Goal: Task Accomplishment & Management: Use online tool/utility

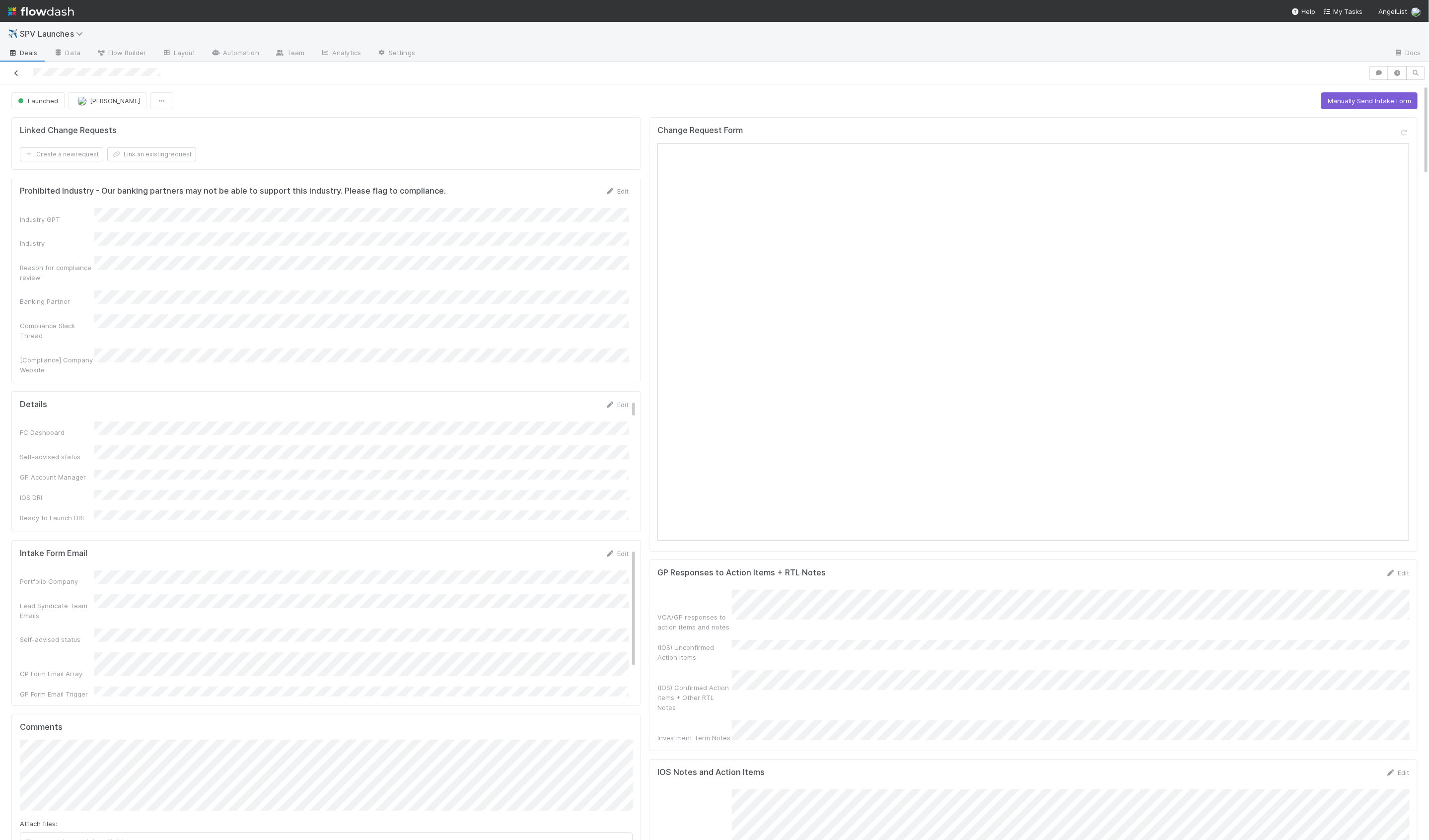
click at [16, 74] on icon at bounding box center [16, 73] width 10 height 6
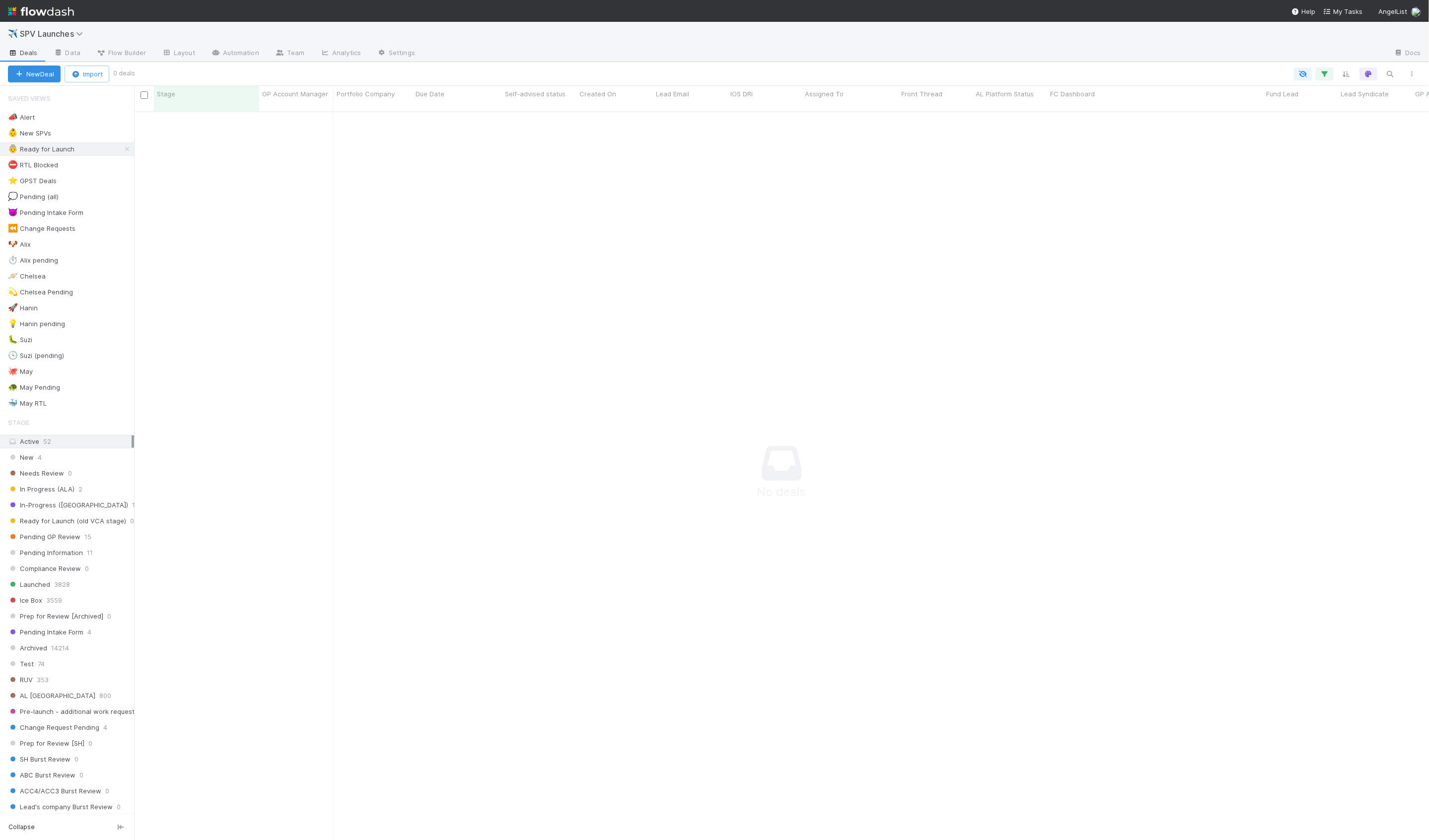
scroll to position [737, 1295]
click at [74, 308] on div "🚀 Hanin 0" at bounding box center [71, 308] width 126 height 12
click at [43, 320] on div "💡 Hanin pending" at bounding box center [36, 324] width 57 height 12
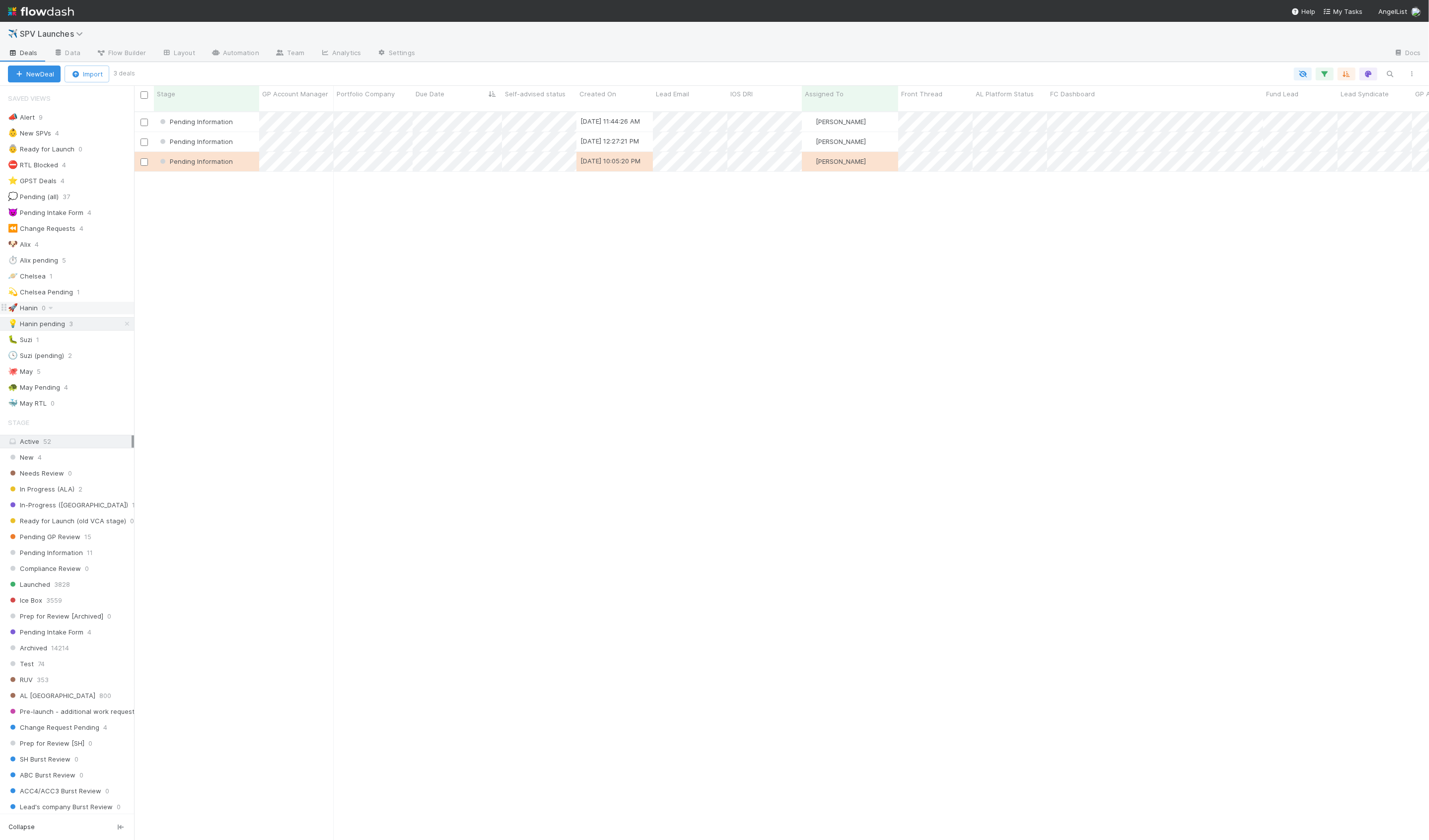
scroll to position [737, 1295]
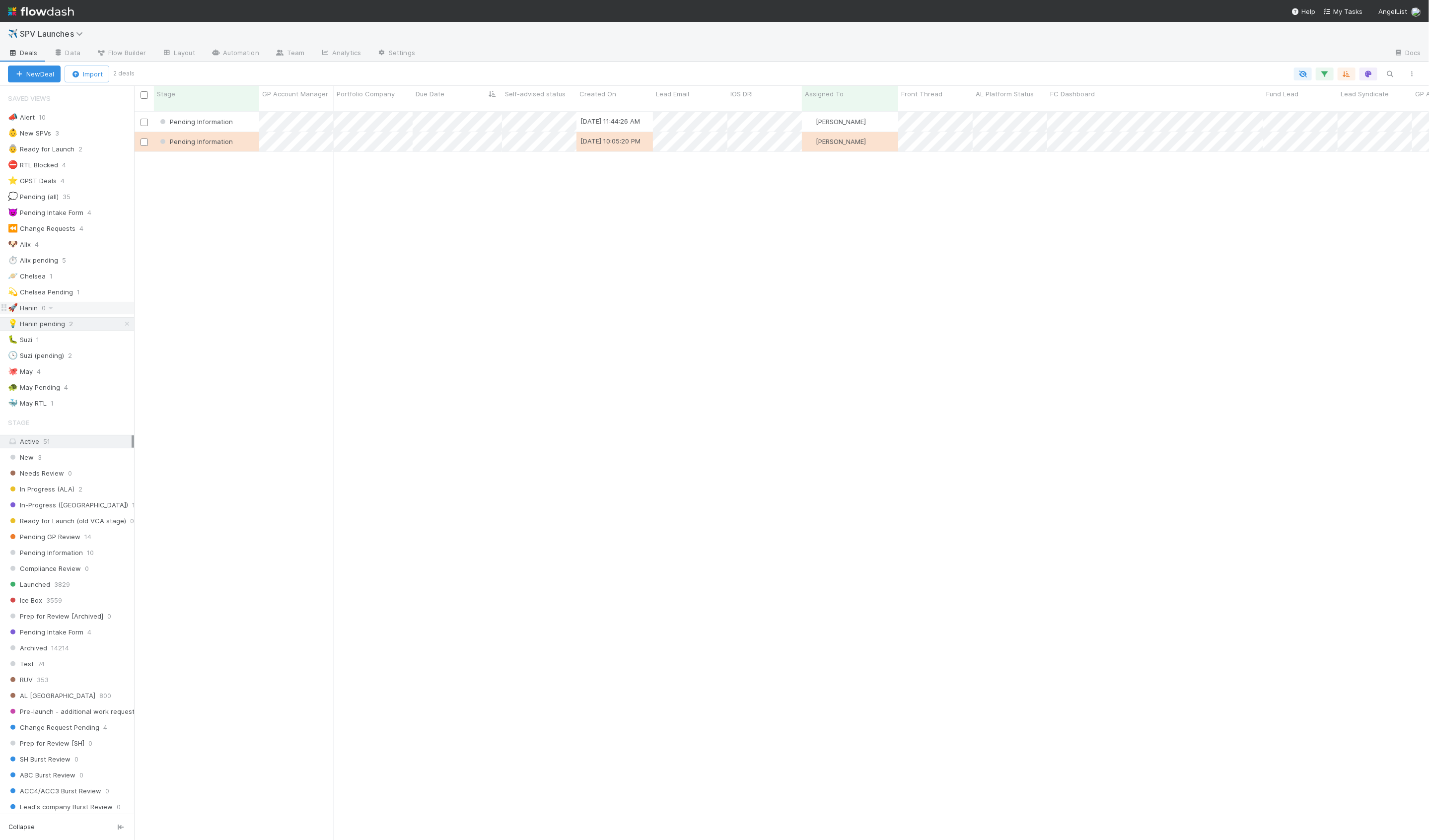
click at [88, 302] on div "🚀 Hanin 0" at bounding box center [71, 308] width 126 height 12
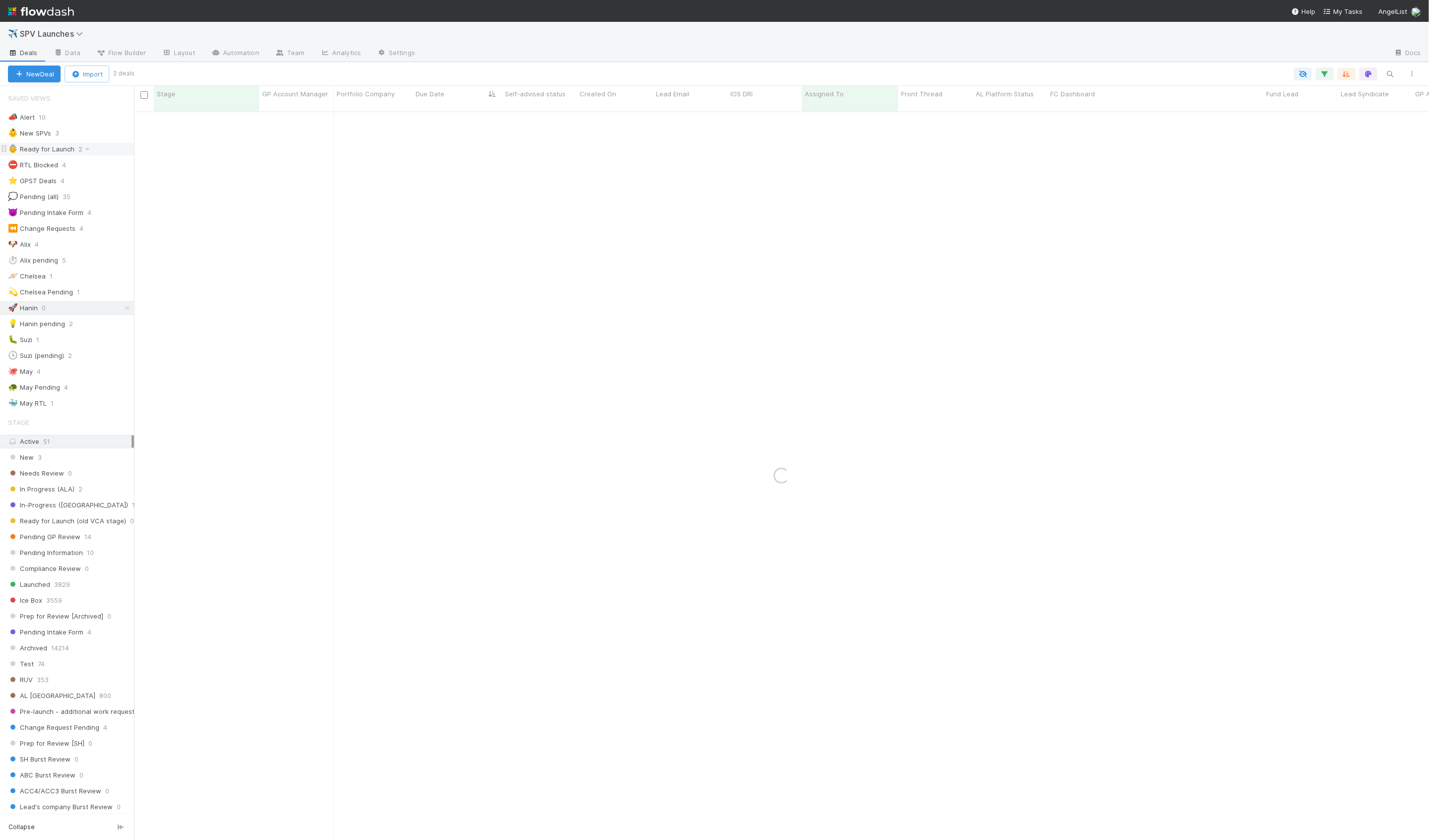
click at [118, 144] on div "👵 Ready for Launch 2" at bounding box center [71, 149] width 126 height 12
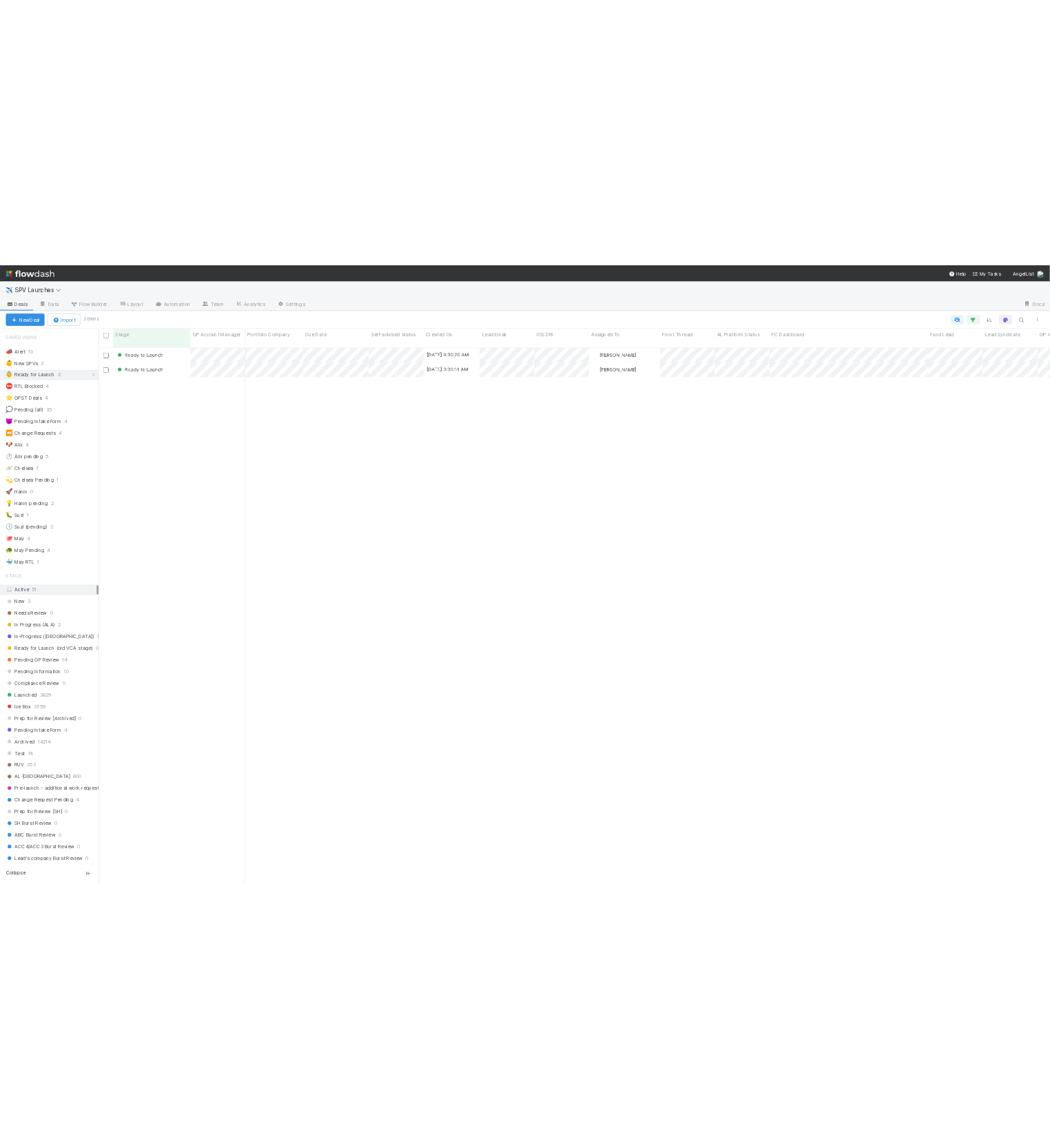
scroll to position [1023, 1797]
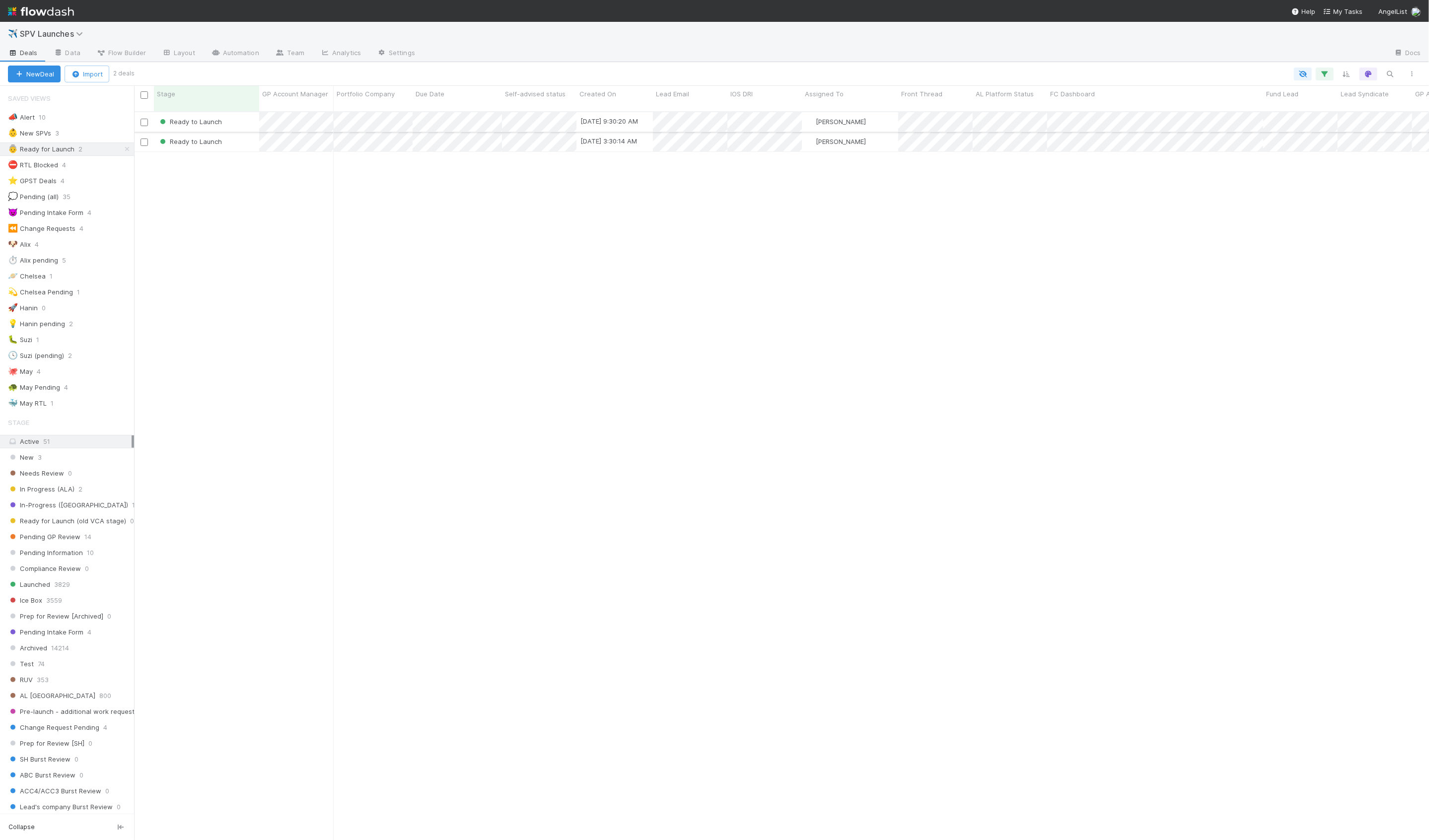
click at [238, 115] on div "Ready to Launch" at bounding box center [206, 122] width 105 height 19
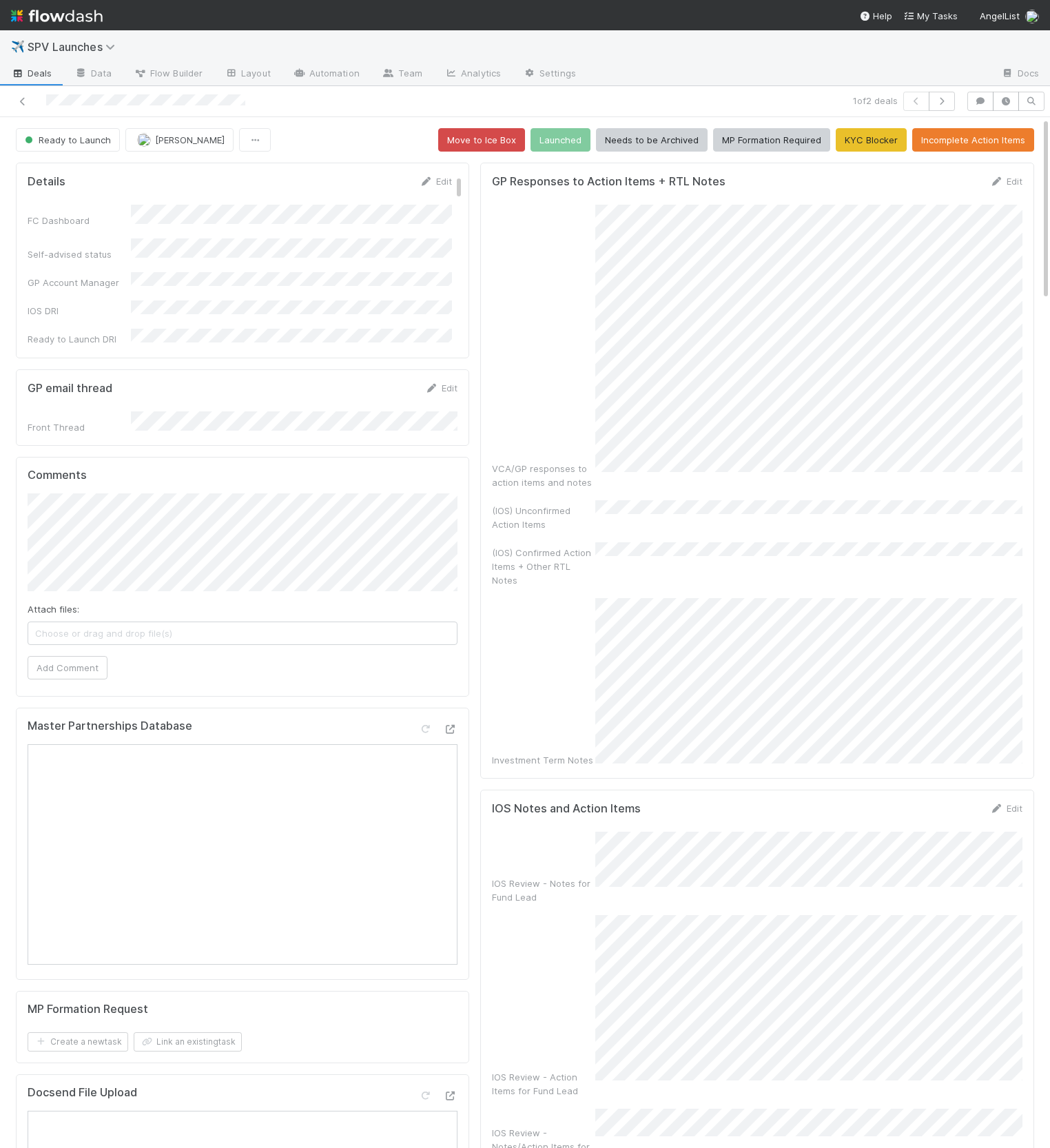
click at [532, 233] on div "VCA/GP responses to action items and notes" at bounding box center [757, 347] width 531 height 285
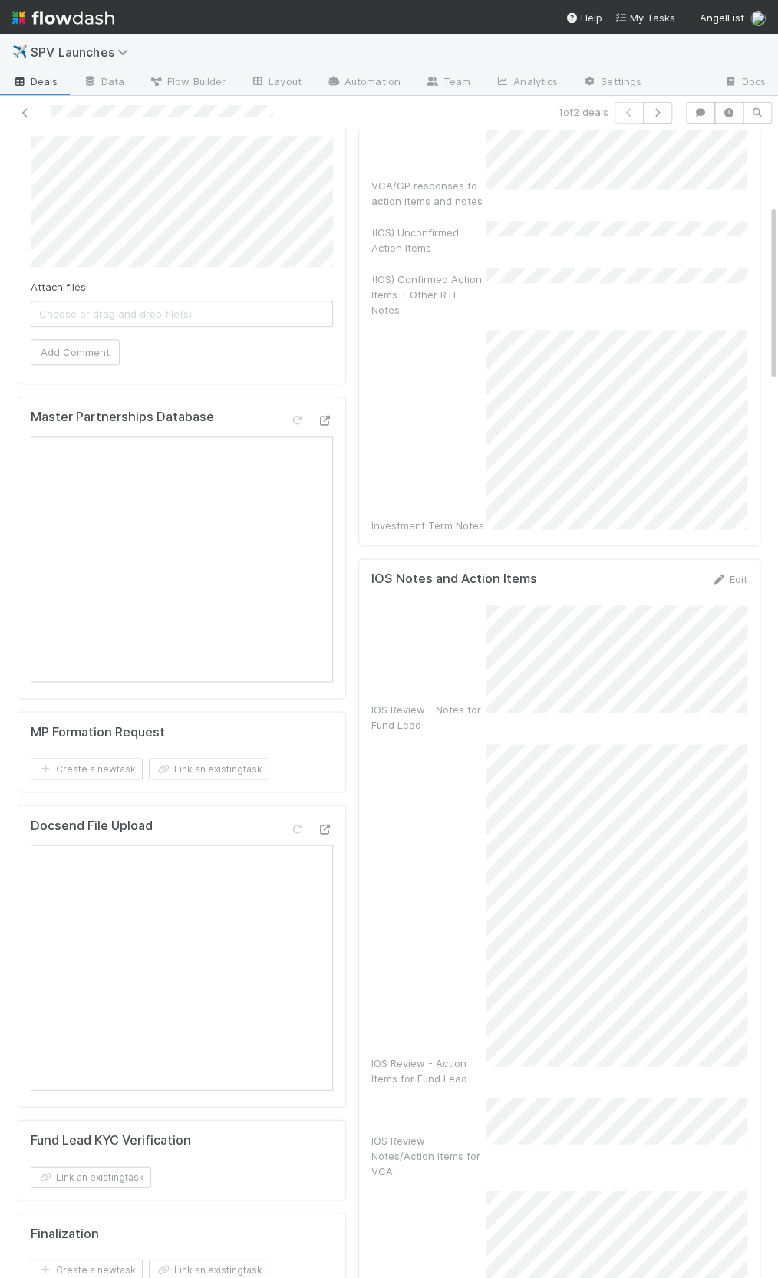
scroll to position [483, 0]
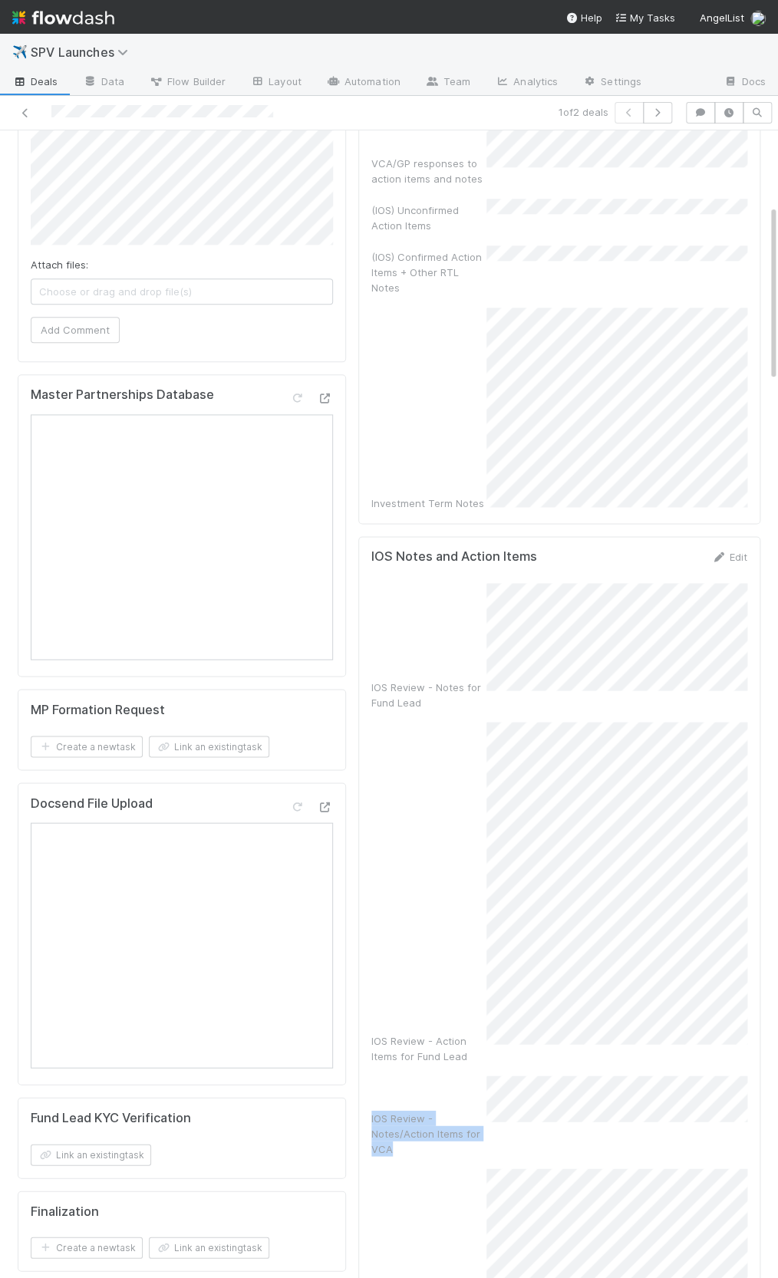
click at [651, 993] on div "IOS Review - Notes for Fund Lead IOS Review - Action Items for Fund Lead IOS Re…" at bounding box center [559, 977] width 376 height 789
click at [650, 992] on div "IOS Review - Notes for Fund Lead IOS Review - Action Items for Fund Lead IOS Re…" at bounding box center [559, 977] width 376 height 789
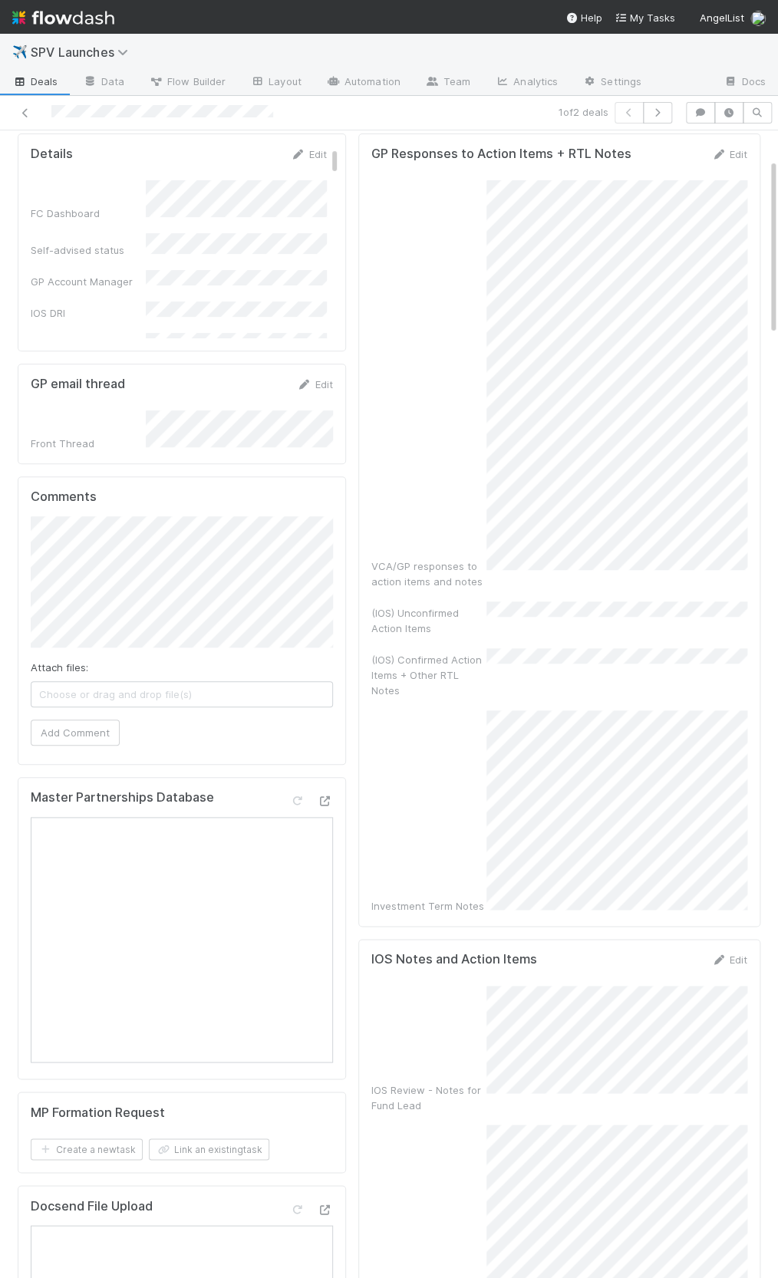
scroll to position [0, 0]
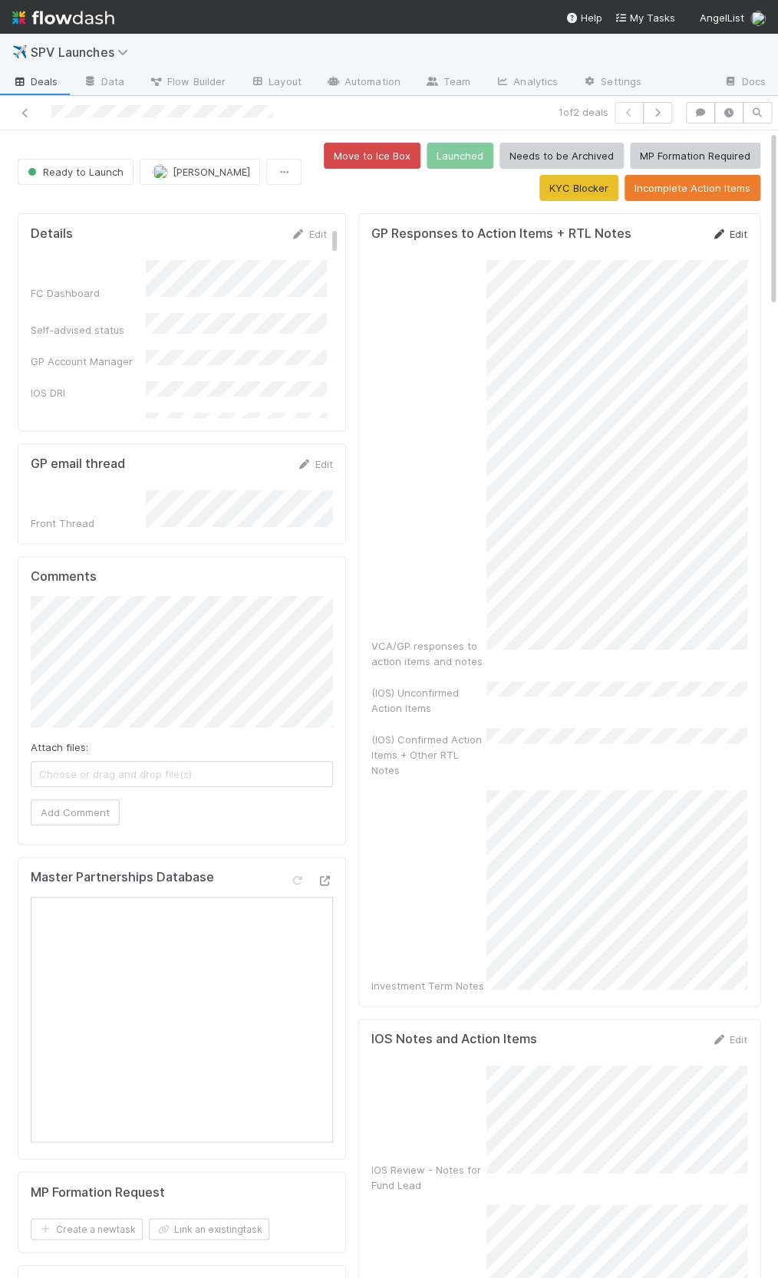
click at [727, 233] on link "Edit" at bounding box center [729, 234] width 36 height 12
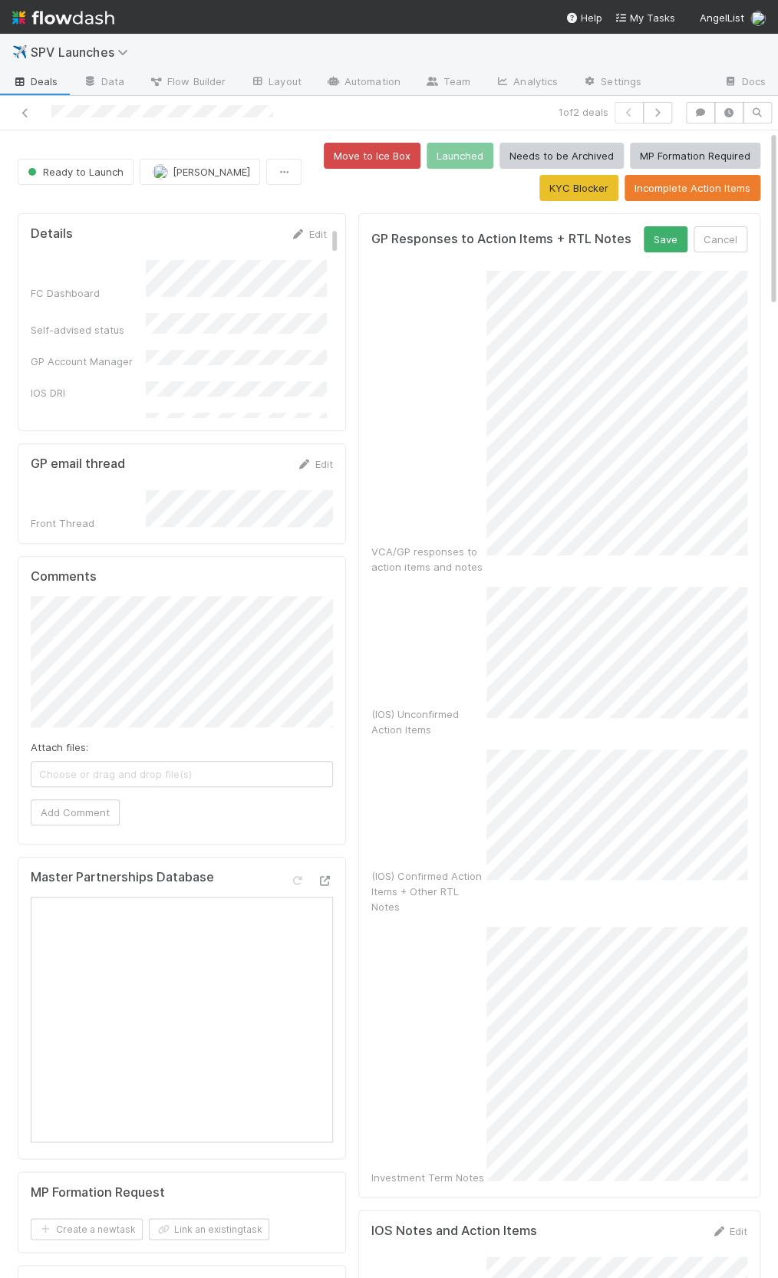
click at [435, 750] on div "(IOS) Confirmed Action Items + Other RTL Notes" at bounding box center [559, 833] width 376 height 166
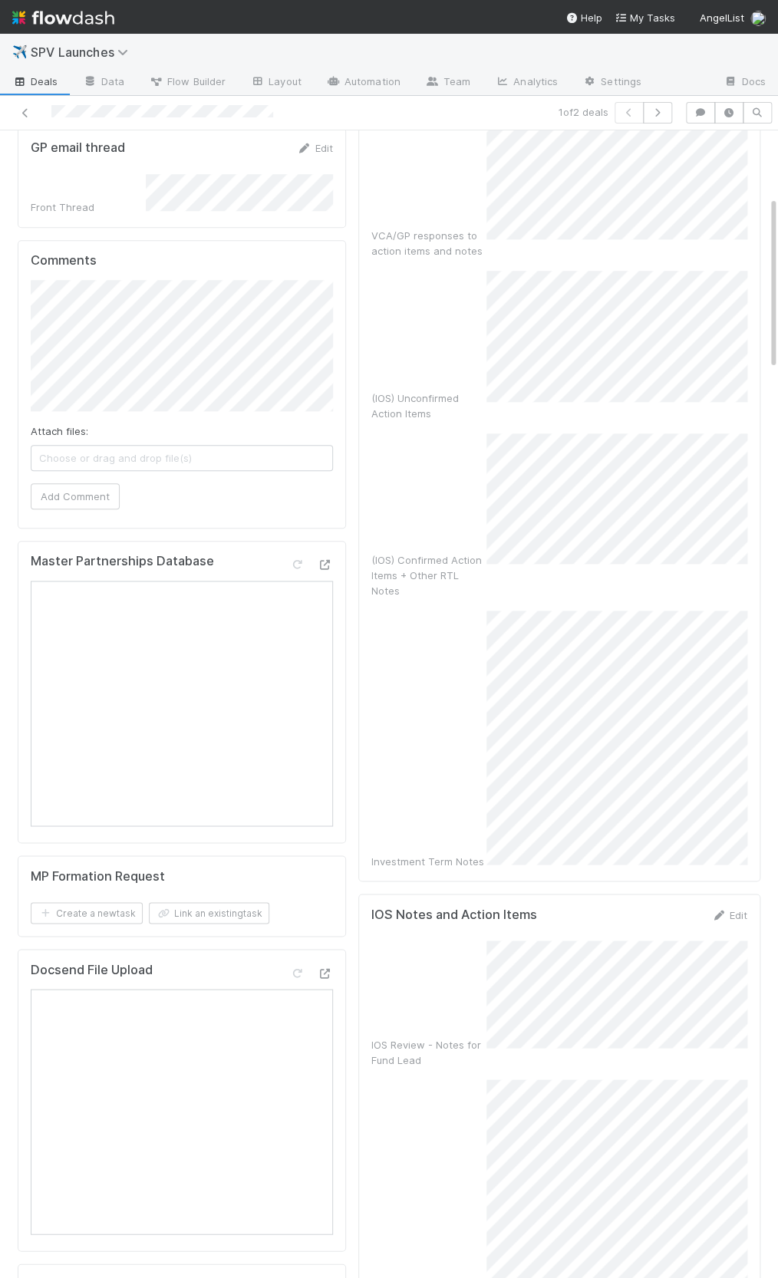
scroll to position [291, 0]
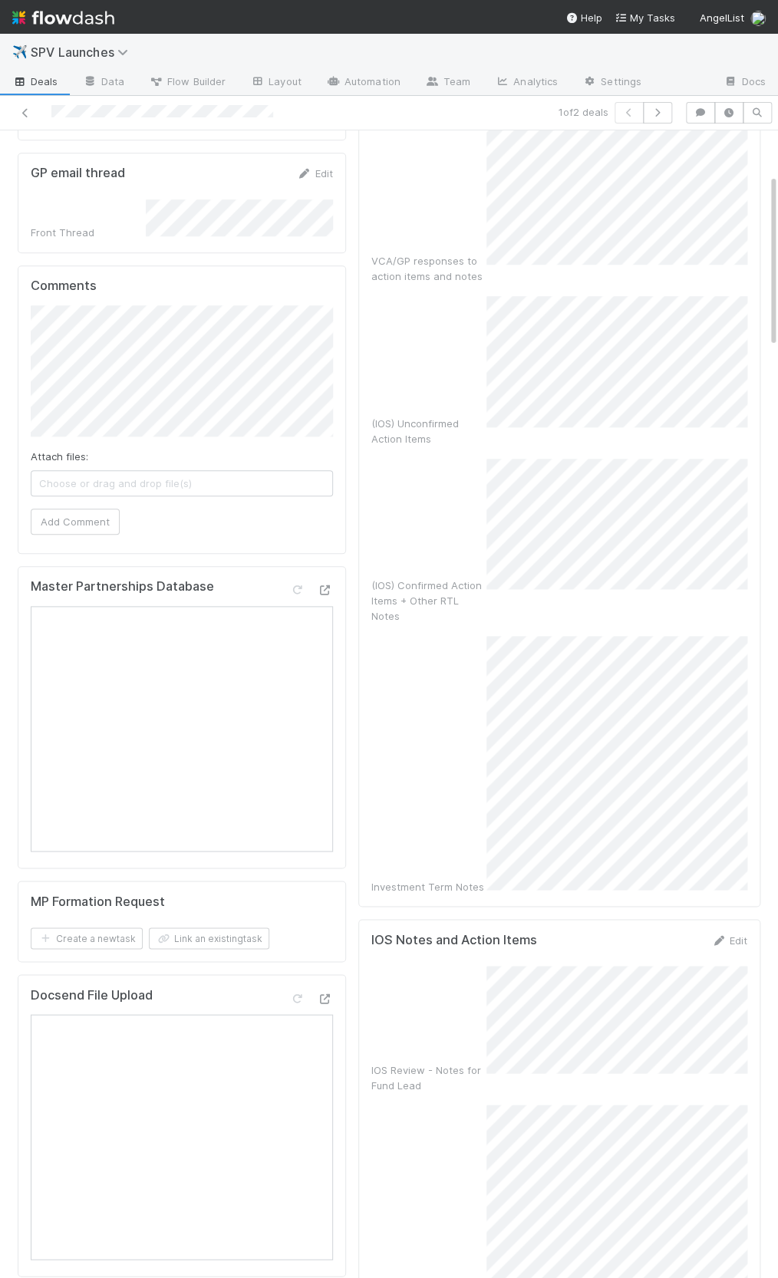
click at [466, 464] on div "(IOS) Confirmed Action Items + Other RTL Notes" at bounding box center [559, 542] width 376 height 166
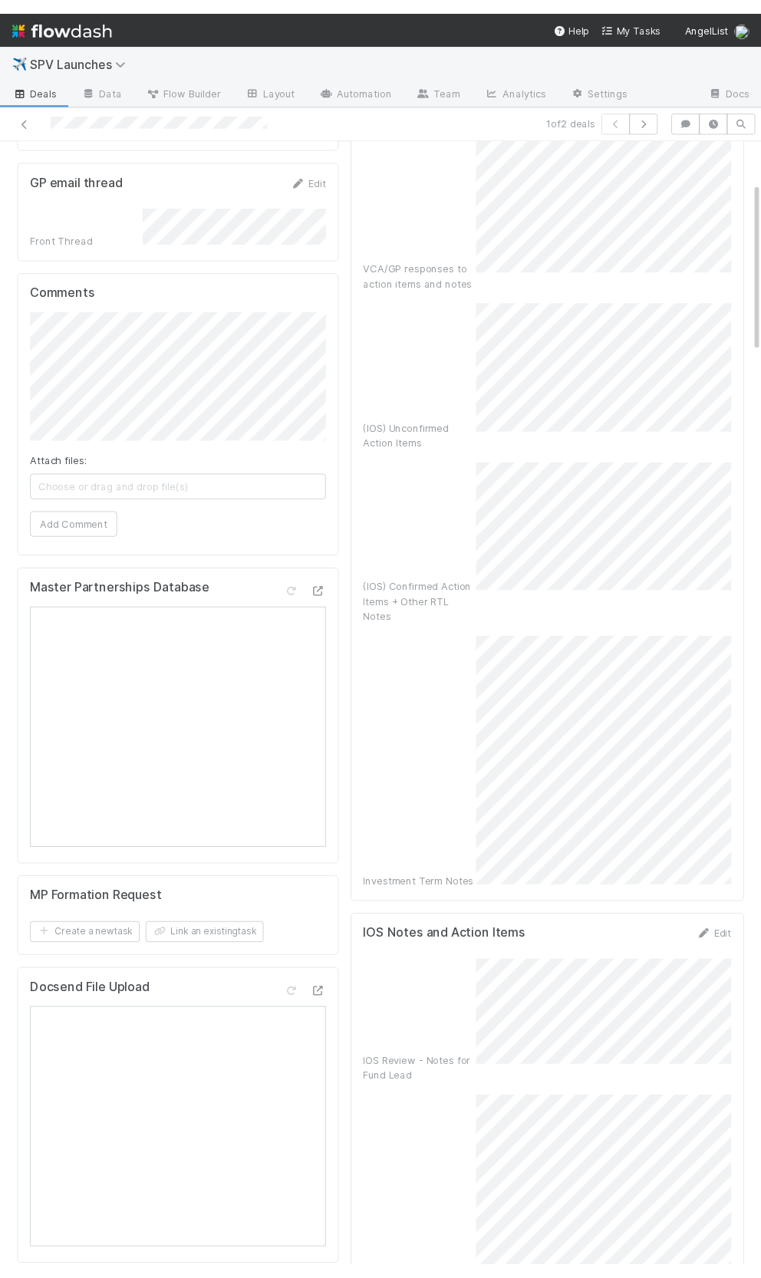
scroll to position [0, 0]
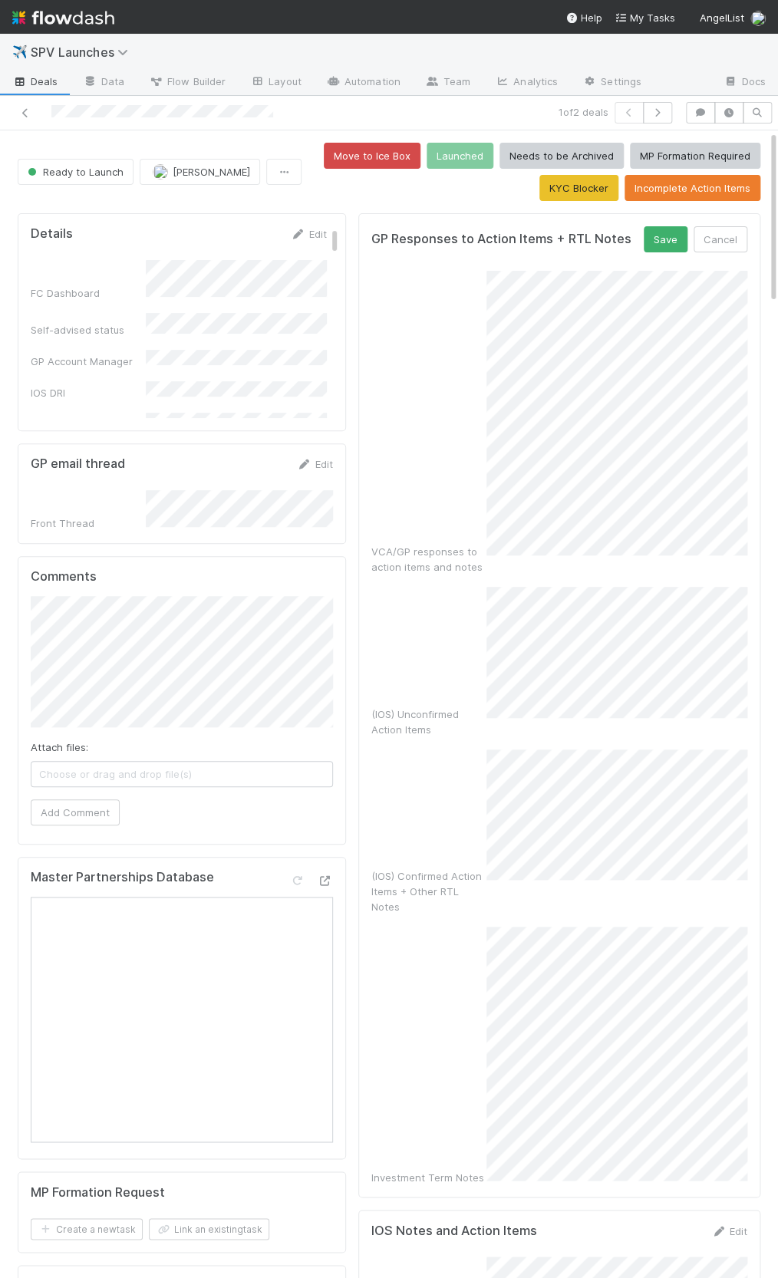
click at [658, 251] on form "GP Responses to Action Items + RTL Notes Save Cancel VCA/GP responses to action…" at bounding box center [559, 705] width 376 height 958
click at [659, 246] on button "Save" at bounding box center [666, 239] width 44 height 26
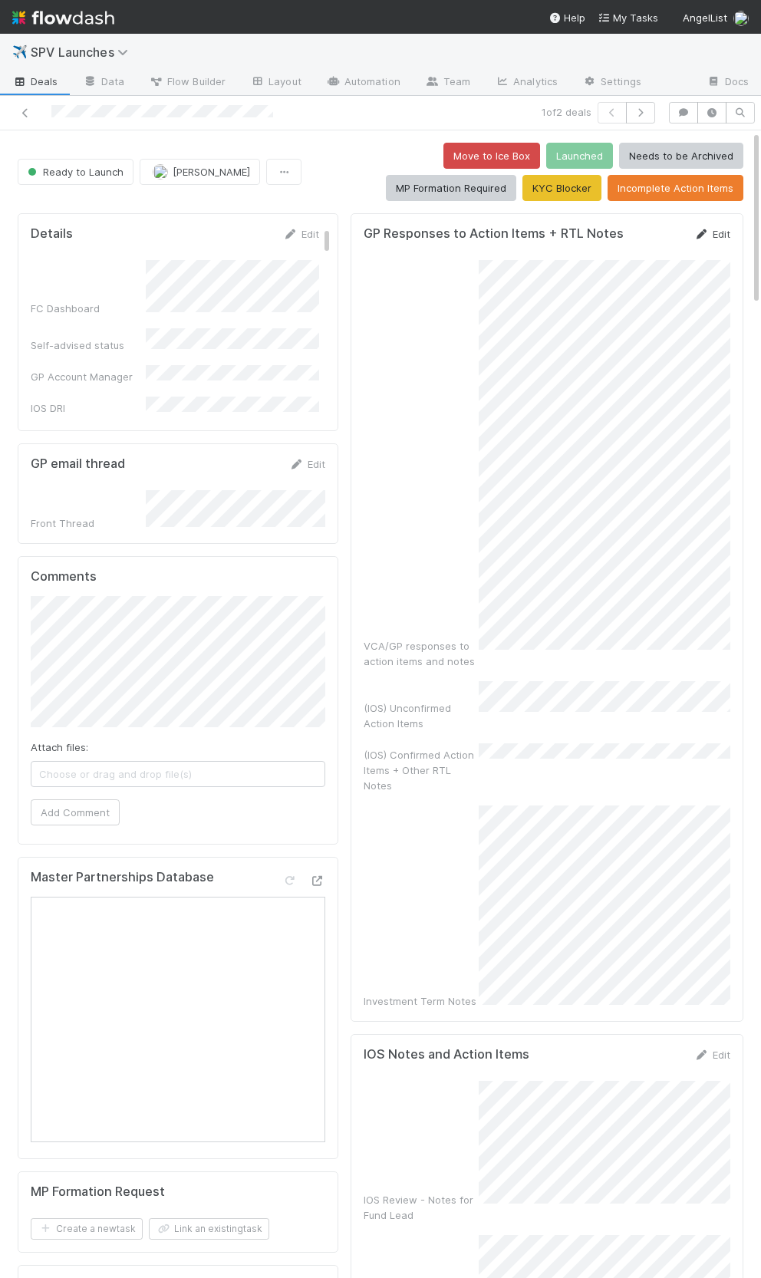
click at [719, 232] on link "Edit" at bounding box center [712, 234] width 36 height 12
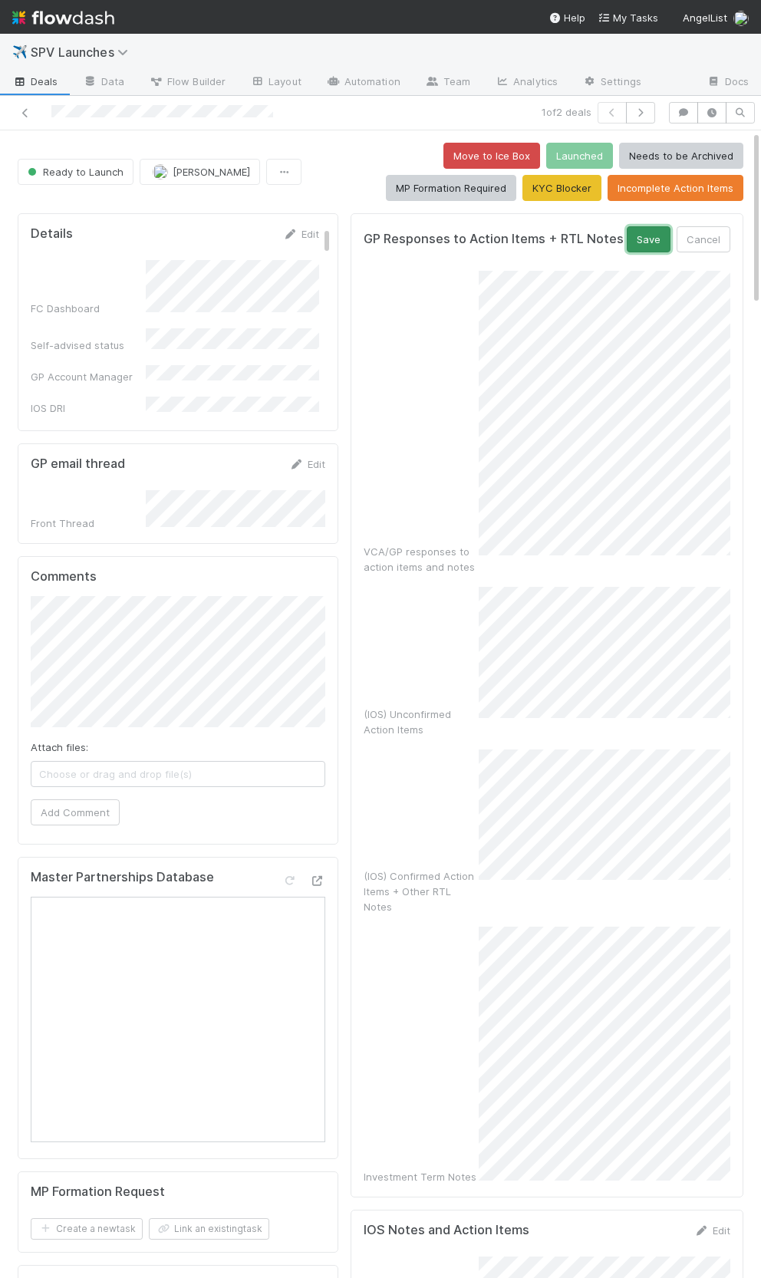
click at [653, 239] on button "Save" at bounding box center [649, 239] width 44 height 26
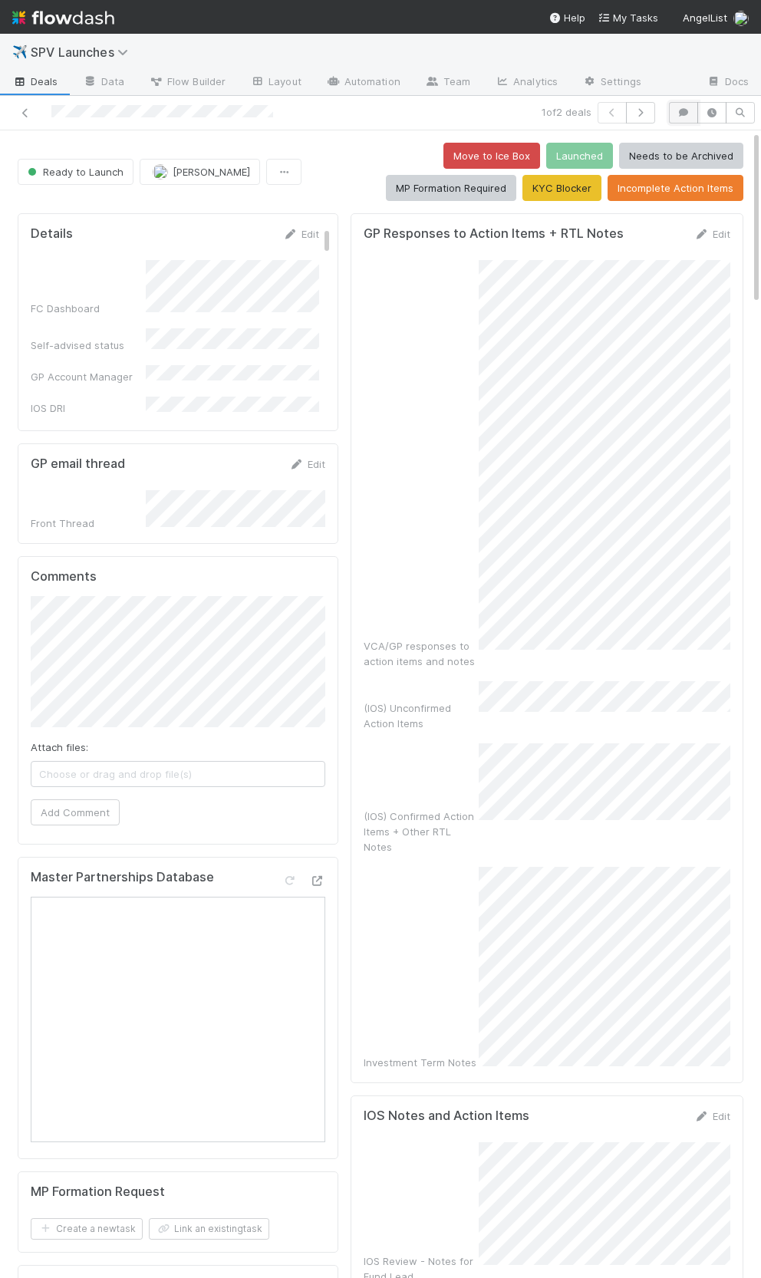
click at [681, 113] on icon "button" at bounding box center [683, 112] width 15 height 9
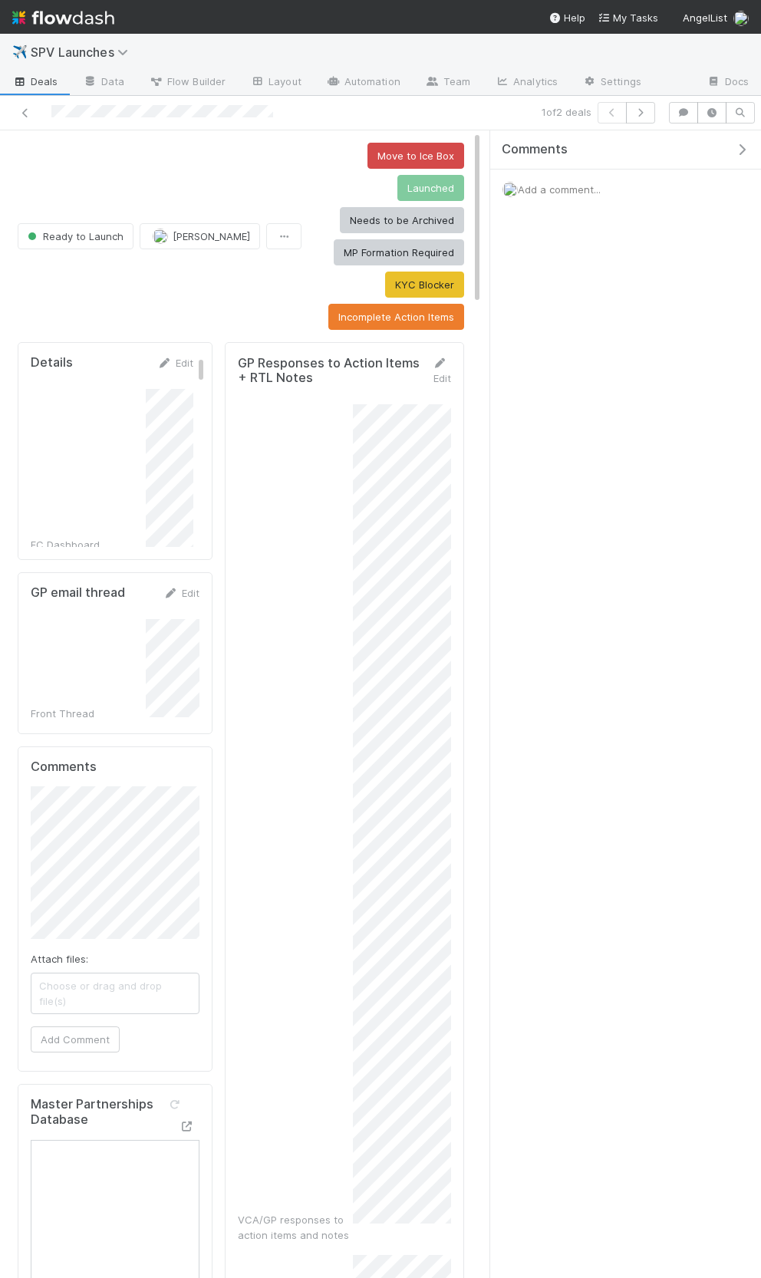
click at [588, 188] on span "Add a comment..." at bounding box center [559, 189] width 83 height 12
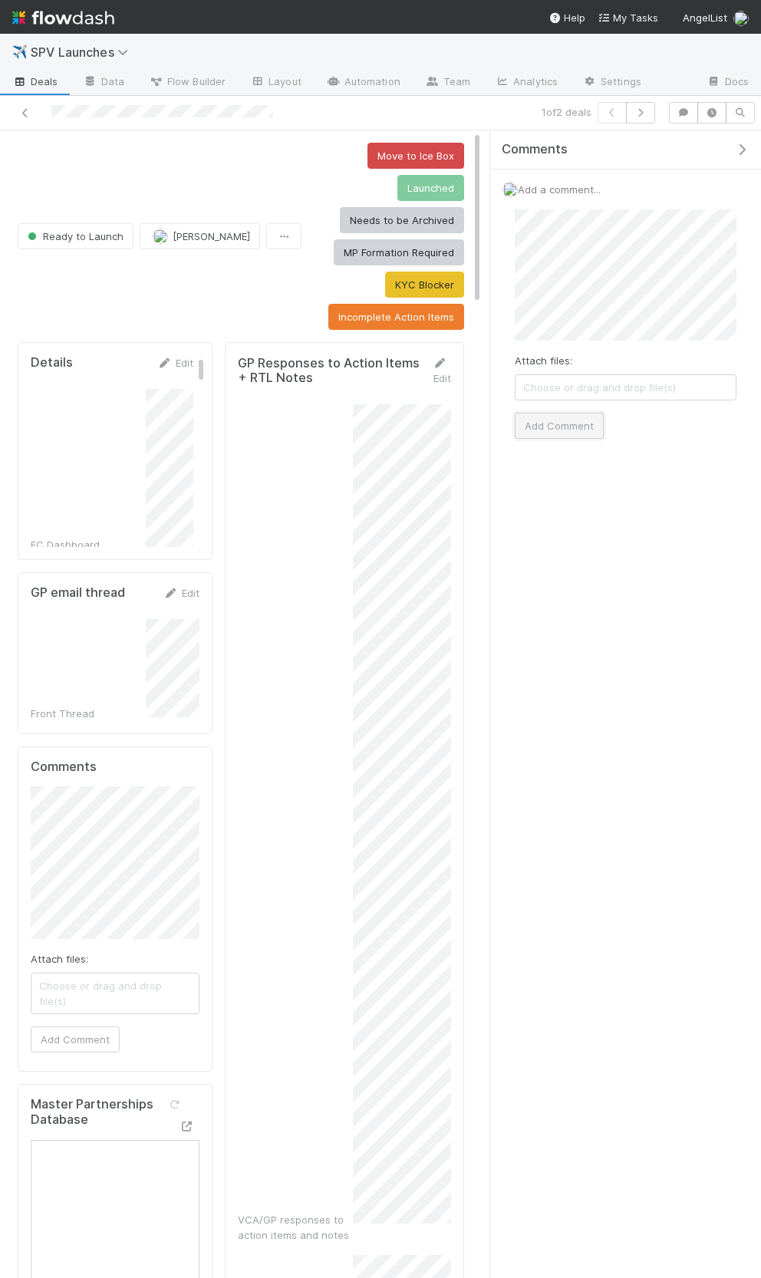
click at [566, 434] on button "Add Comment" at bounding box center [559, 426] width 89 height 26
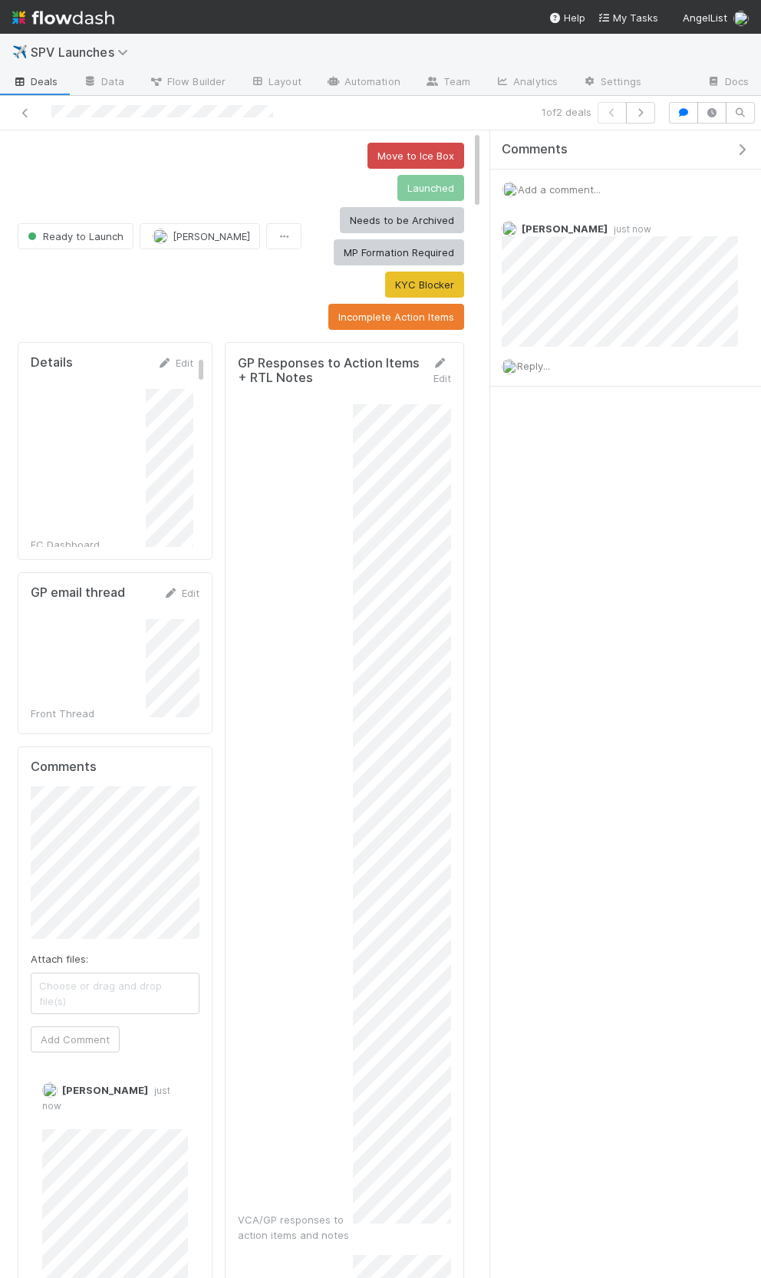
click at [746, 152] on icon "button" at bounding box center [741, 149] width 15 height 12
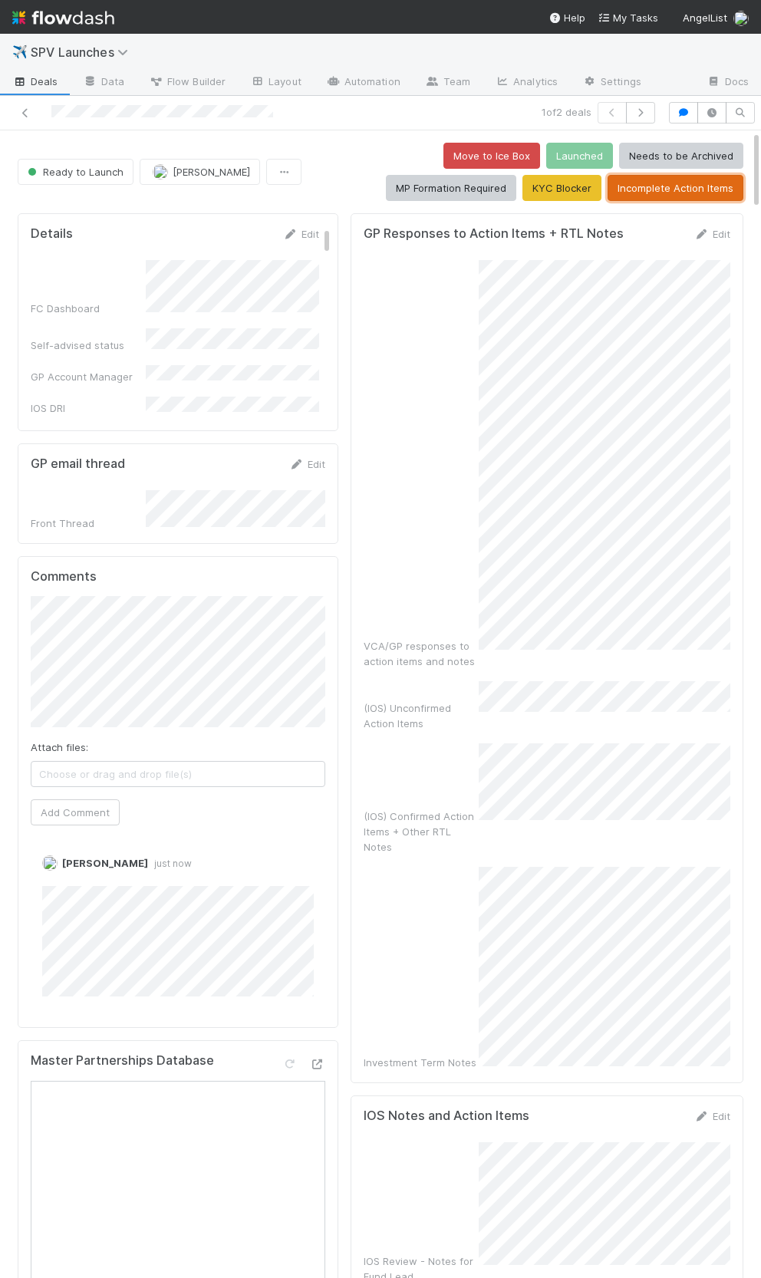
click at [644, 191] on button "Incomplete Action Items" at bounding box center [676, 188] width 136 height 26
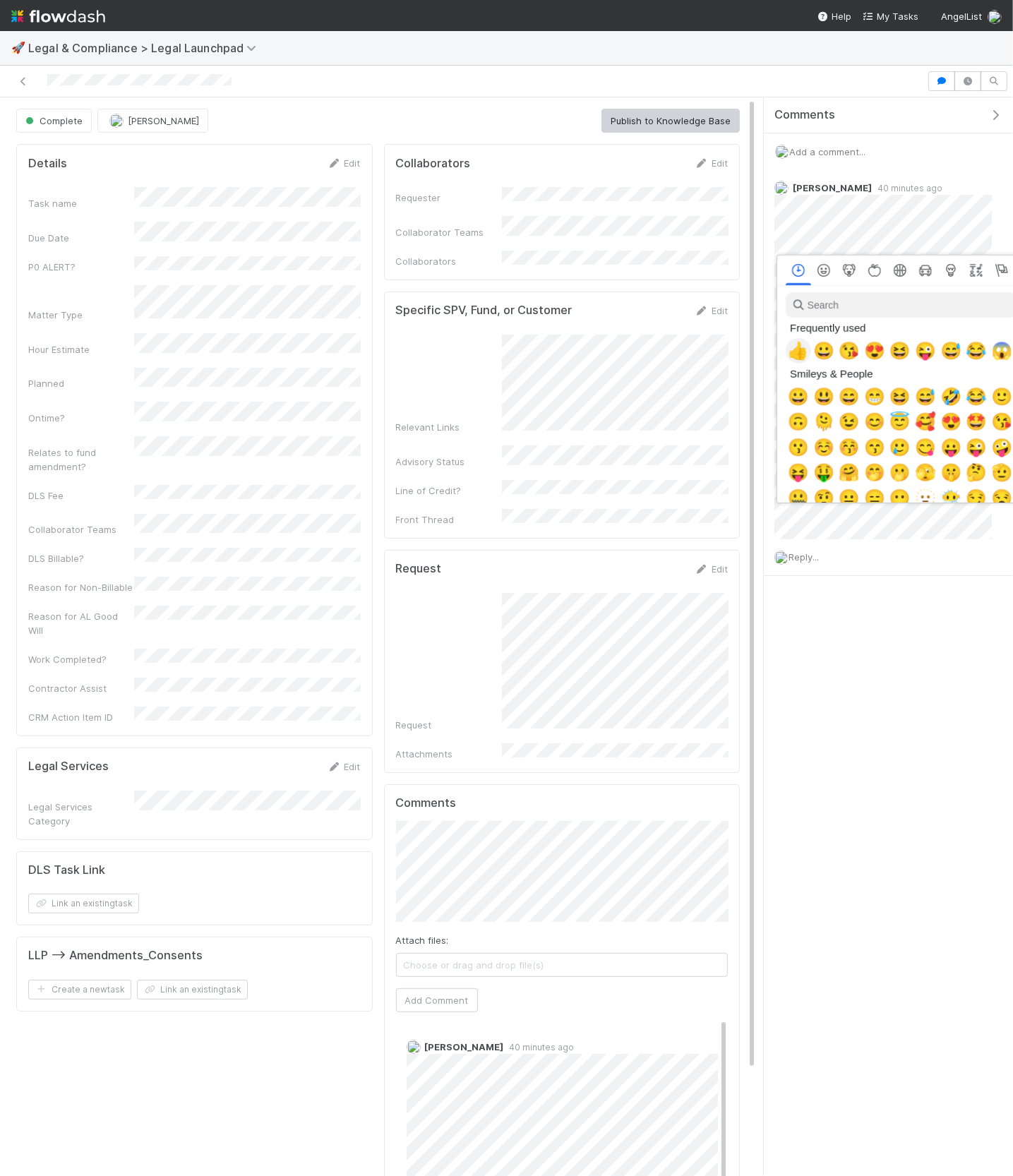
click at [551, 344] on span "👍" at bounding box center [798, 351] width 21 height 19
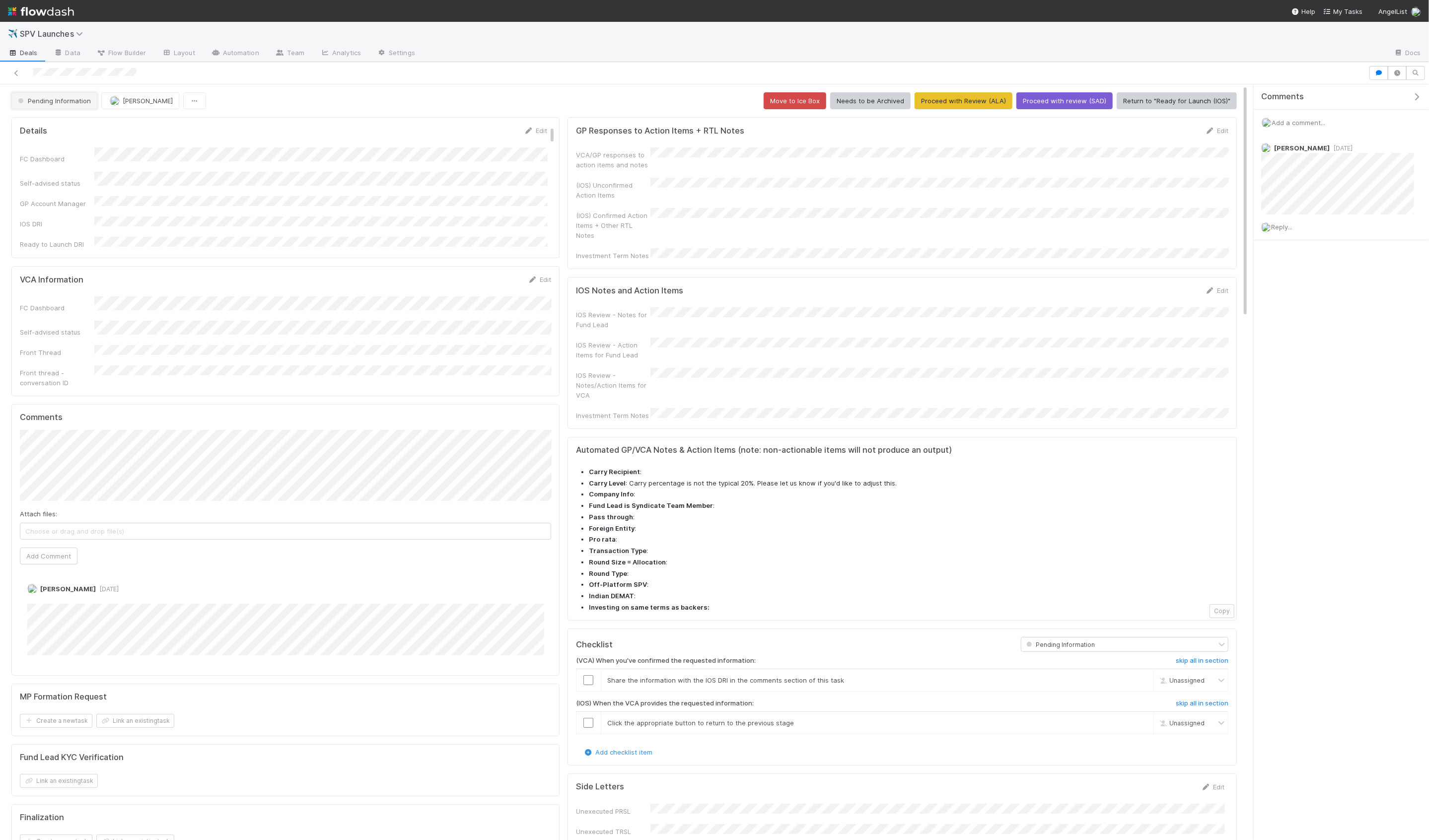
click at [57, 105] on button "Pending Information" at bounding box center [54, 101] width 86 height 17
click at [59, 121] on div "New" at bounding box center [78, 126] width 140 height 18
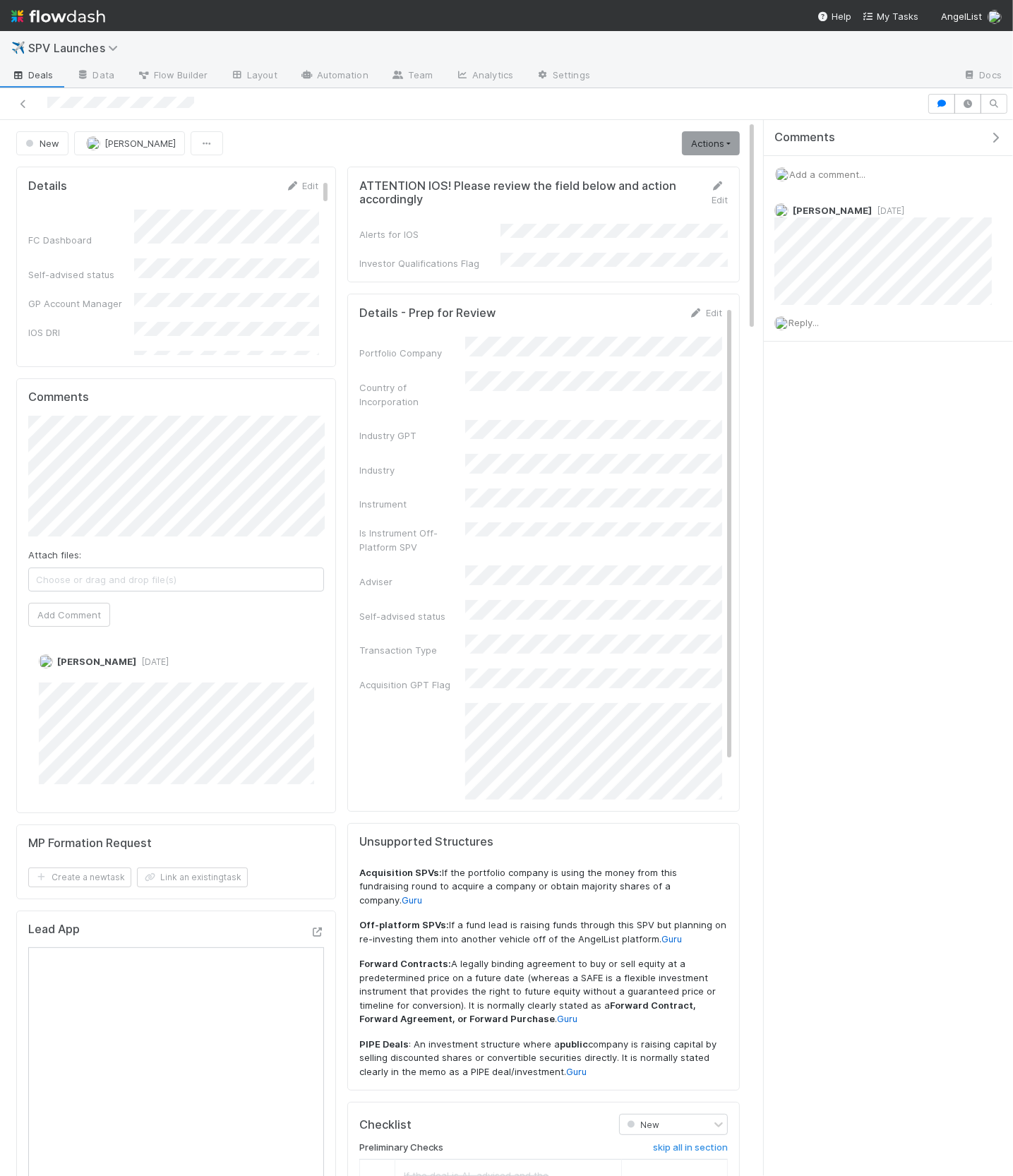
click at [996, 140] on icon "button" at bounding box center [995, 137] width 14 height 11
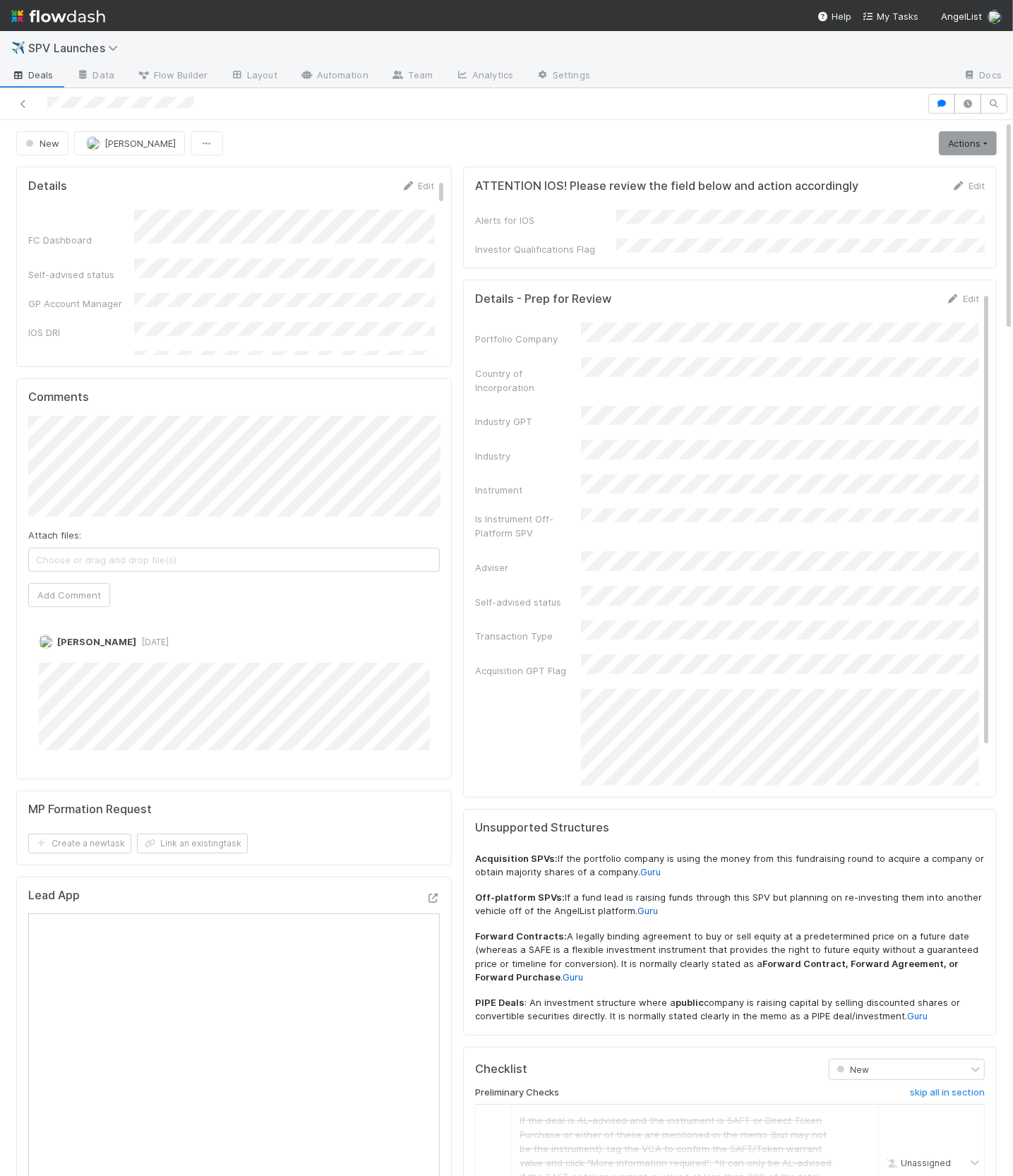
click at [505, 154] on div "New Hanin Almoallim Actions Start Review (ALA) Move to Ice Box Needs to be Arch…" at bounding box center [507, 144] width 981 height 24
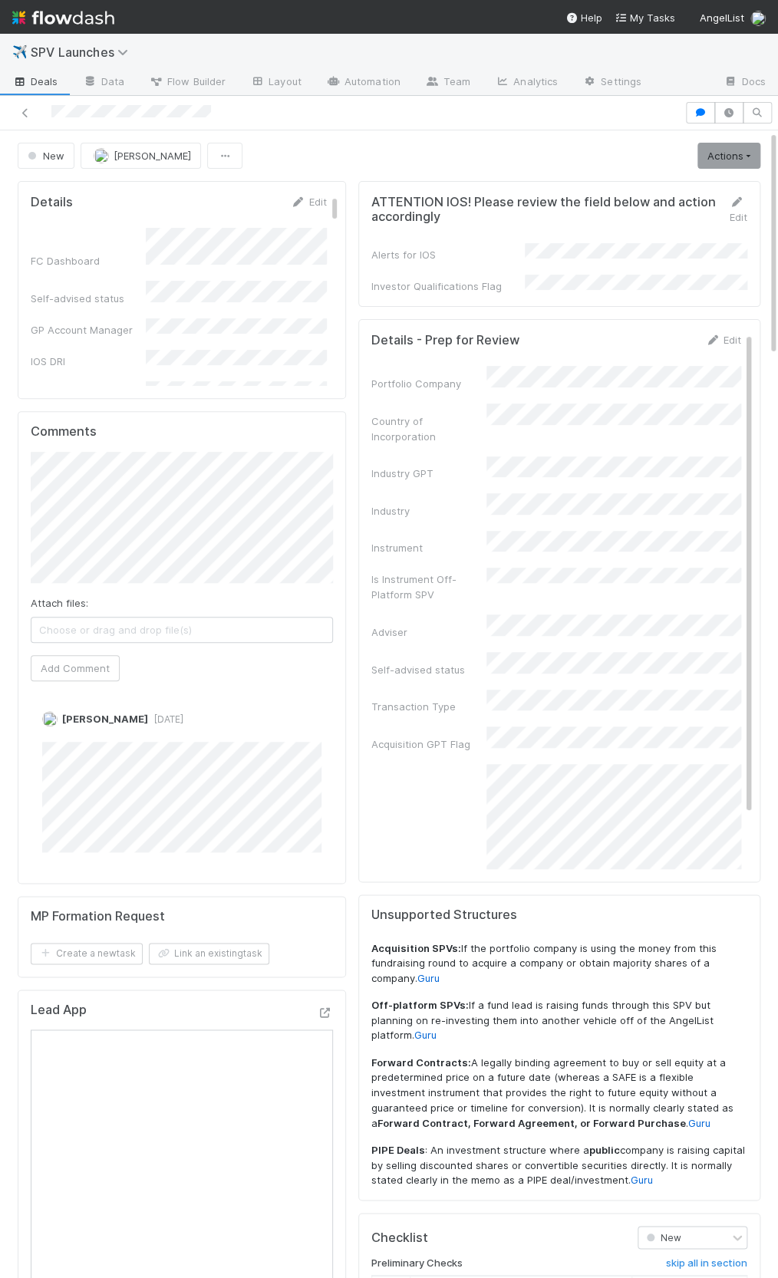
click at [725, 338] on form "Details - Prep for Review Edit Portfolio Company Country of Incorporation Indus…" at bounding box center [556, 663] width 370 height 663
click at [724, 334] on link "Edit" at bounding box center [723, 340] width 36 height 12
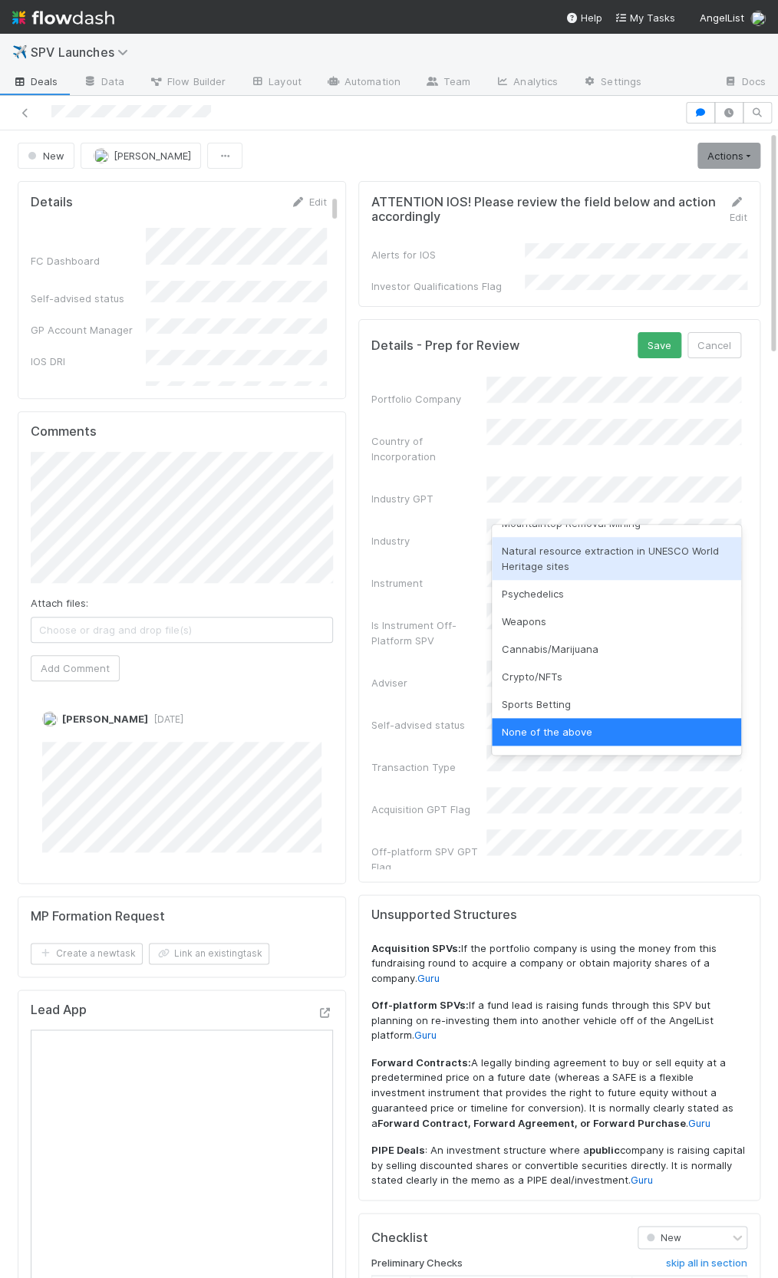
scroll to position [172, 0]
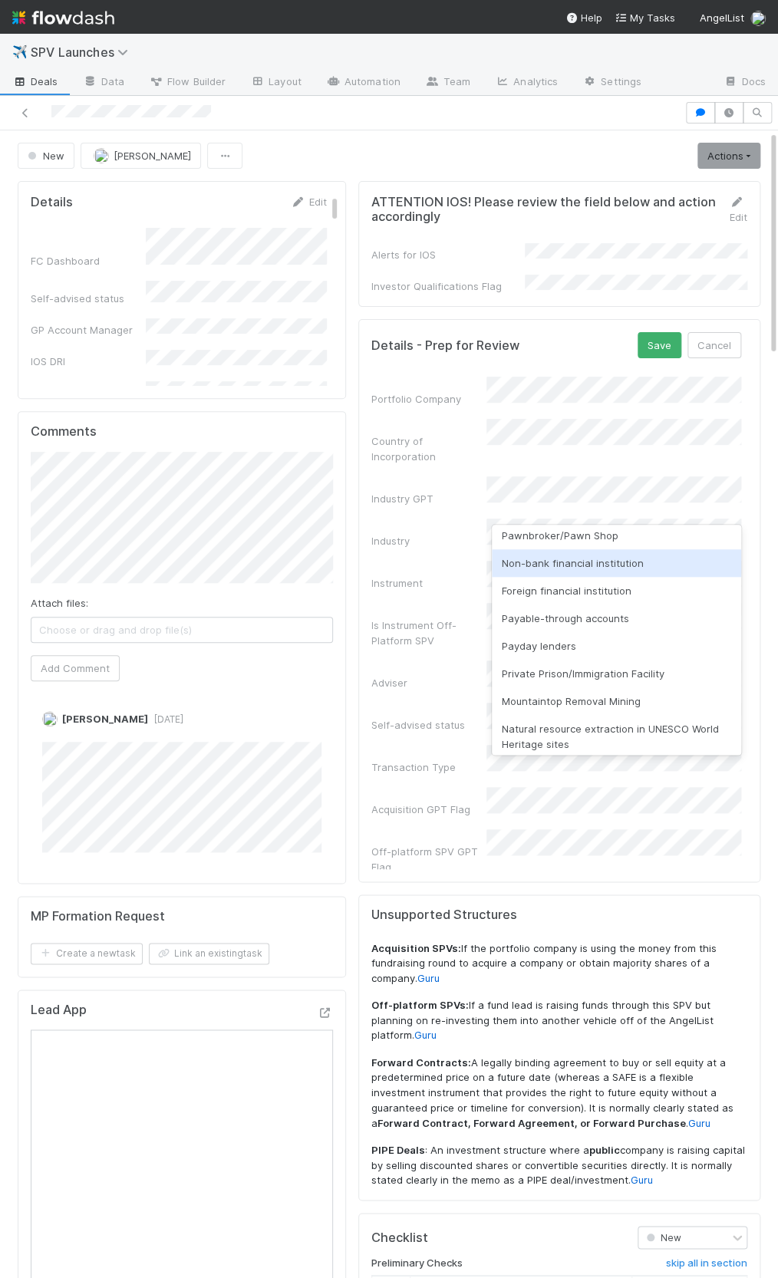
click at [568, 570] on div "Non-bank financial institution" at bounding box center [616, 563] width 249 height 28
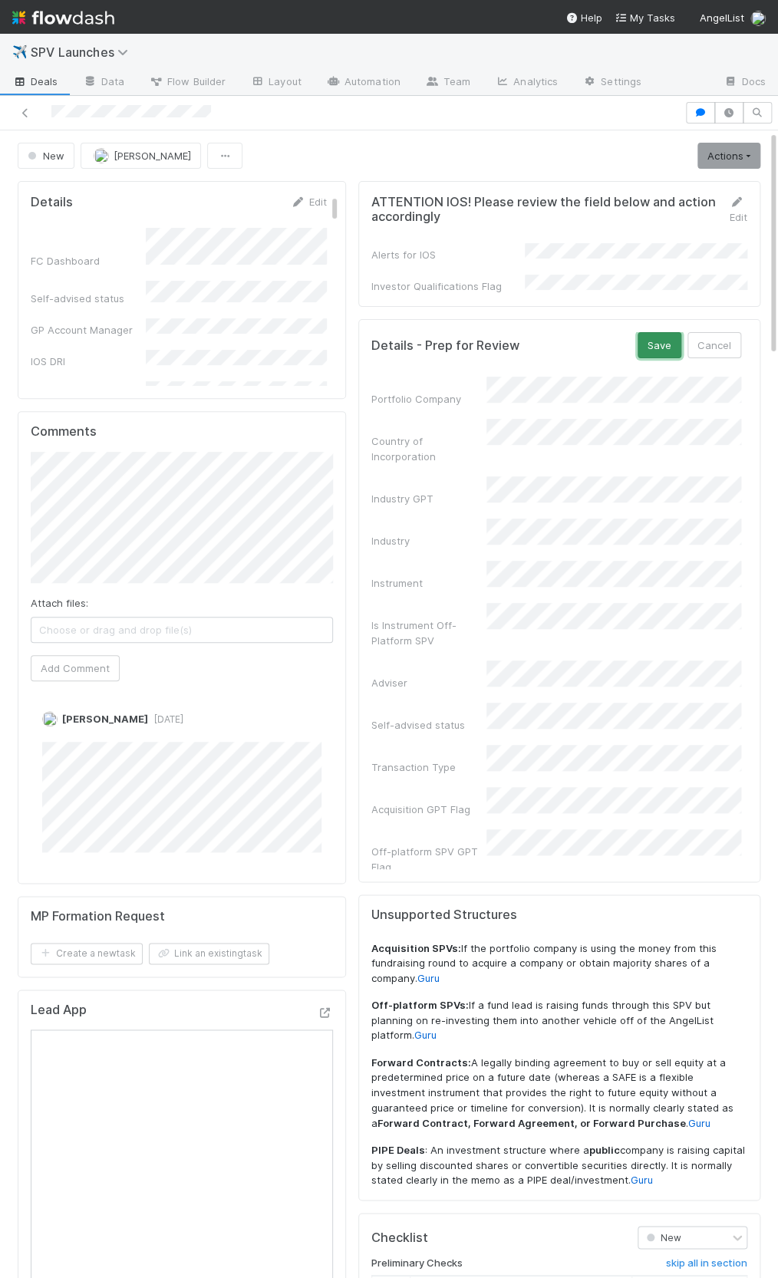
click at [654, 338] on button "Save" at bounding box center [660, 345] width 44 height 26
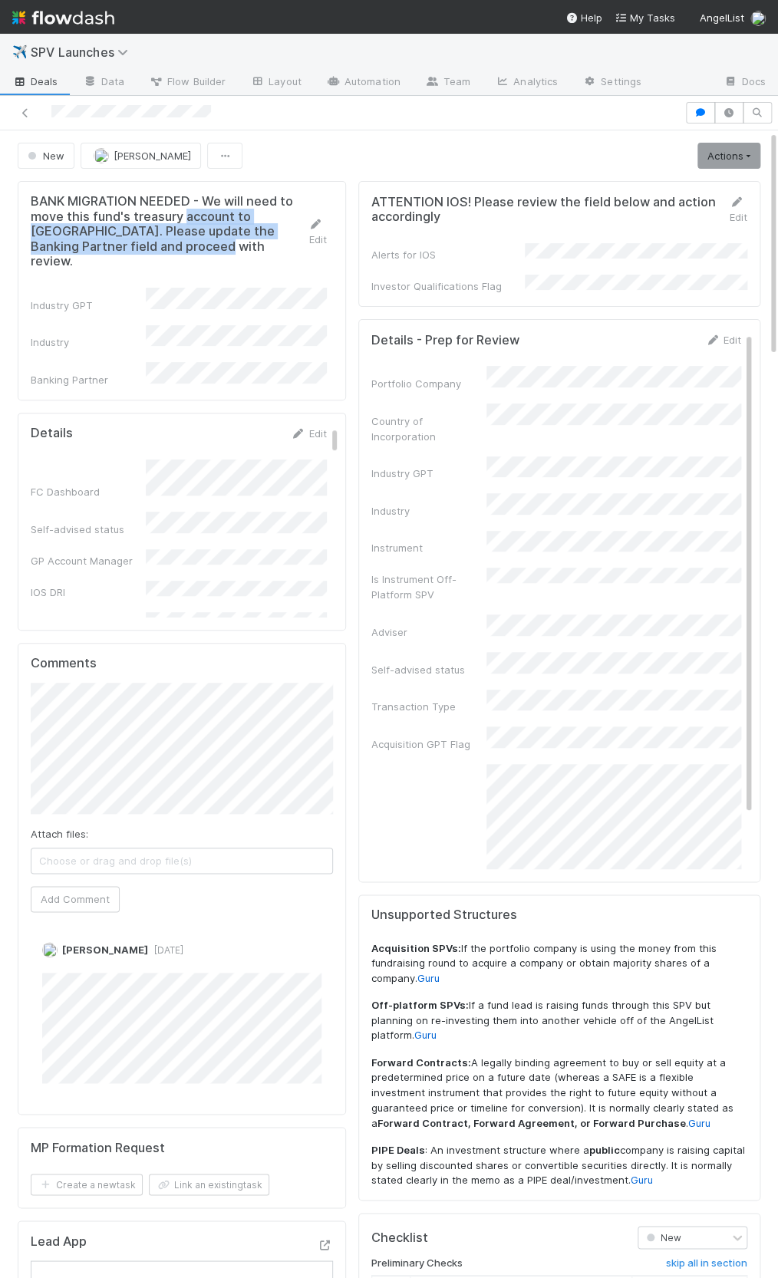
drag, startPoint x: 187, startPoint y: 212, endPoint x: 186, endPoint y: 248, distance: 36.1
click at [186, 248] on h5 "BANK MIGRATION NEEDED - We will need to move this fund's treasury account to Pi…" at bounding box center [170, 231] width 278 height 75
click at [311, 219] on icon at bounding box center [315, 224] width 15 height 10
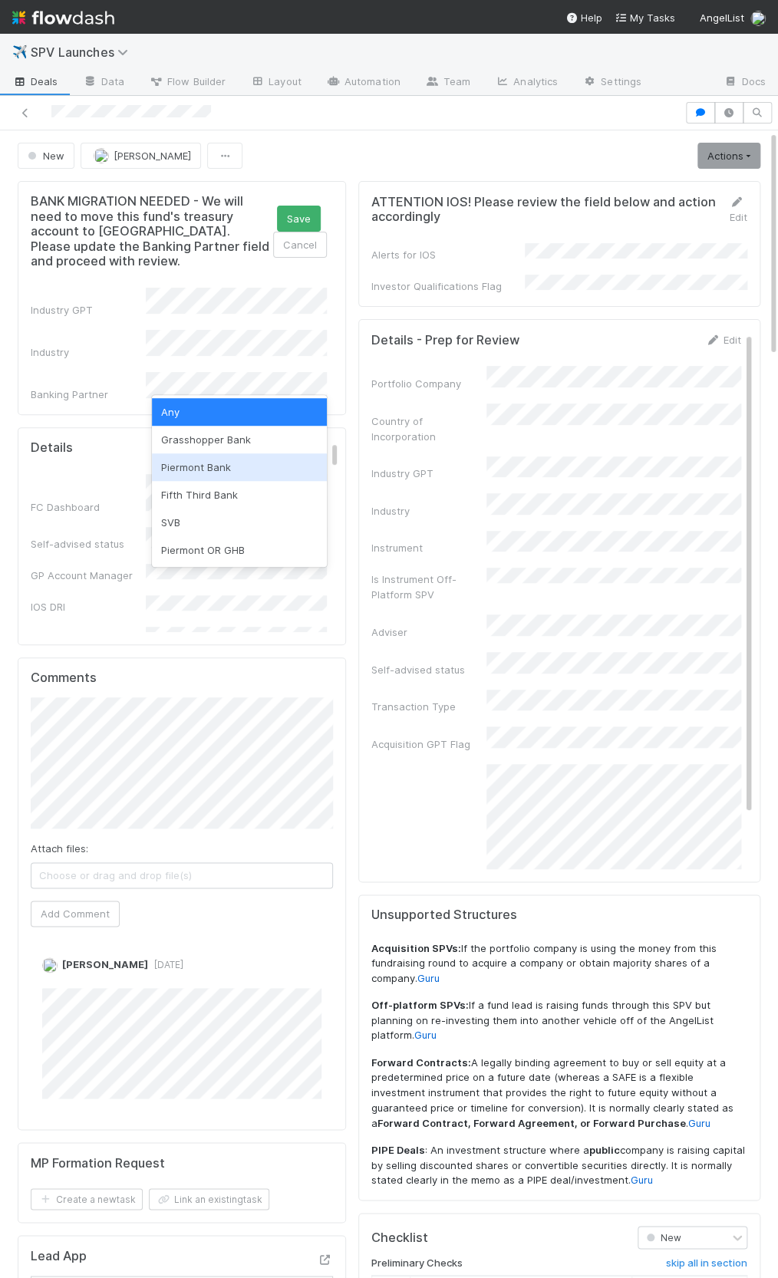
click at [213, 474] on div "Piermont Bank" at bounding box center [239, 468] width 175 height 28
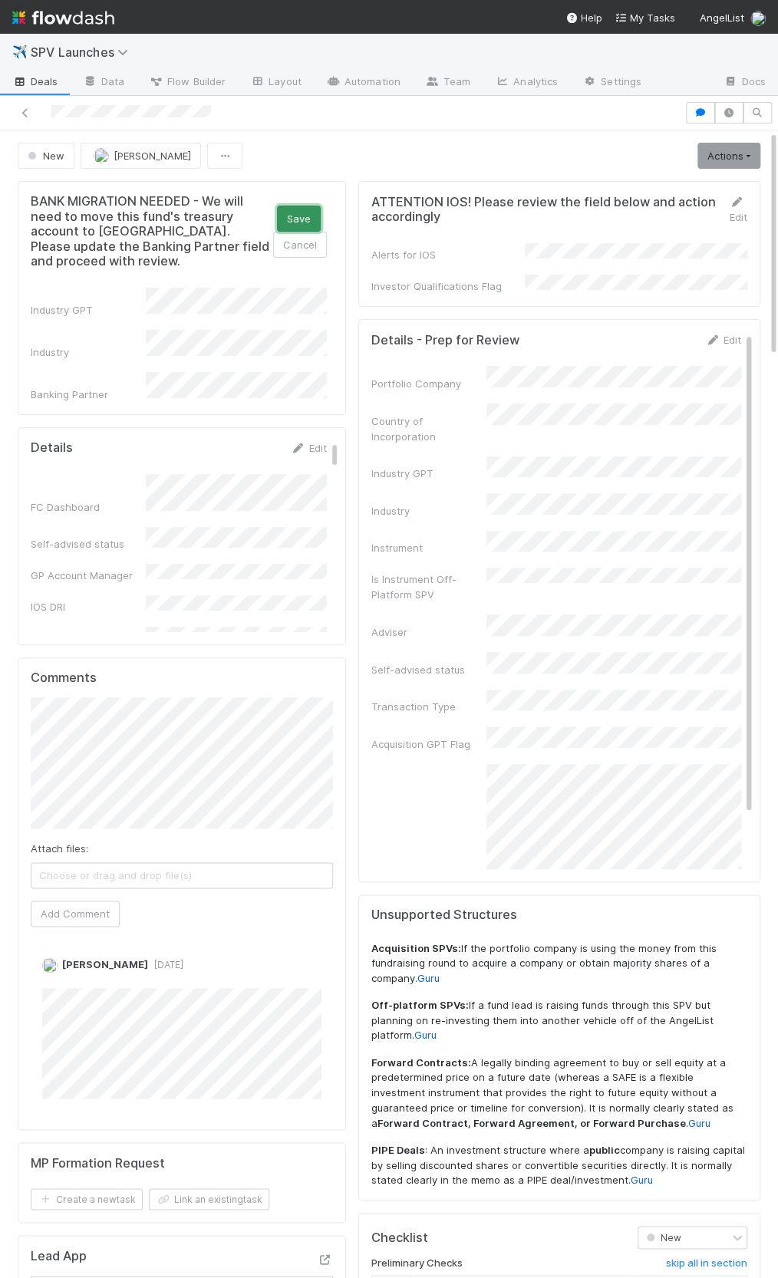
click at [294, 219] on button "Save" at bounding box center [299, 219] width 44 height 26
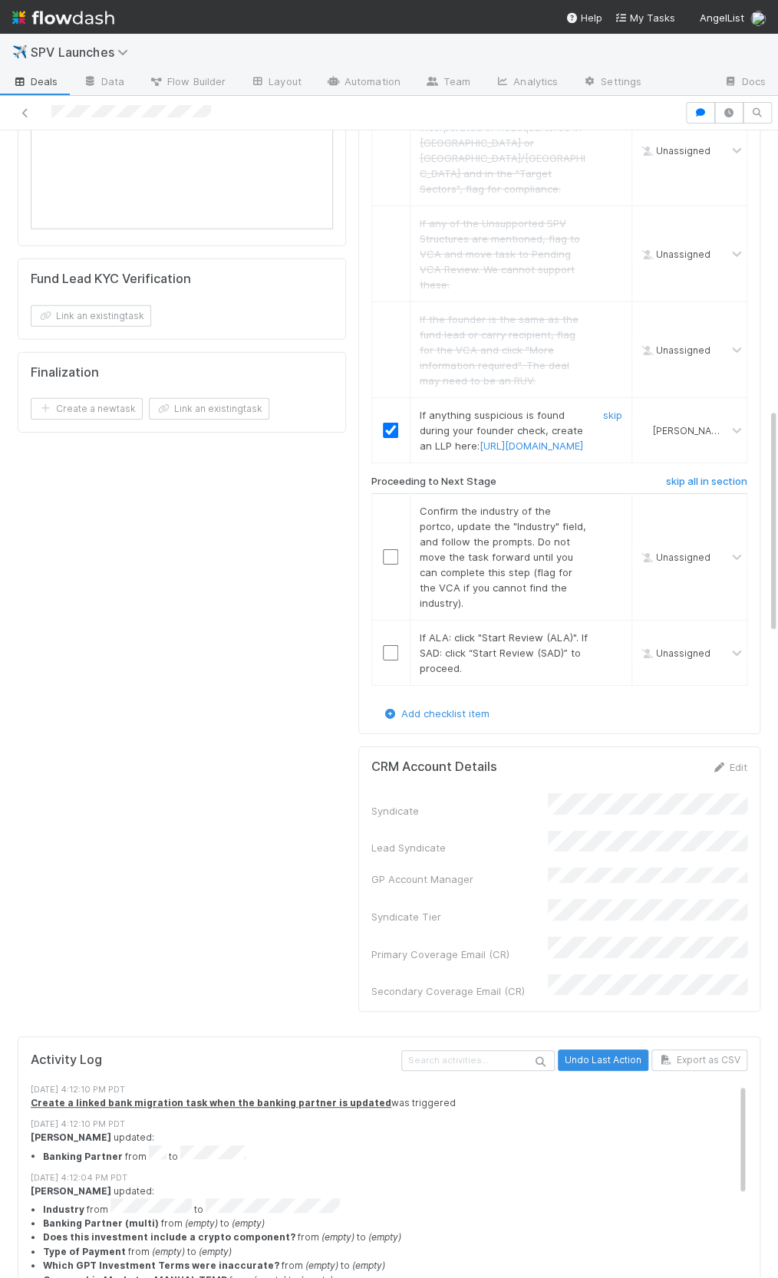
scroll to position [1440, 0]
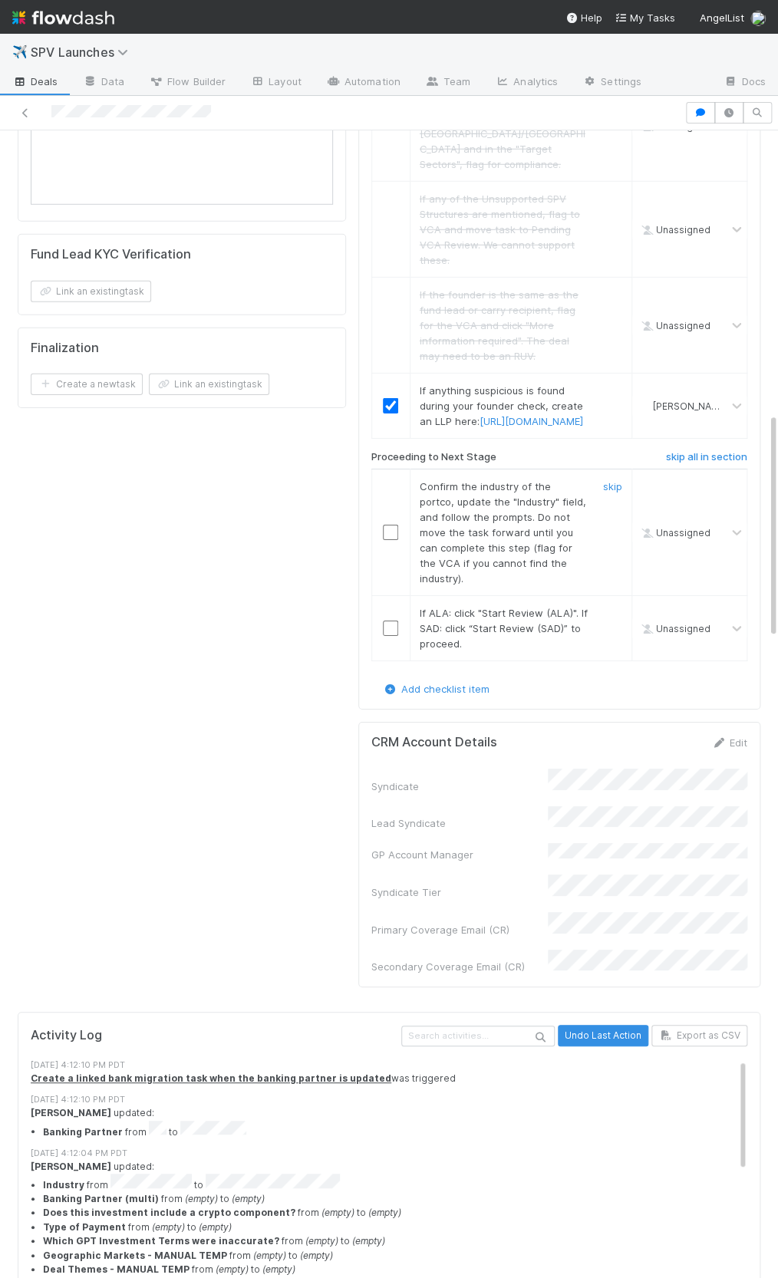
click at [391, 525] on input "checkbox" at bounding box center [390, 532] width 15 height 15
click at [388, 621] on input "checkbox" at bounding box center [390, 628] width 15 height 15
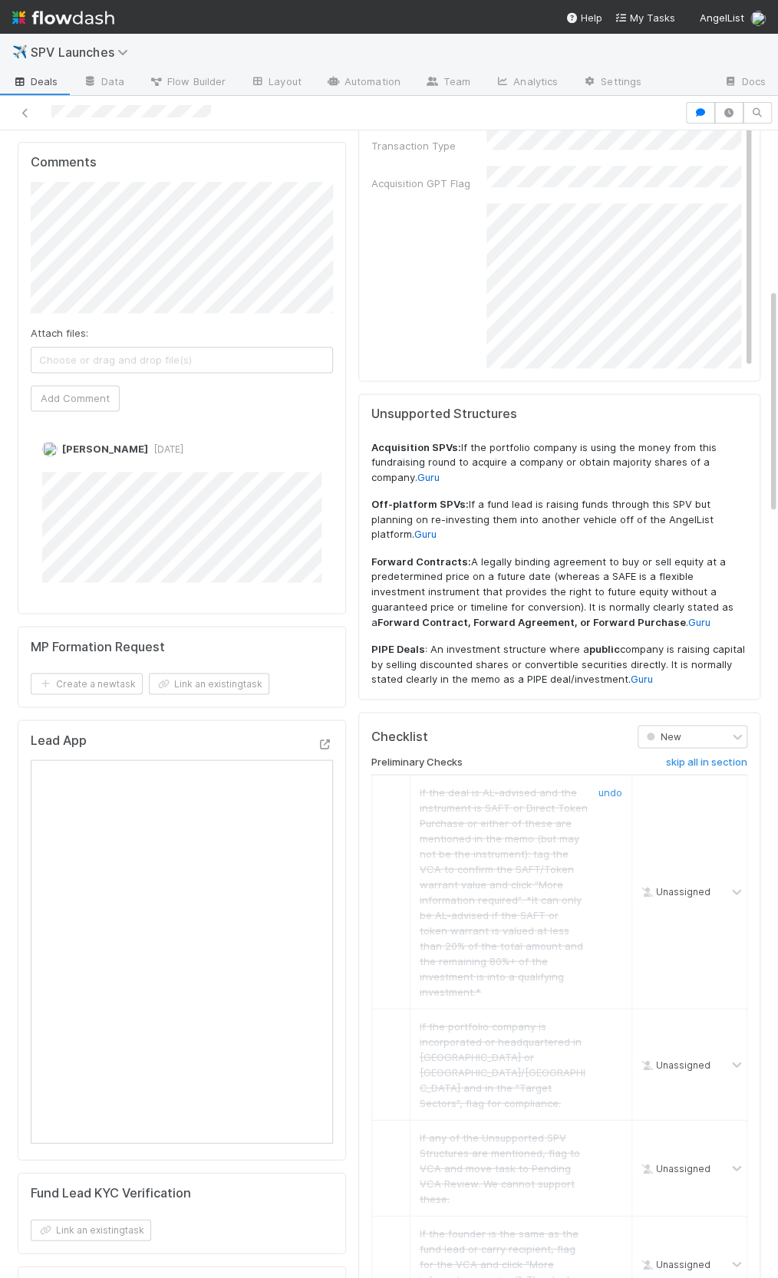
scroll to position [0, 0]
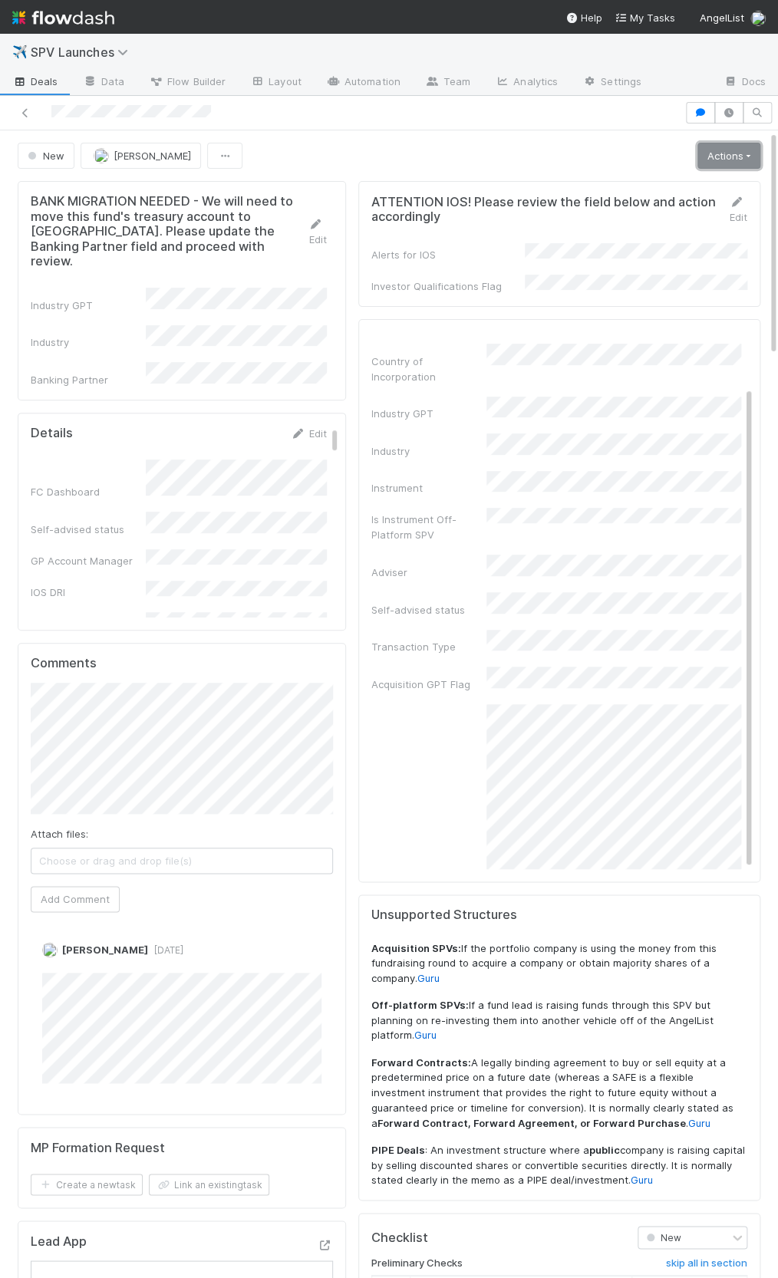
click at [715, 163] on link "Actions" at bounding box center [729, 156] width 63 height 26
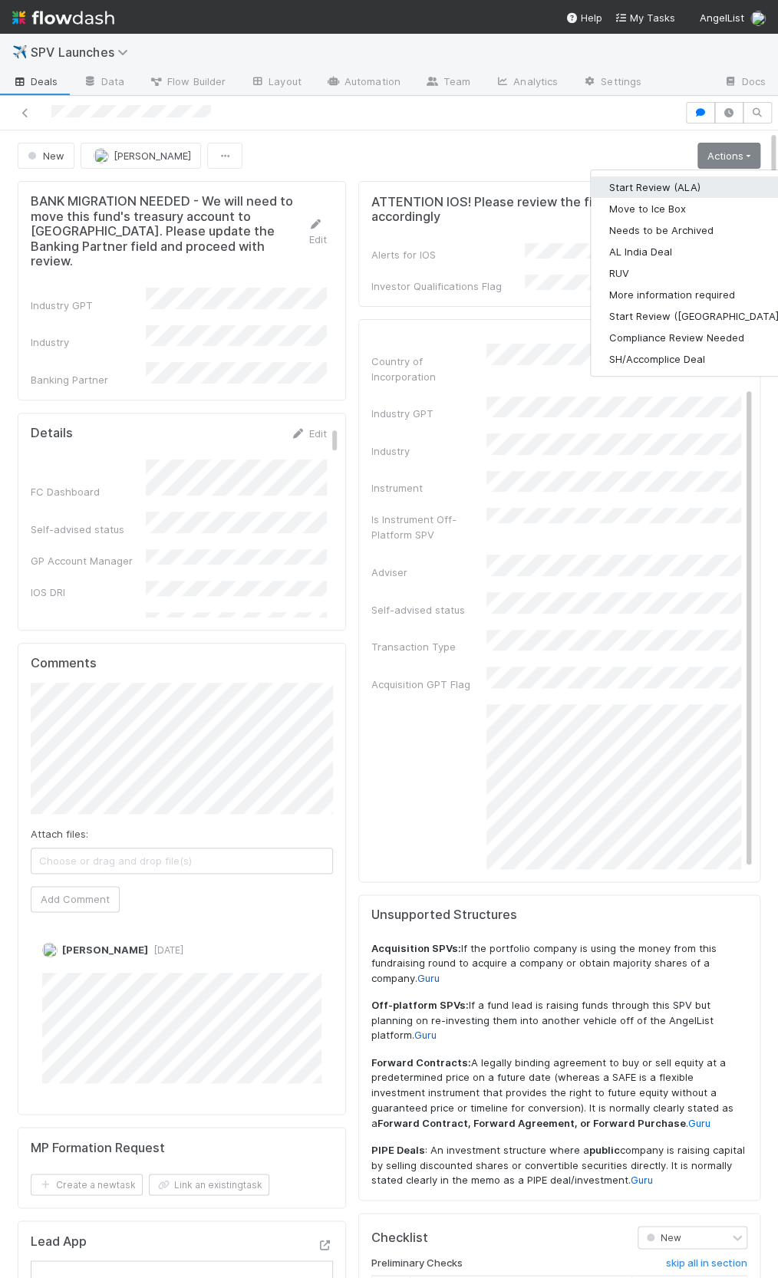
click at [701, 190] on button "Start Review (ALA)" at bounding box center [695, 186] width 209 height 21
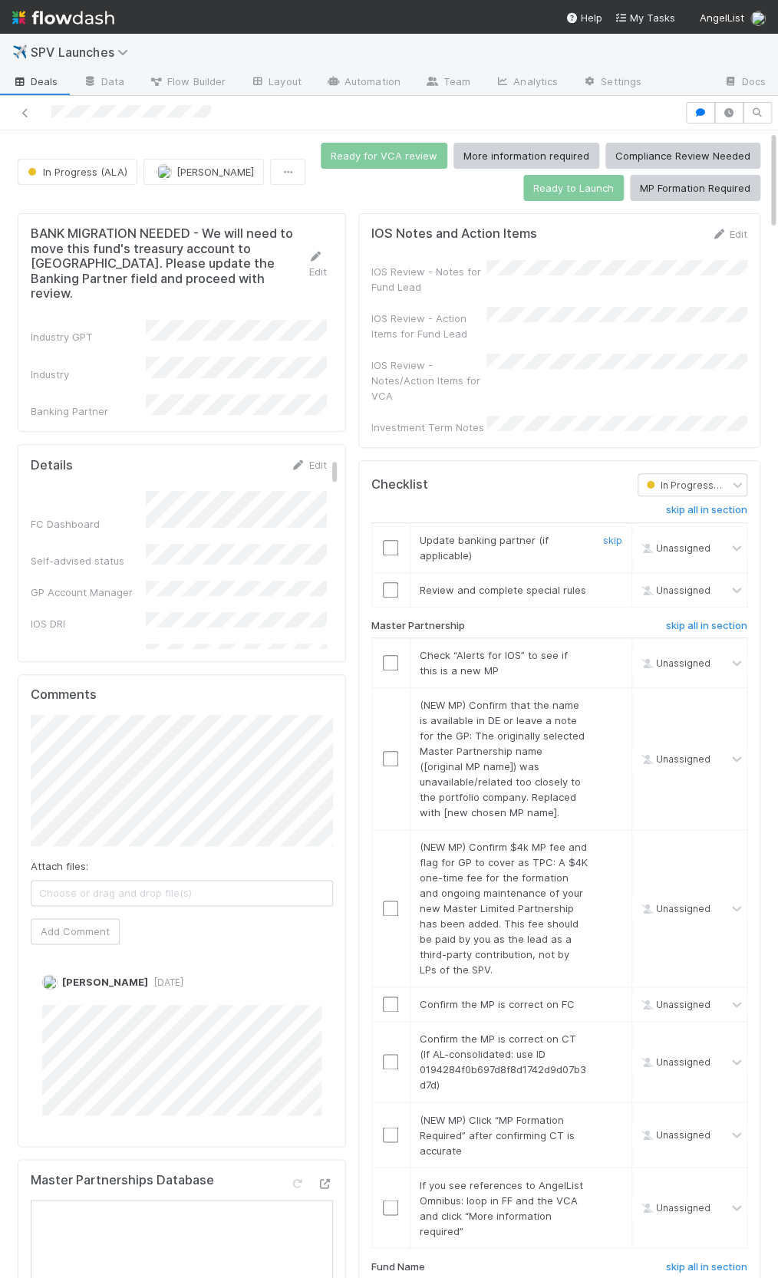
click at [482, 534] on span "Update banking partner (if applicable)" at bounding box center [484, 548] width 129 height 28
click at [388, 540] on input "checkbox" at bounding box center [390, 547] width 15 height 15
click at [605, 584] on link "skip" at bounding box center [612, 590] width 19 height 12
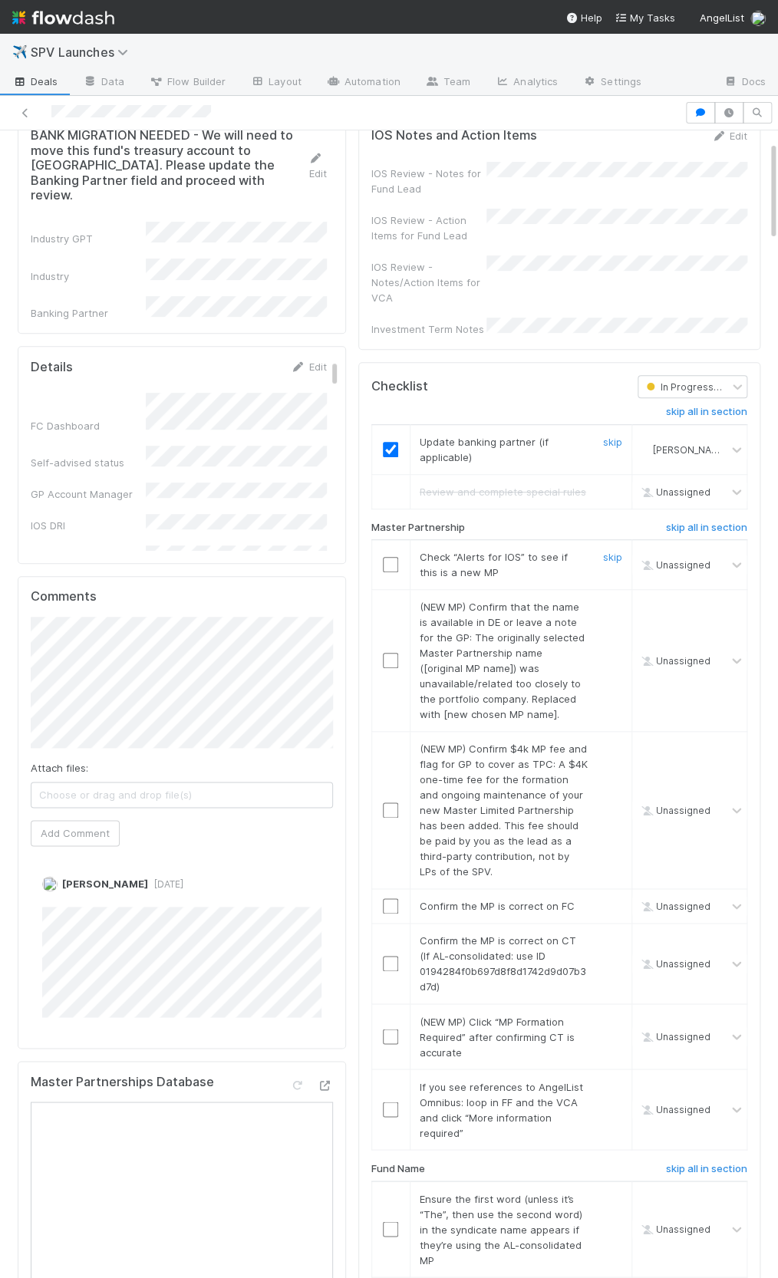
scroll to position [77, 0]
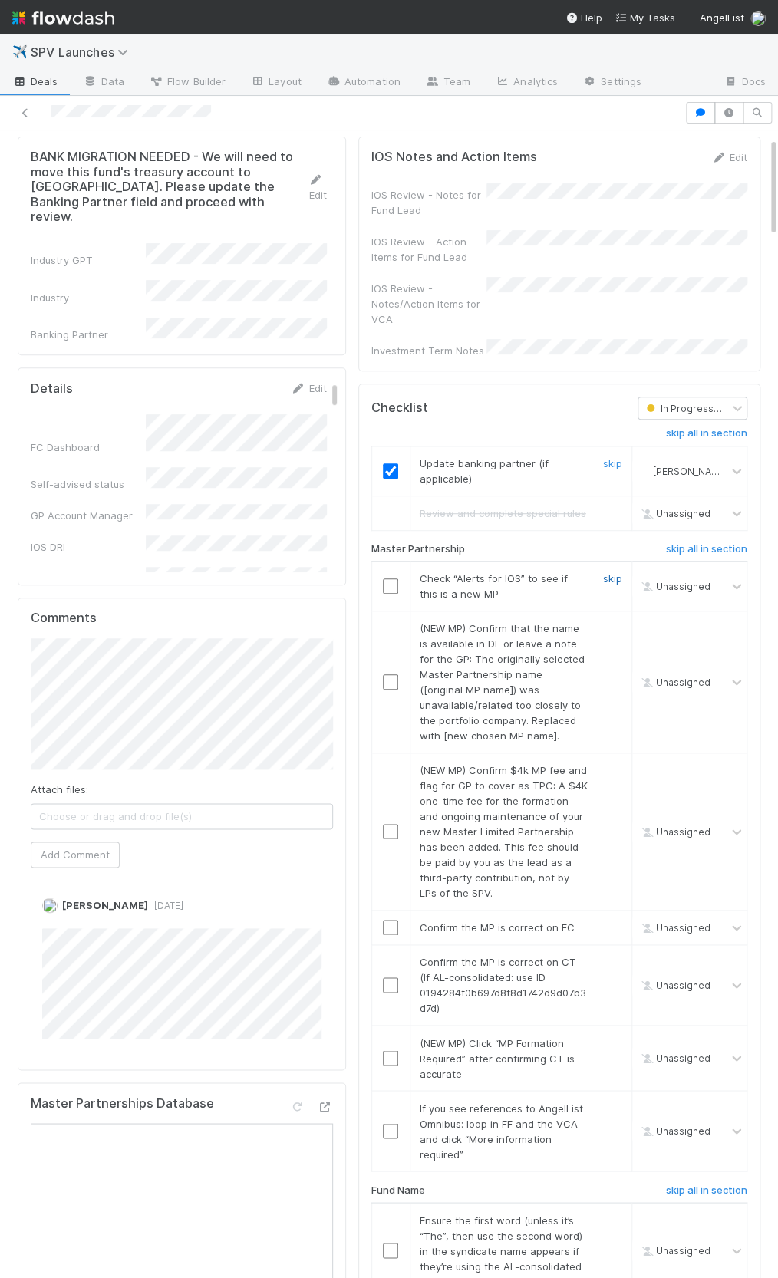
click at [614, 572] on link "skip" at bounding box center [612, 578] width 19 height 12
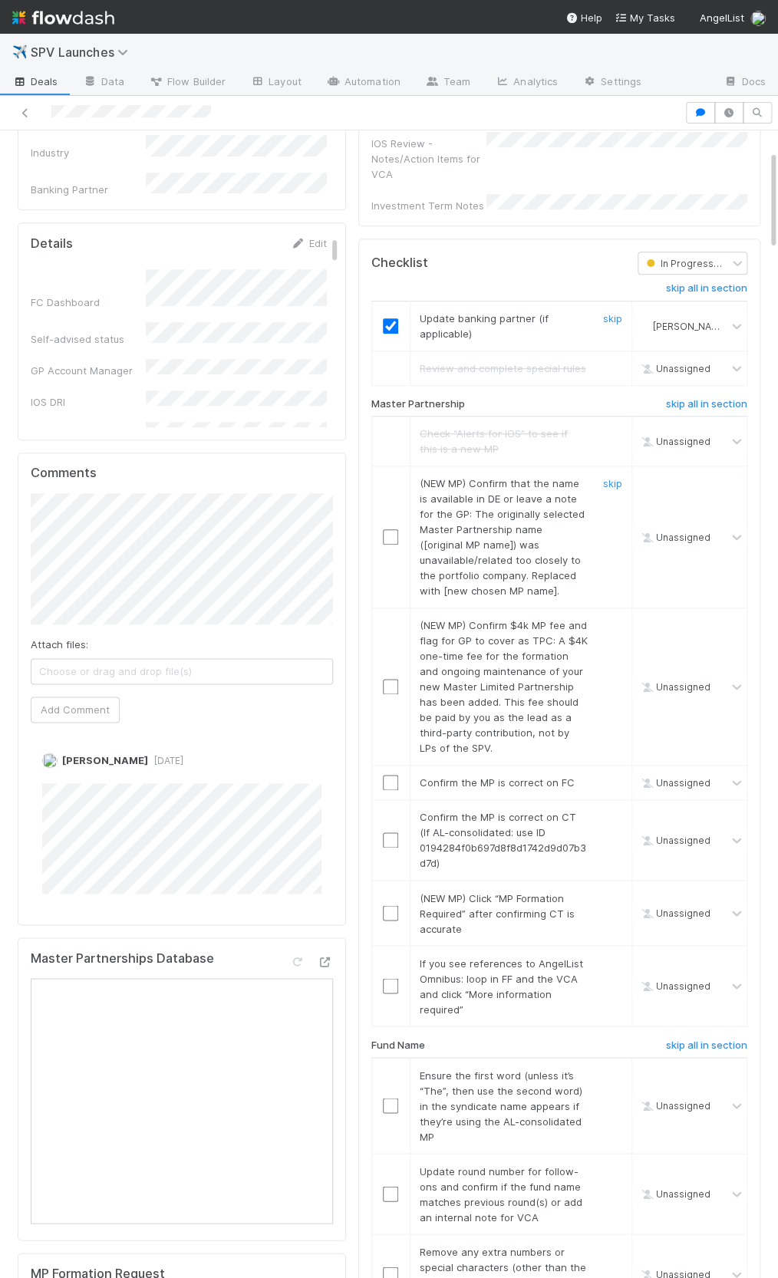
scroll to position [226, 0]
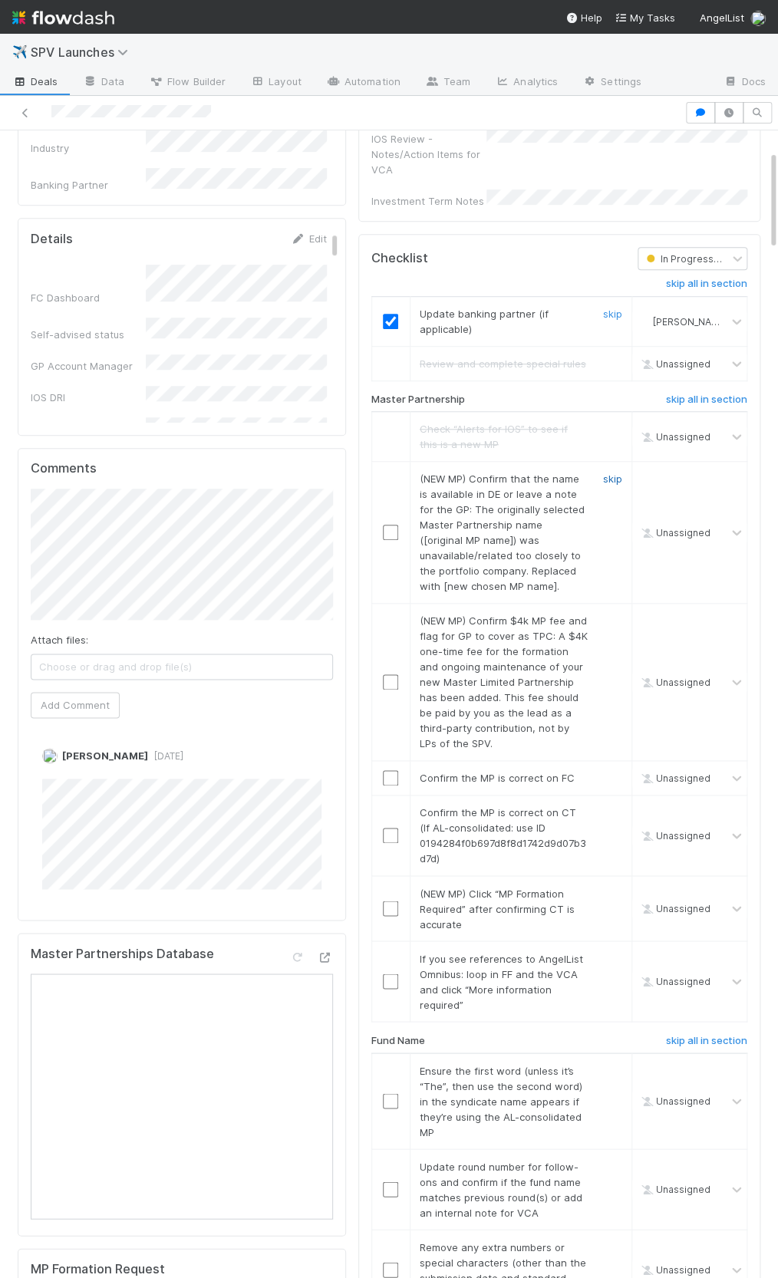
click at [613, 473] on link "skip" at bounding box center [612, 479] width 19 height 12
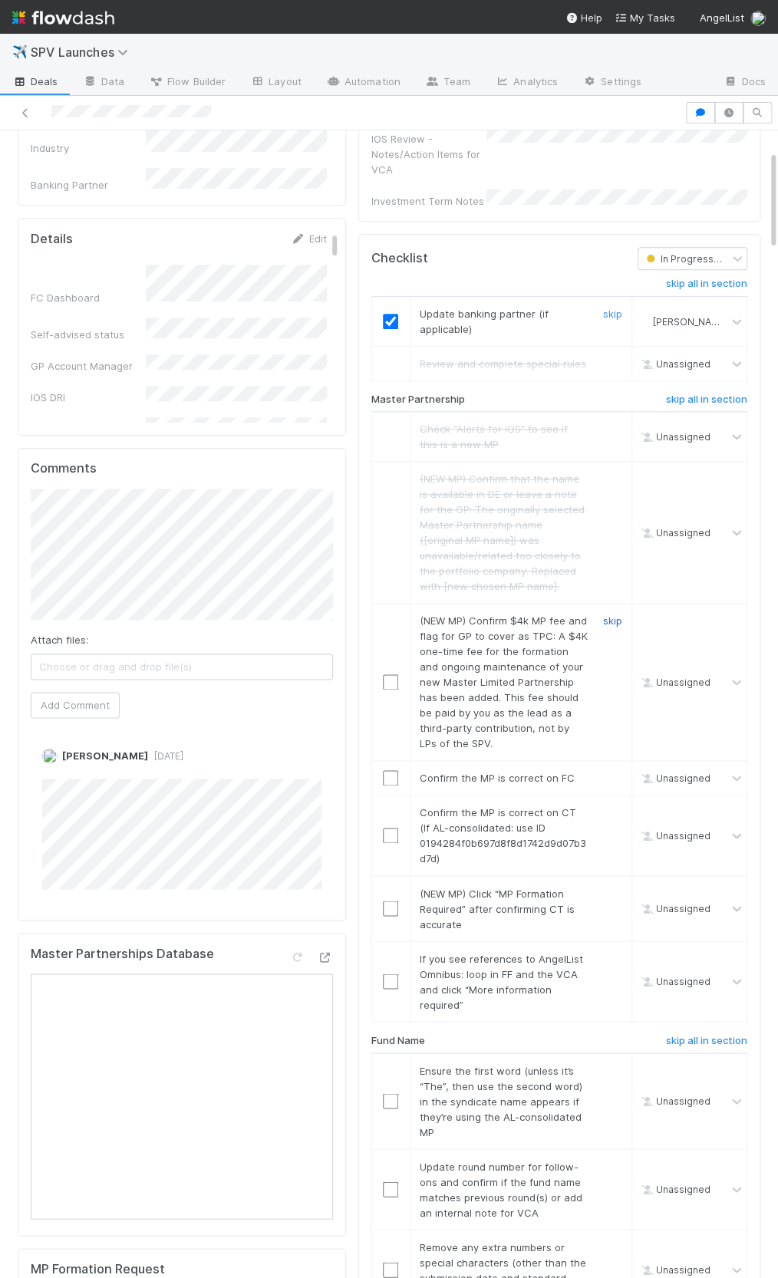
click at [607, 615] on link "skip" at bounding box center [612, 621] width 19 height 12
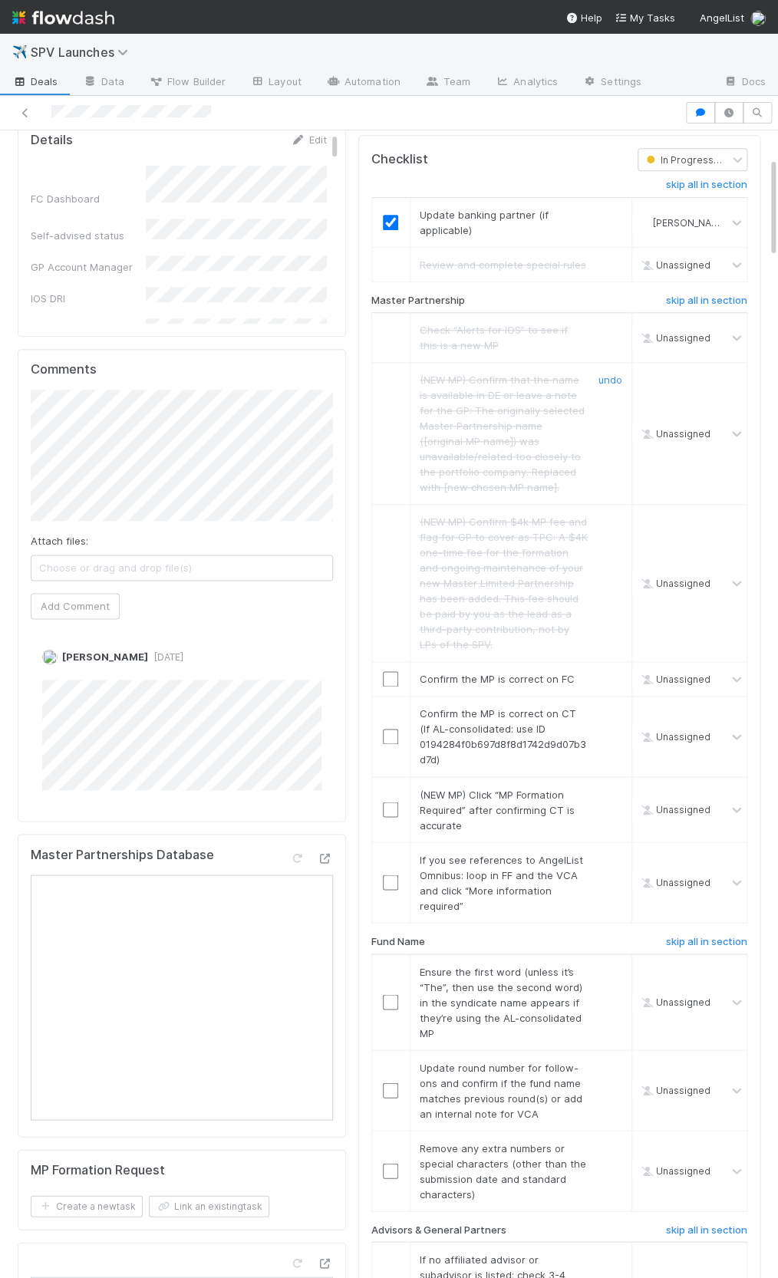
scroll to position [405, 0]
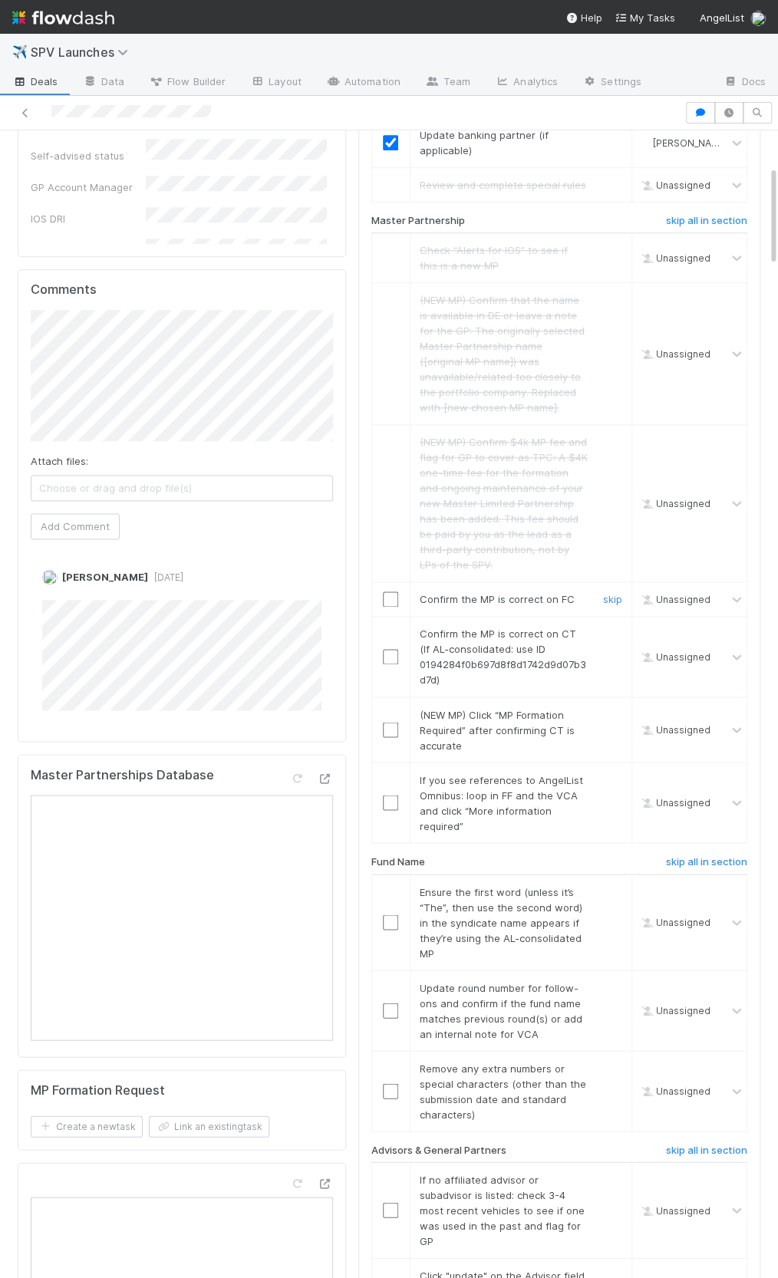
click at [393, 592] on input "checkbox" at bounding box center [390, 599] width 15 height 15
click at [387, 649] on input "checkbox" at bounding box center [390, 656] width 15 height 15
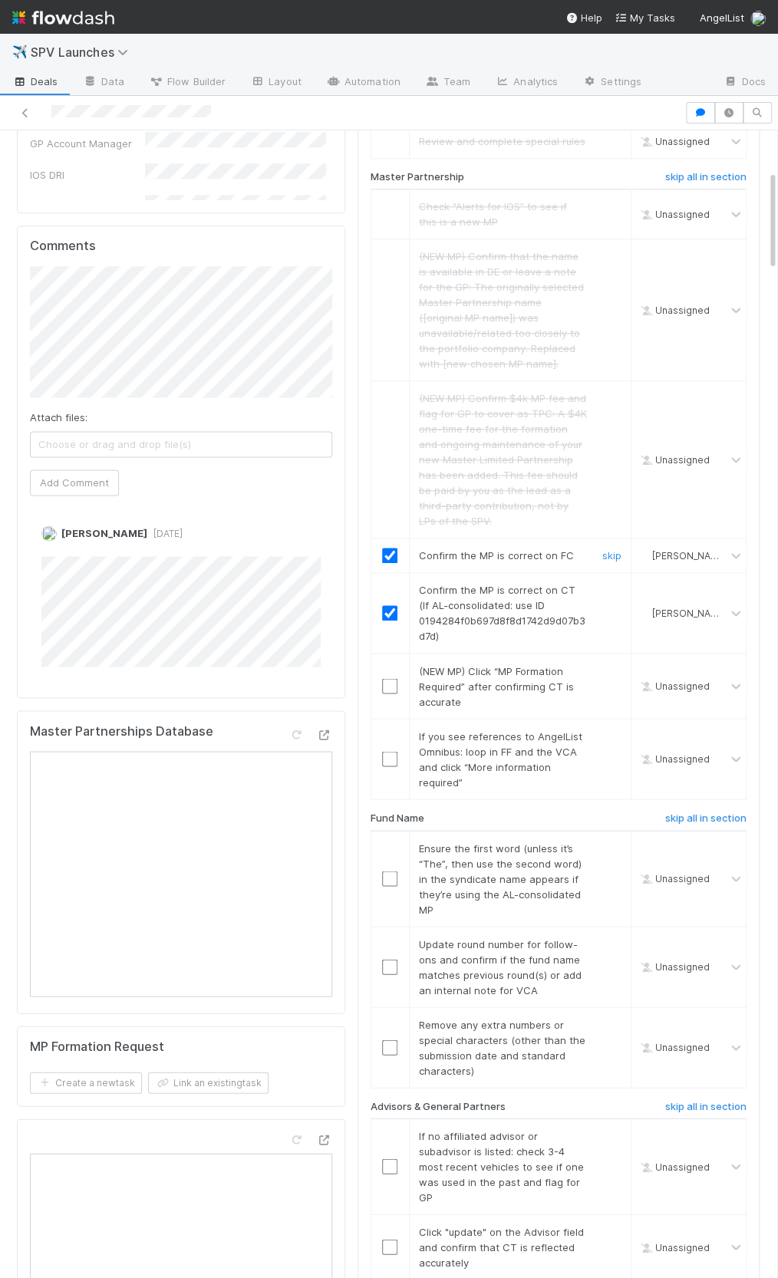
scroll to position [461, 0]
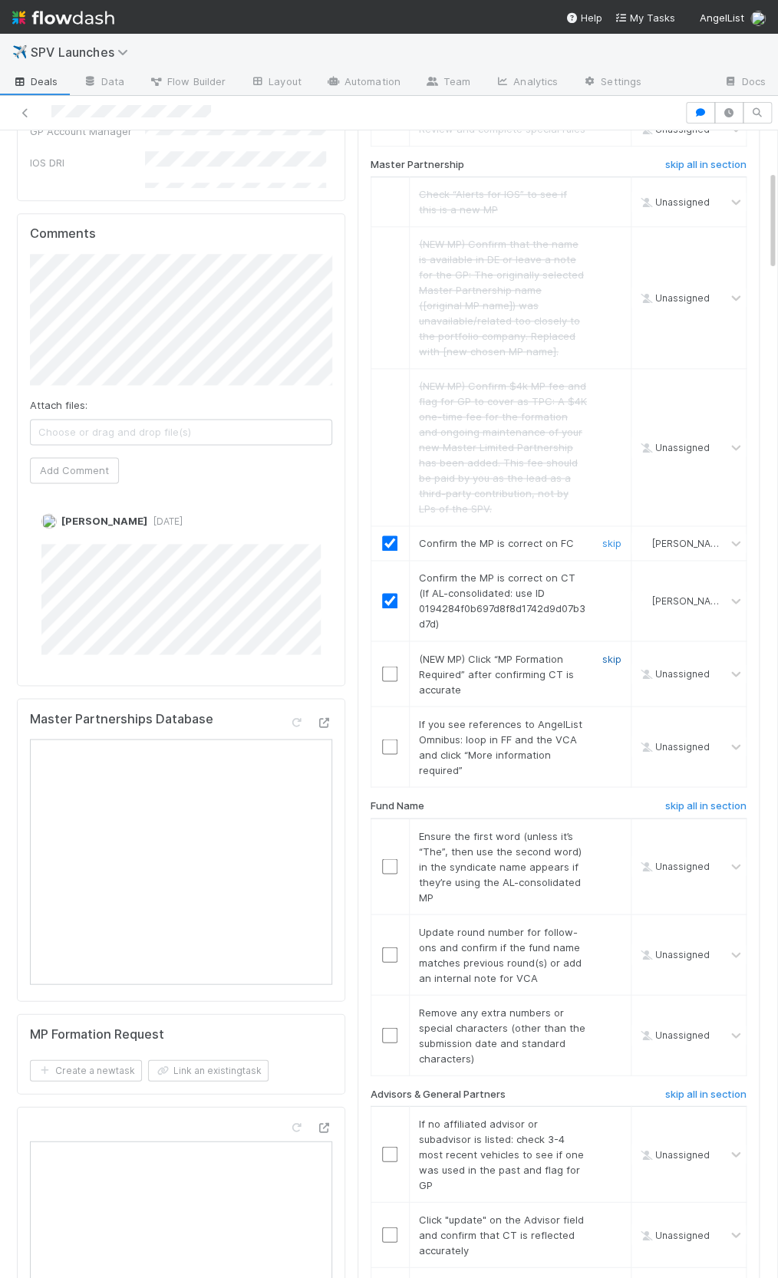
click at [603, 652] on link "skip" at bounding box center [611, 658] width 19 height 12
click at [607, 717] on link "skip" at bounding box center [611, 723] width 19 height 12
click at [604, 652] on link "skip" at bounding box center [611, 658] width 19 height 12
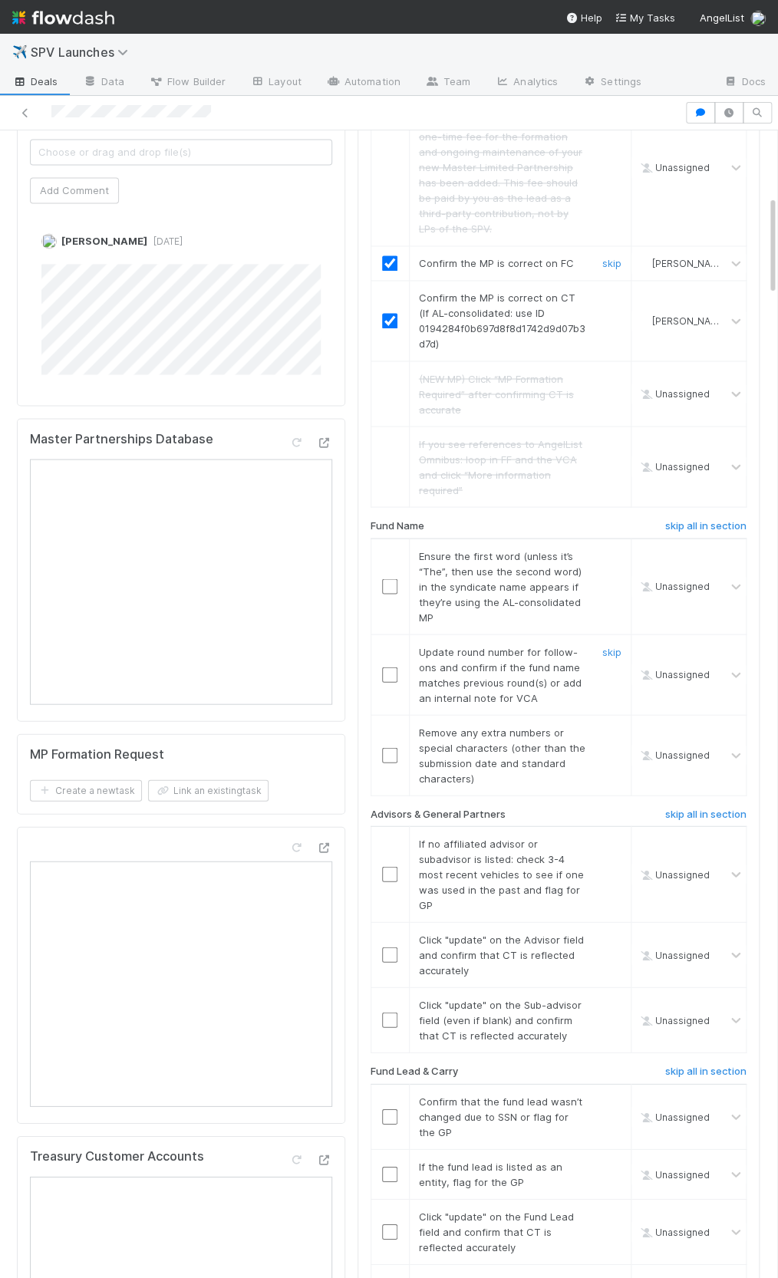
scroll to position [746, 0]
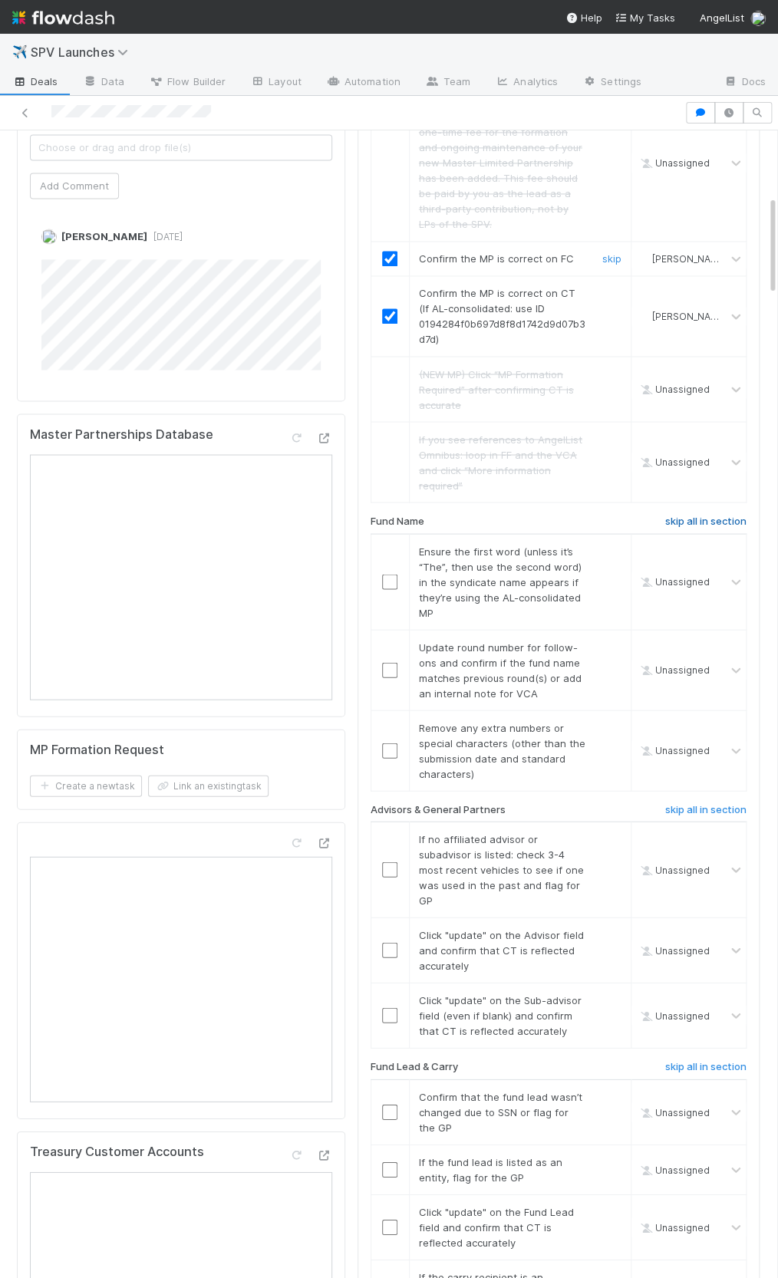
click at [684, 515] on h6 "skip all in section" at bounding box center [705, 521] width 81 height 12
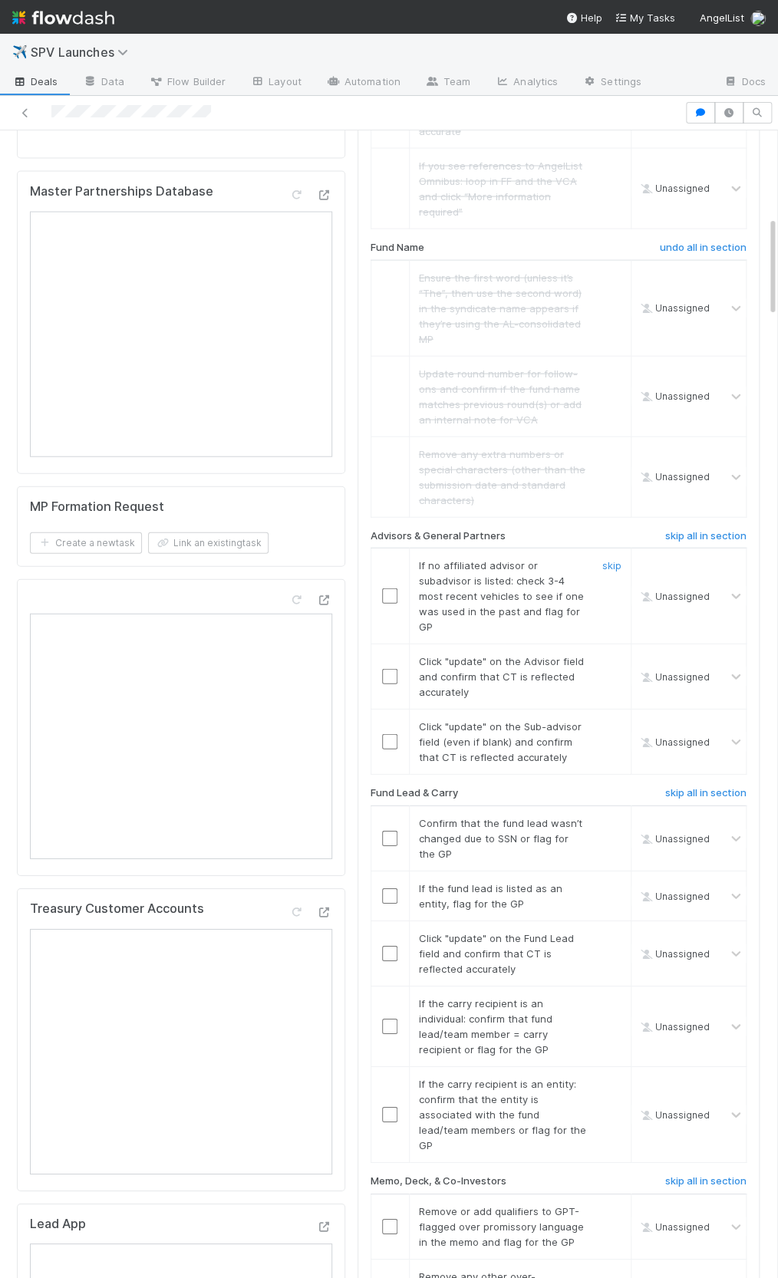
scroll to position [988, 0]
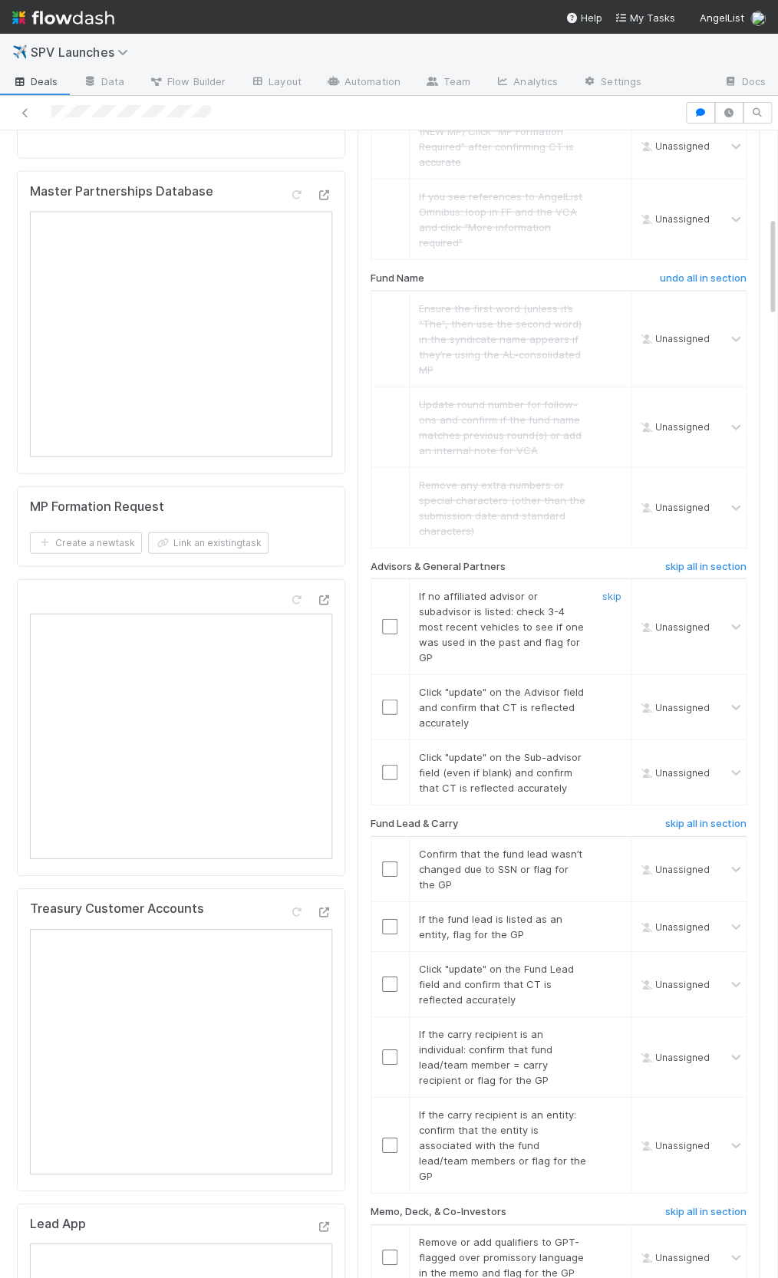
click at [386, 619] on input "checkbox" at bounding box center [389, 626] width 15 height 15
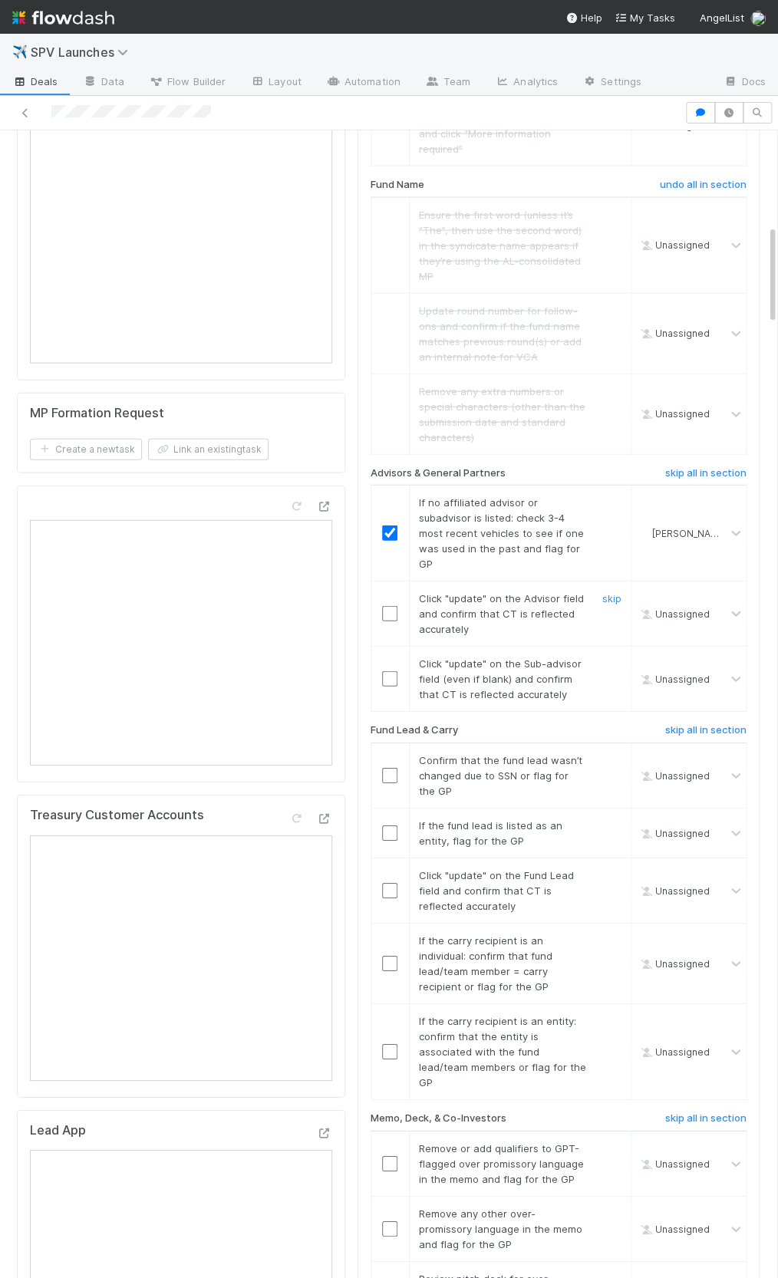
click at [385, 606] on input "checkbox" at bounding box center [389, 613] width 15 height 15
click at [388, 671] on input "checkbox" at bounding box center [389, 678] width 15 height 15
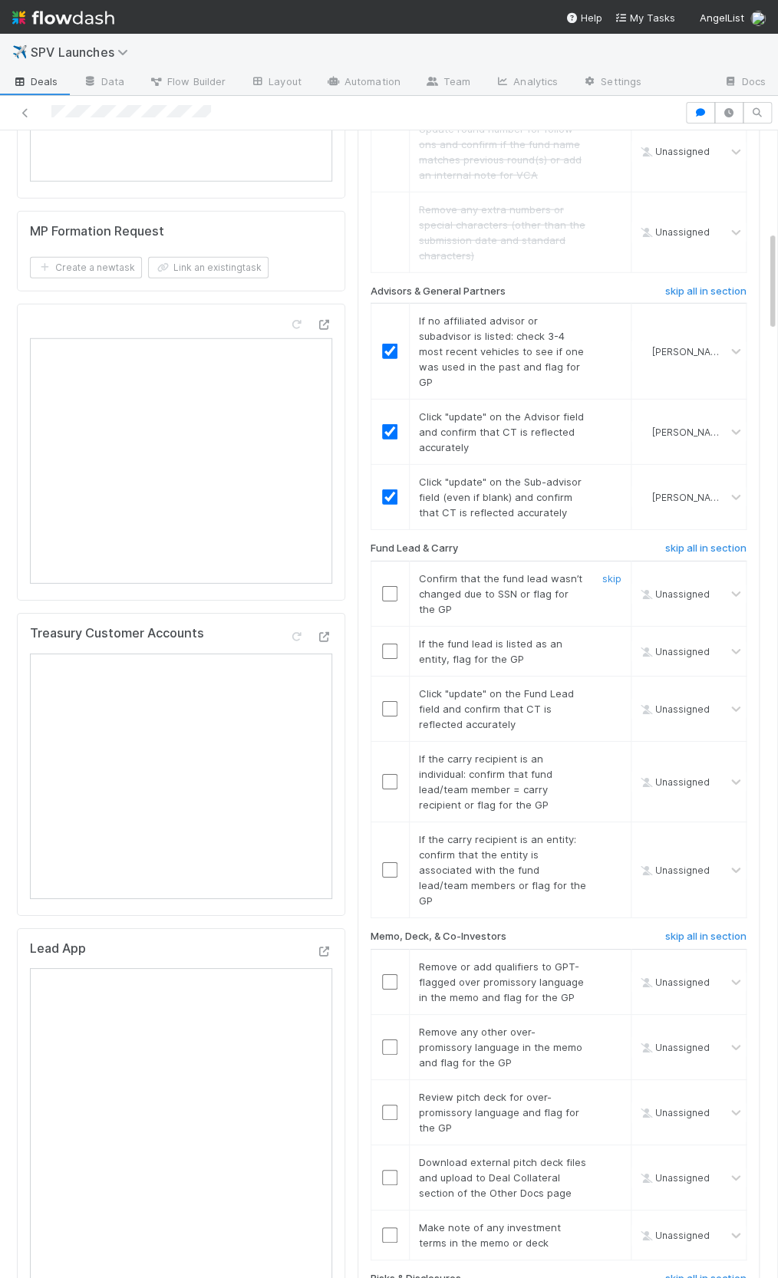
scroll to position [1274, 0]
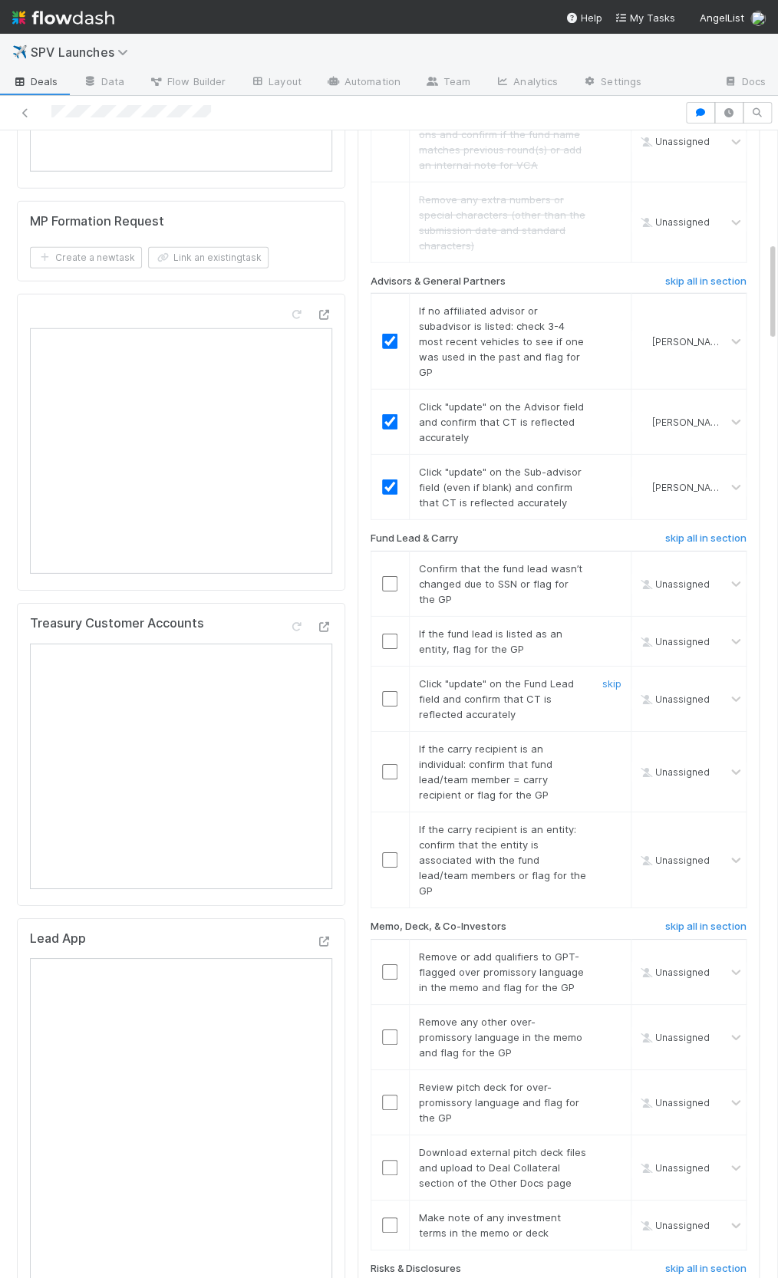
click at [391, 691] on input "checkbox" at bounding box center [389, 698] width 15 height 15
click at [393, 576] on input "checkbox" at bounding box center [388, 583] width 15 height 15
click at [602, 628] on link "skip" at bounding box center [611, 634] width 19 height 12
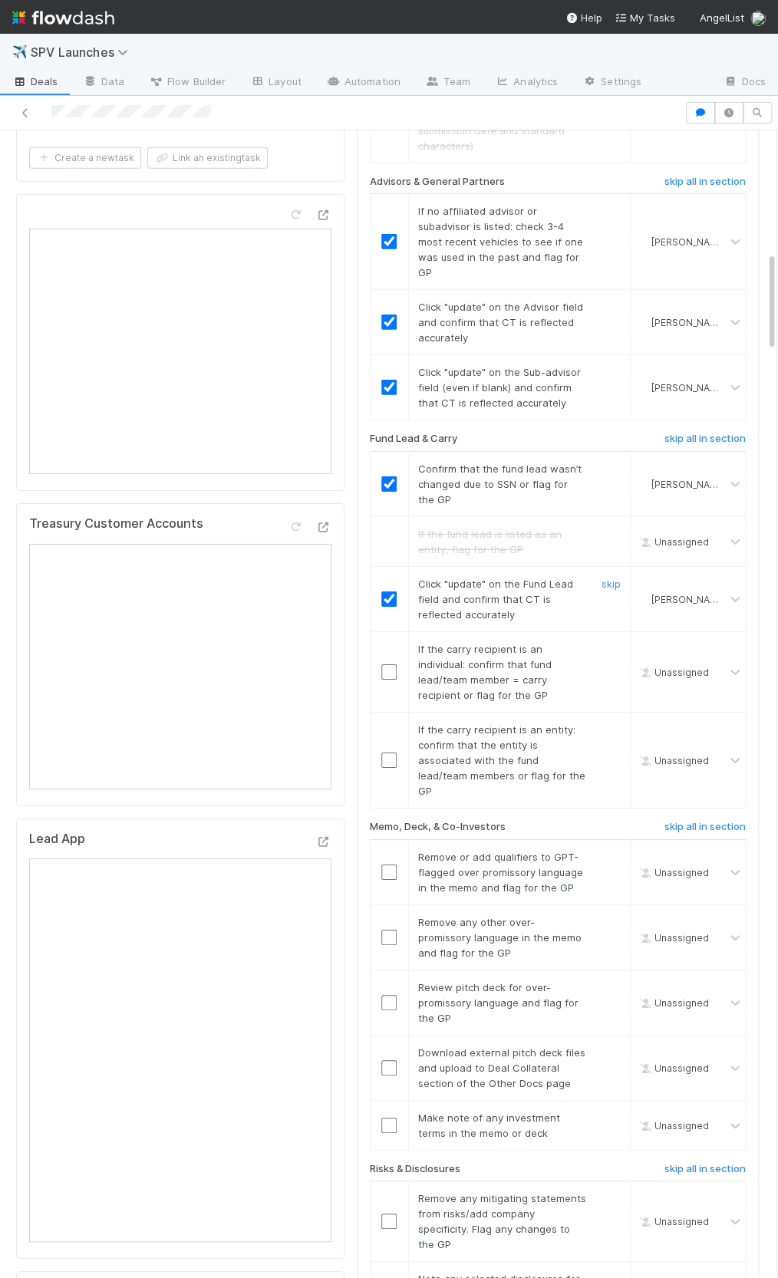
scroll to position [1387, 0]
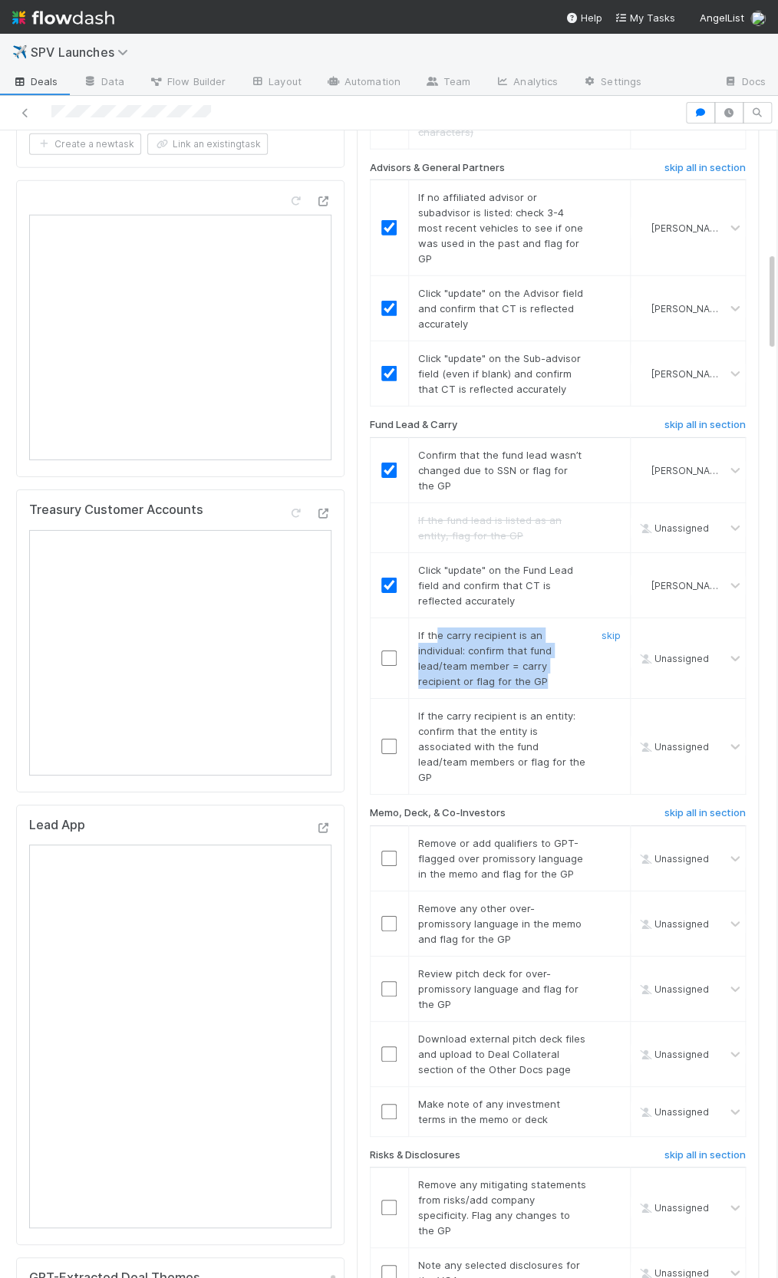
drag, startPoint x: 437, startPoint y: 615, endPoint x: 540, endPoint y: 660, distance: 112.7
click at [540, 660] on span "If the carry recipient is an individual: confirm that fund lead/team member = c…" at bounding box center [485, 658] width 134 height 58
drag, startPoint x: 544, startPoint y: 659, endPoint x: 420, endPoint y: 613, distance: 132.6
click at [420, 628] on div "If the carry recipient is an individual: confirm that fund lead/team member = c…" at bounding box center [497, 658] width 180 height 61
click at [420, 629] on span "If the carry recipient is an individual: confirm that fund lead/team member = c…" at bounding box center [485, 658] width 134 height 58
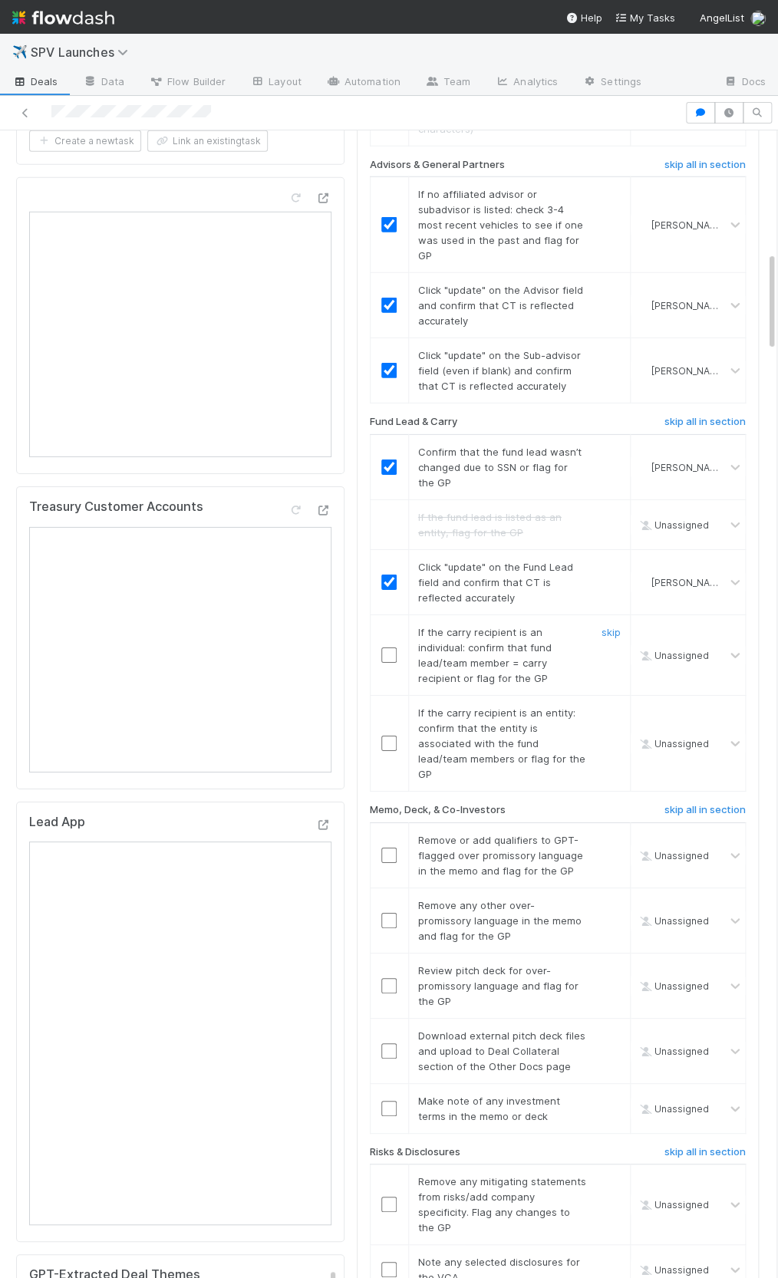
scroll to position [1390, 0]
drag, startPoint x: 417, startPoint y: 611, endPoint x: 545, endPoint y: 654, distance: 135.2
click at [545, 654] on div "If the carry recipient is an individual: confirm that fund lead/team member = c…" at bounding box center [497, 655] width 180 height 61
click at [385, 704] on td at bounding box center [389, 743] width 38 height 96
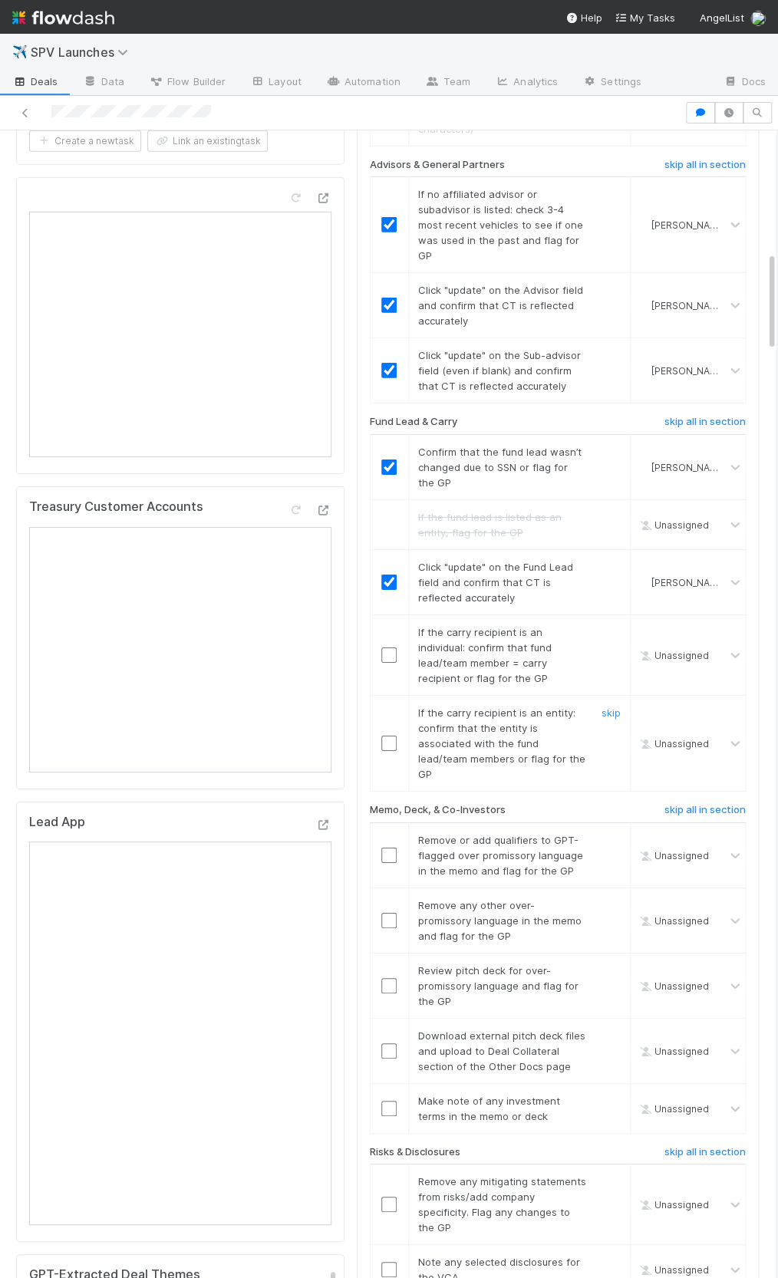
click at [383, 736] on input "checkbox" at bounding box center [388, 743] width 15 height 15
click at [611, 626] on link "skip" at bounding box center [611, 632] width 19 height 12
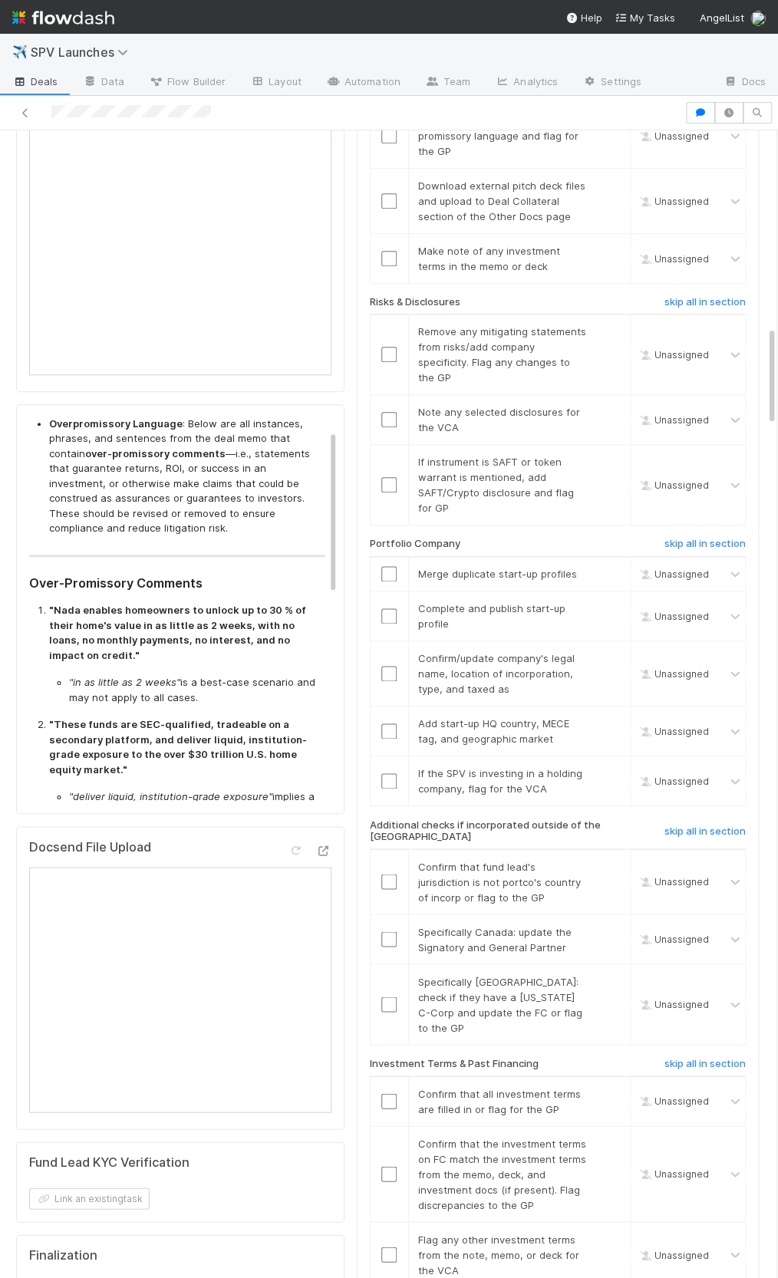
scroll to position [84, 0]
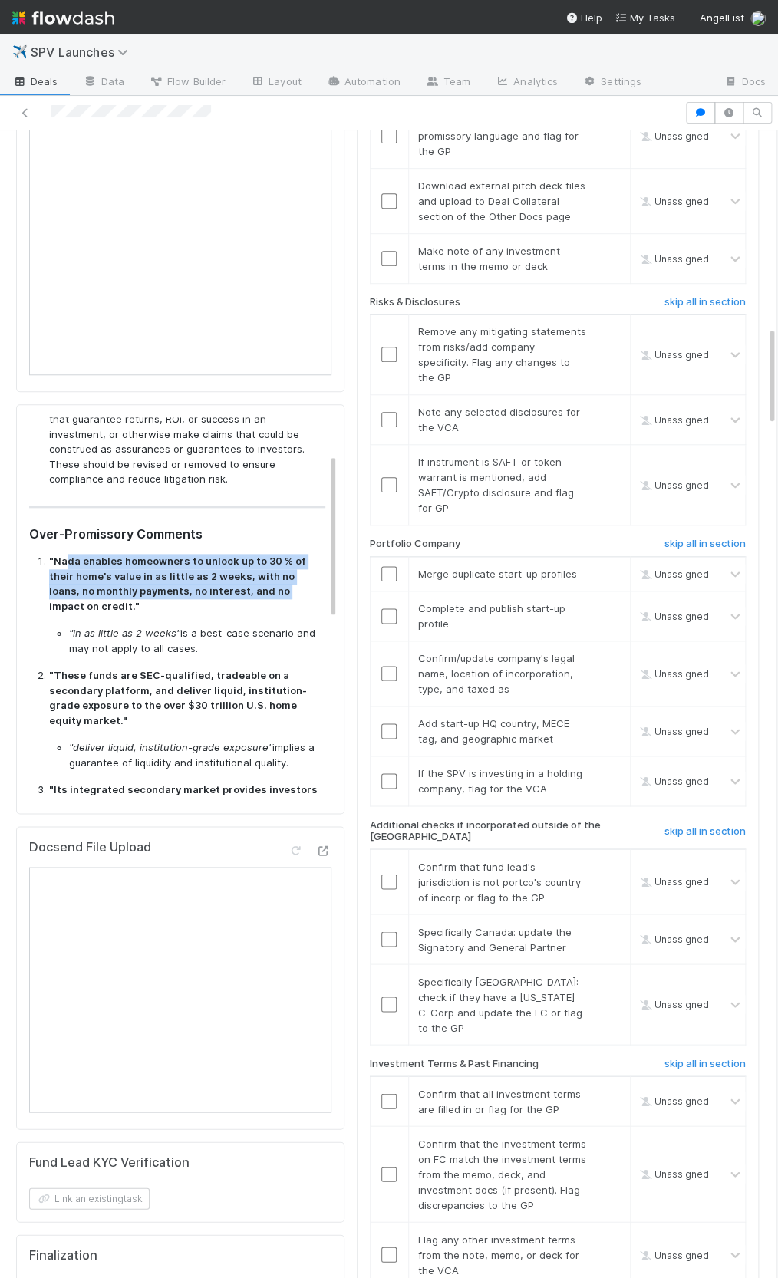
drag, startPoint x: 78, startPoint y: 532, endPoint x: 234, endPoint y: 566, distance: 160.3
click at [234, 566] on strong ""Nada enables homeowners to unlock up to 30 % of their home's value in as littl…" at bounding box center [177, 584] width 257 height 58
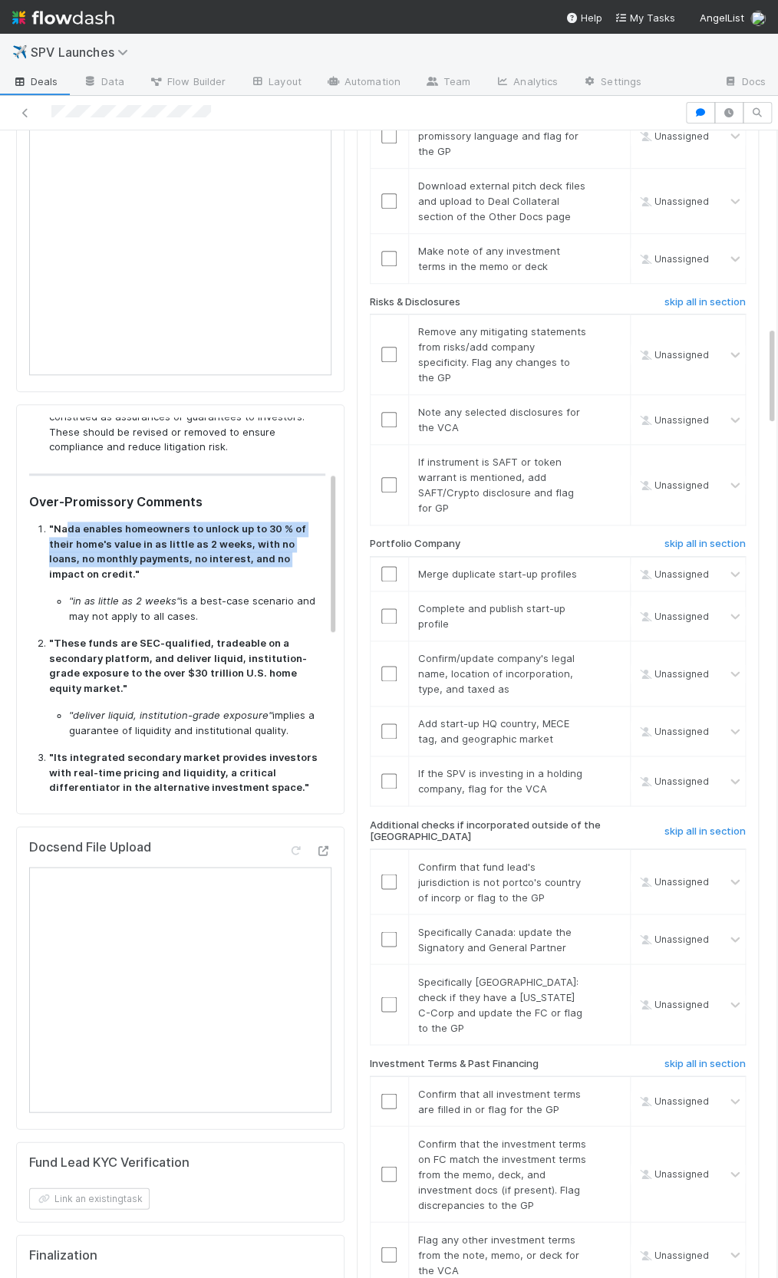
scroll to position [139, 0]
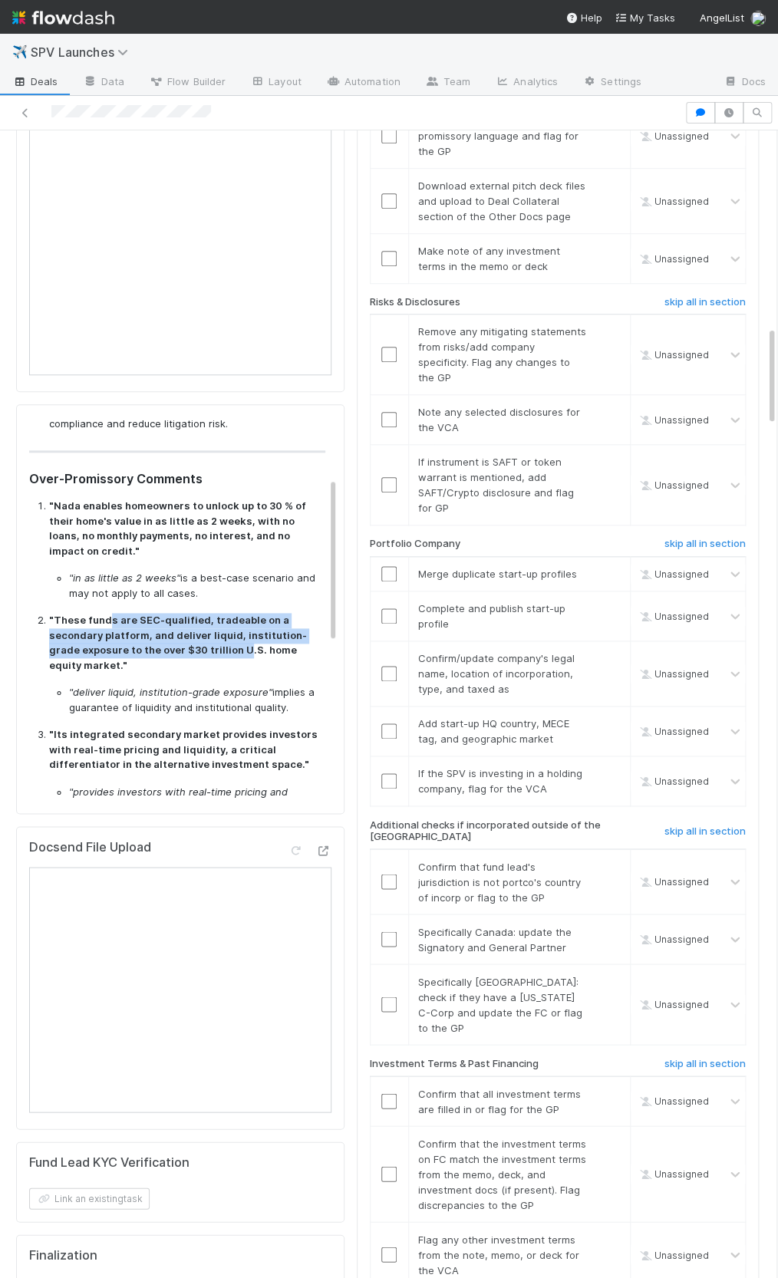
drag, startPoint x: 105, startPoint y: 573, endPoint x: 211, endPoint y: 599, distance: 108.9
click at [211, 614] on strong ""These funds are SEC-qualified, tradeable on a secondary platform, and deliver …" at bounding box center [178, 643] width 258 height 58
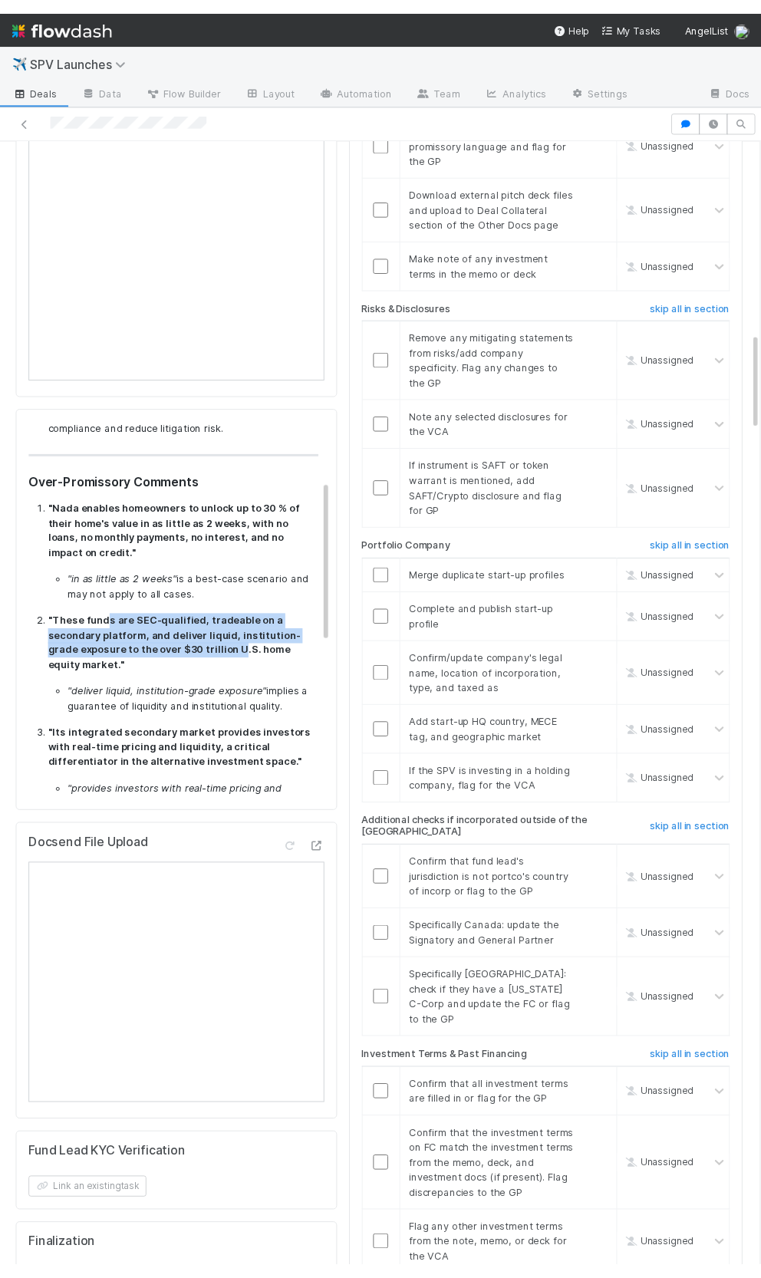
scroll to position [138, 0]
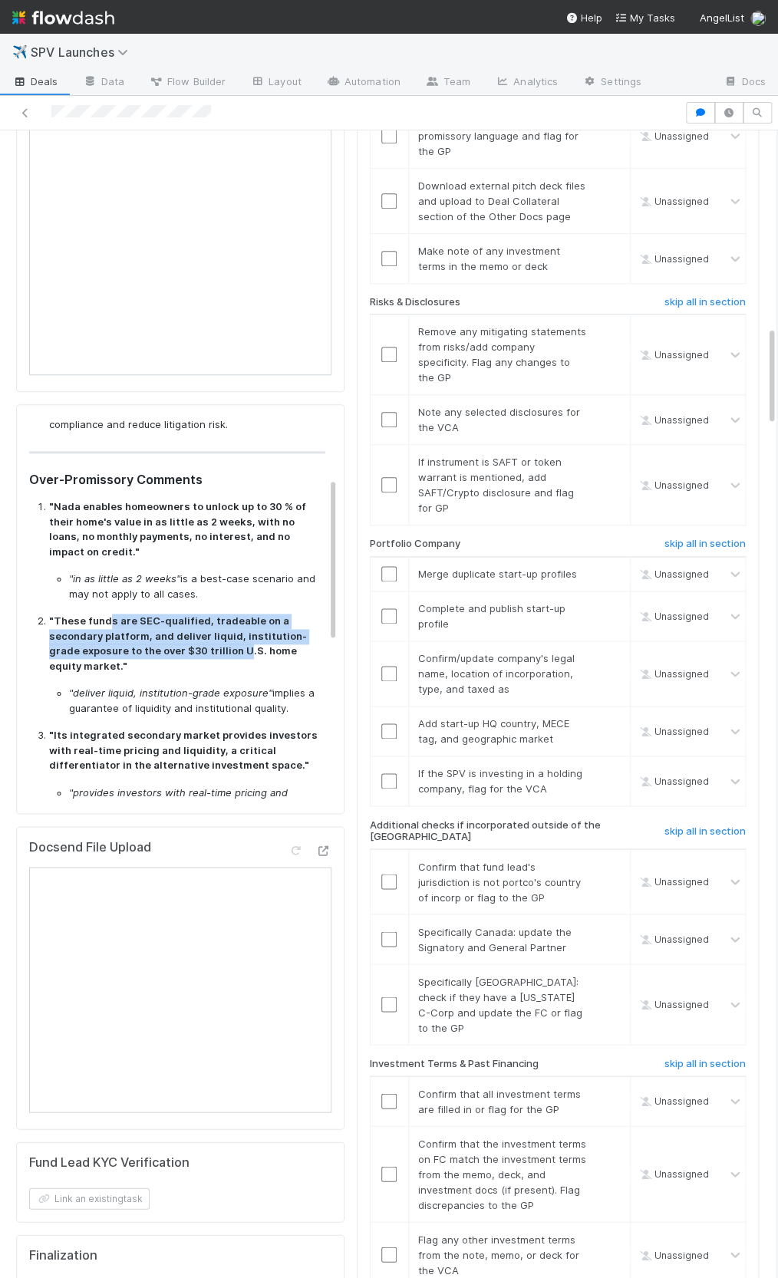
click at [181, 615] on strong ""These funds are SEC-qualified, tradeable on a secondary platform, and deliver …" at bounding box center [178, 644] width 258 height 58
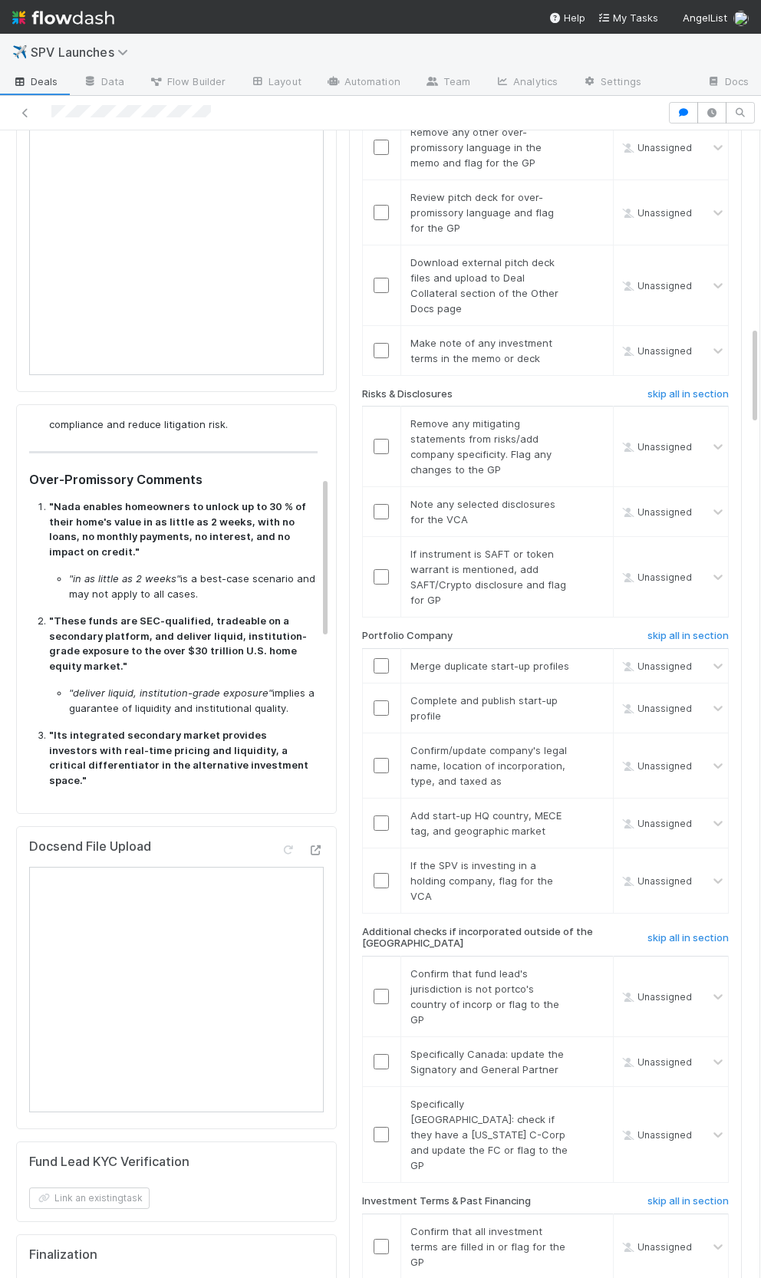
scroll to position [2271, 0]
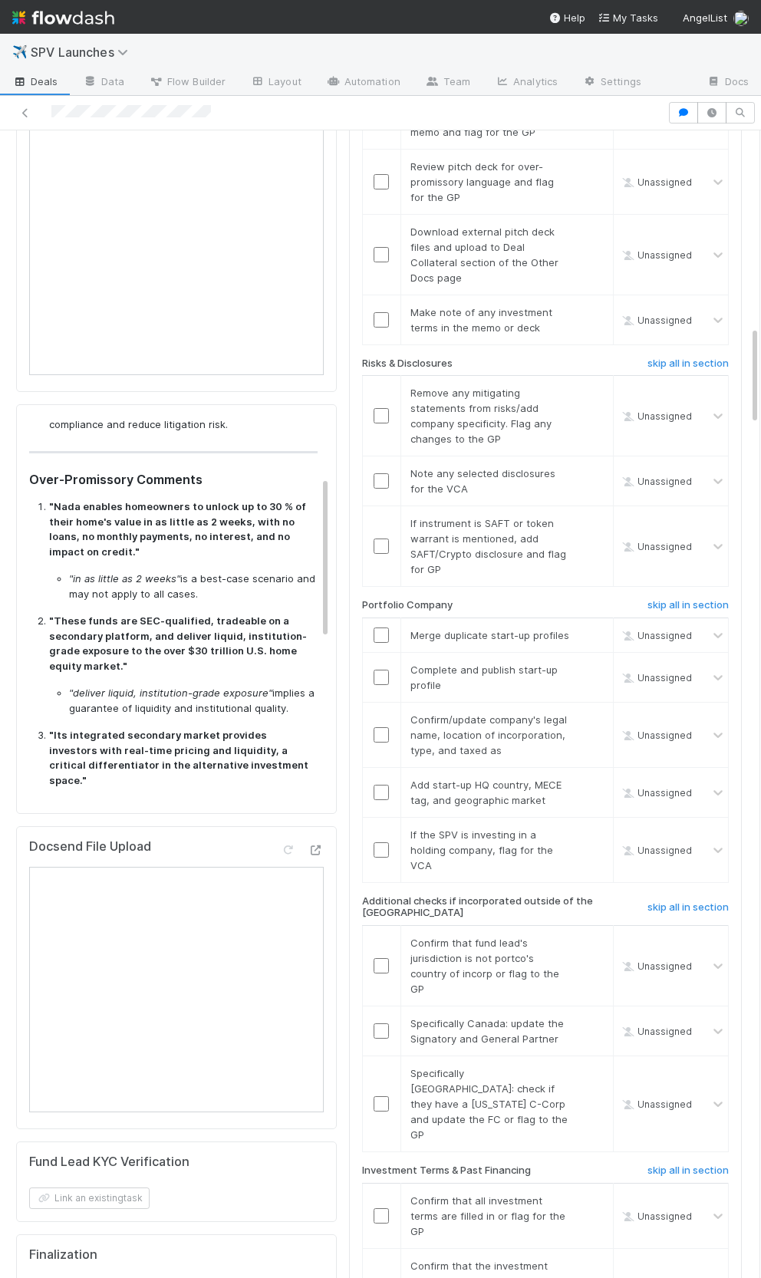
click at [505, 533] on table "Remove any mitigating statements from risks/add company specificity. Flag any c…" at bounding box center [545, 481] width 367 height 212
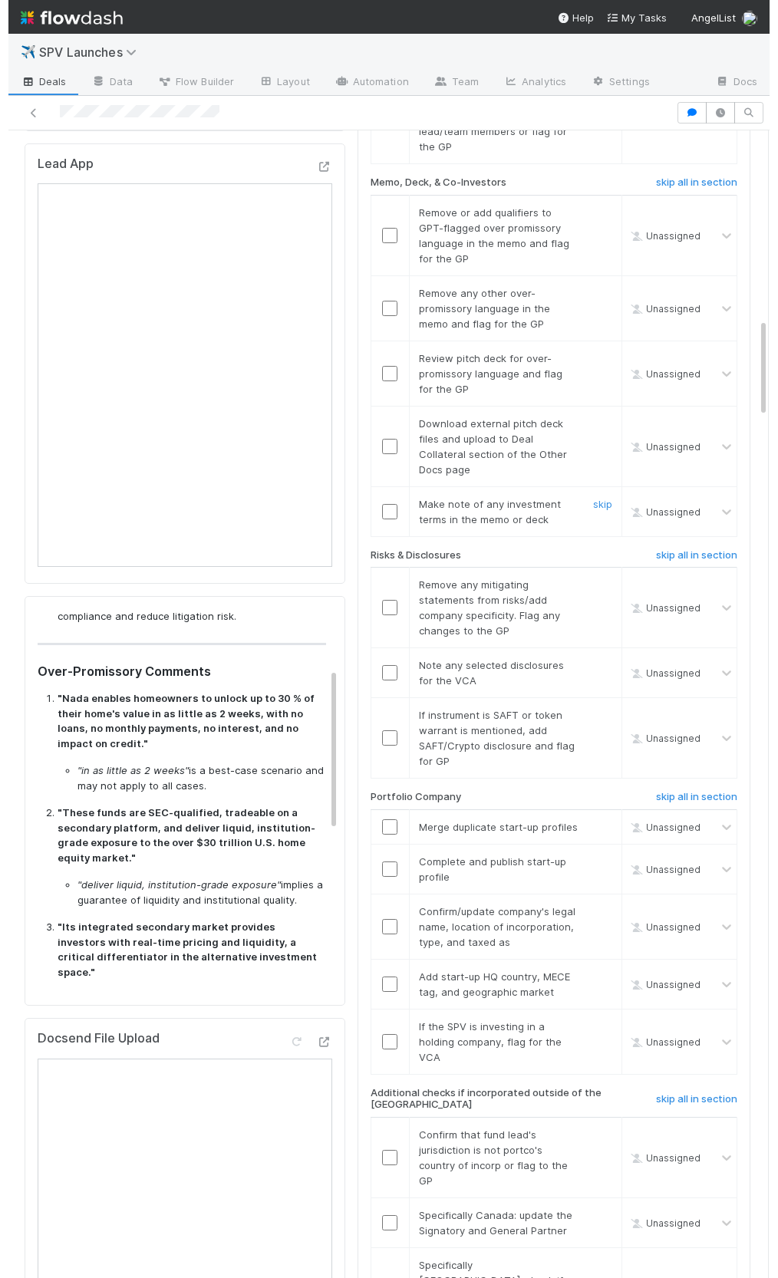
scroll to position [1814, 0]
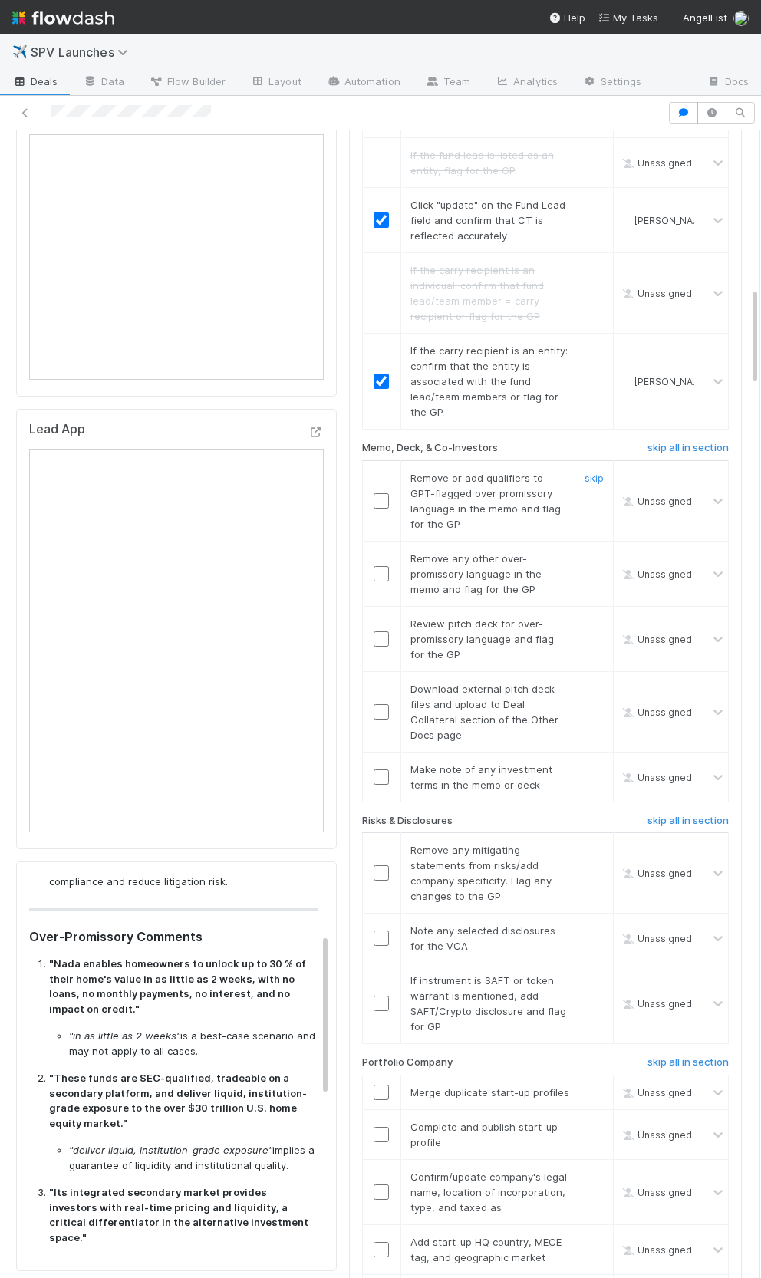
click at [380, 474] on td at bounding box center [381, 500] width 38 height 81
click at [378, 493] on input "checkbox" at bounding box center [381, 500] width 15 height 15
drag, startPoint x: 595, startPoint y: 524, endPoint x: 602, endPoint y: 581, distance: 57.1
click at [595, 553] on link "skip" at bounding box center [594, 559] width 19 height 12
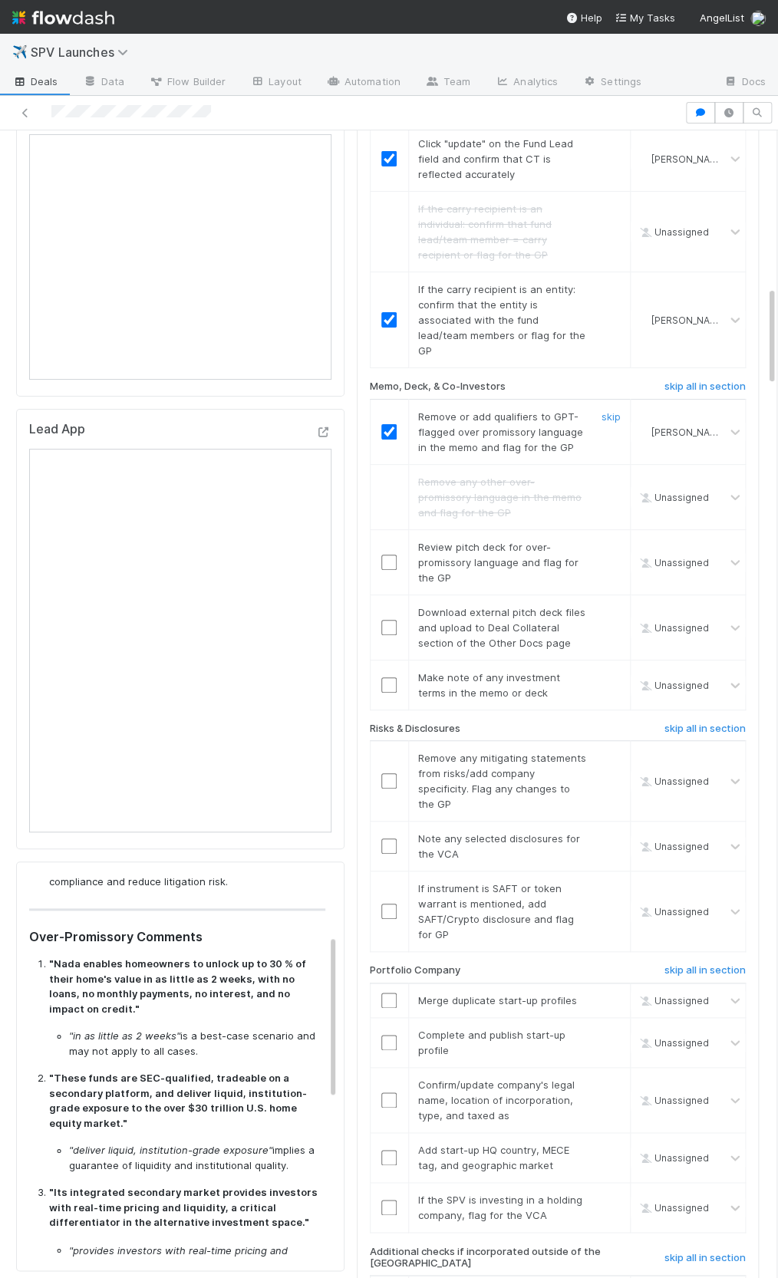
scroll to position [1783, 0]
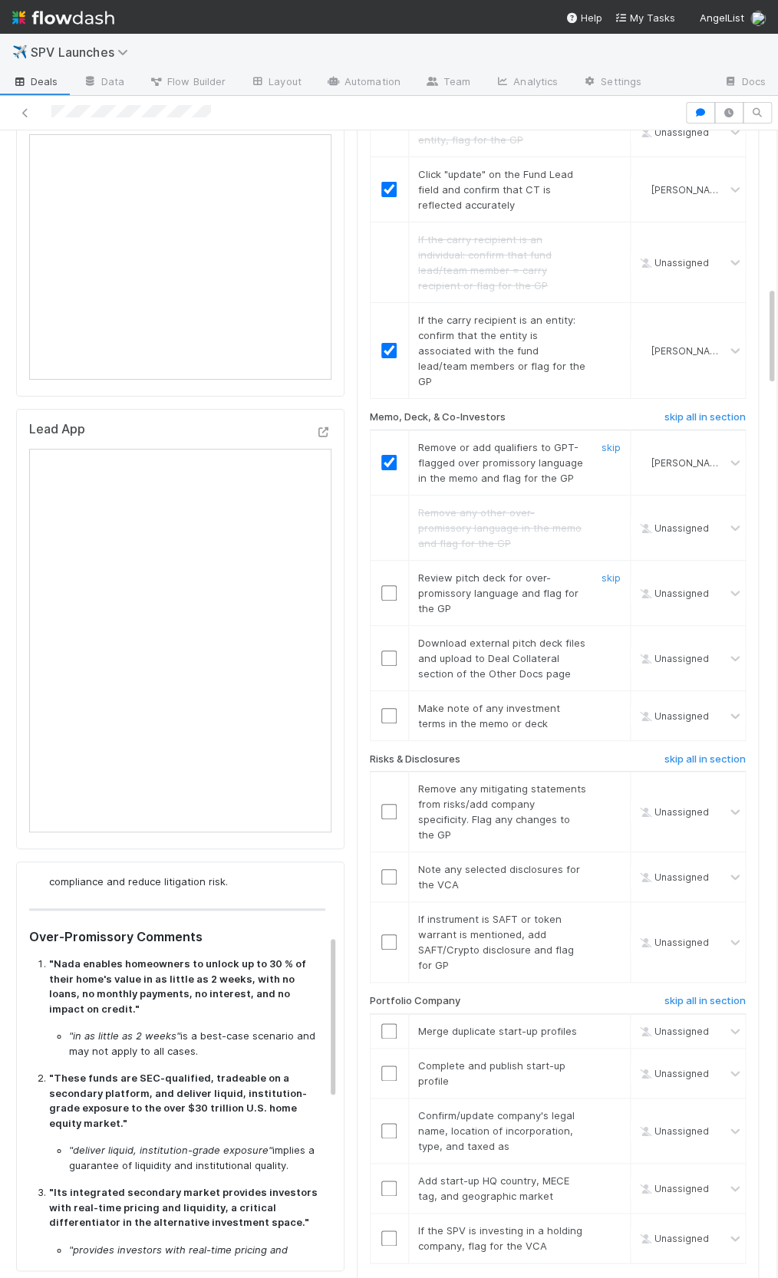
click at [382, 585] on input "checkbox" at bounding box center [388, 592] width 15 height 15
click at [615, 637] on link "skip" at bounding box center [611, 643] width 19 height 12
click at [385, 708] on input "checkbox" at bounding box center [388, 715] width 15 height 15
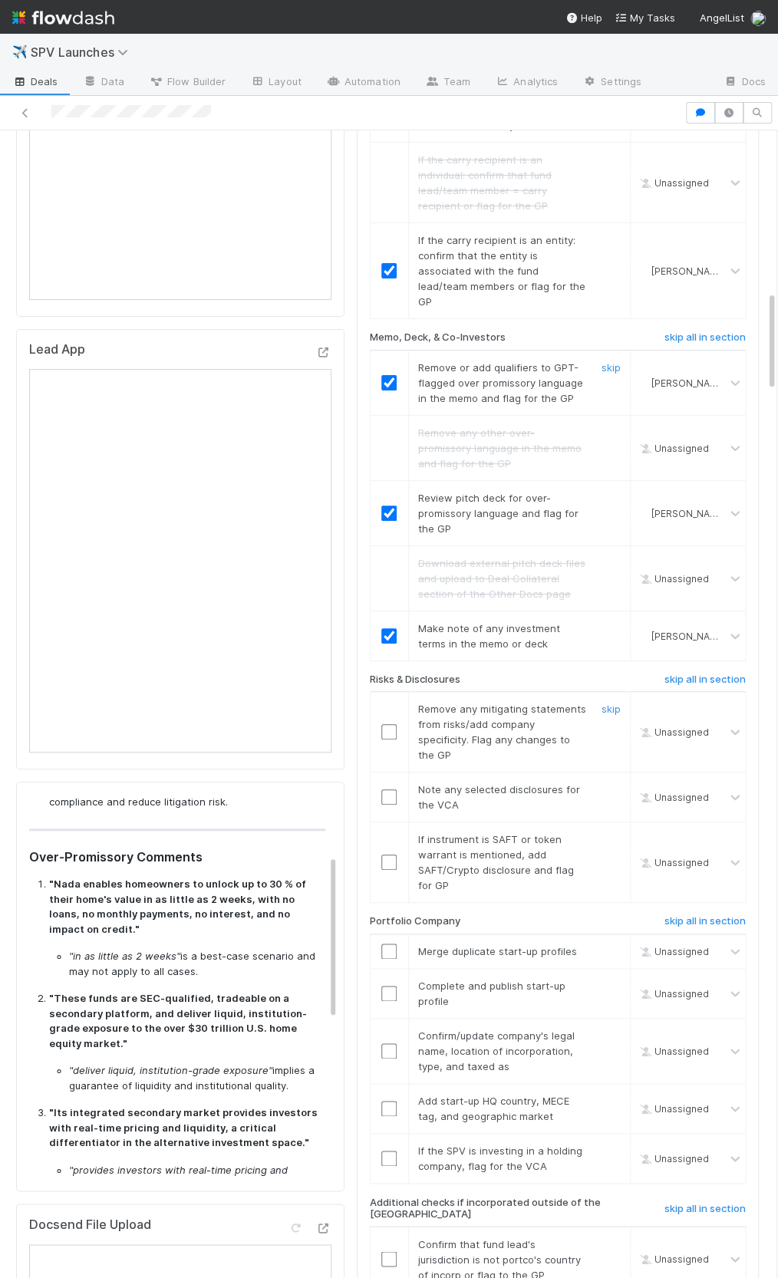
scroll to position [1869, 0]
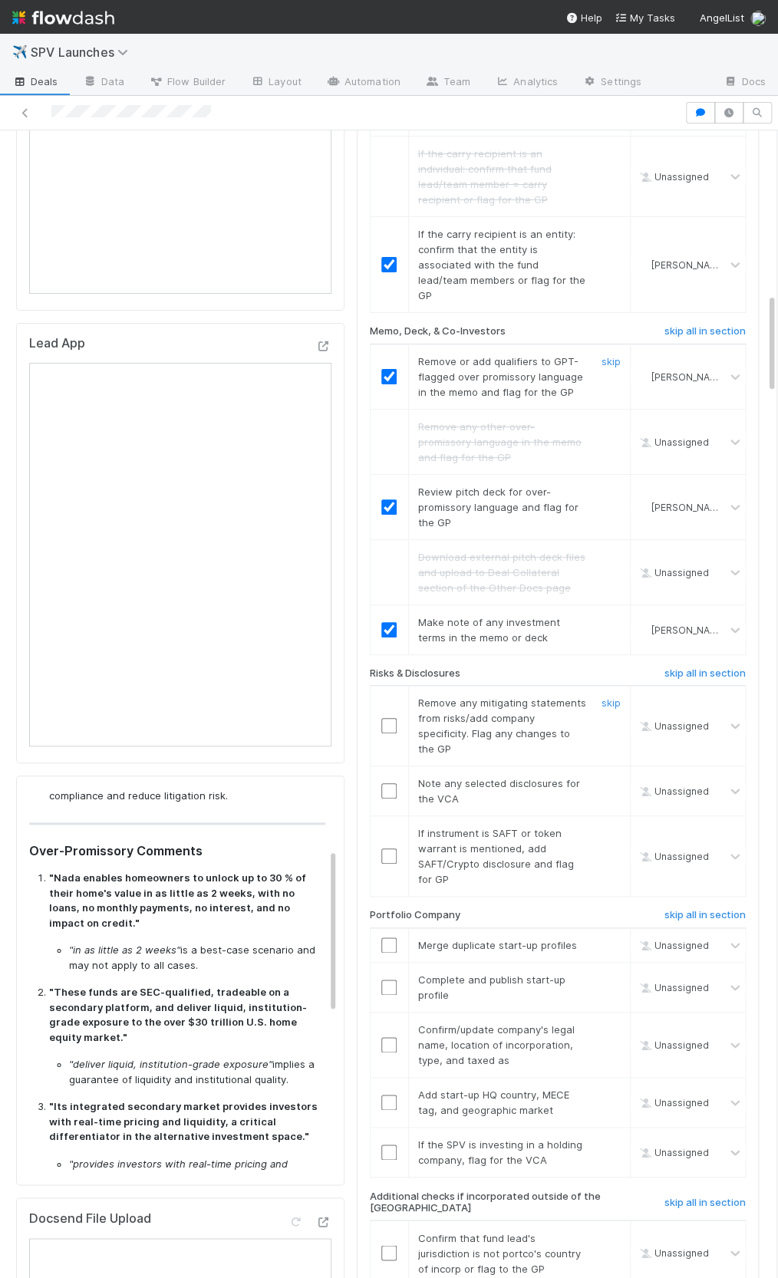
click at [384, 718] on input "checkbox" at bounding box center [388, 725] width 15 height 15
click at [608, 777] on link "skip" at bounding box center [611, 783] width 19 height 12
click at [614, 827] on link "skip" at bounding box center [611, 833] width 19 height 12
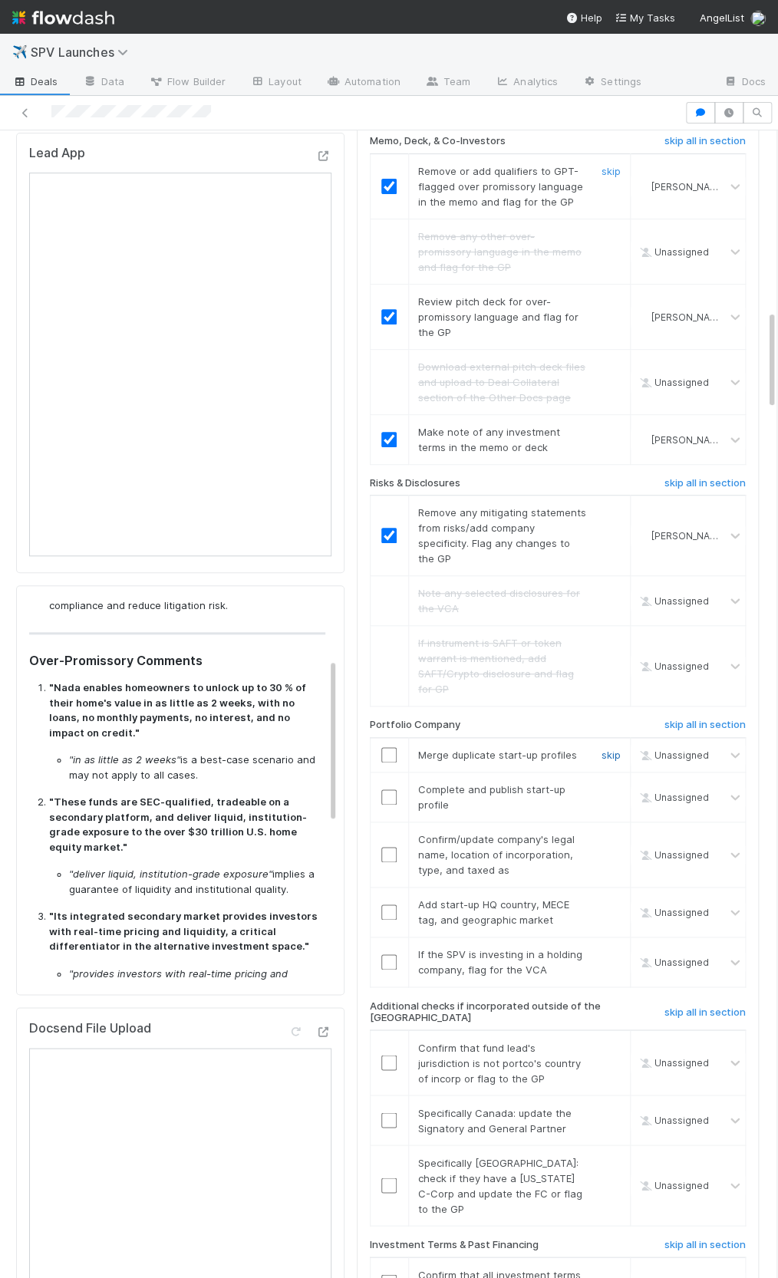
click at [608, 749] on link "skip" at bounding box center [611, 755] width 19 height 12
click at [613, 783] on link "skip" at bounding box center [611, 789] width 19 height 12
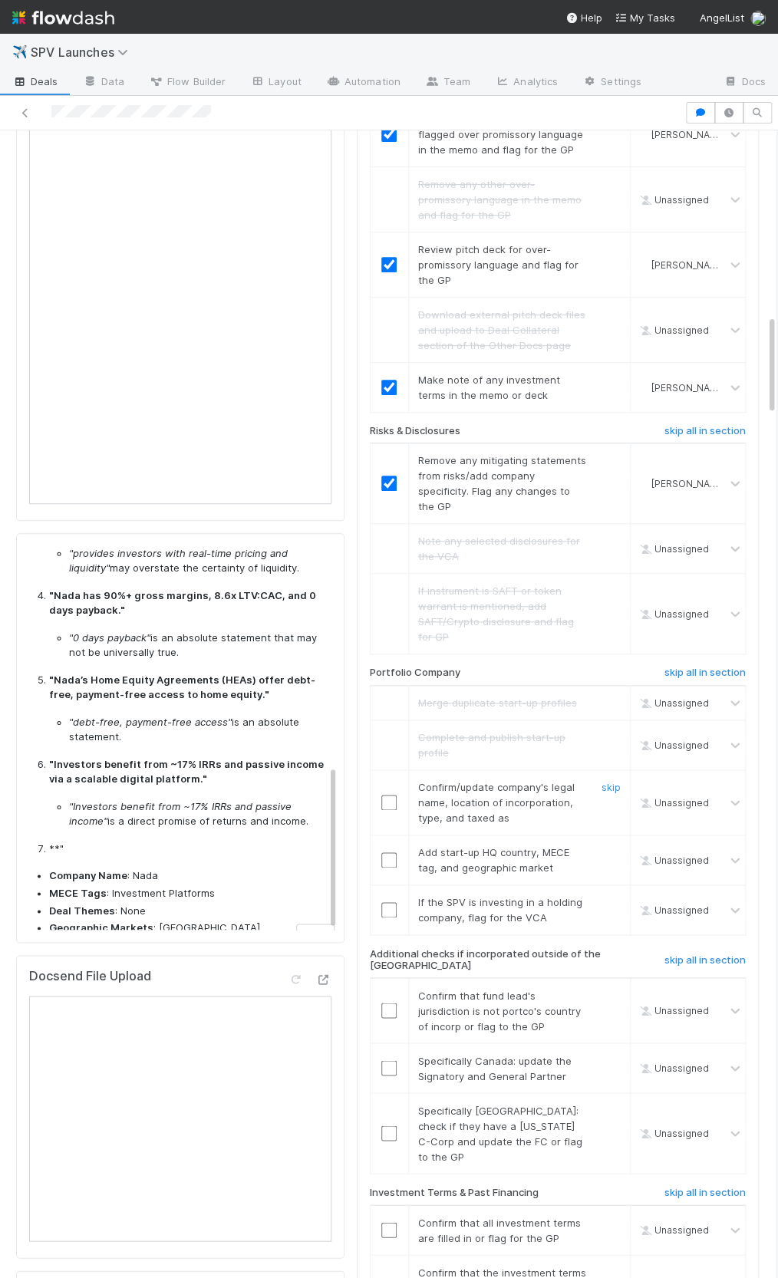
click at [380, 795] on div at bounding box center [390, 802] width 38 height 15
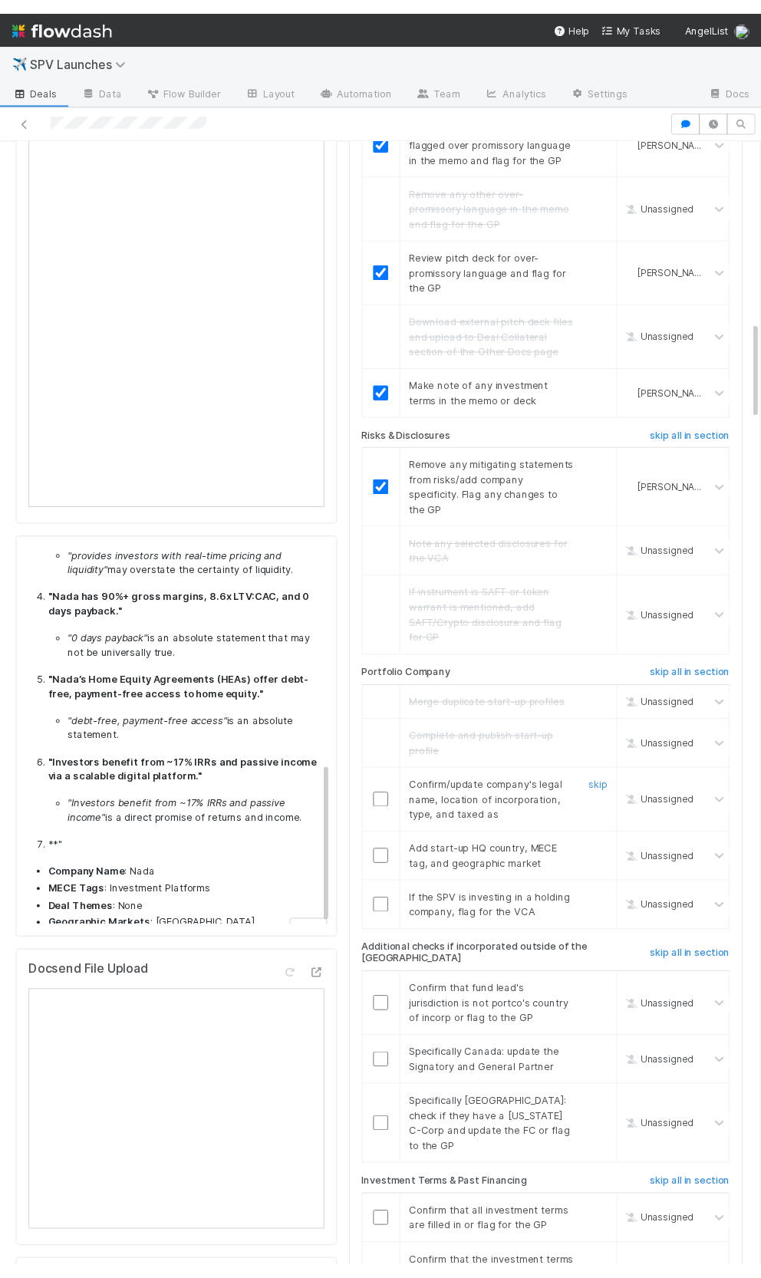
scroll to position [2113, 0]
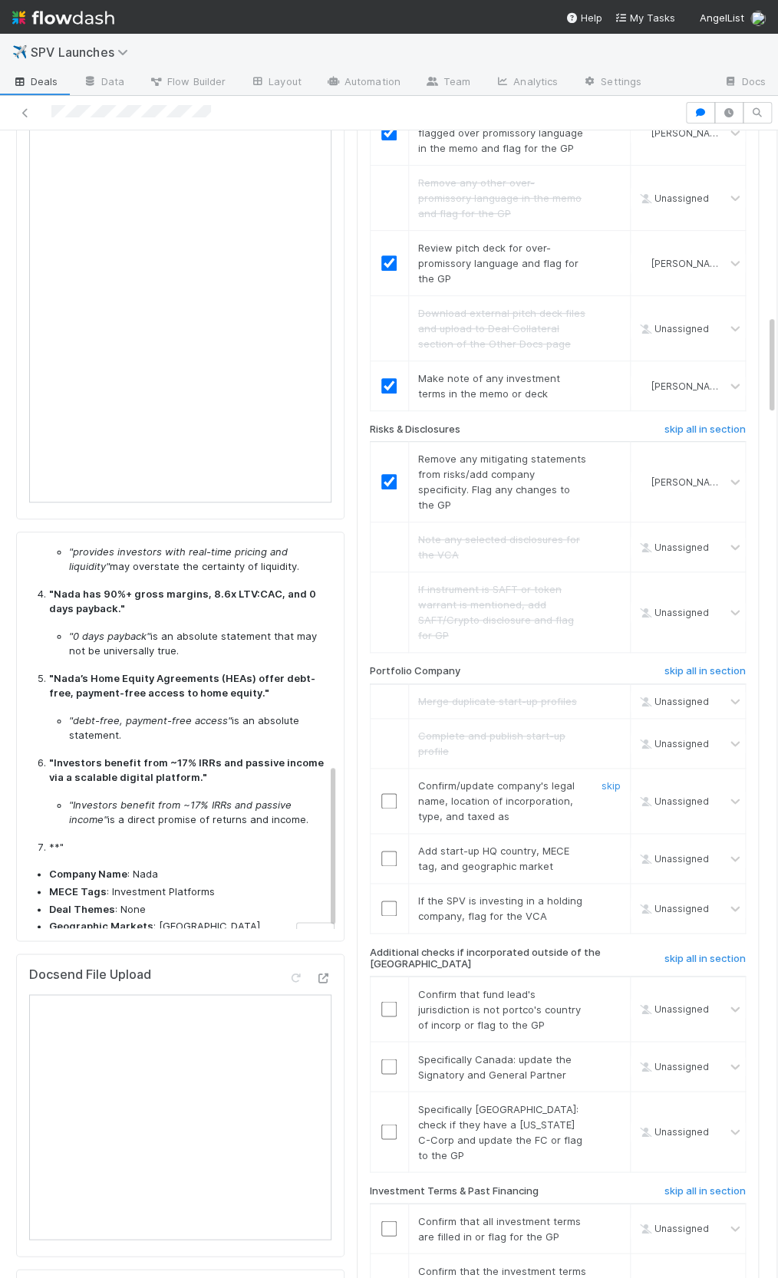
click at [384, 793] on input "checkbox" at bounding box center [388, 800] width 15 height 15
click at [388, 851] on input "checkbox" at bounding box center [388, 858] width 15 height 15
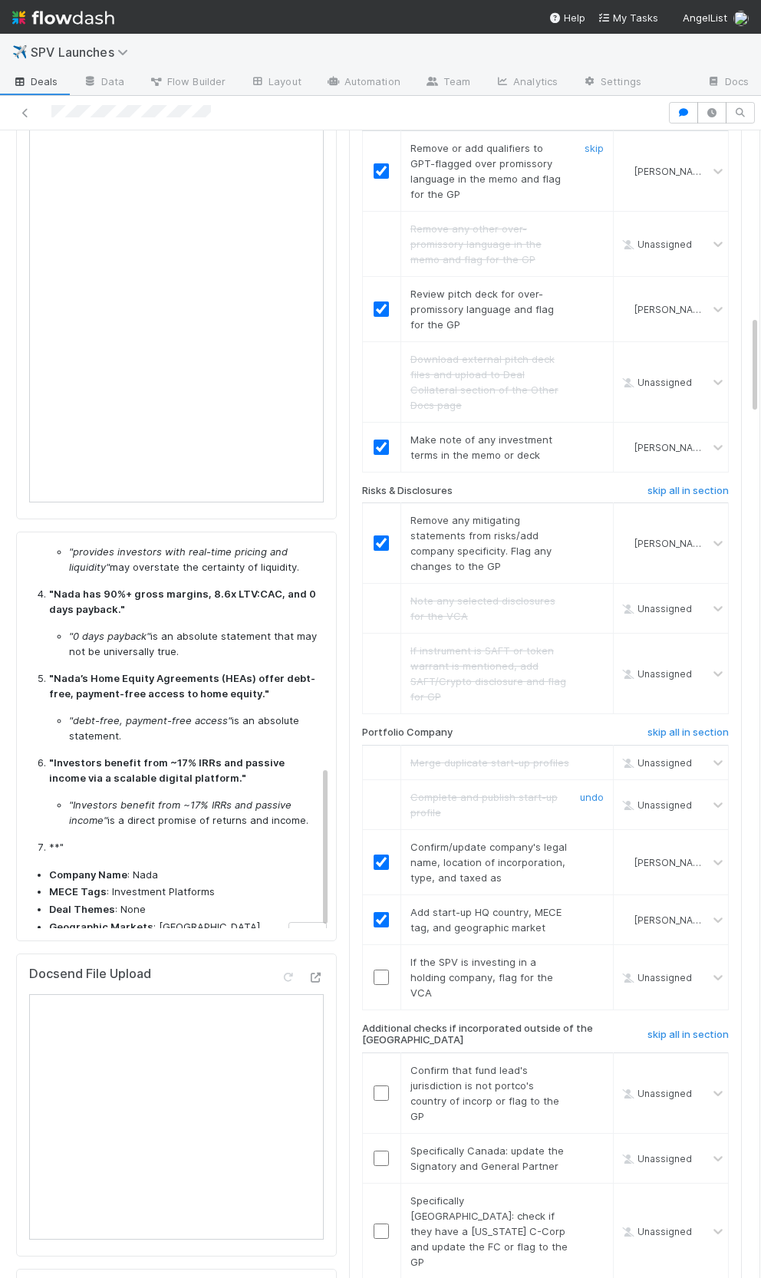
scroll to position [2221, 0]
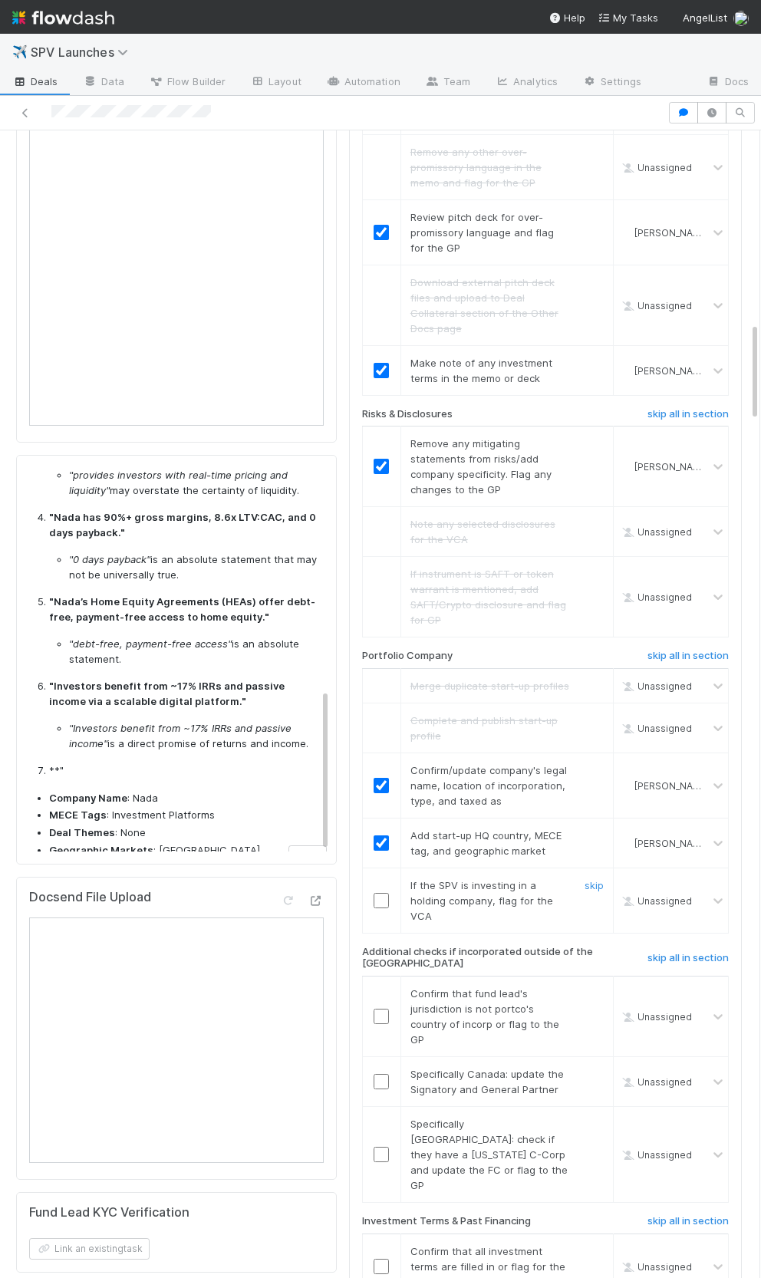
click at [378, 893] on input "checkbox" at bounding box center [381, 900] width 15 height 15
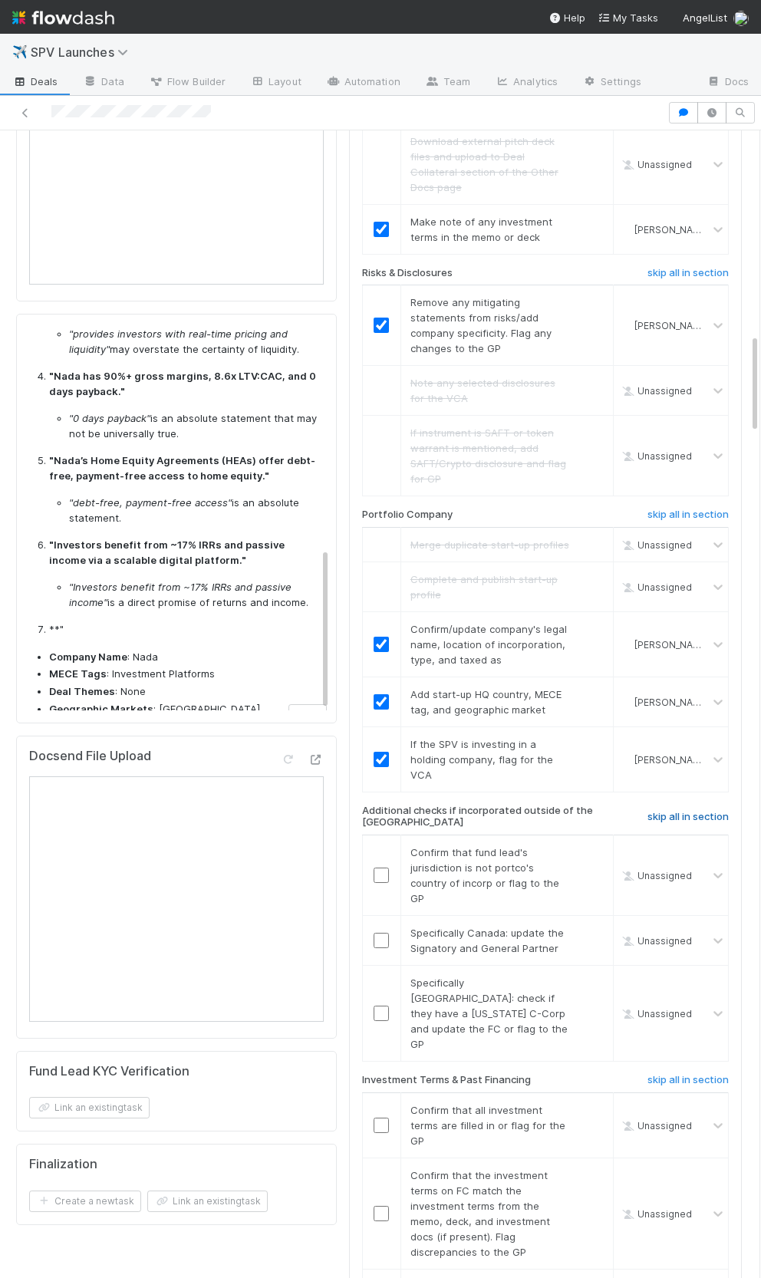
click at [708, 811] on h6 "skip all in section" at bounding box center [688, 817] width 81 height 12
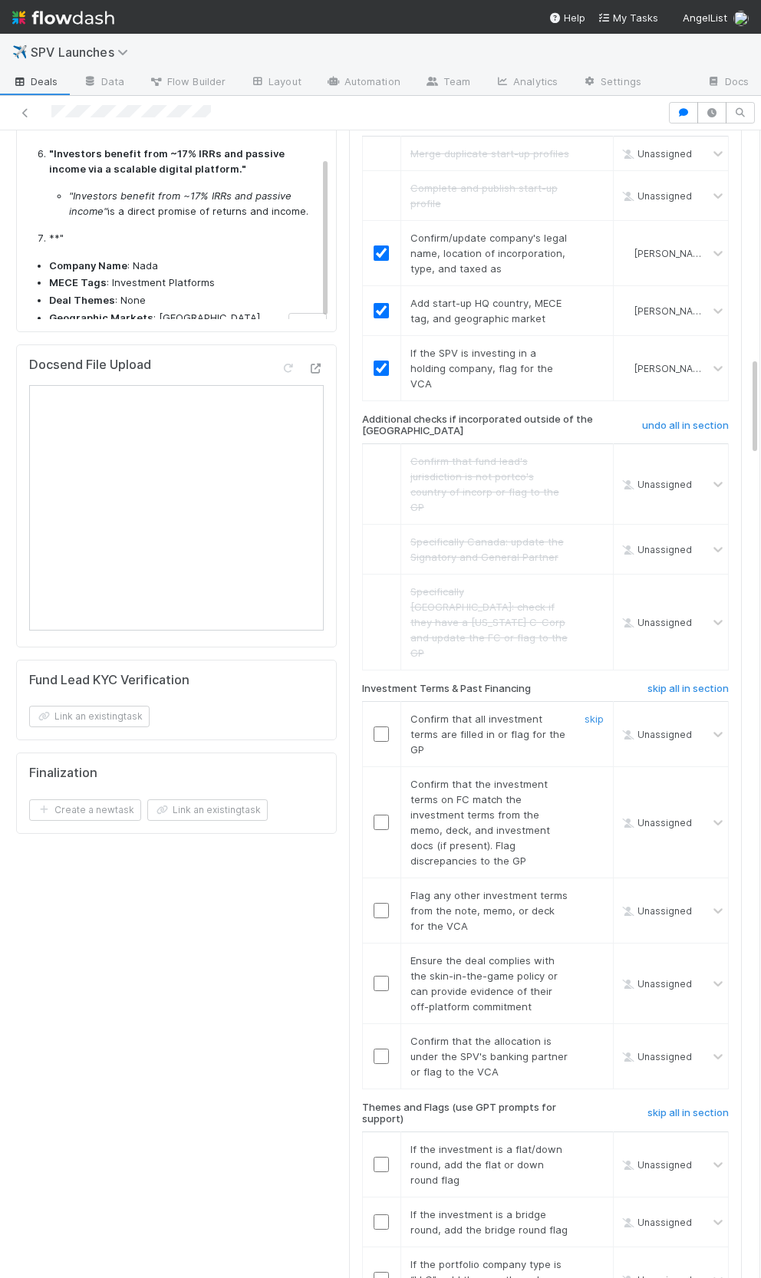
scroll to position [2776, 0]
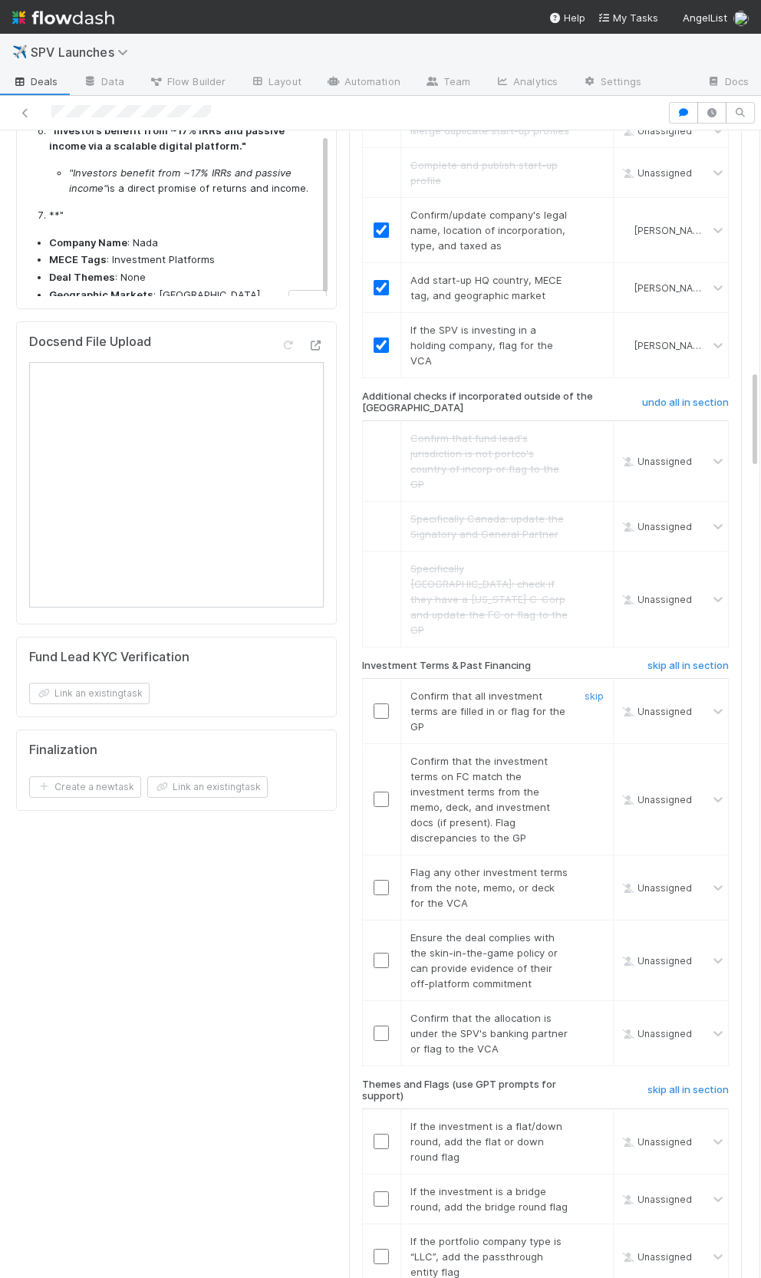
click at [384, 704] on input "checkbox" at bounding box center [381, 711] width 15 height 15
click at [377, 792] on input "checkbox" at bounding box center [381, 799] width 15 height 15
checkbox input "true"
click at [383, 704] on input "checkbox" at bounding box center [381, 711] width 15 height 15
click at [383, 792] on input "checkbox" at bounding box center [381, 799] width 15 height 15
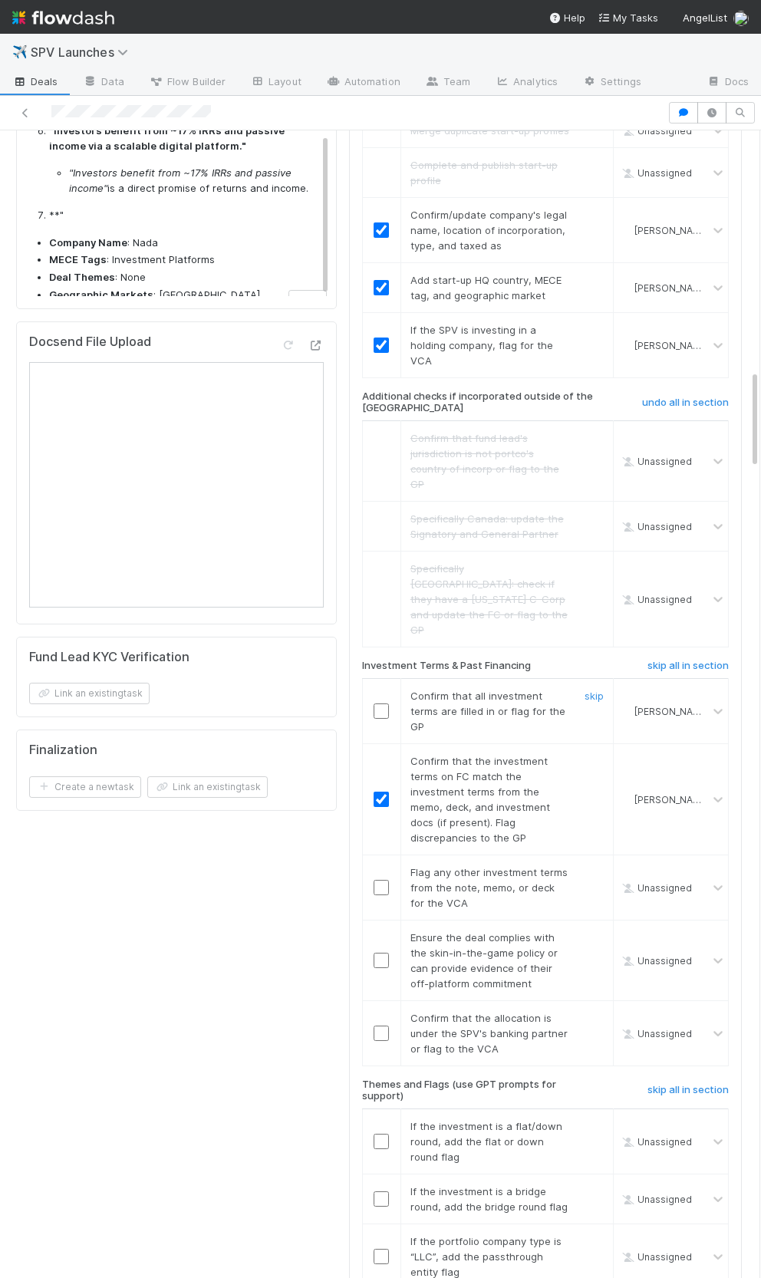
click at [384, 704] on input "checkbox" at bounding box center [381, 711] width 15 height 15
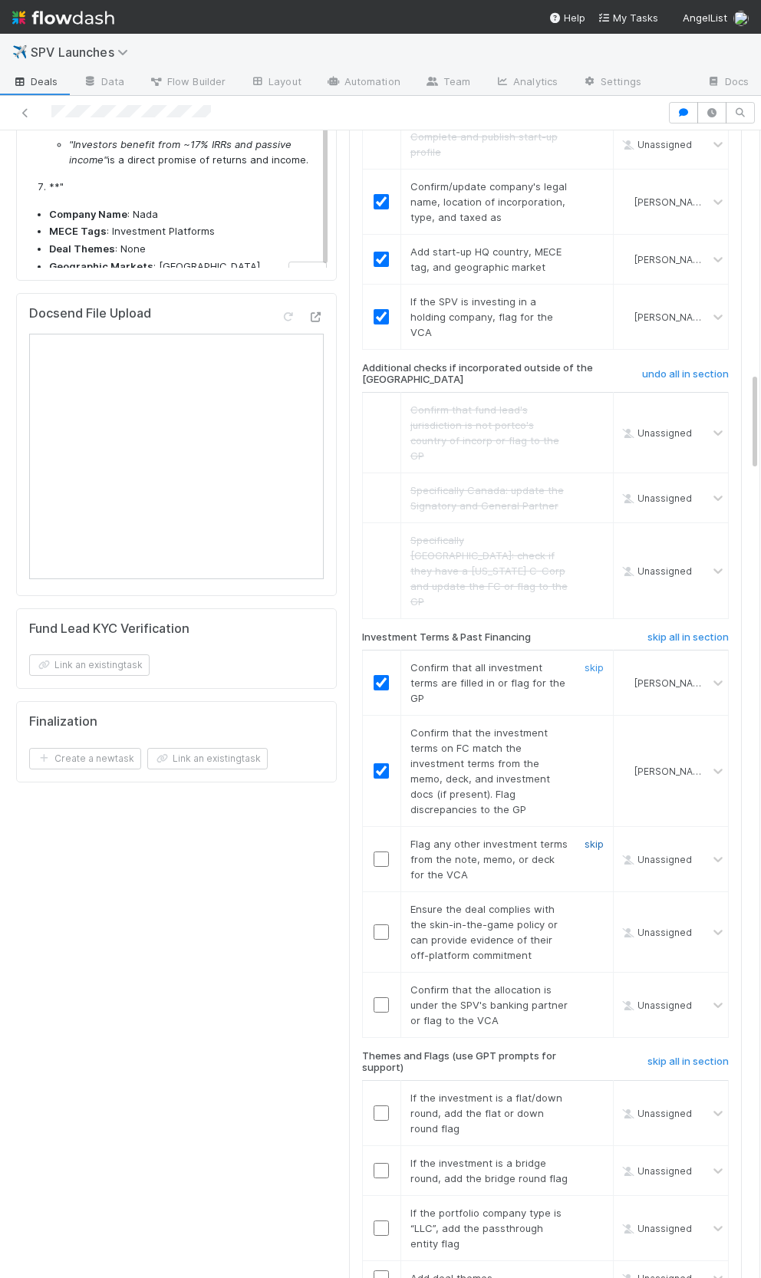
click at [595, 838] on link "skip" at bounding box center [594, 844] width 19 height 12
click at [387, 925] on input "checkbox" at bounding box center [381, 932] width 15 height 15
click at [381, 972] on td at bounding box center [381, 1004] width 38 height 65
click at [380, 998] on input "checkbox" at bounding box center [381, 1005] width 15 height 15
click at [378, 925] on input "checkbox" at bounding box center [381, 932] width 15 height 15
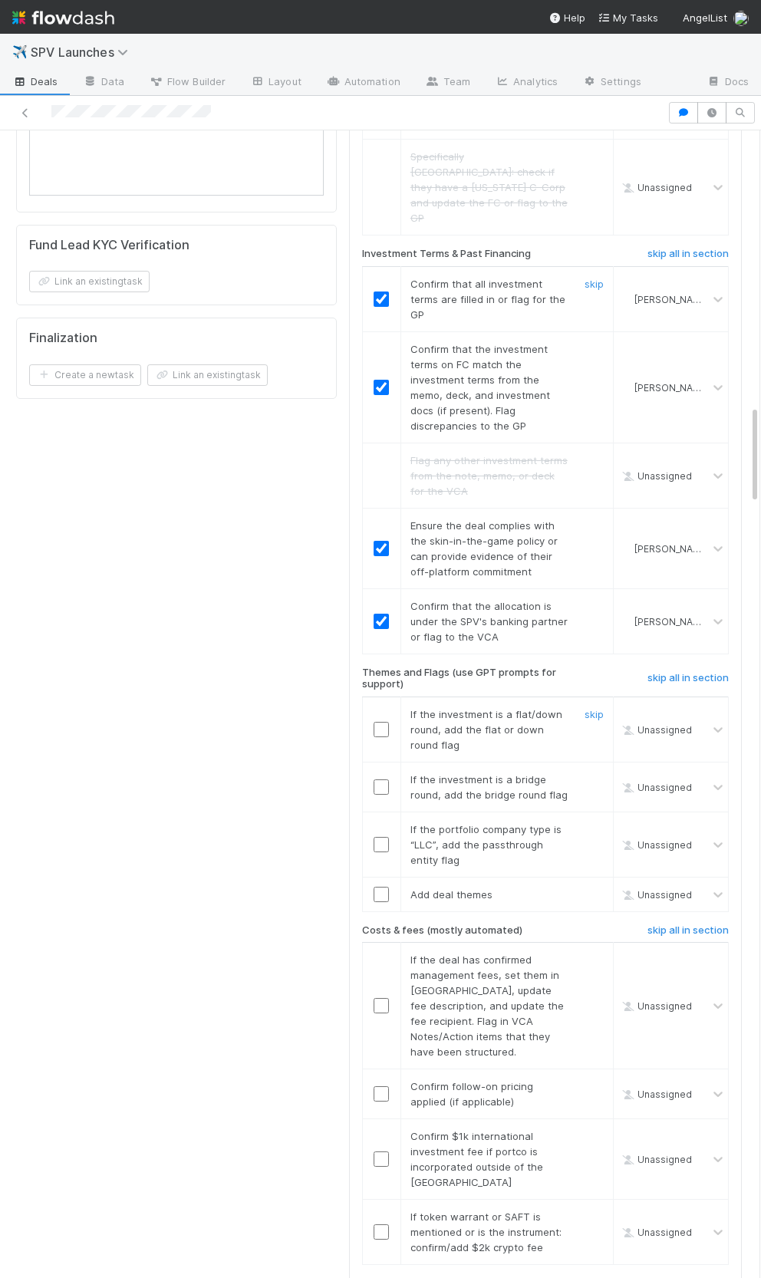
scroll to position [3189, 0]
drag, startPoint x: 462, startPoint y: 576, endPoint x: 464, endPoint y: 599, distance: 23.9
click at [464, 706] on div "If the investment is a flat/down round, add the flat or down round flag" at bounding box center [484, 729] width 170 height 46
click at [463, 708] on span "If the investment is a flat/down round, add the flat or down round flag" at bounding box center [487, 729] width 152 height 43
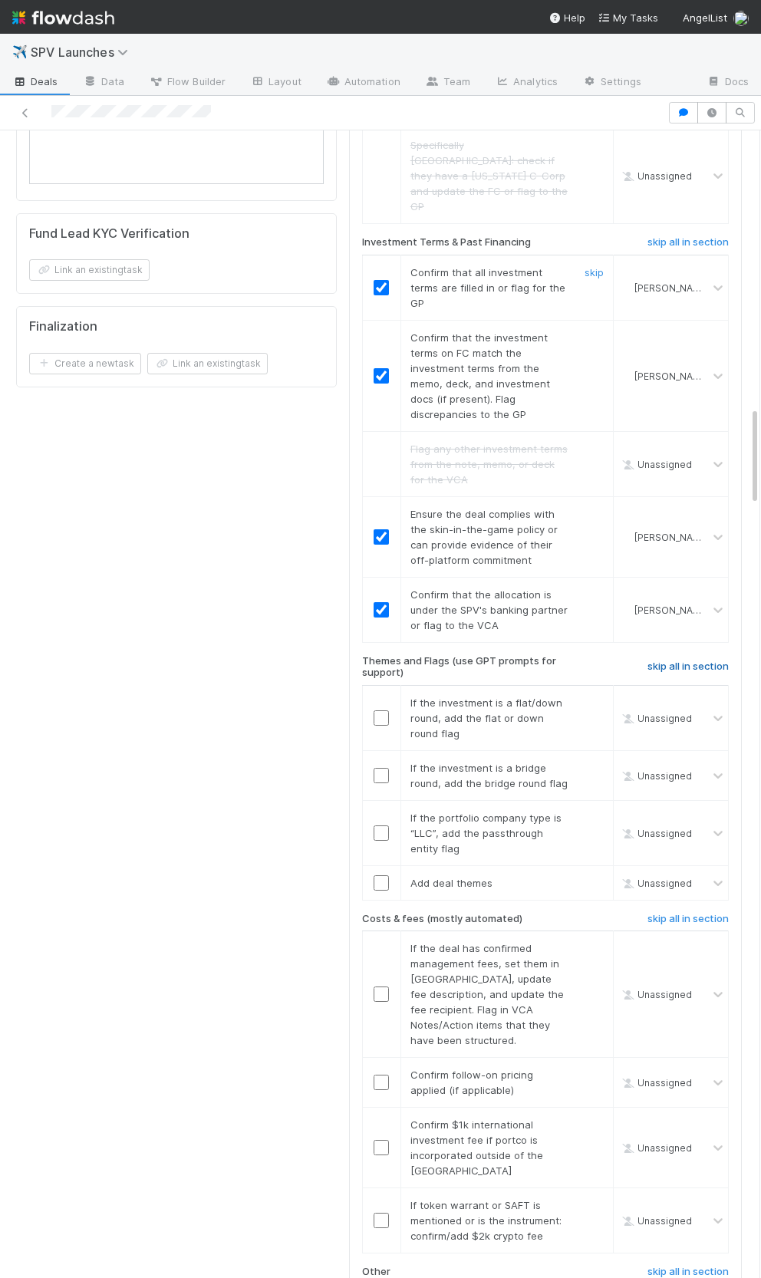
click at [654, 661] on h6 "skip all in section" at bounding box center [688, 667] width 81 height 12
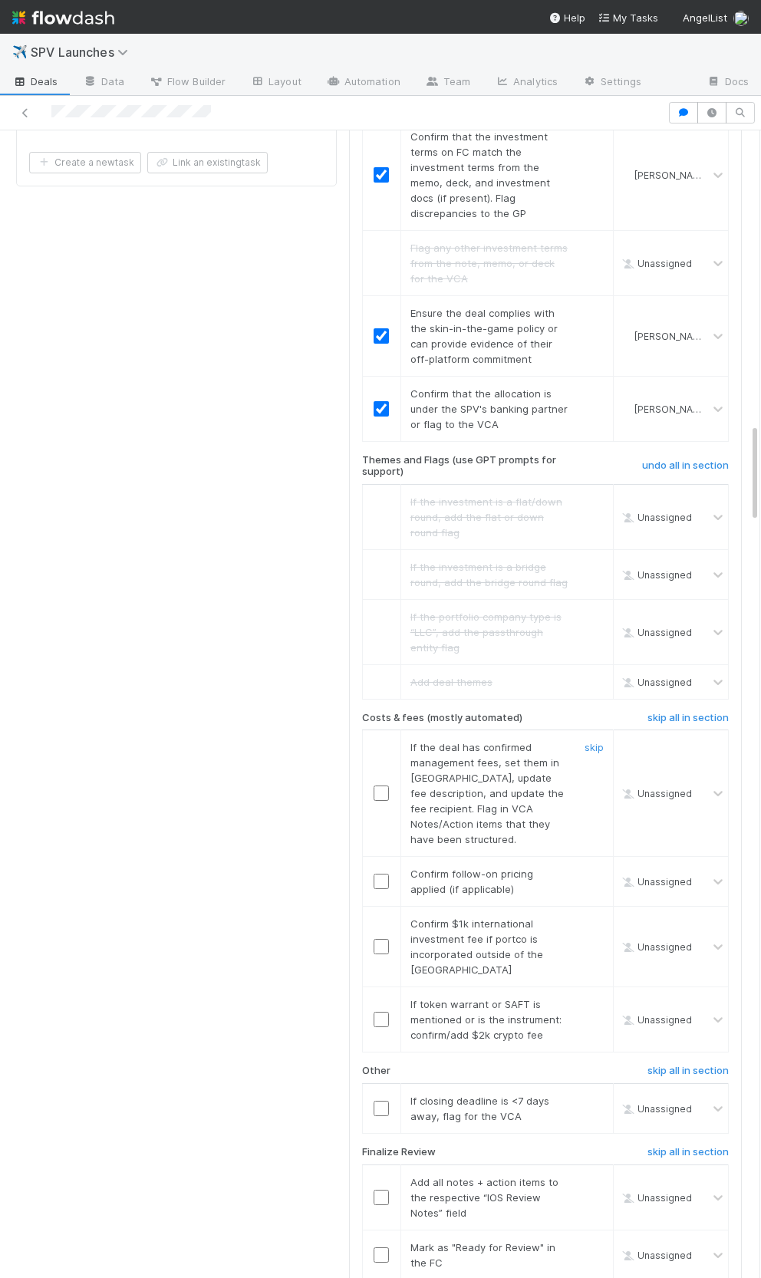
scroll to position [3419, 0]
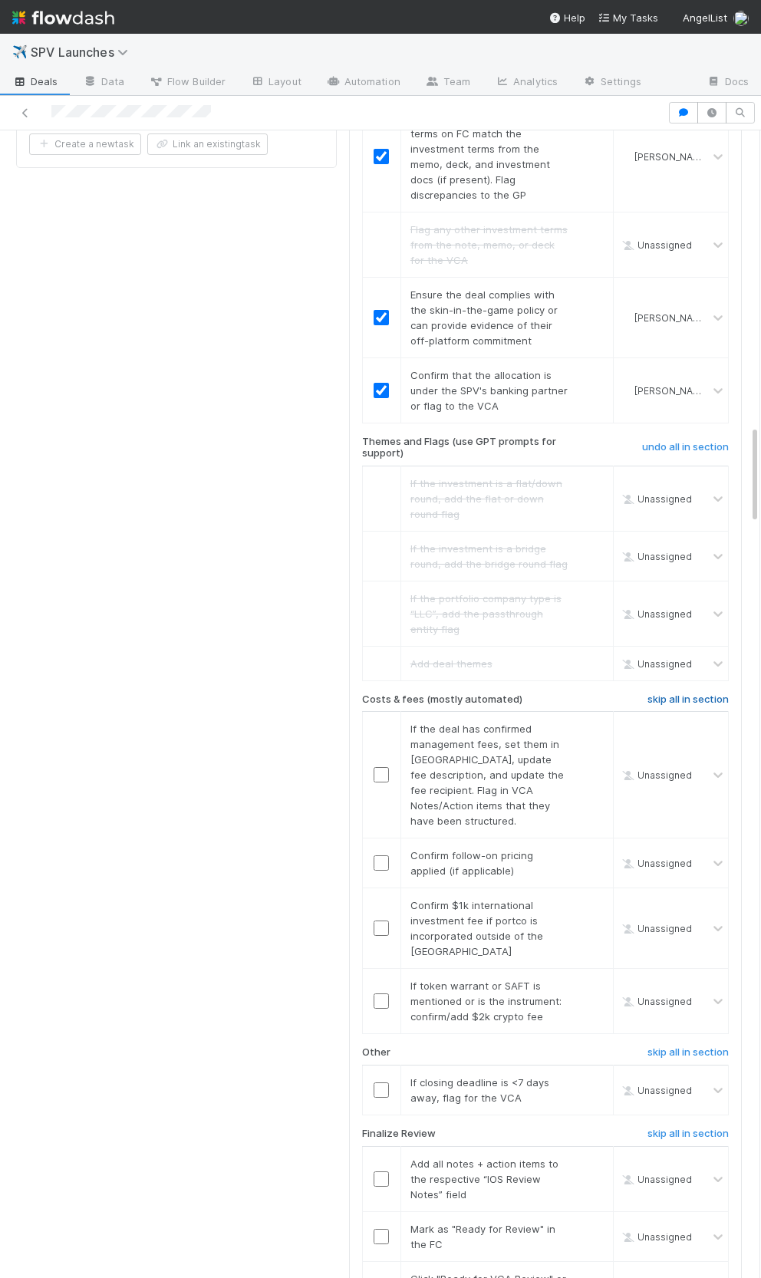
click at [698, 694] on h6 "skip all in section" at bounding box center [688, 700] width 81 height 12
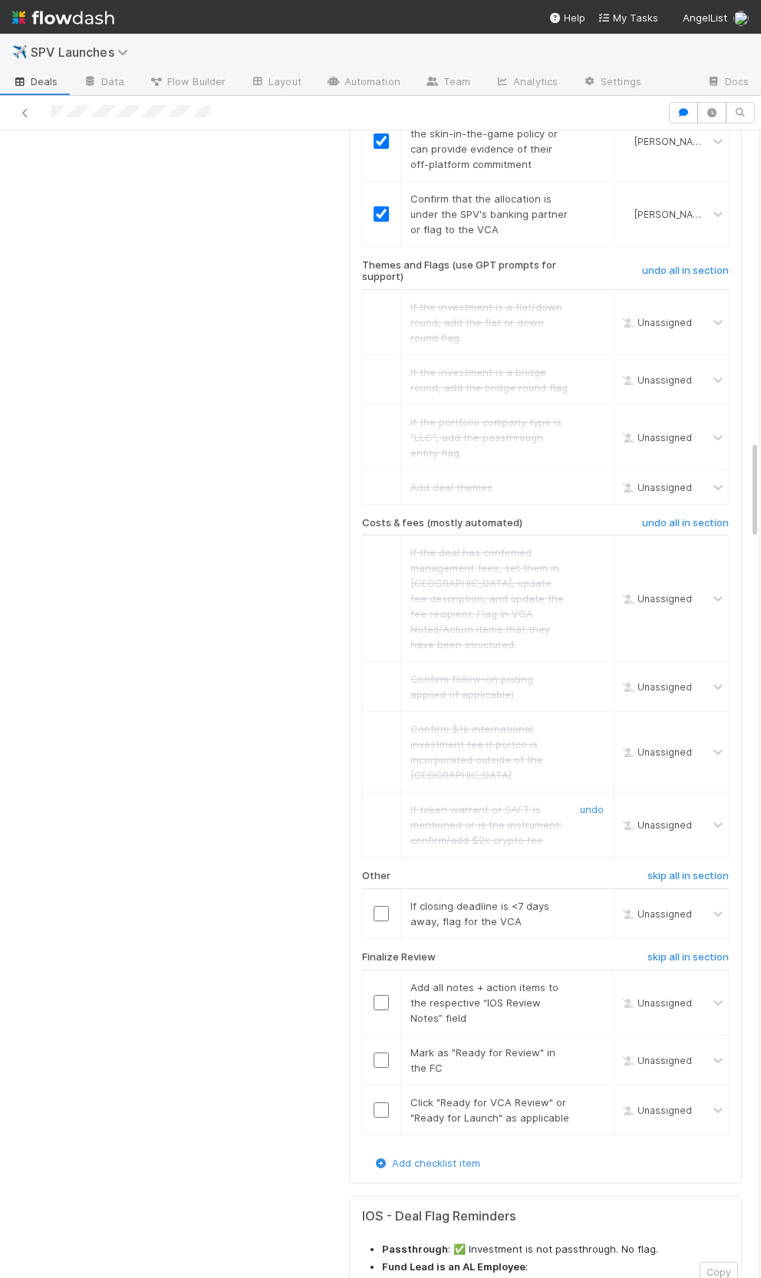
scroll to position [3640, 0]
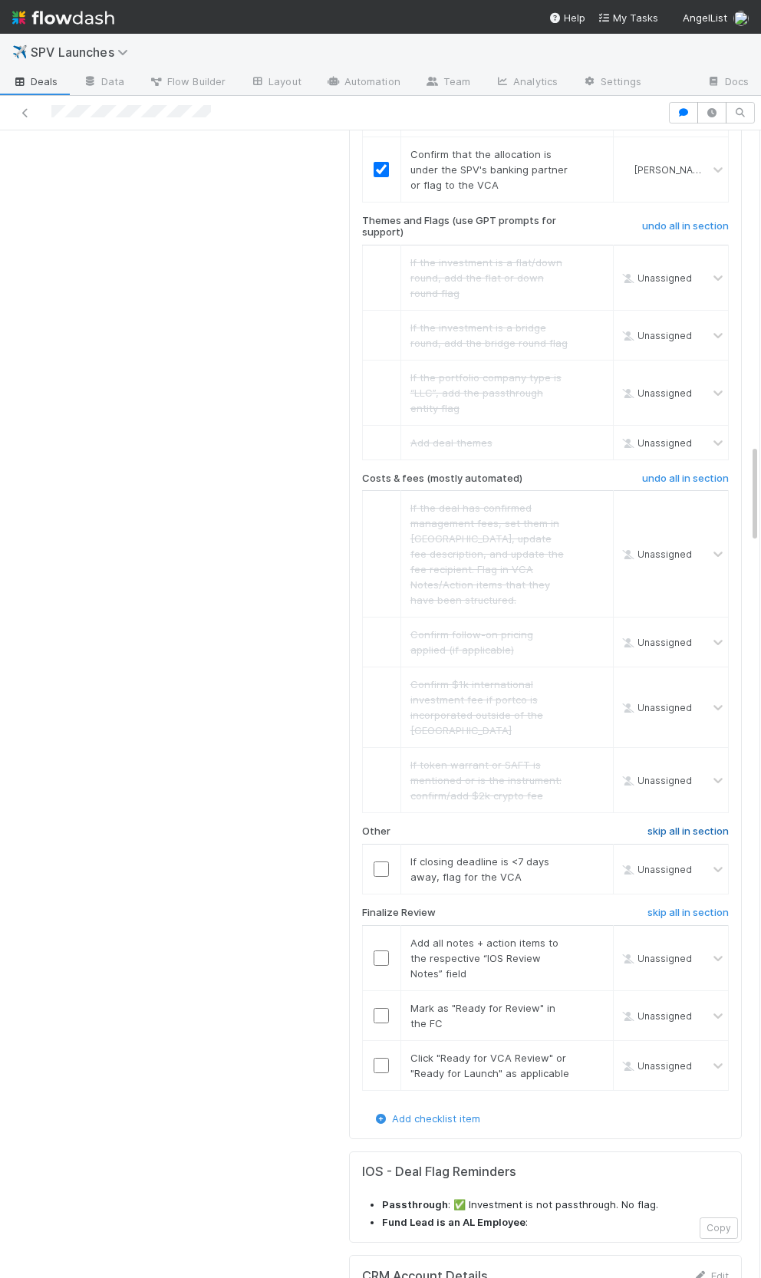
click at [681, 826] on h6 "skip all in section" at bounding box center [688, 832] width 81 height 12
click at [382, 951] on input "checkbox" at bounding box center [381, 958] width 15 height 15
click at [661, 826] on h6 "skip all in section" at bounding box center [688, 832] width 81 height 12
click at [378, 1008] on input "checkbox" at bounding box center [381, 1015] width 15 height 15
drag, startPoint x: 378, startPoint y: 902, endPoint x: 350, endPoint y: 849, distance: 60.1
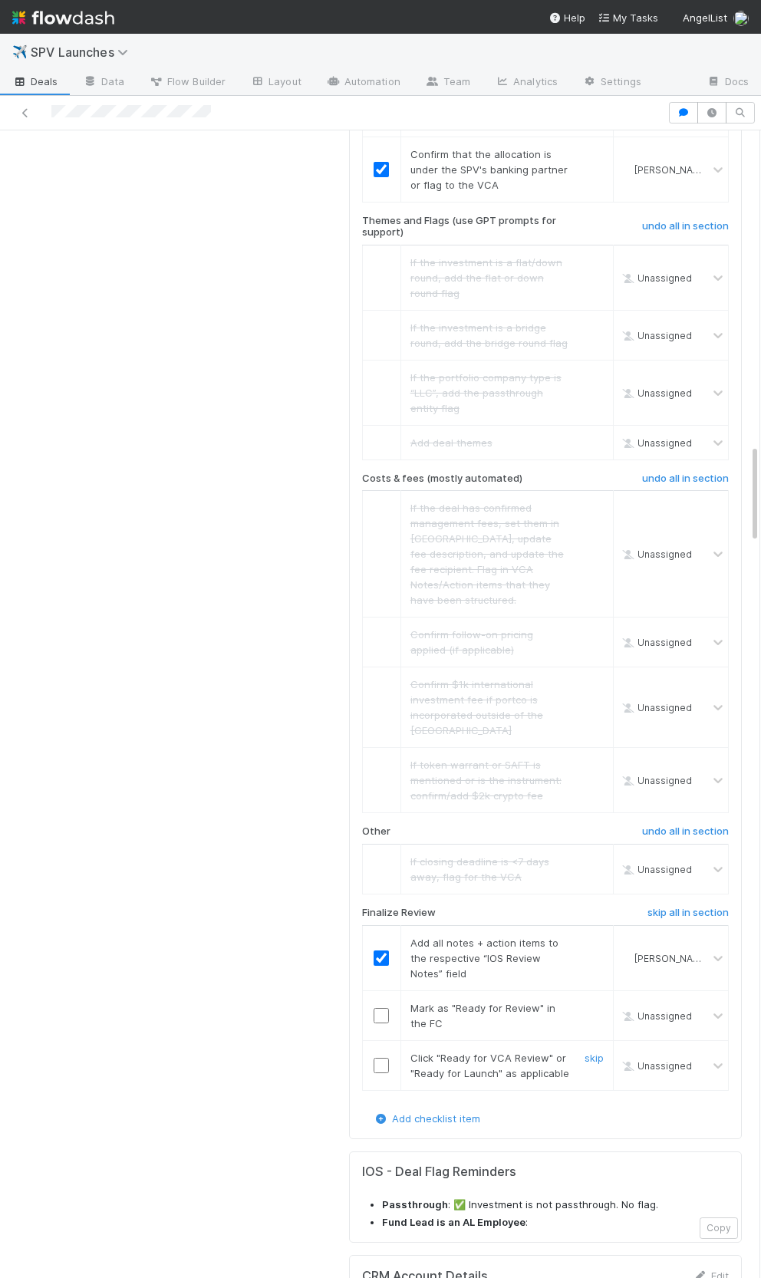
click at [378, 1058] on input "checkbox" at bounding box center [381, 1065] width 15 height 15
click at [376, 1008] on input "checkbox" at bounding box center [381, 1015] width 15 height 15
click at [371, 1041] on td at bounding box center [381, 1066] width 38 height 50
click at [379, 1058] on input "checkbox" at bounding box center [381, 1065] width 15 height 15
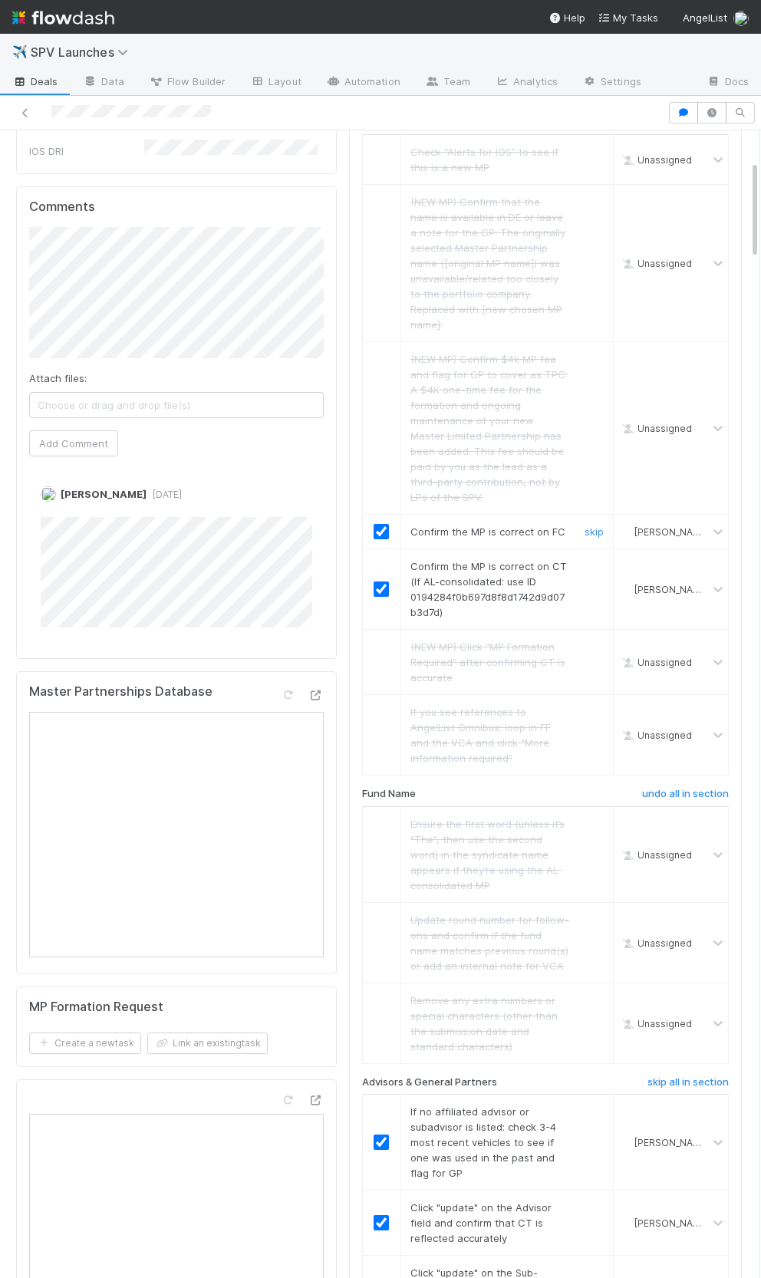
scroll to position [0, 0]
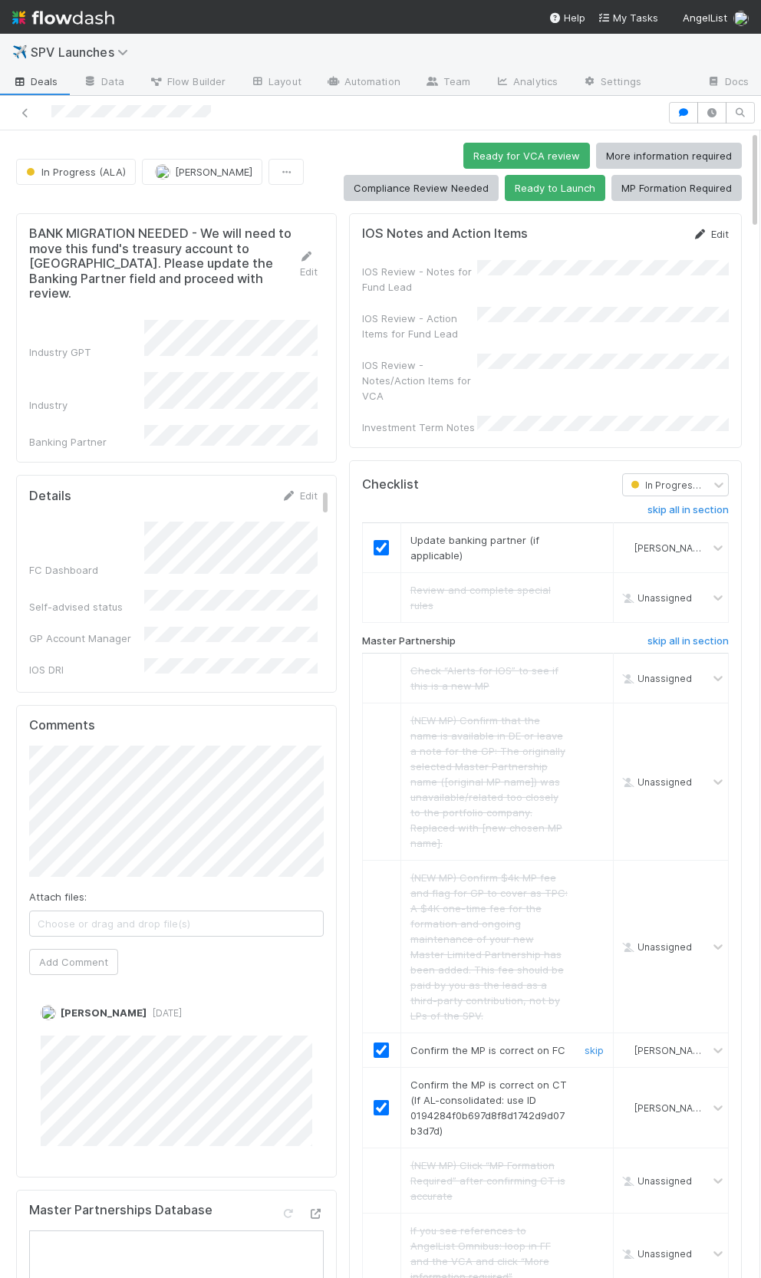
click at [707, 236] on icon at bounding box center [700, 234] width 15 height 10
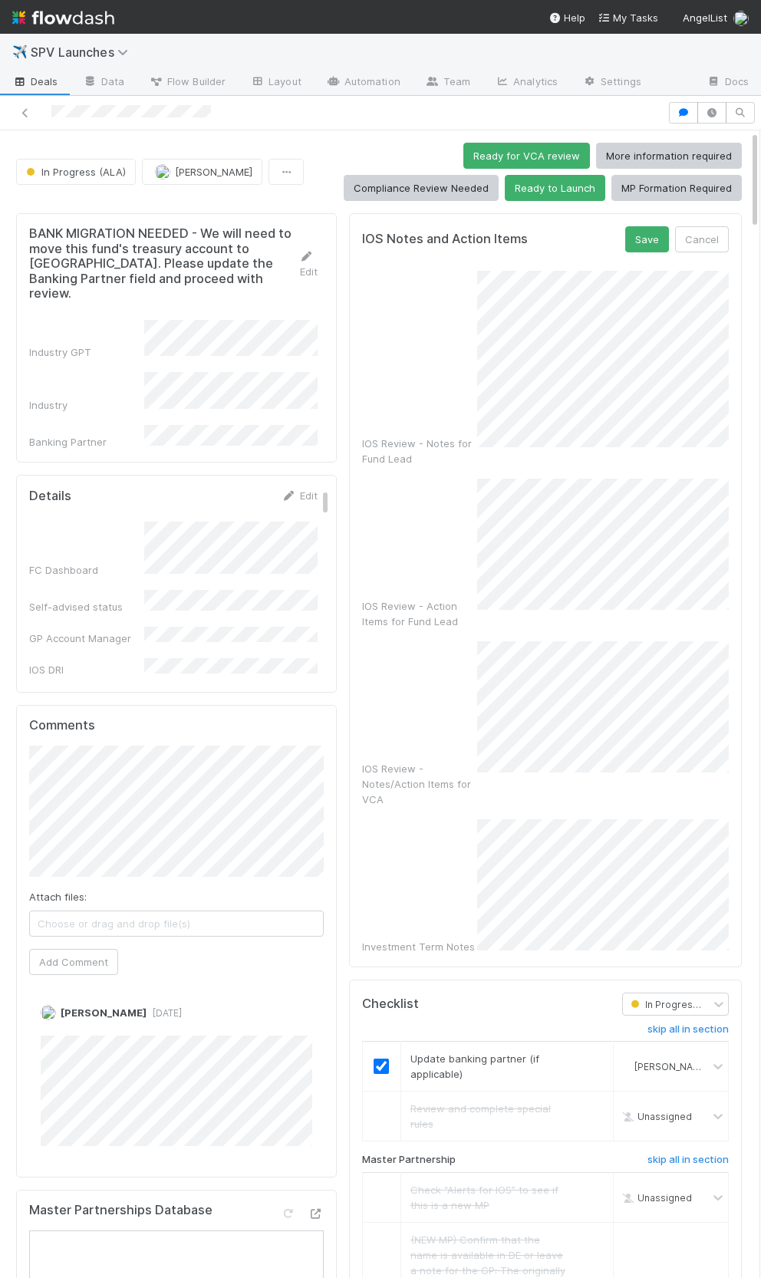
click at [433, 384] on div "IOS Review - Notes for Fund Lead" at bounding box center [545, 369] width 367 height 196
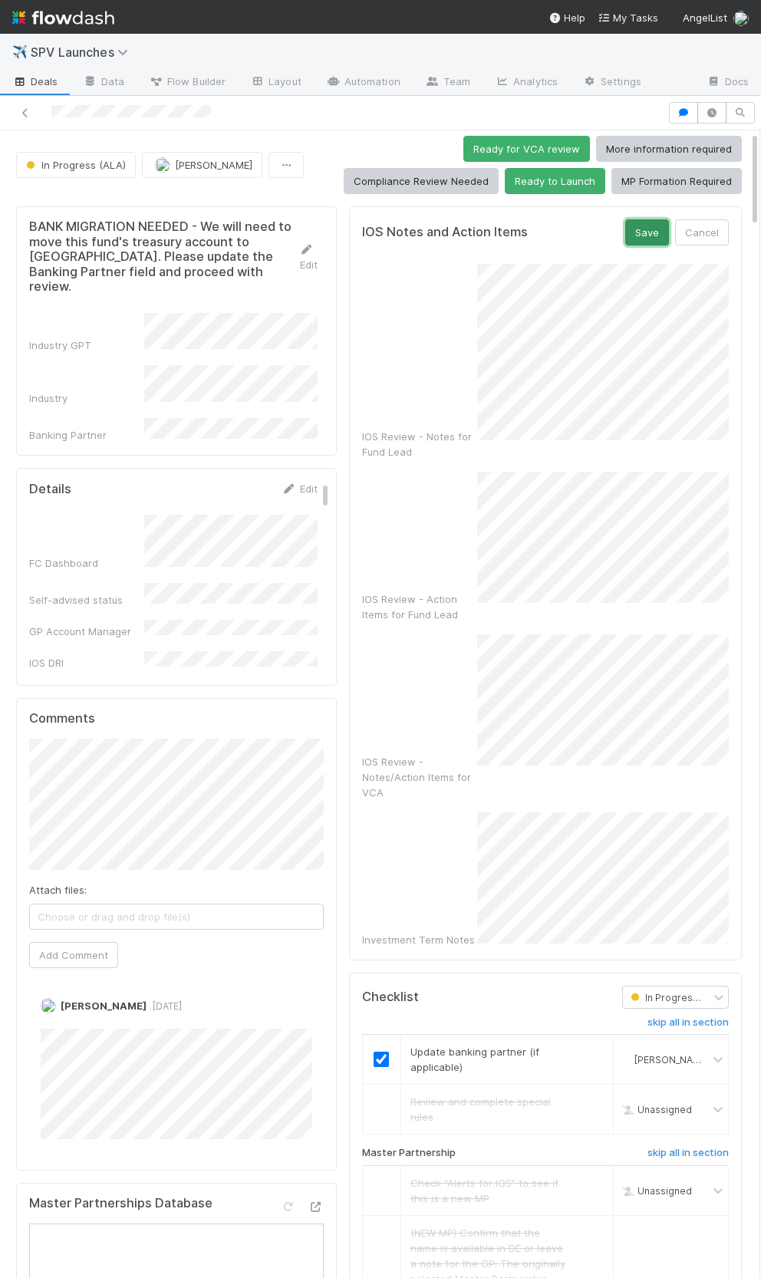
click at [650, 235] on button "Save" at bounding box center [647, 232] width 44 height 26
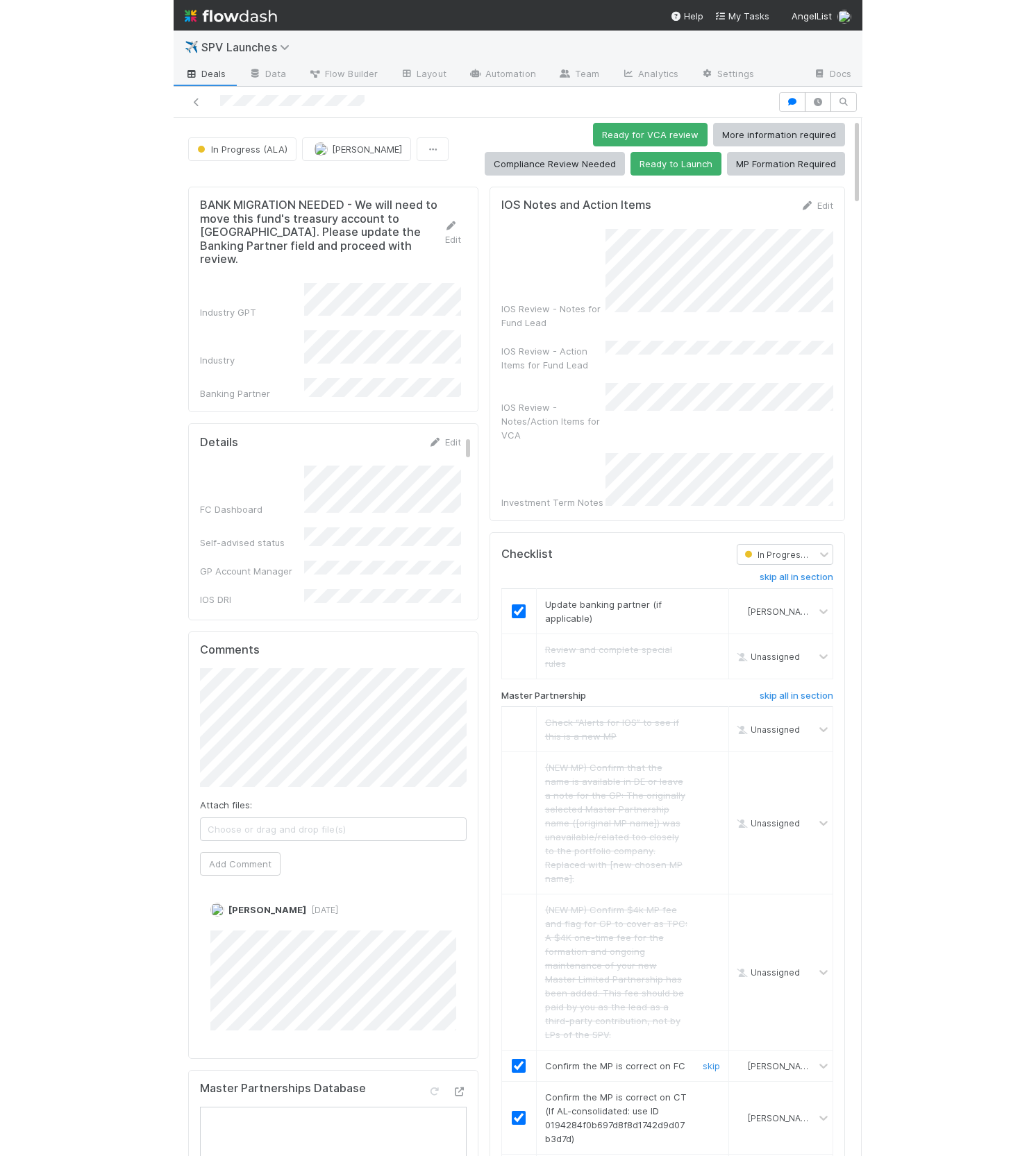
scroll to position [0, 0]
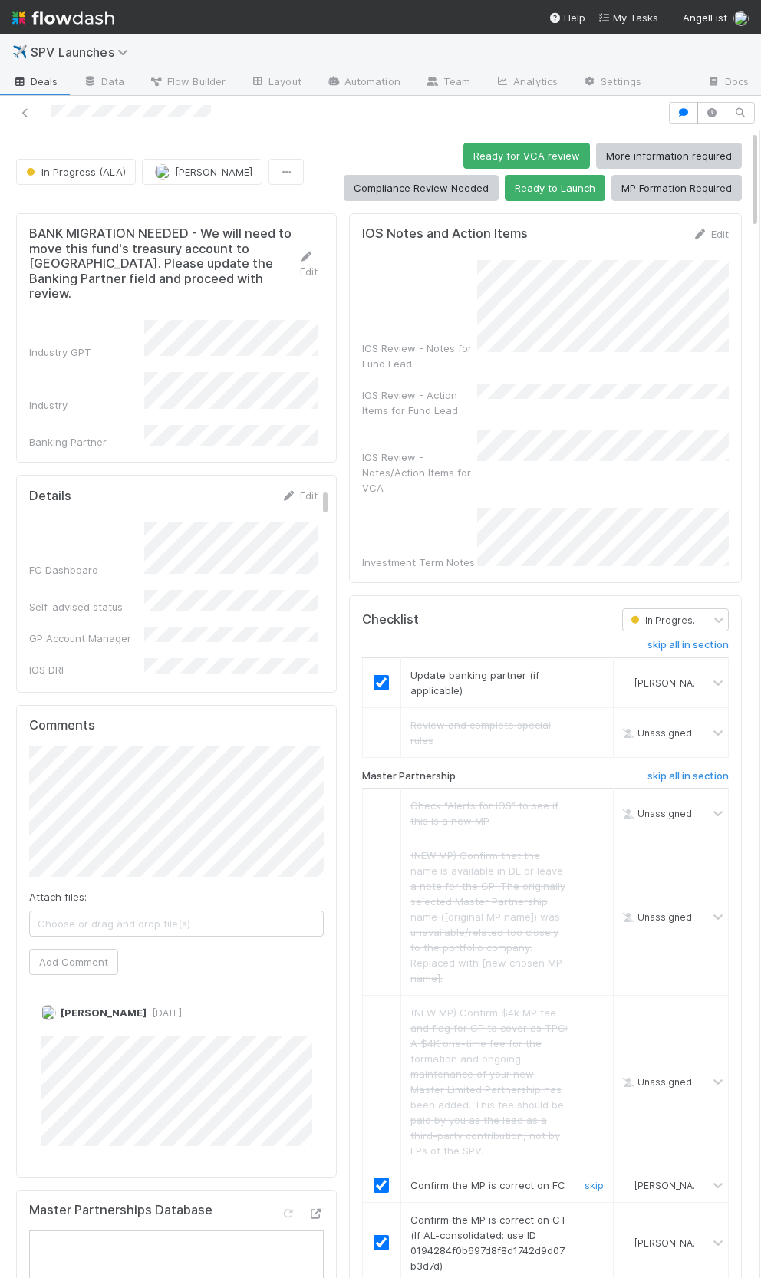
click at [531, 197] on button "Ready to Launch" at bounding box center [555, 188] width 101 height 26
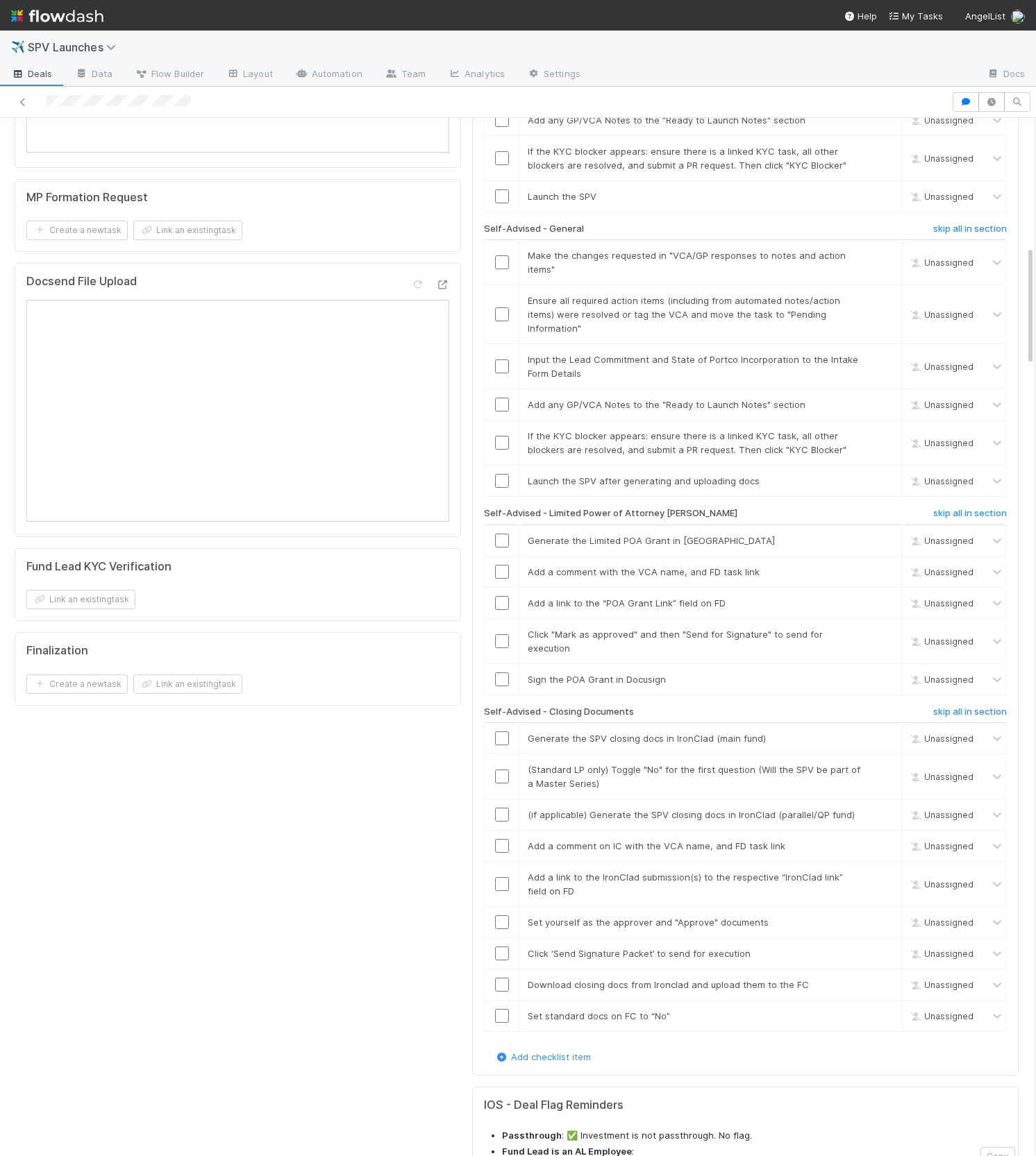
scroll to position [1184, 0]
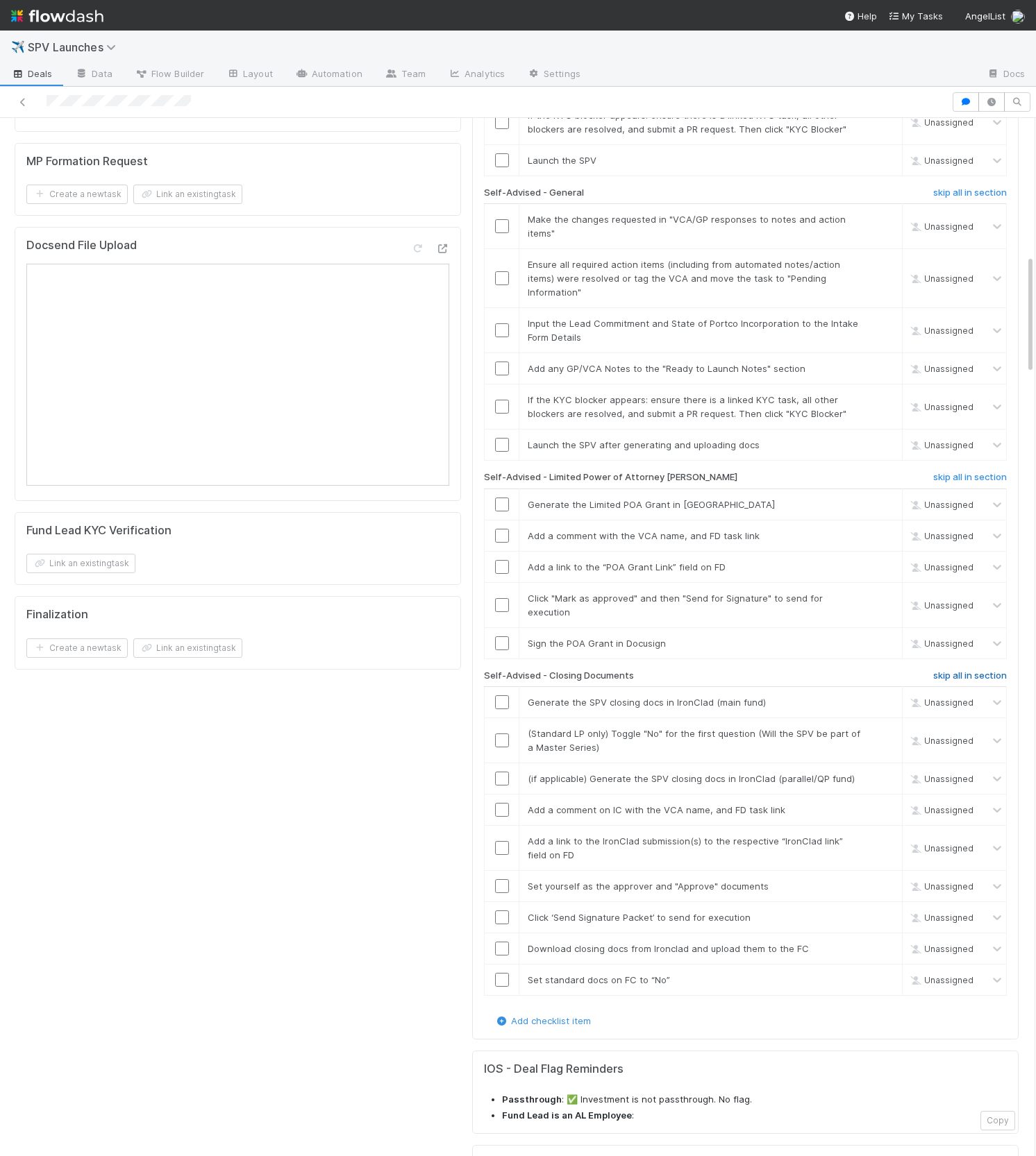
click at [982, 670] on h6 "skip all in section" at bounding box center [969, 676] width 73 height 11
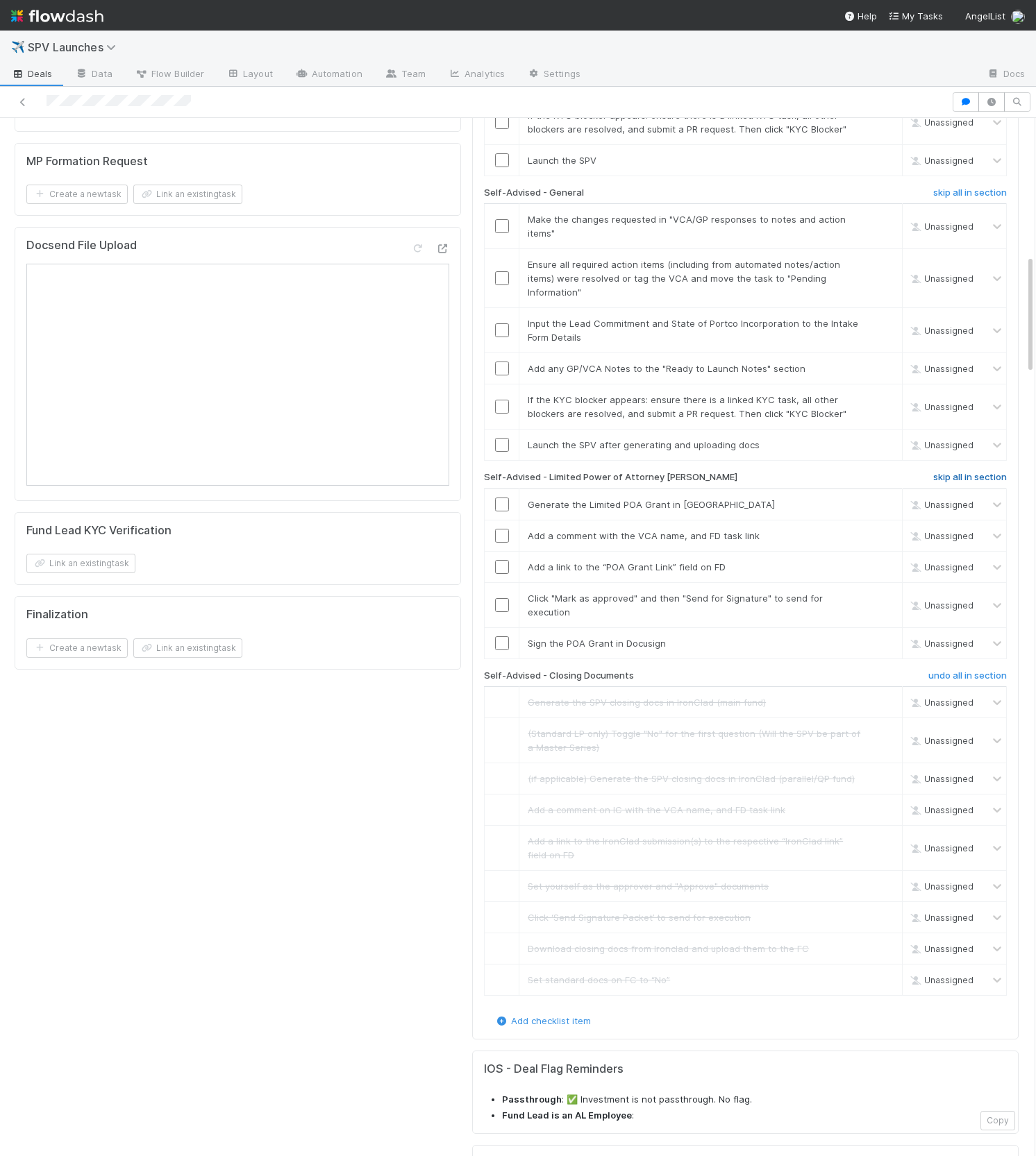
click at [963, 472] on h6 "skip all in section" at bounding box center [969, 478] width 73 height 11
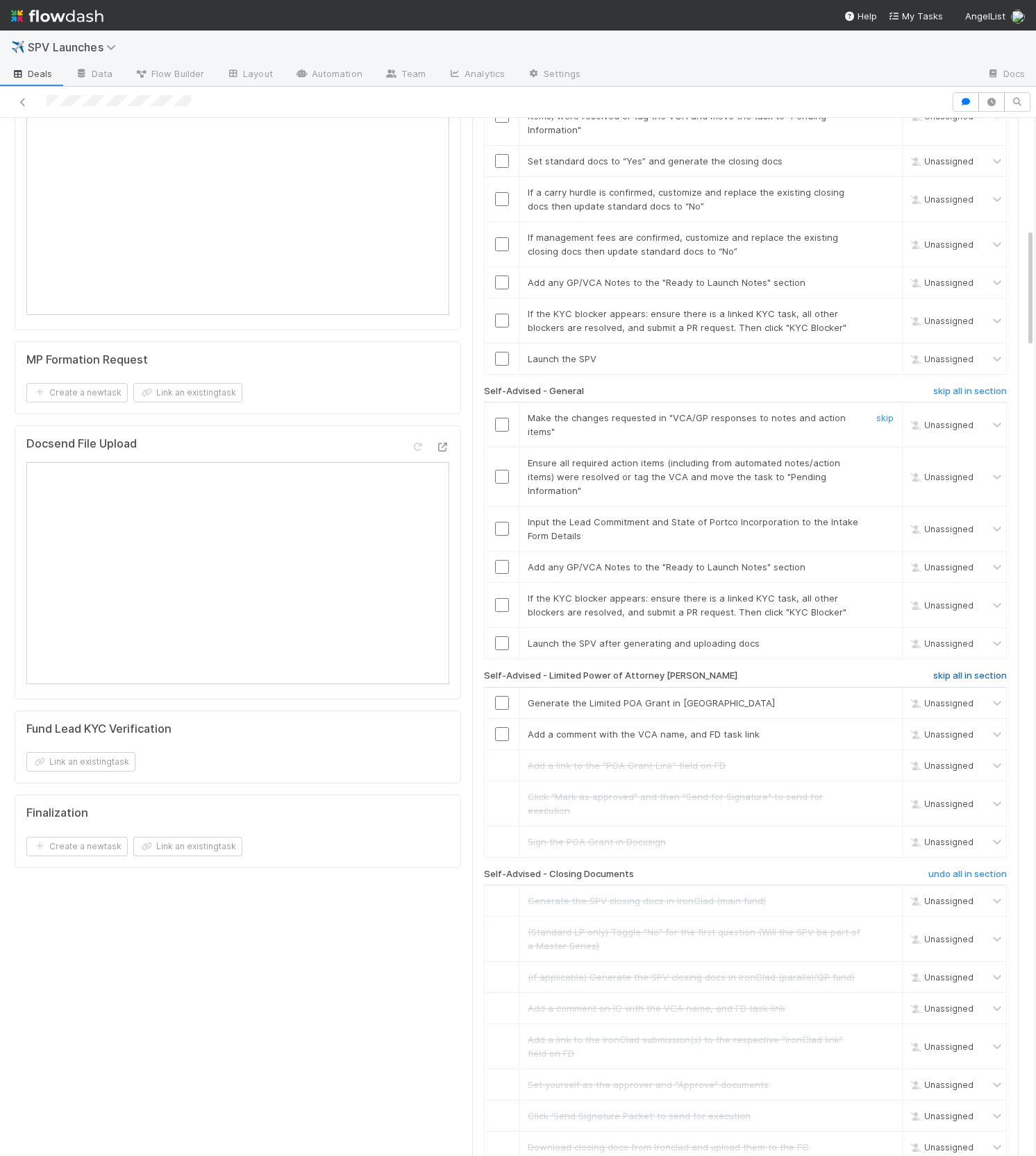
scroll to position [857, 0]
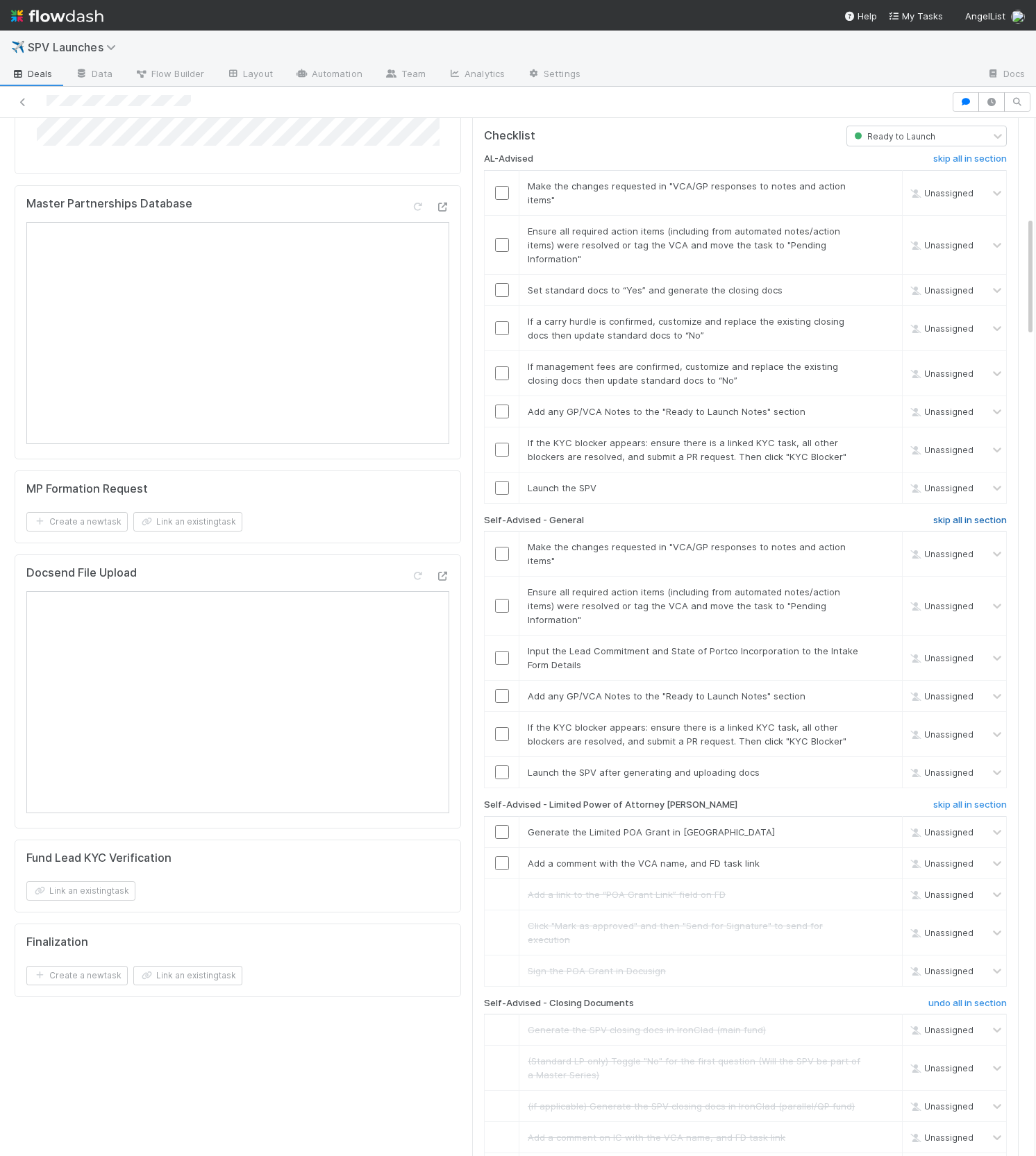
click at [963, 515] on h6 "skip all in section" at bounding box center [969, 520] width 73 height 11
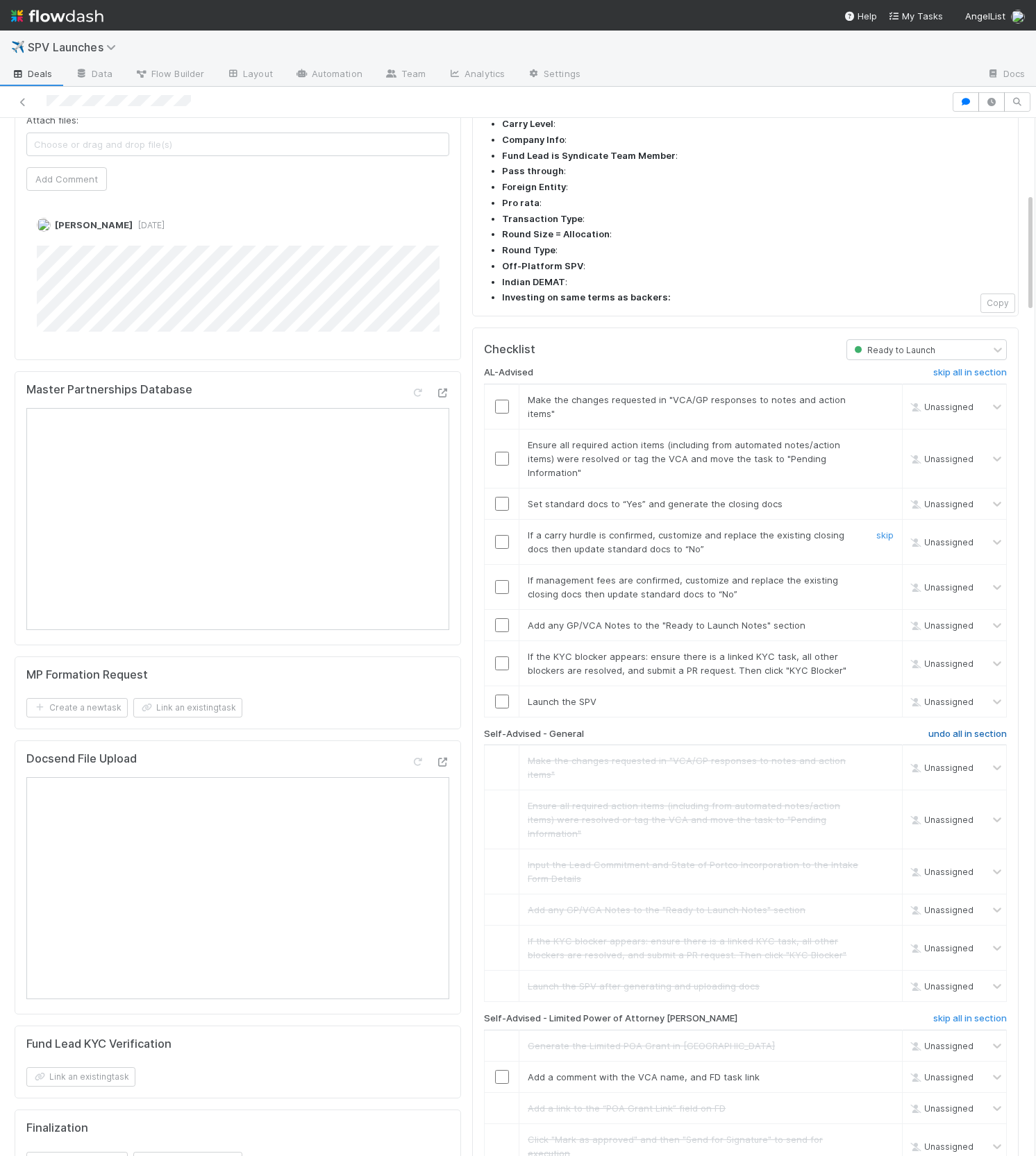
scroll to position [606, 0]
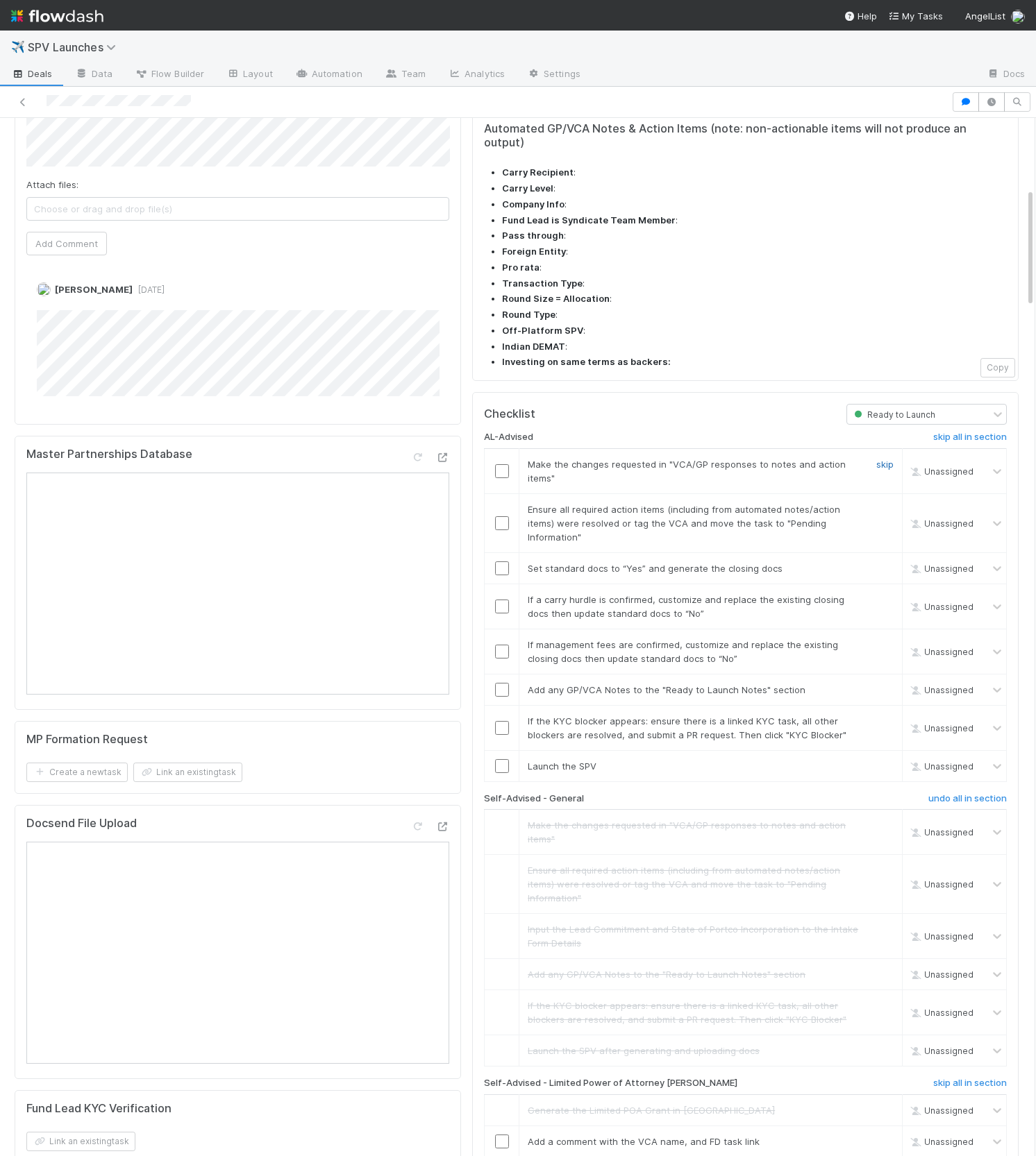
click at [888, 459] on link "skip" at bounding box center [884, 464] width 17 height 11
click at [886, 504] on link "skip" at bounding box center [884, 509] width 17 height 11
click at [506, 562] on input "checkbox" at bounding box center [501, 568] width 14 height 14
click at [883, 594] on link "skip" at bounding box center [884, 600] width 17 height 11
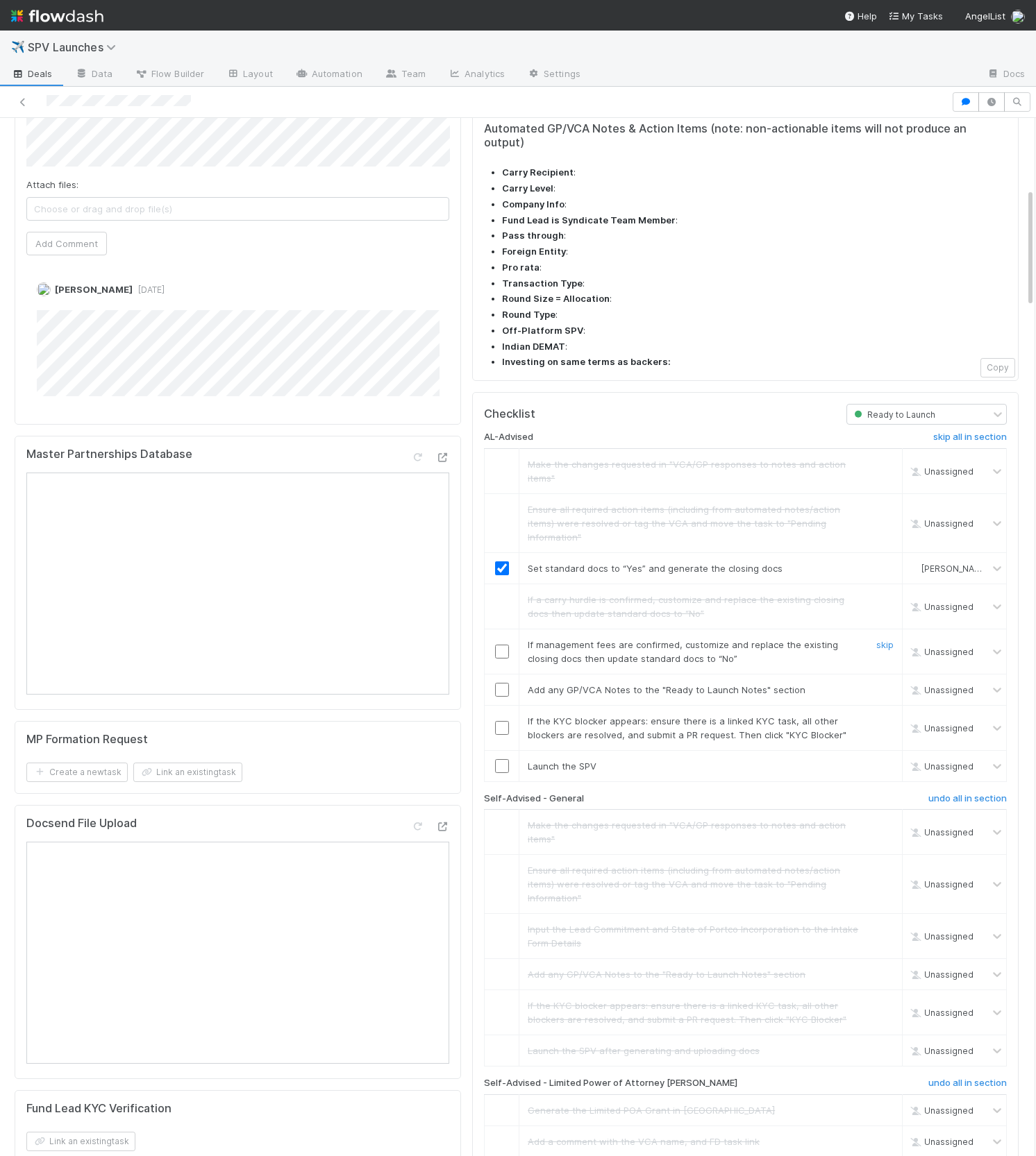
click at [880, 640] on link "skip" at bounding box center [884, 645] width 17 height 11
click at [498, 683] on input "checkbox" at bounding box center [501, 689] width 14 height 14
click at [892, 715] on link "skip" at bounding box center [884, 721] width 17 height 11
click at [506, 759] on input "checkbox" at bounding box center [501, 765] width 14 height 14
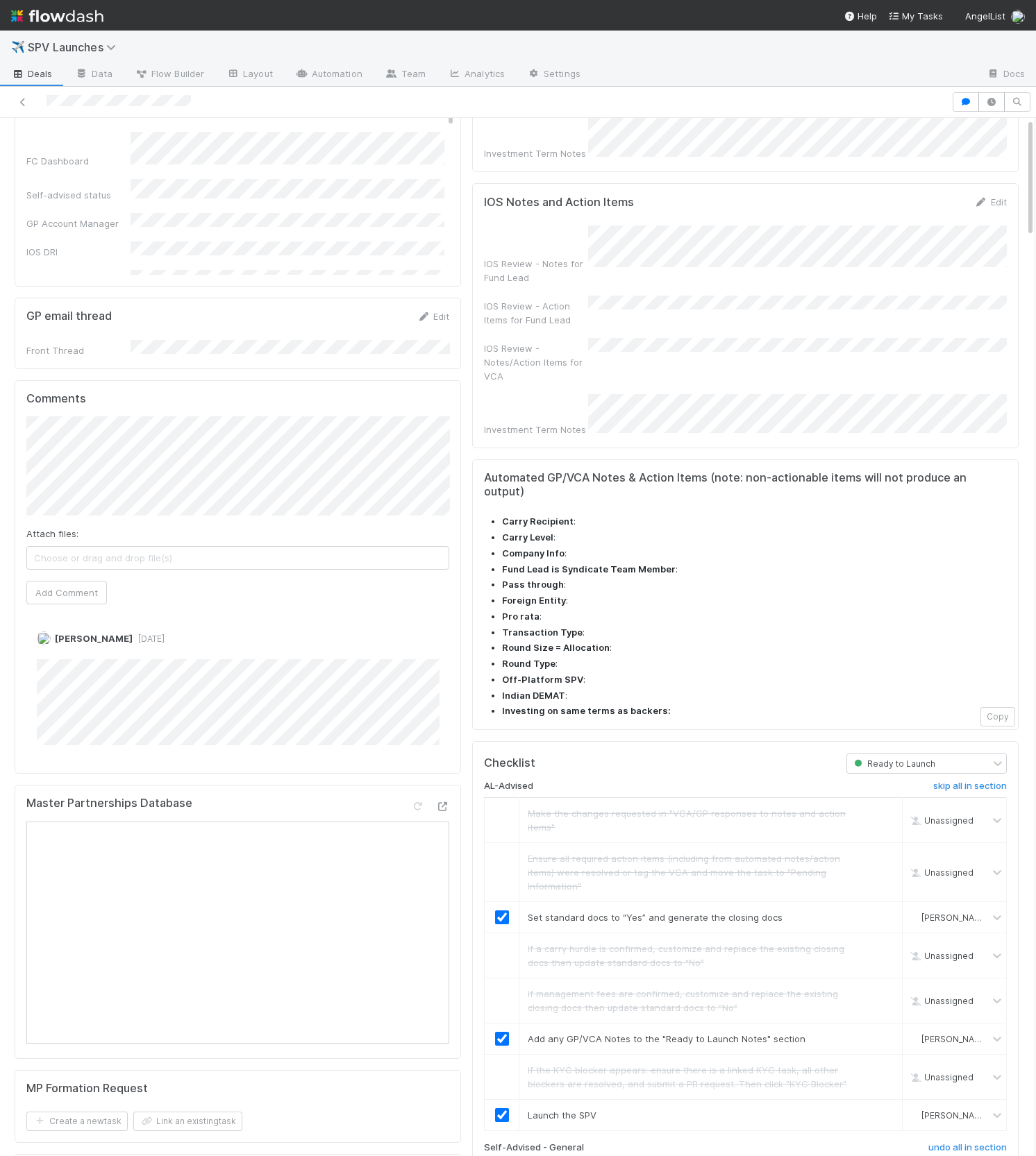
scroll to position [0, 0]
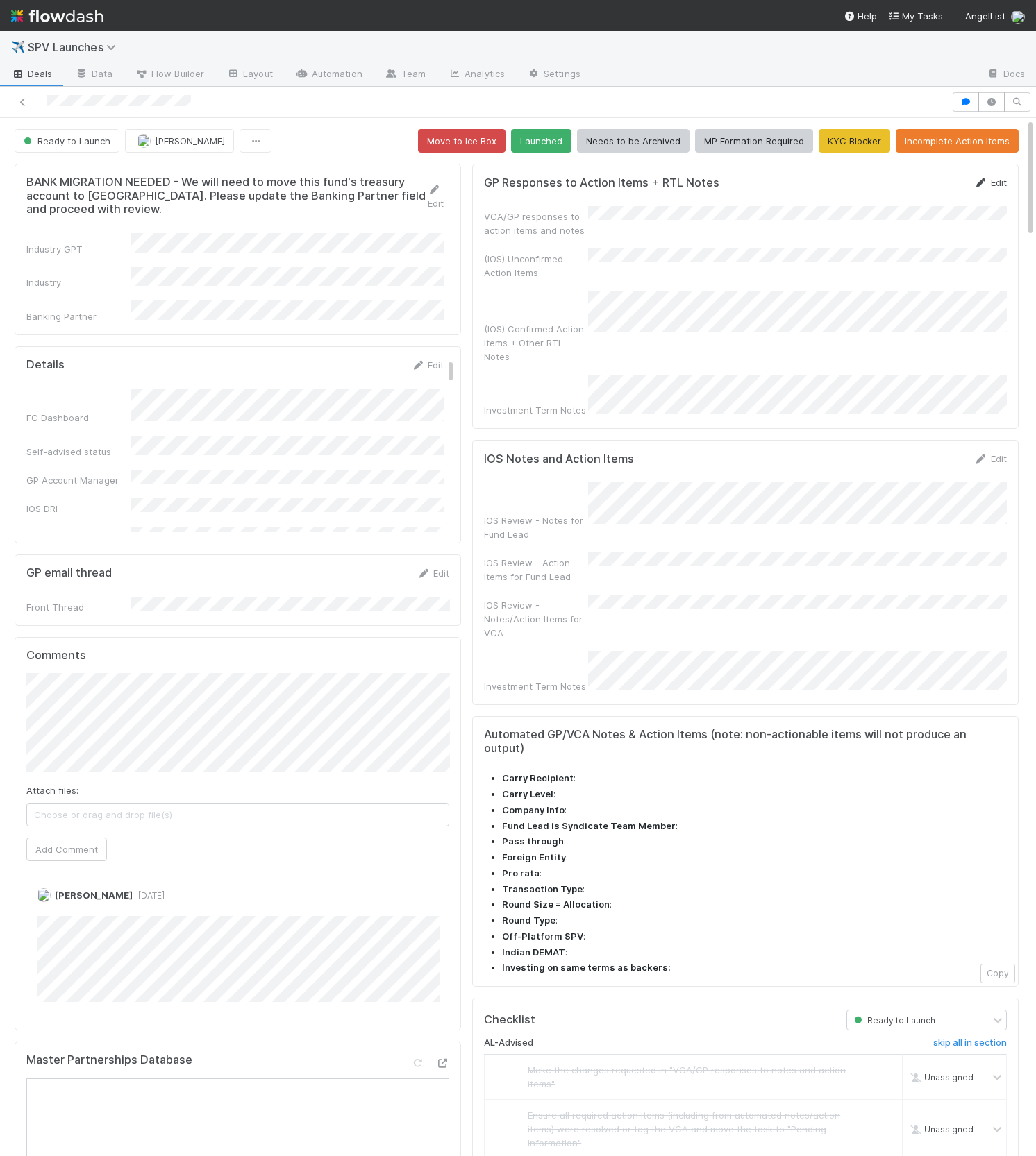
click at [995, 180] on link "Edit" at bounding box center [991, 183] width 33 height 11
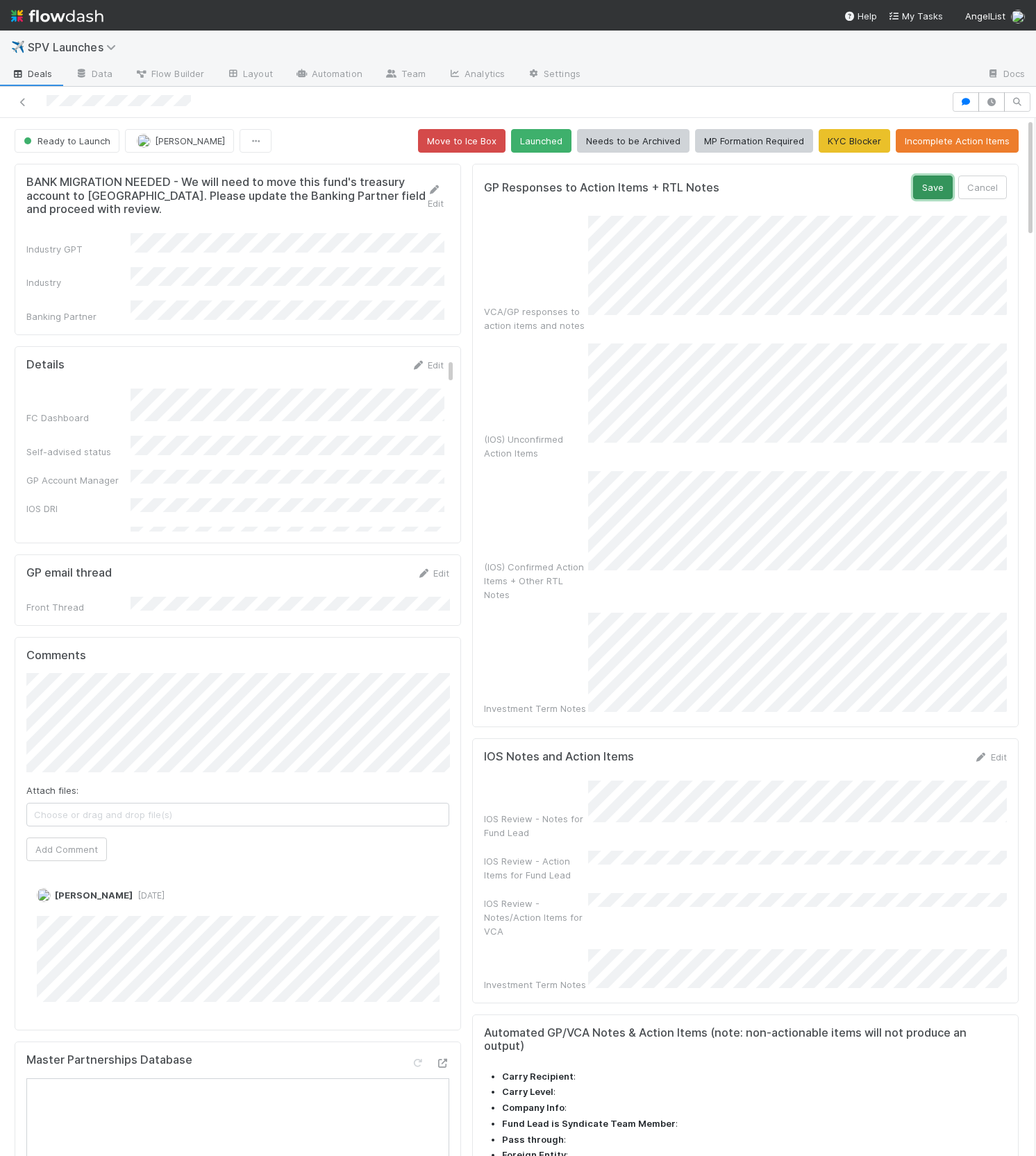
click at [927, 188] on button "Save" at bounding box center [933, 187] width 40 height 24
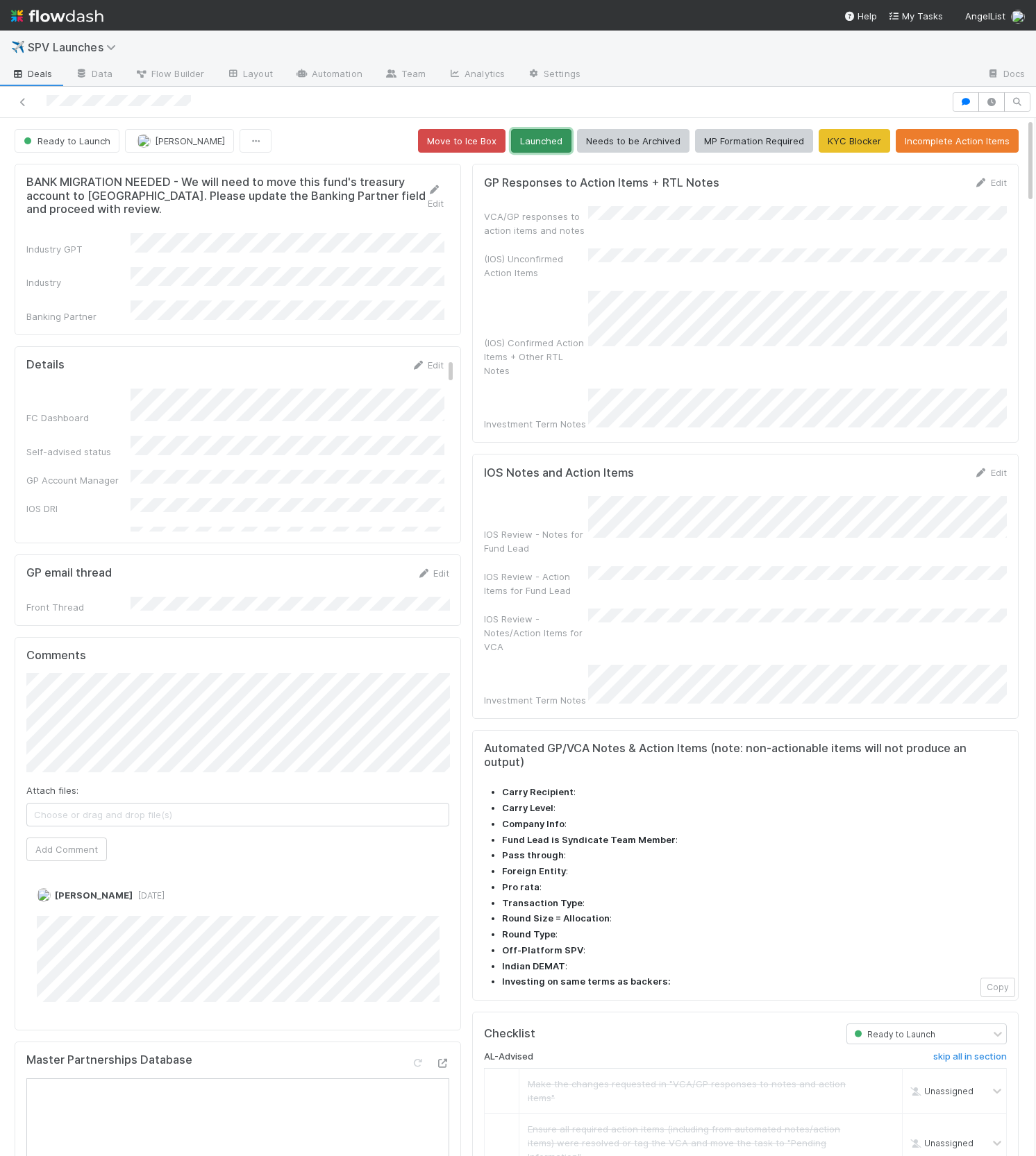
click at [536, 147] on button "Launched" at bounding box center [541, 141] width 61 height 24
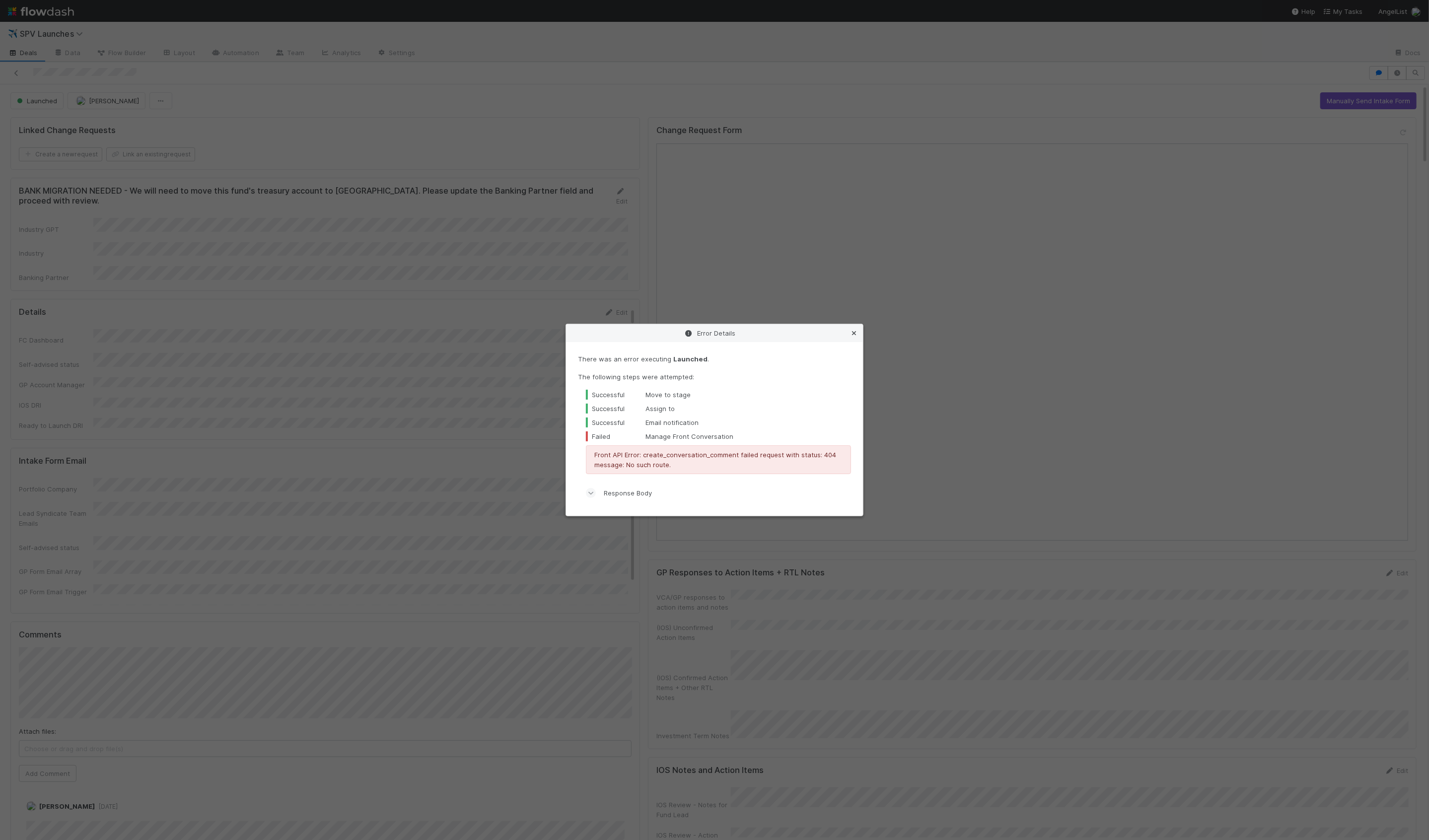
click at [858, 334] on icon at bounding box center [854, 333] width 10 height 6
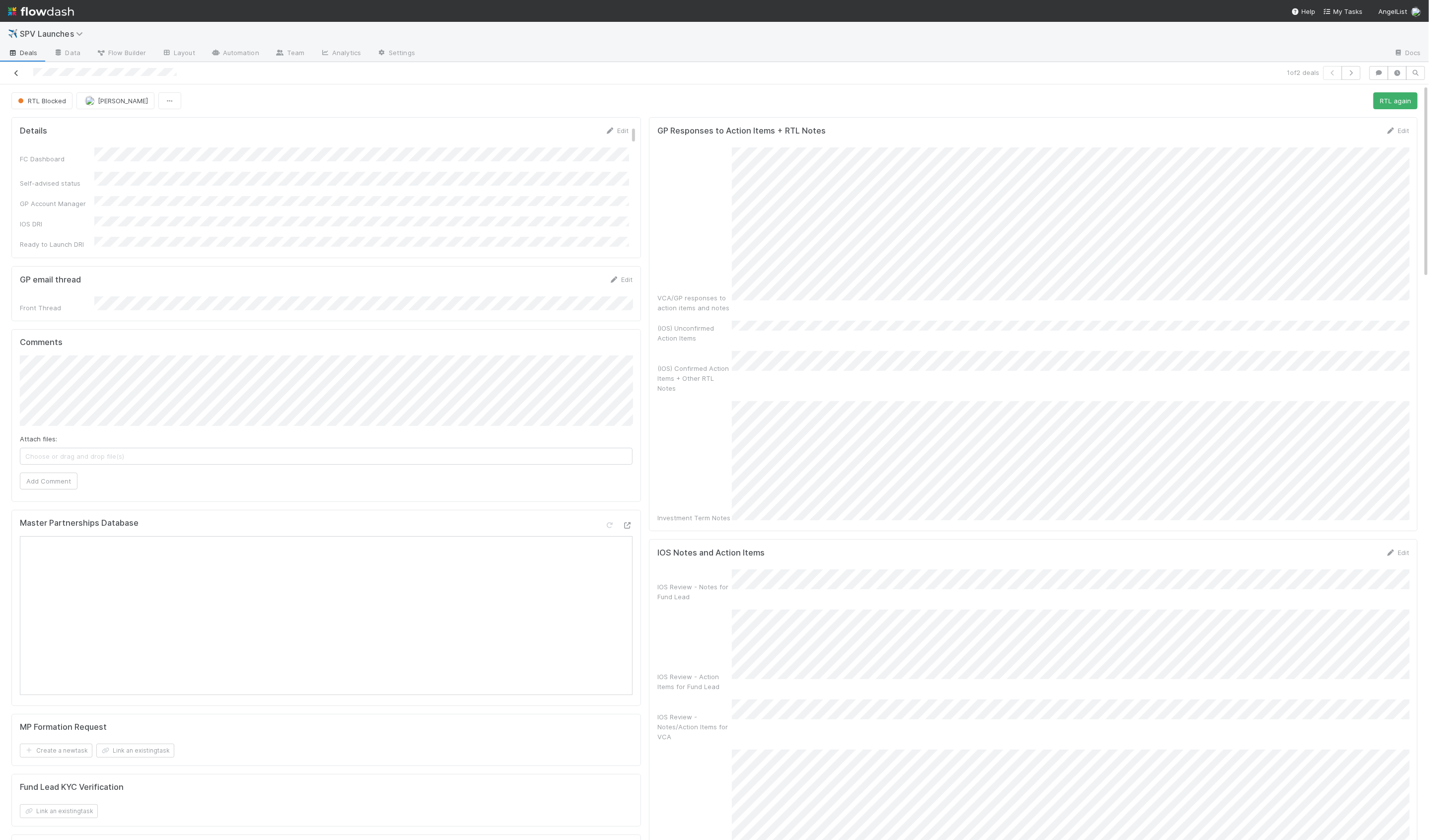
click at [18, 71] on icon at bounding box center [16, 73] width 10 height 6
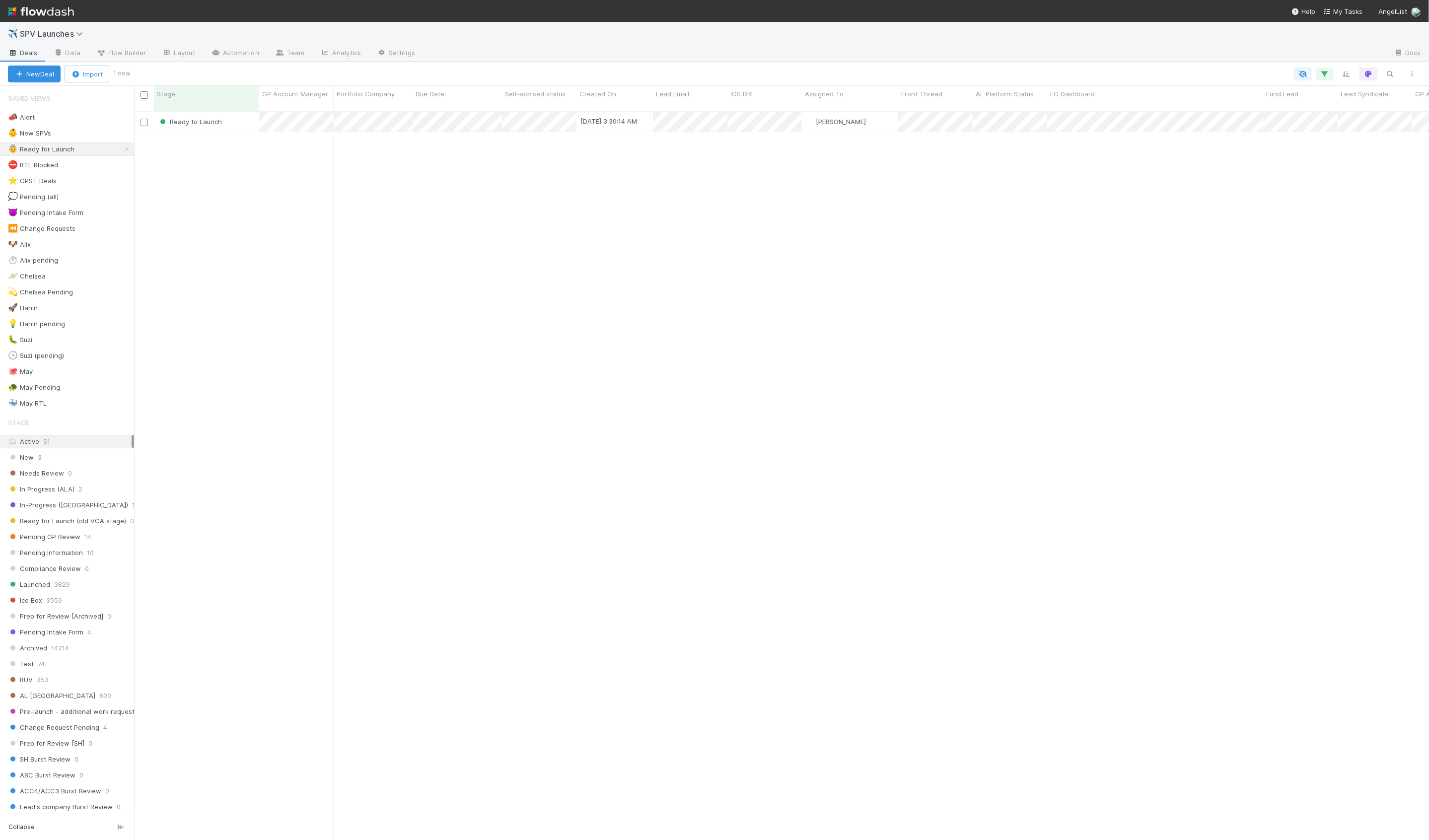
scroll to position [737, 1295]
click at [98, 160] on div "⛔ RTL Blocked 5" at bounding box center [71, 165] width 126 height 12
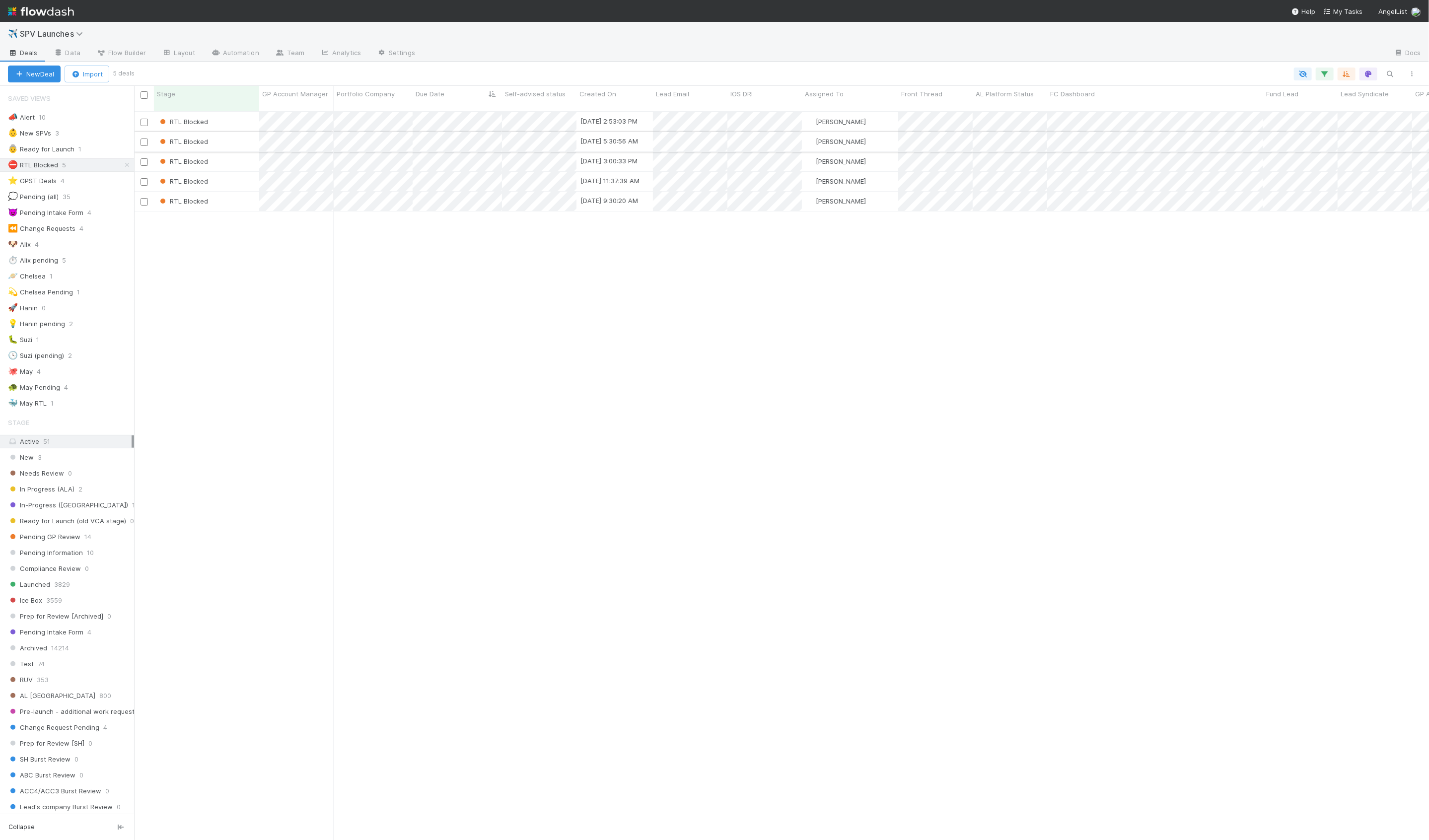
scroll to position [737, 1295]
click at [247, 113] on div "RTL Blocked" at bounding box center [206, 122] width 105 height 19
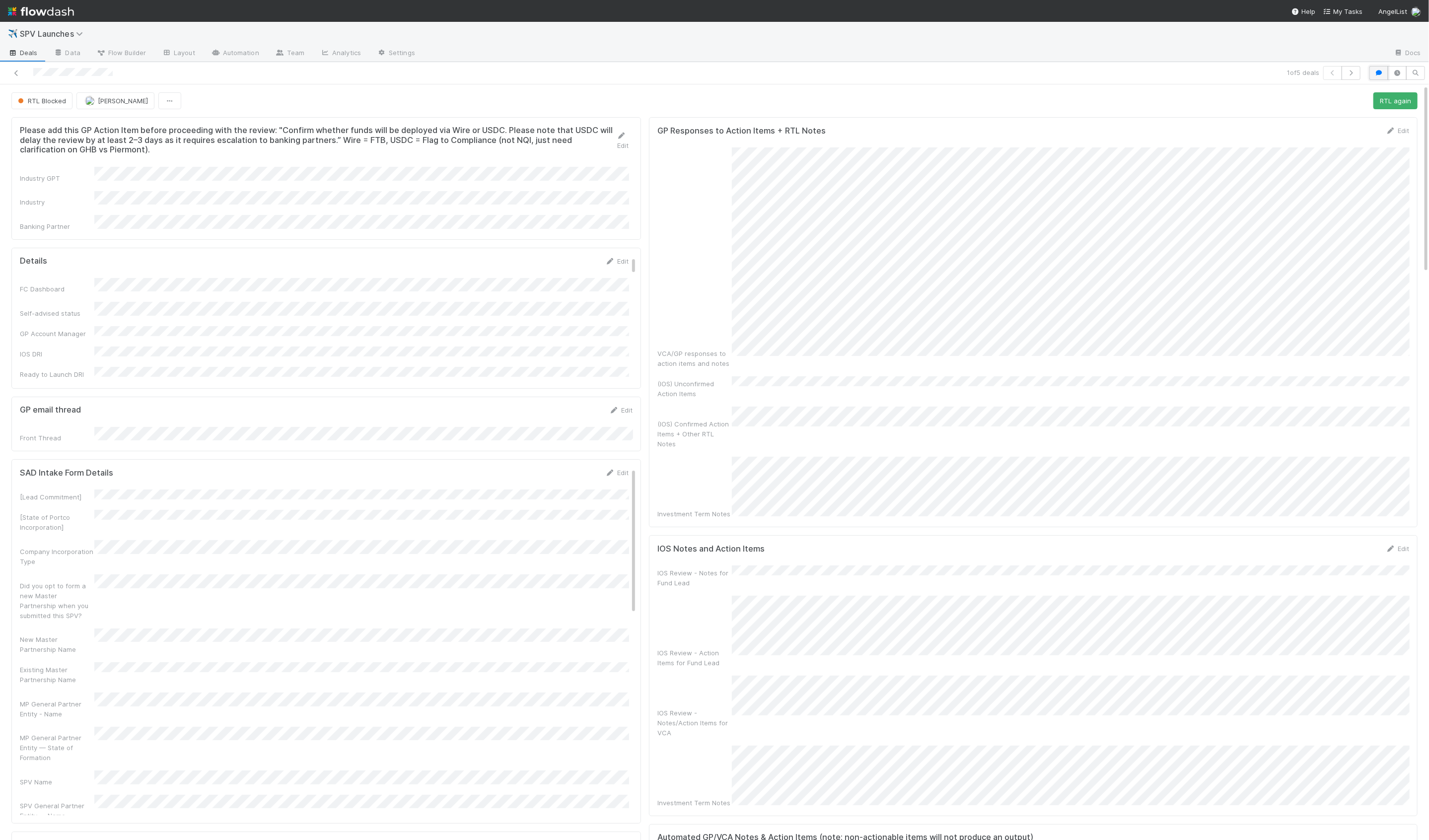
click at [1373, 71] on button "button" at bounding box center [1379, 72] width 19 height 14
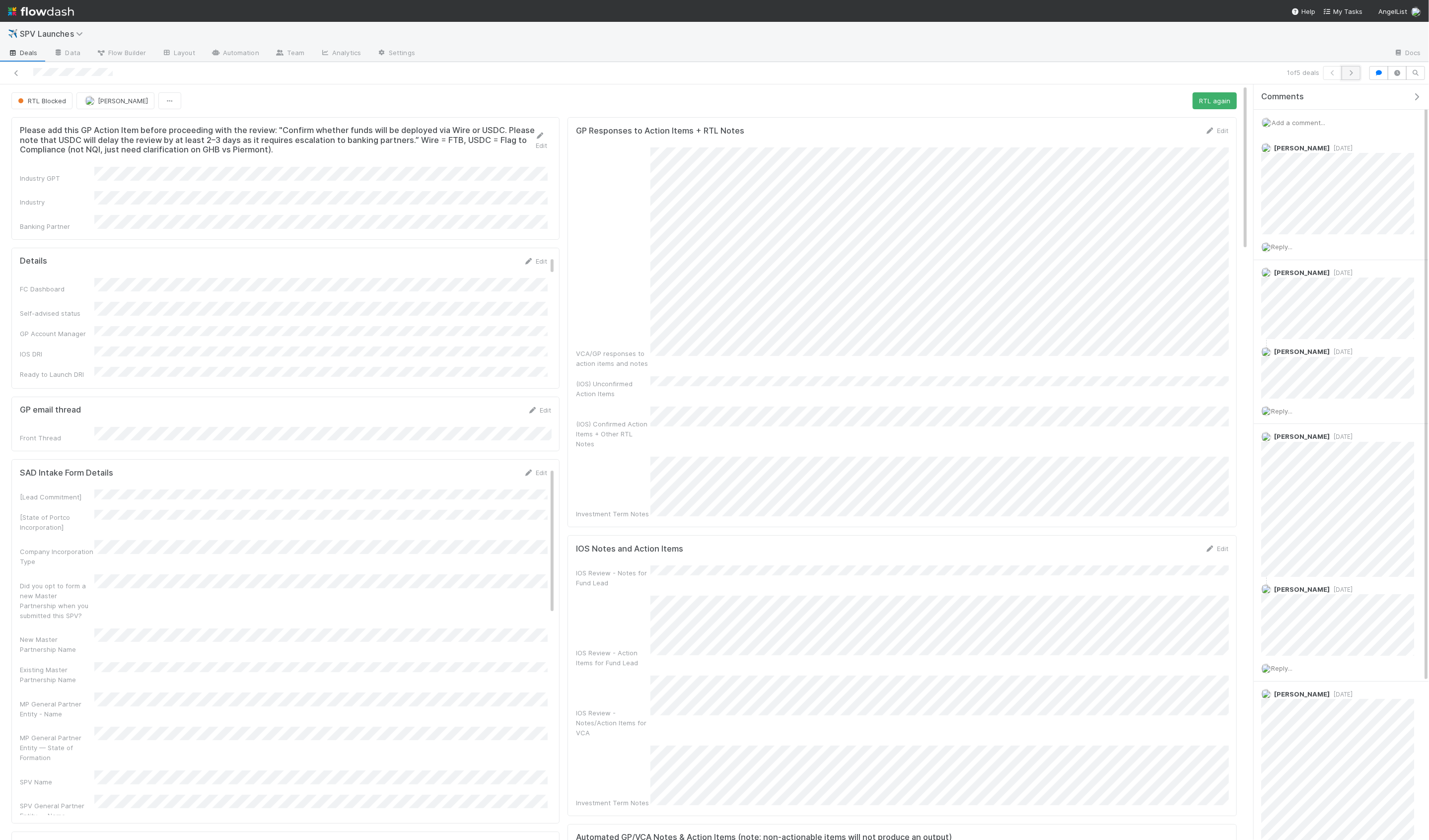
click at [1355, 70] on icon "button" at bounding box center [1351, 72] width 10 height 6
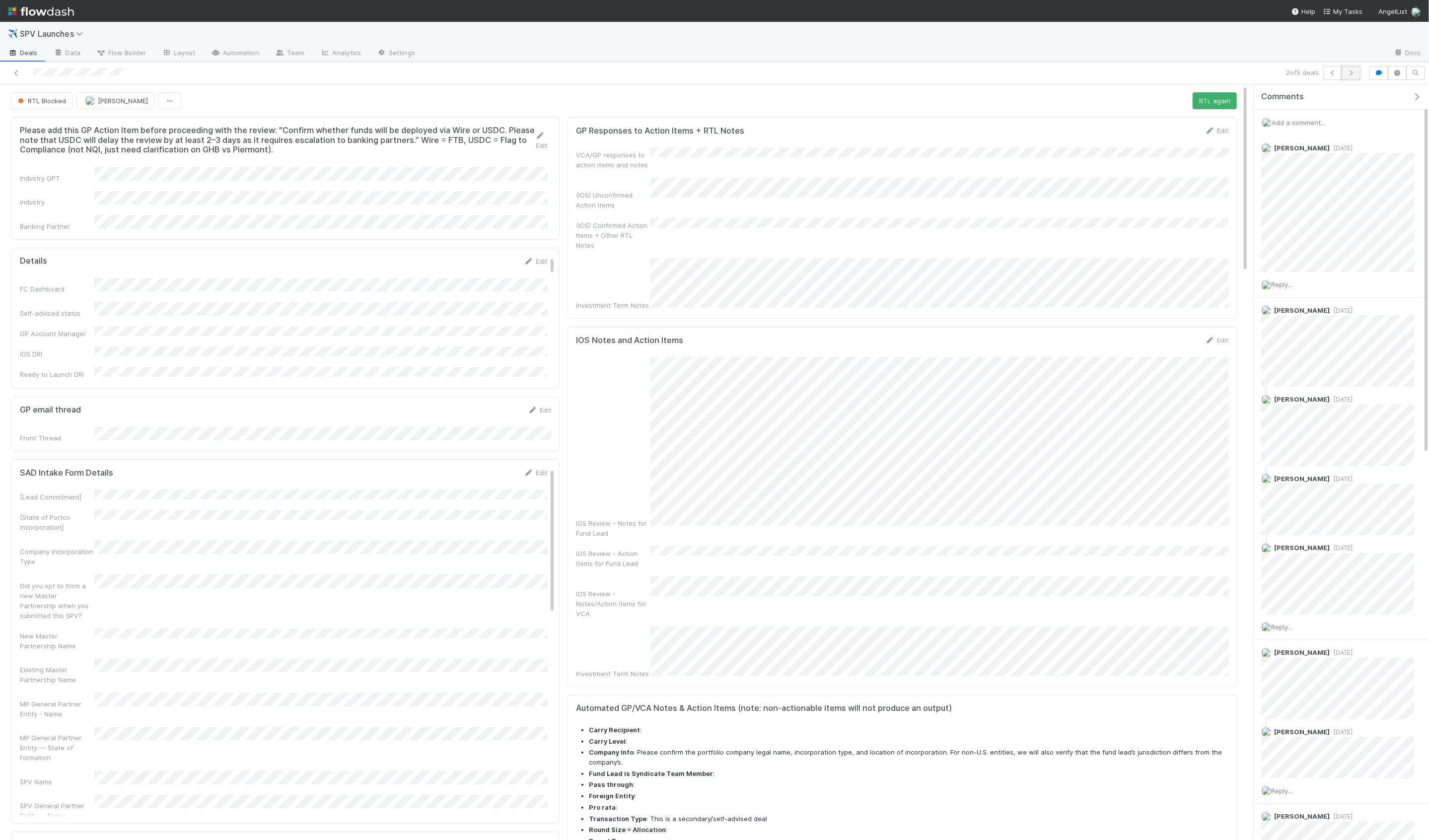
click at [1355, 66] on button "button" at bounding box center [1351, 72] width 19 height 14
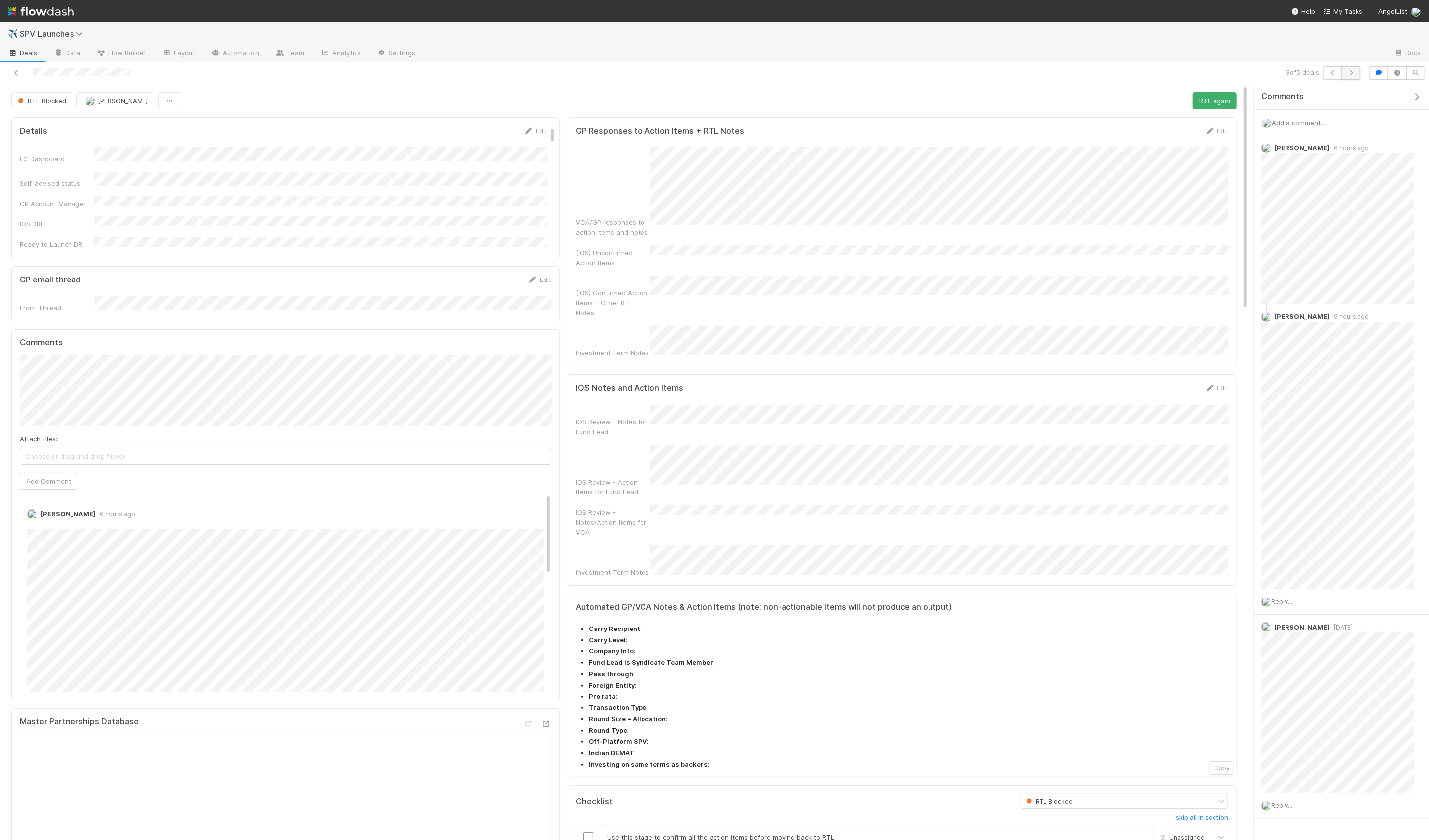
click at [1357, 72] on icon "button" at bounding box center [1351, 72] width 10 height 6
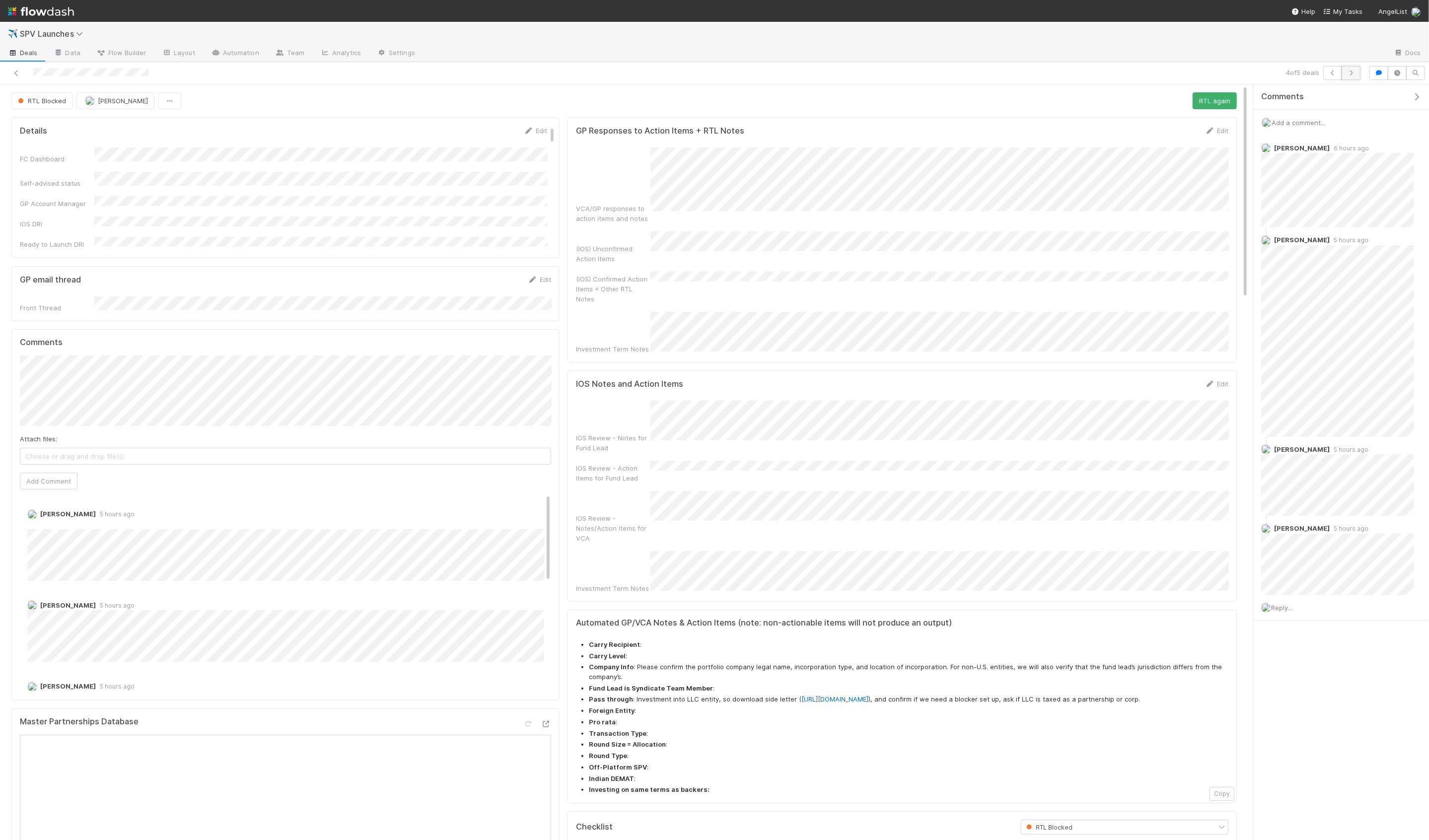
click at [1350, 74] on icon "button" at bounding box center [1351, 72] width 10 height 6
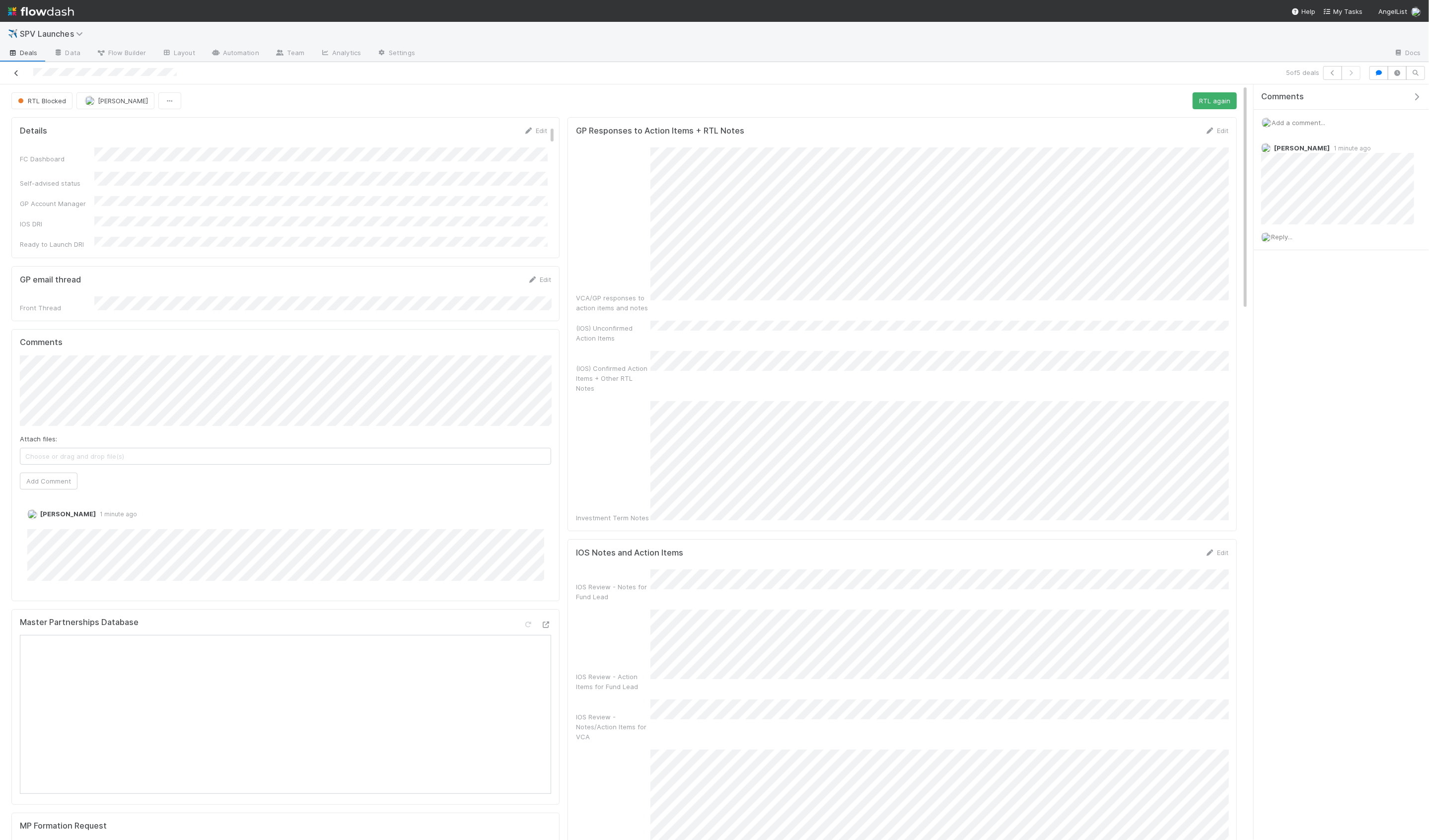
click at [12, 71] on icon at bounding box center [16, 73] width 10 height 6
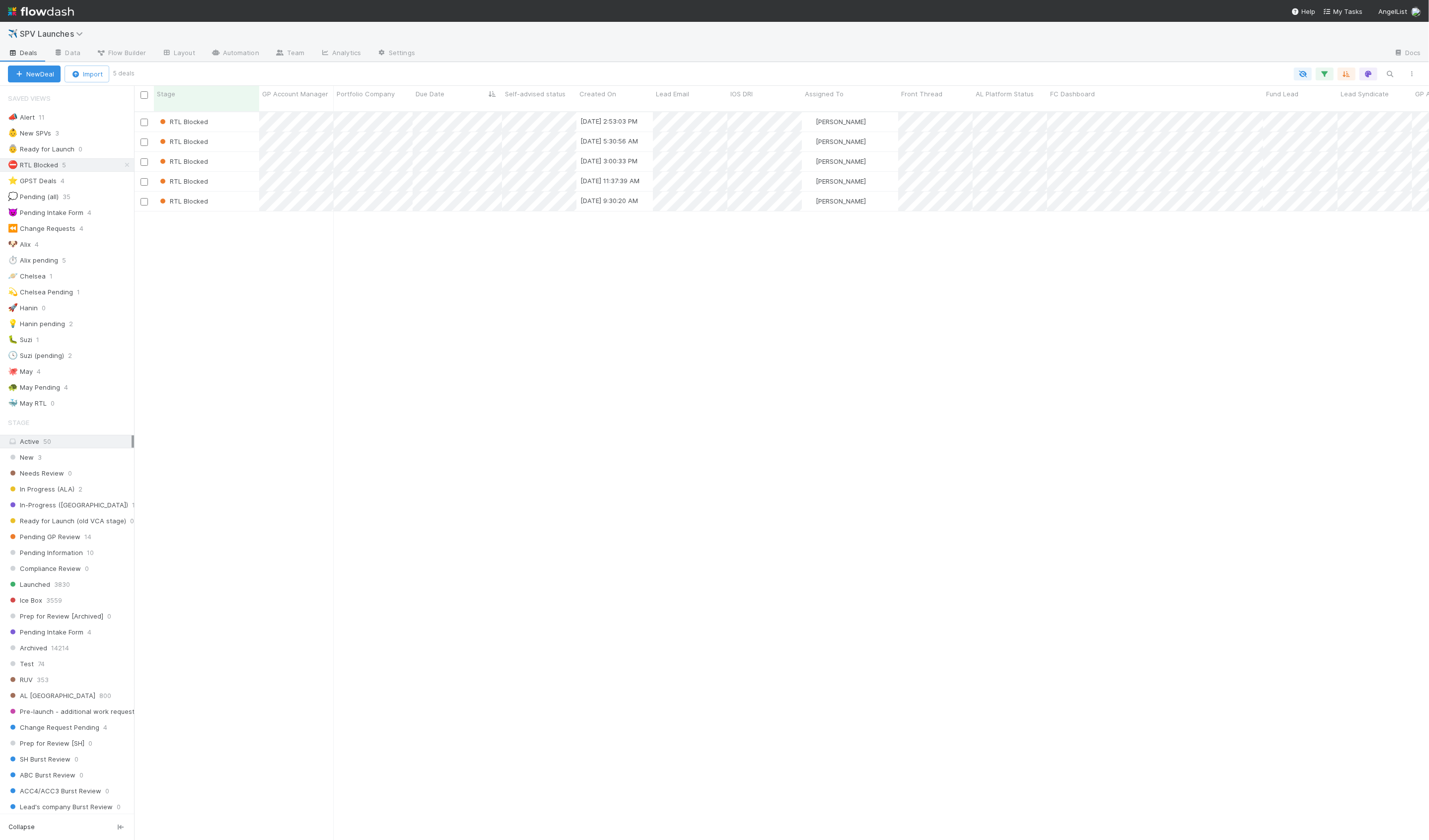
scroll to position [737, 1295]
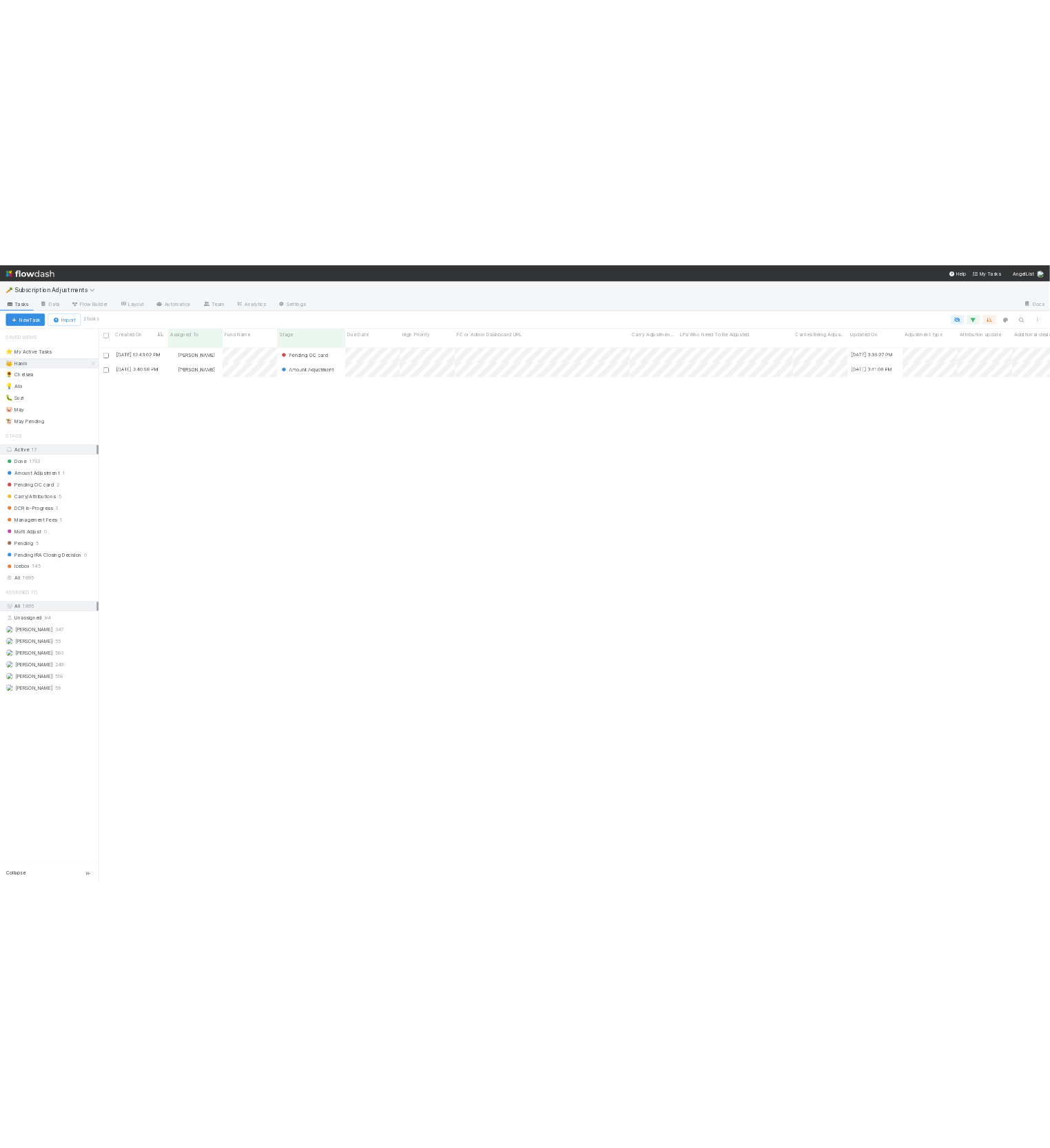
scroll to position [1023, 1797]
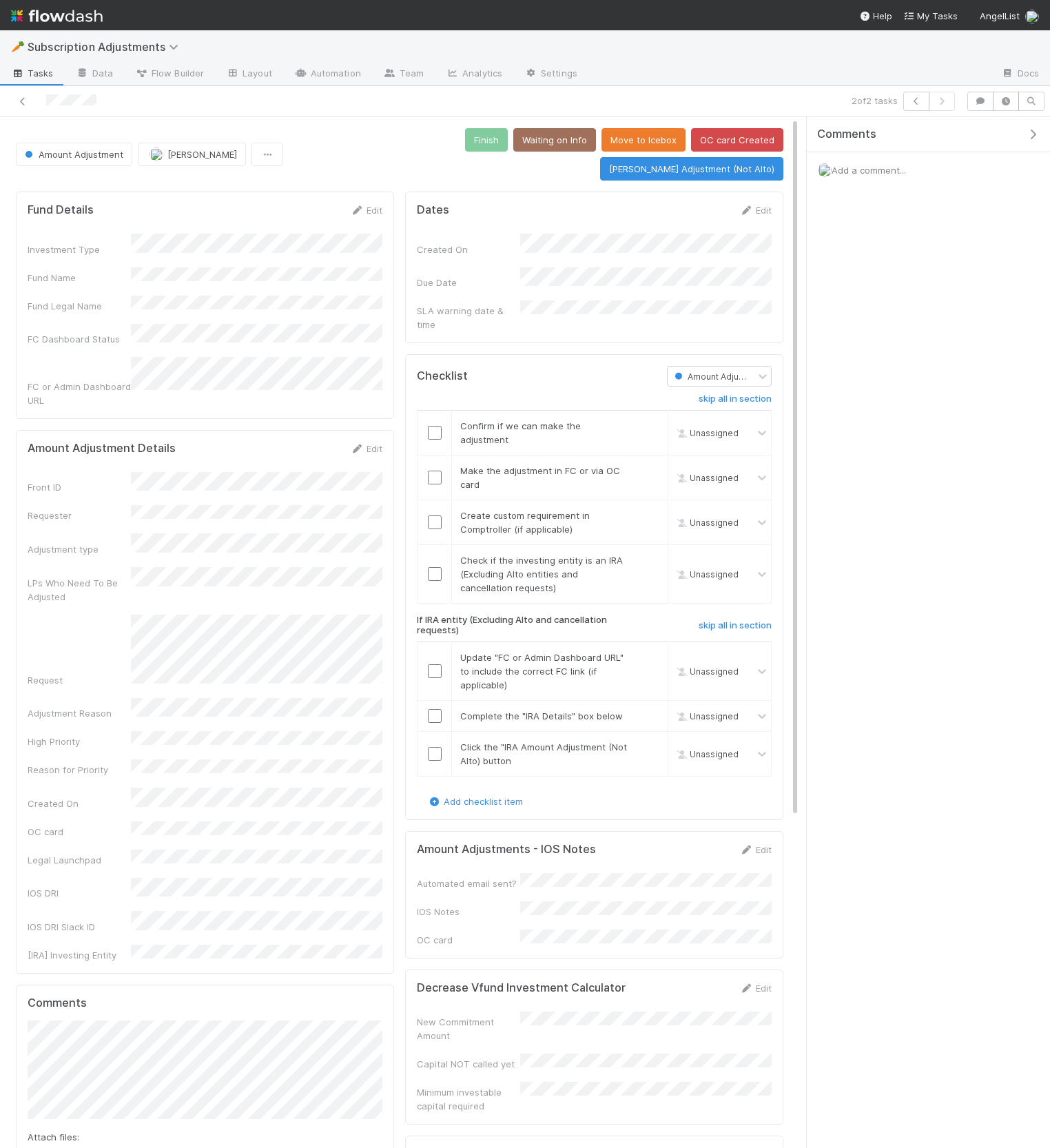
click at [1034, 131] on icon "button" at bounding box center [1033, 134] width 13 height 11
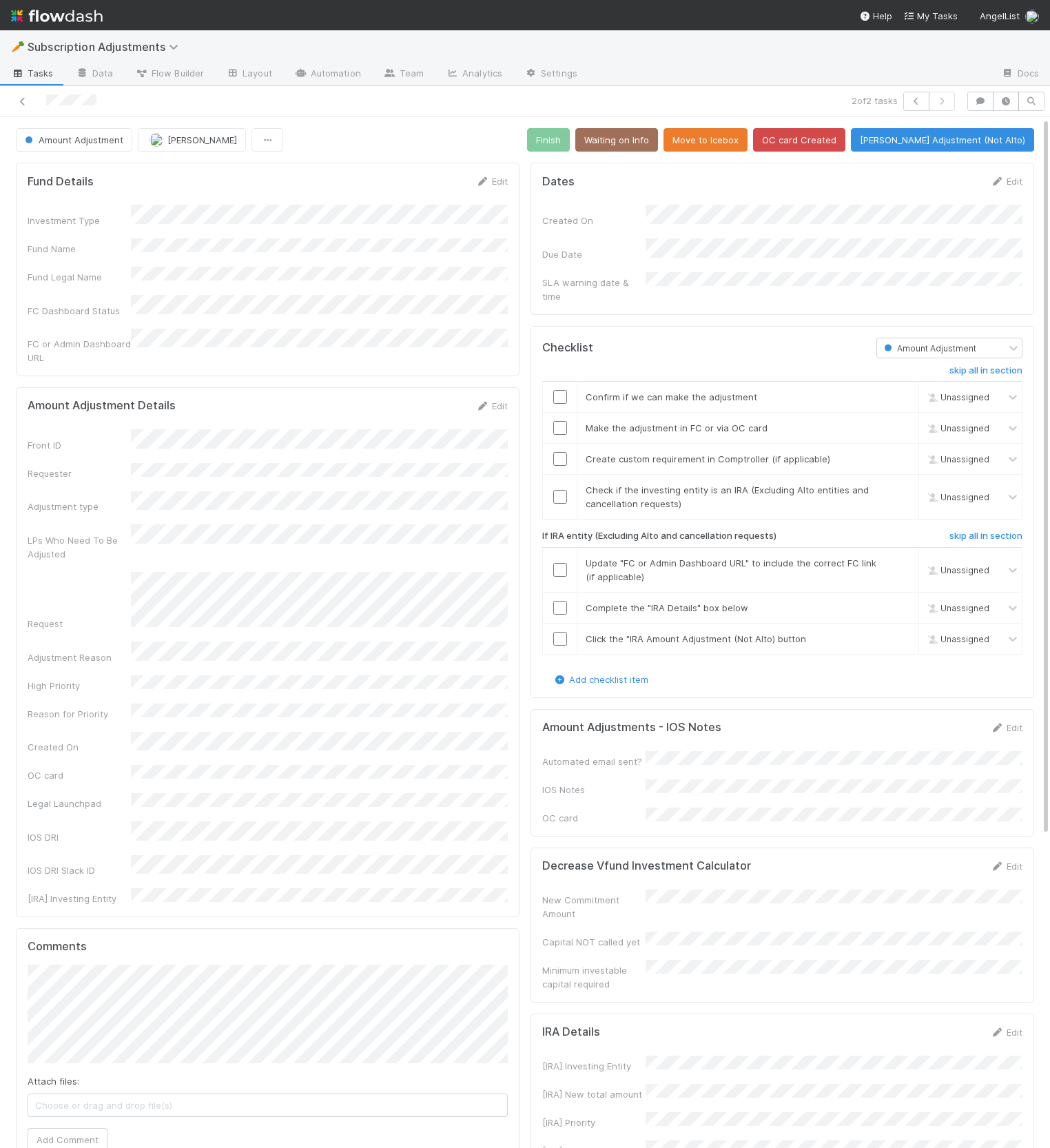
click at [713, 366] on div at bounding box center [699, 374] width 334 height 16
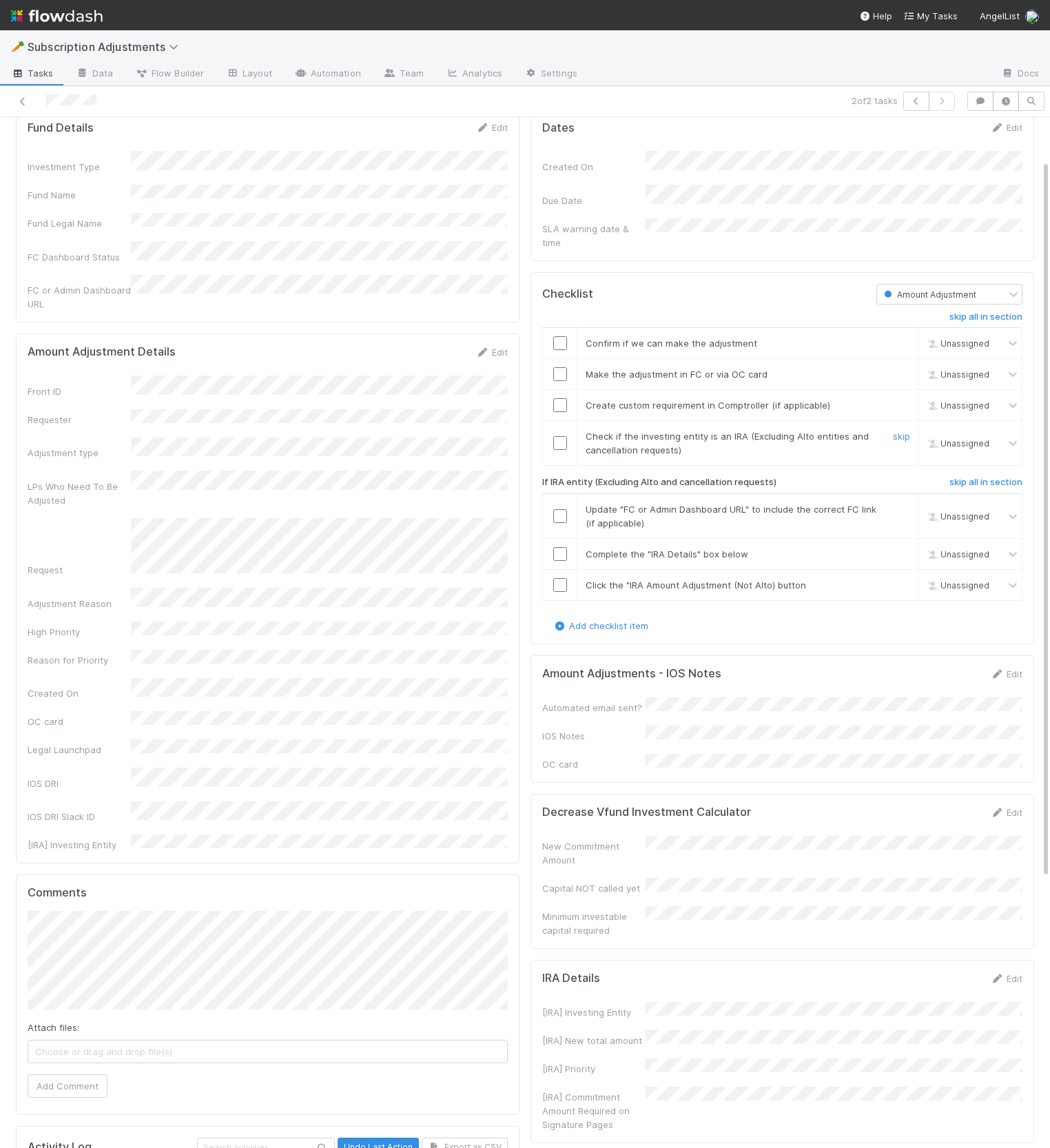
scroll to position [61, 0]
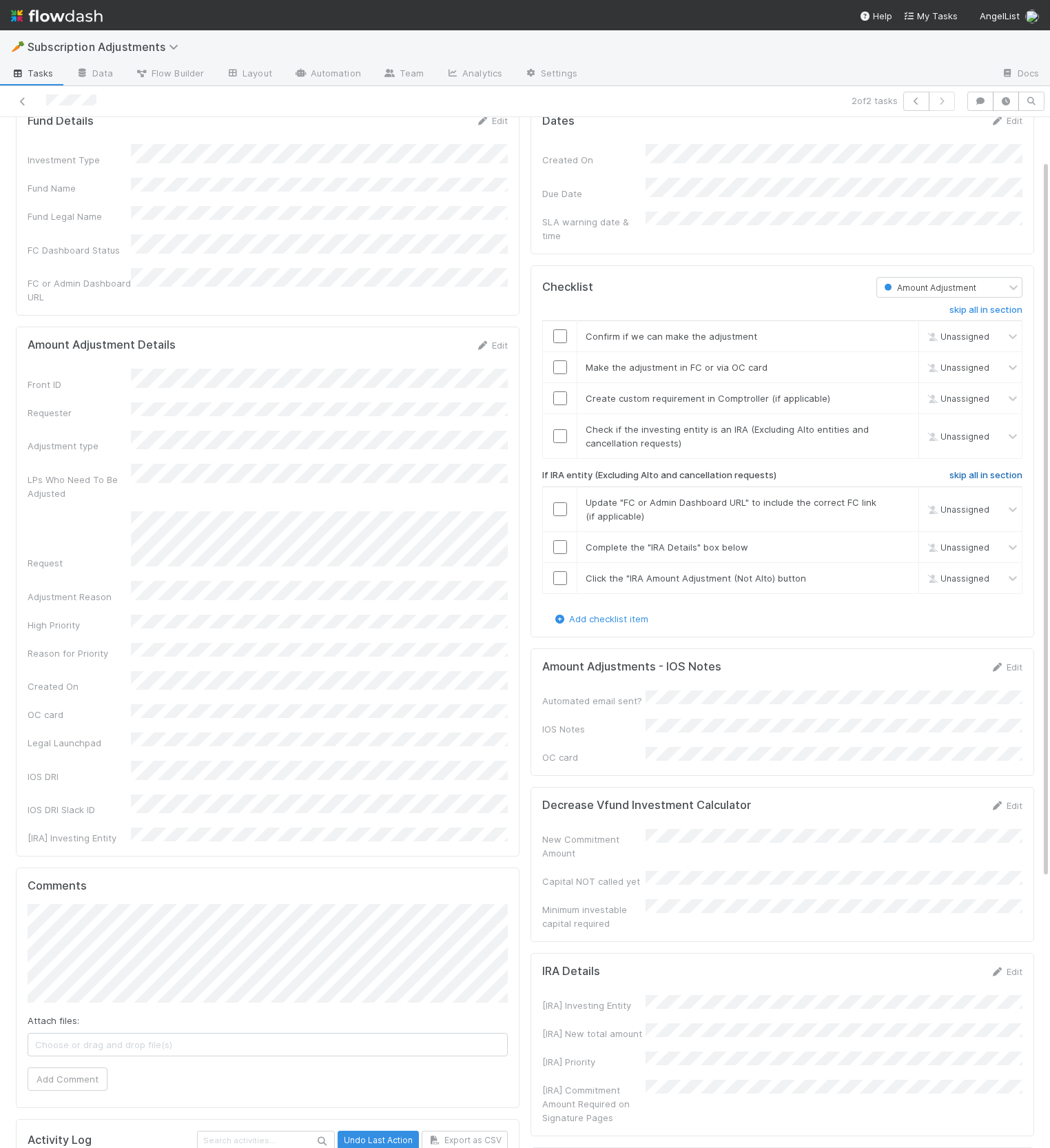
click at [1011, 470] on h6 "skip all in section" at bounding box center [985, 475] width 73 height 11
click at [897, 424] on link "skip" at bounding box center [902, 429] width 17 height 11
click at [901, 393] on link "skip" at bounding box center [902, 398] width 17 height 11
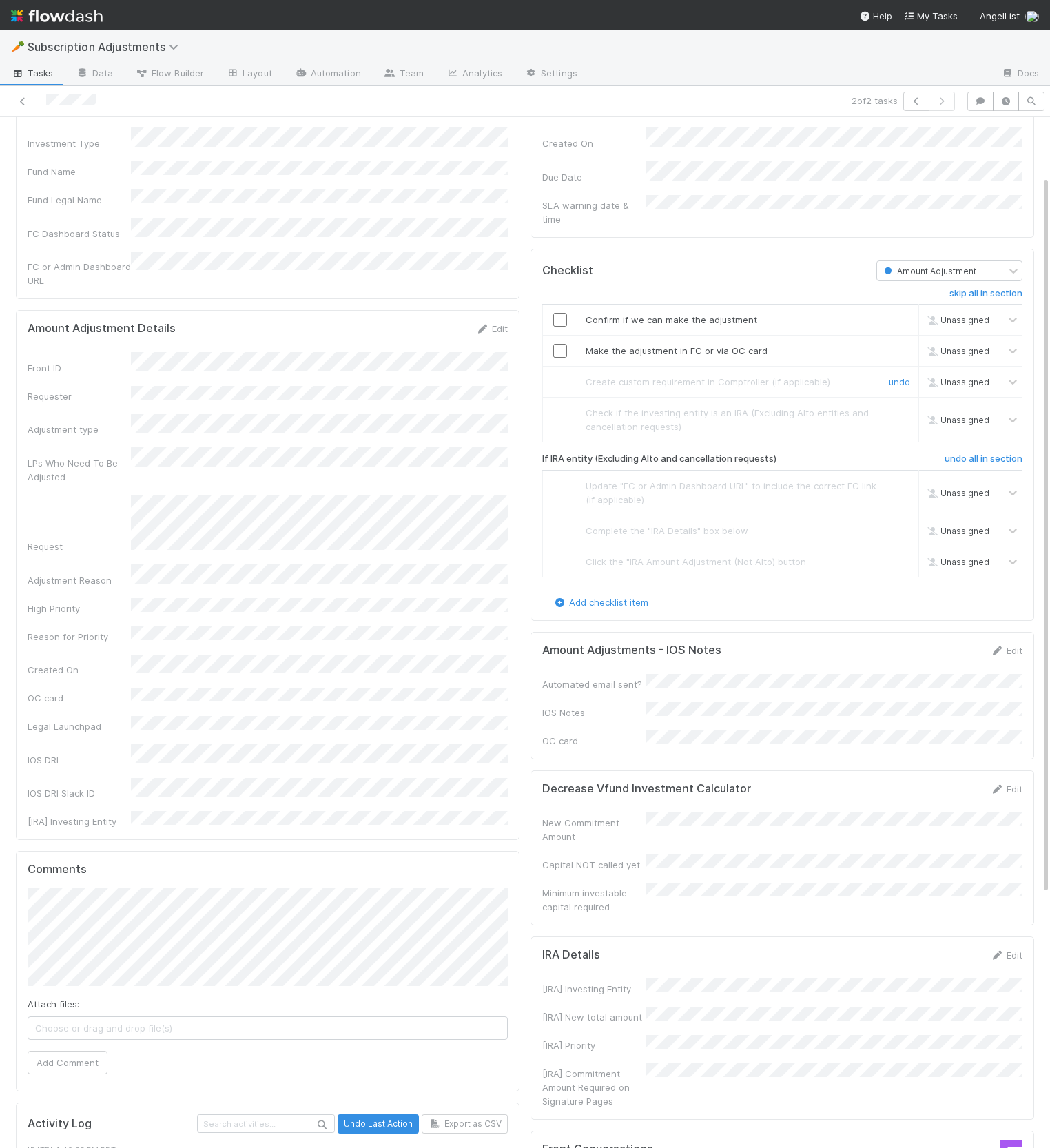
scroll to position [88, 0]
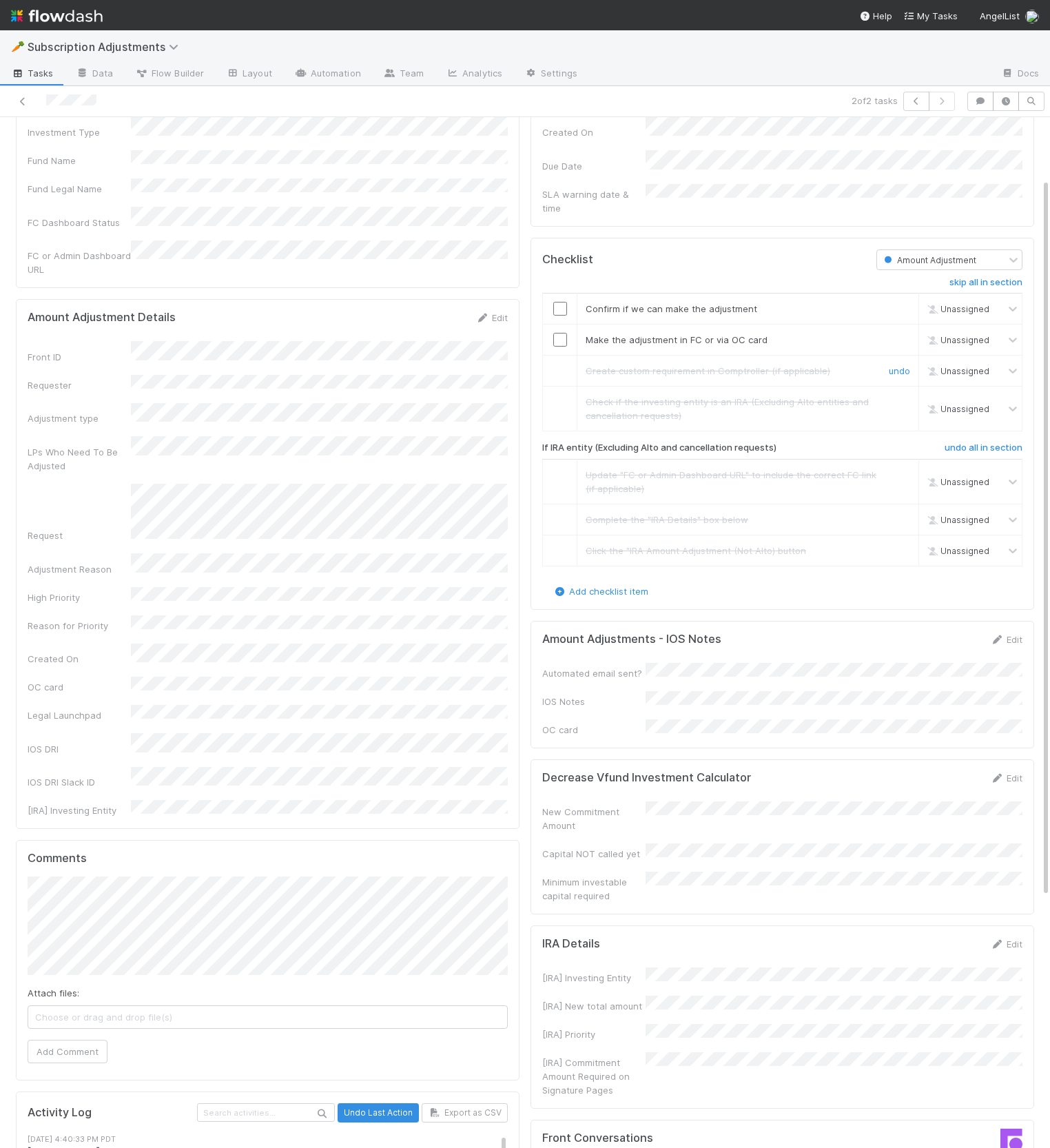
click at [1013, 621] on div "Amount Adjustments - IOS Notes Edit Automated email sent? IOS Notes OC card" at bounding box center [782, 684] width 504 height 128
click at [1011, 634] on link "Edit" at bounding box center [1007, 640] width 32 height 11
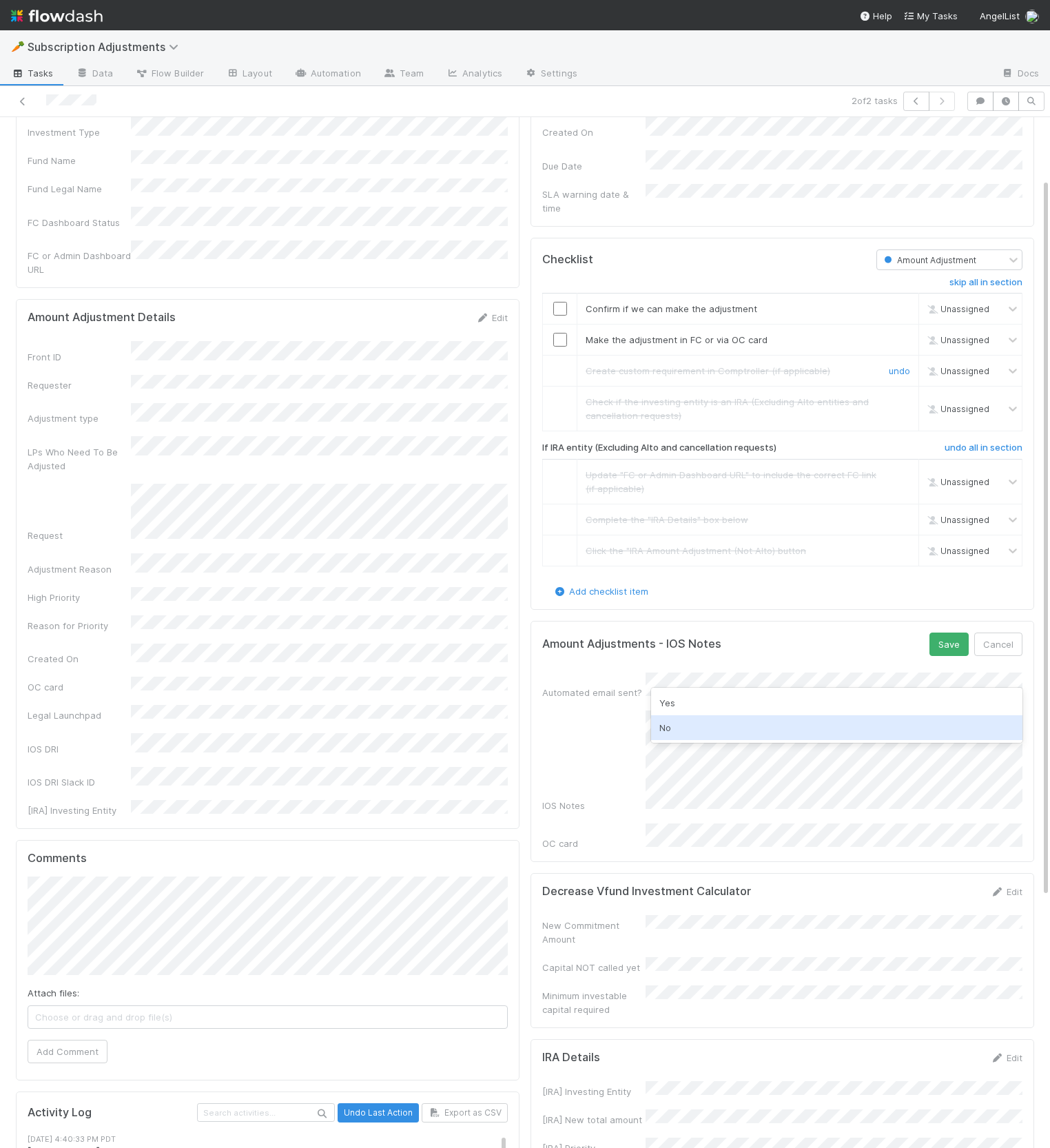
click at [748, 729] on div "No" at bounding box center [837, 729] width 372 height 25
click at [936, 632] on button "Save" at bounding box center [949, 644] width 40 height 23
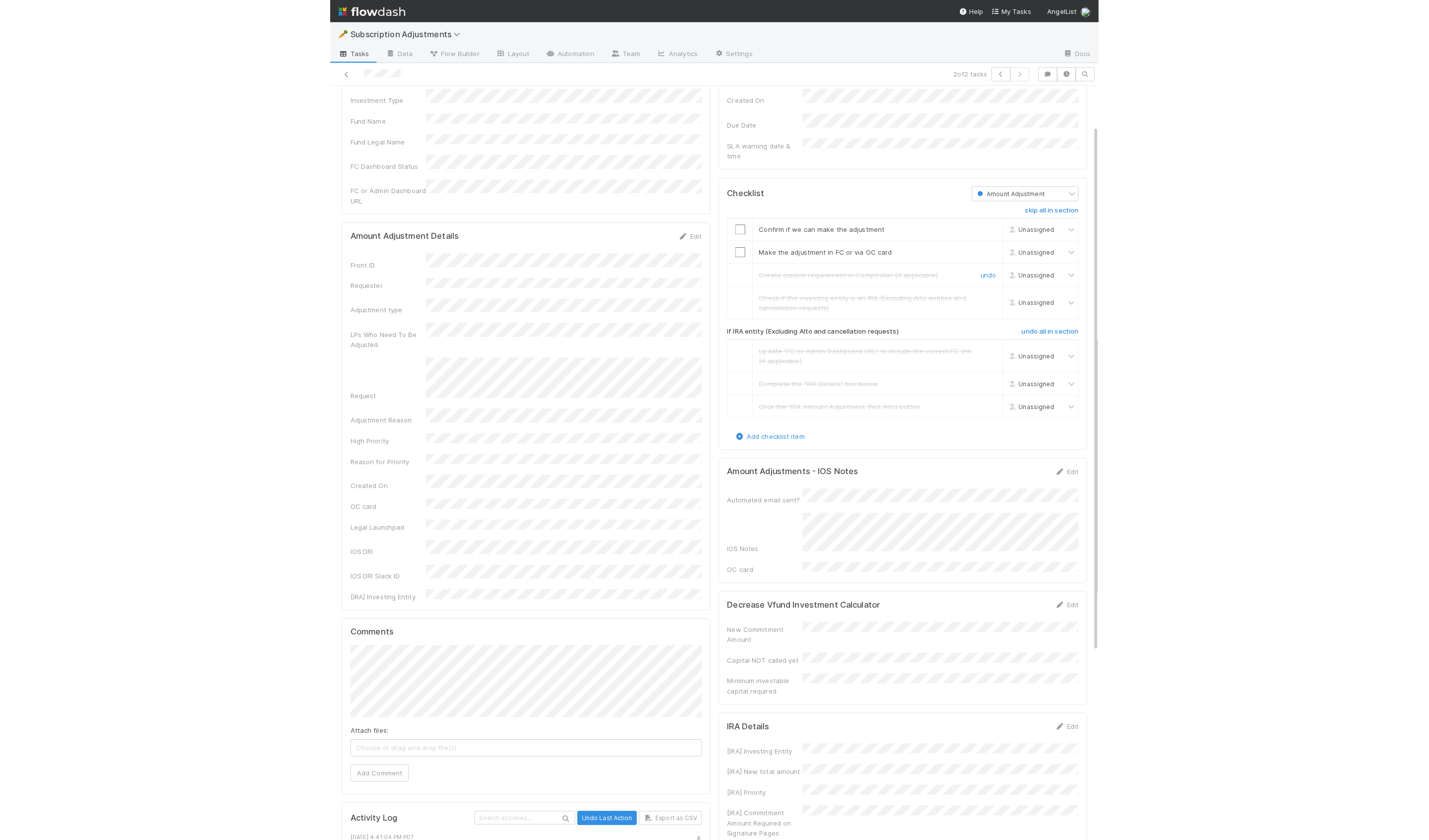
scroll to position [0, 0]
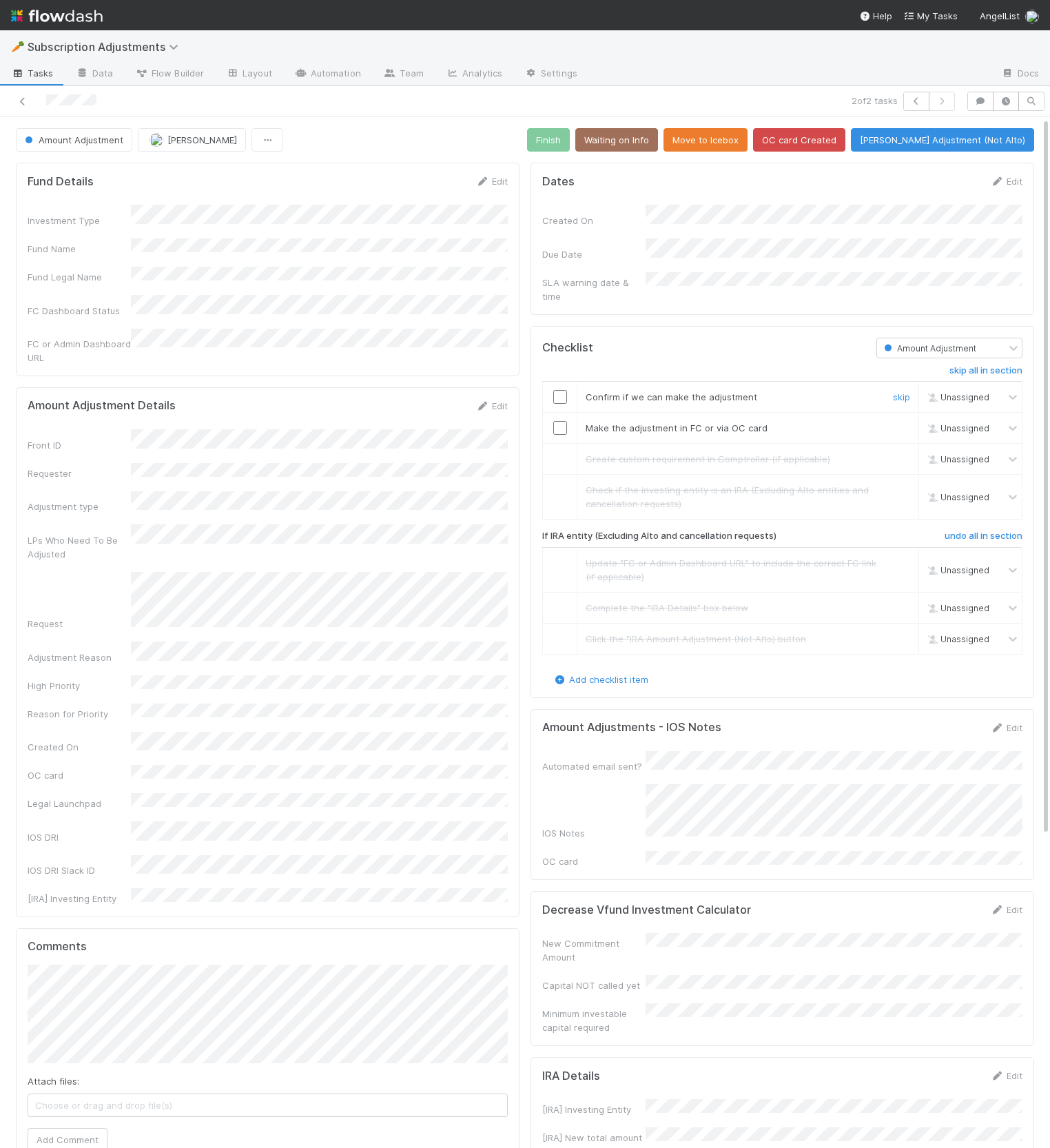
click at [558, 393] on td at bounding box center [560, 397] width 34 height 31
click at [559, 390] on input "checkbox" at bounding box center [560, 396] width 13 height 13
click at [561, 421] on input "checkbox" at bounding box center [560, 428] width 13 height 13
click at [565, 145] on button "Finish" at bounding box center [549, 140] width 43 height 23
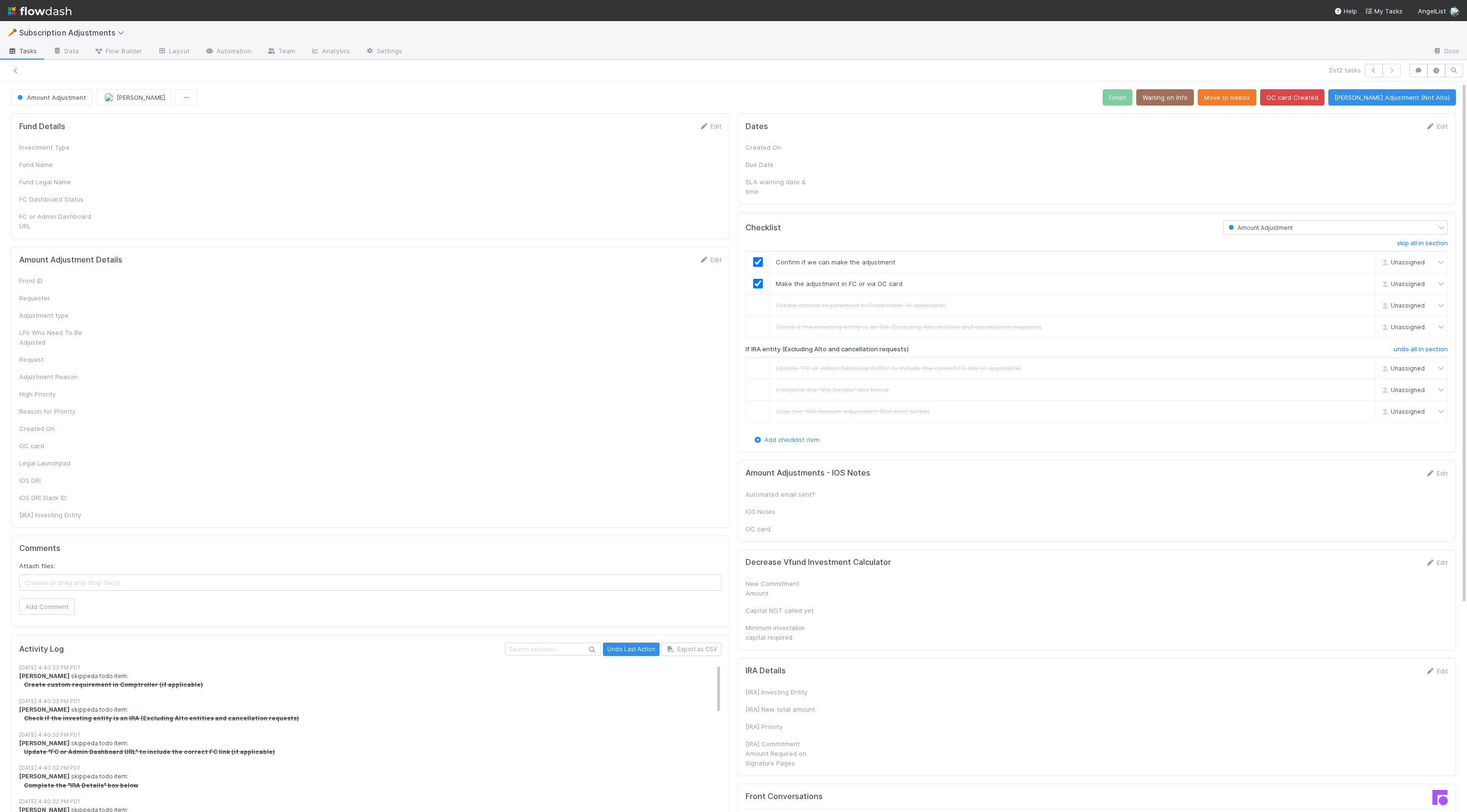
checkbox input "true"
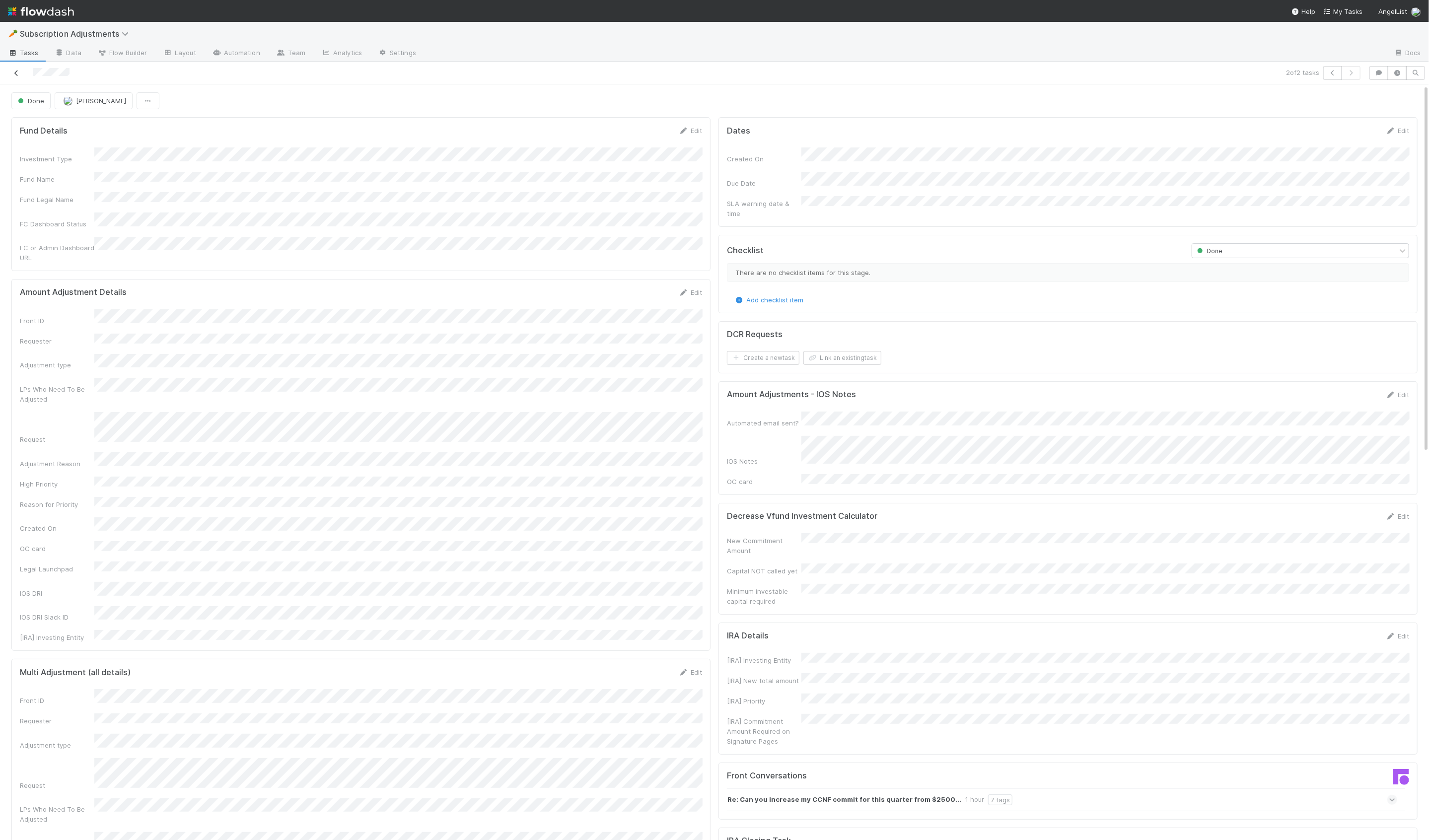
click at [12, 74] on icon at bounding box center [16, 73] width 10 height 6
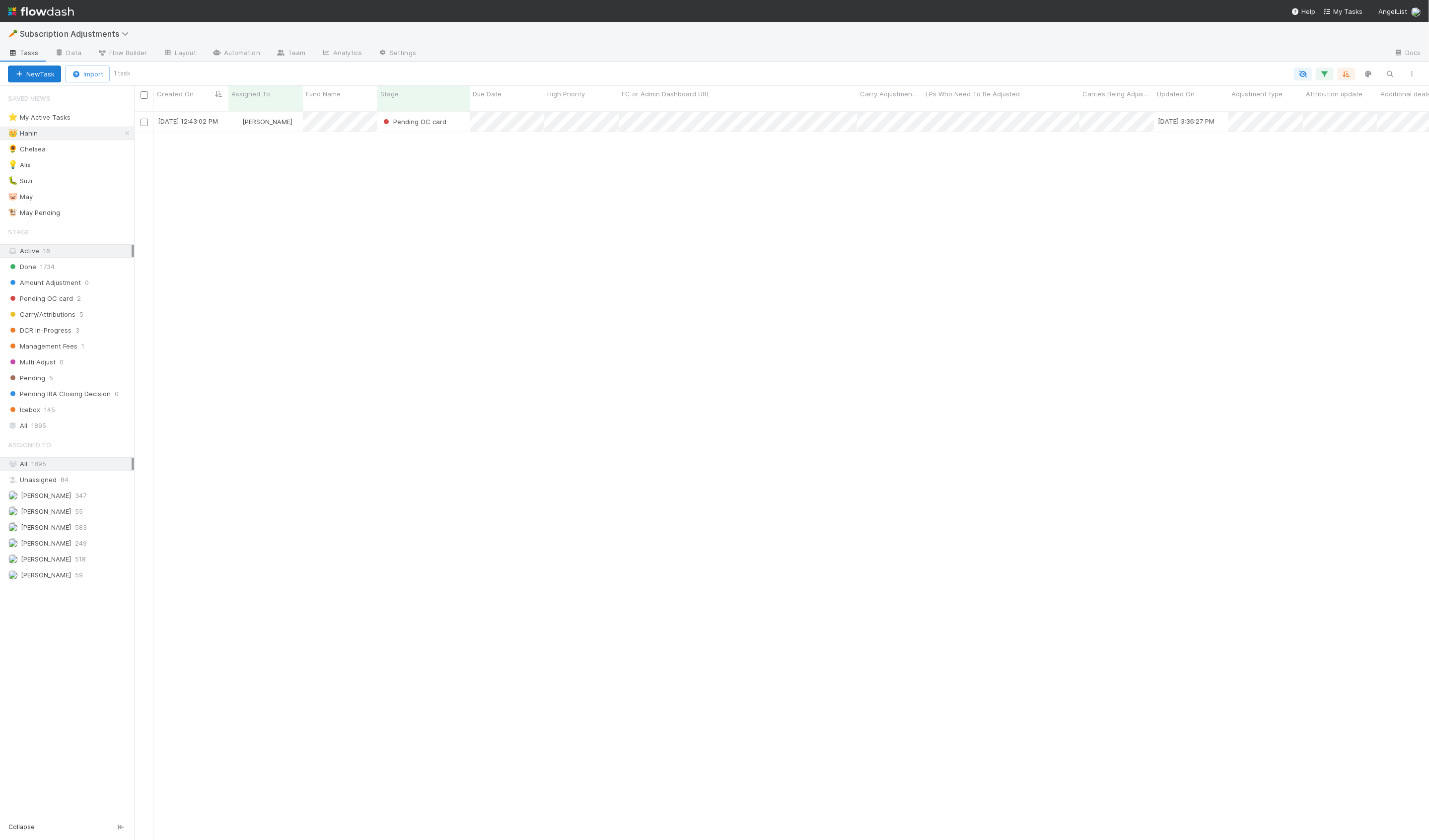
scroll to position [737, 1295]
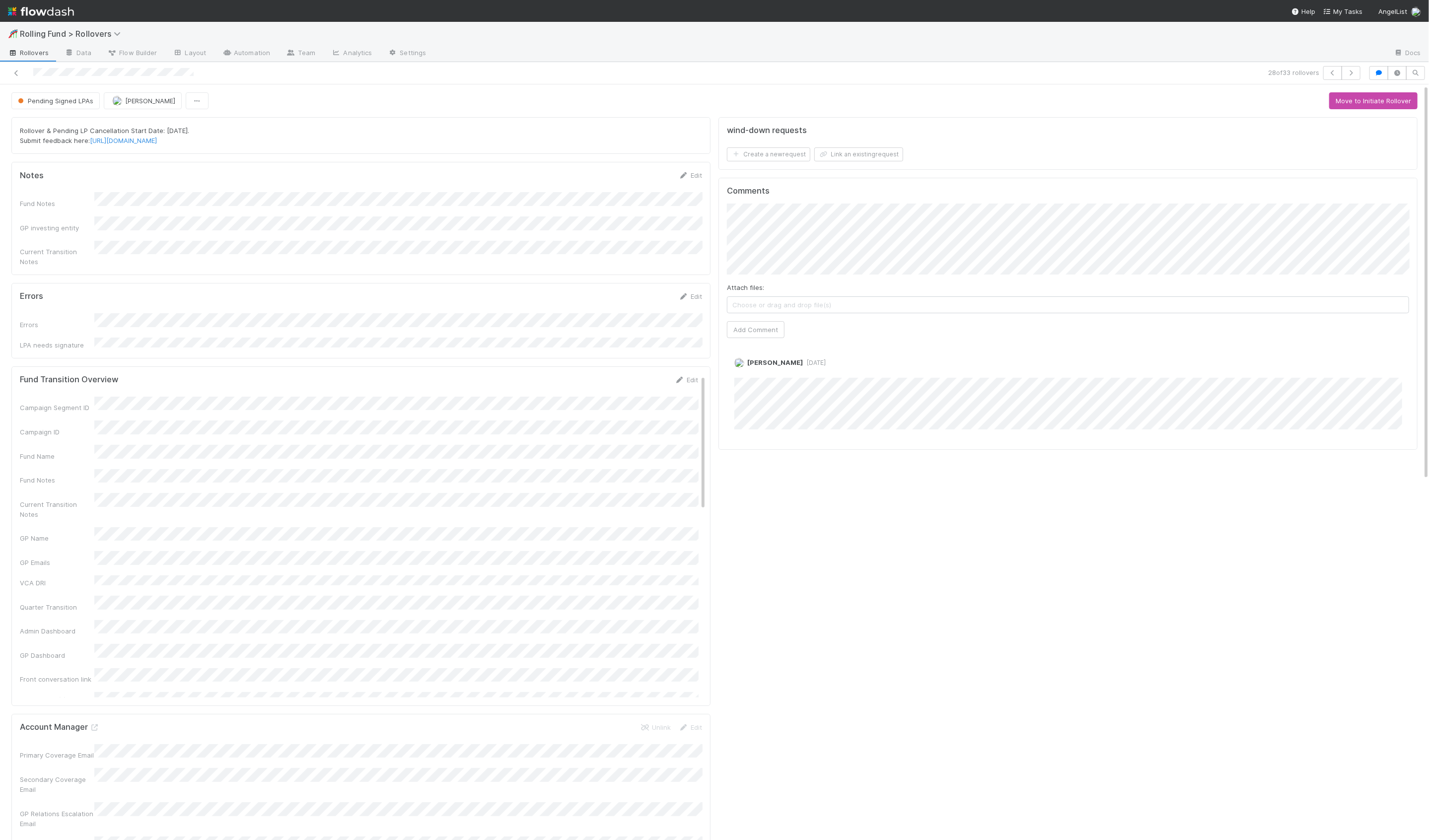
scroll to position [202, 683]
